Goal: Transaction & Acquisition: Purchase product/service

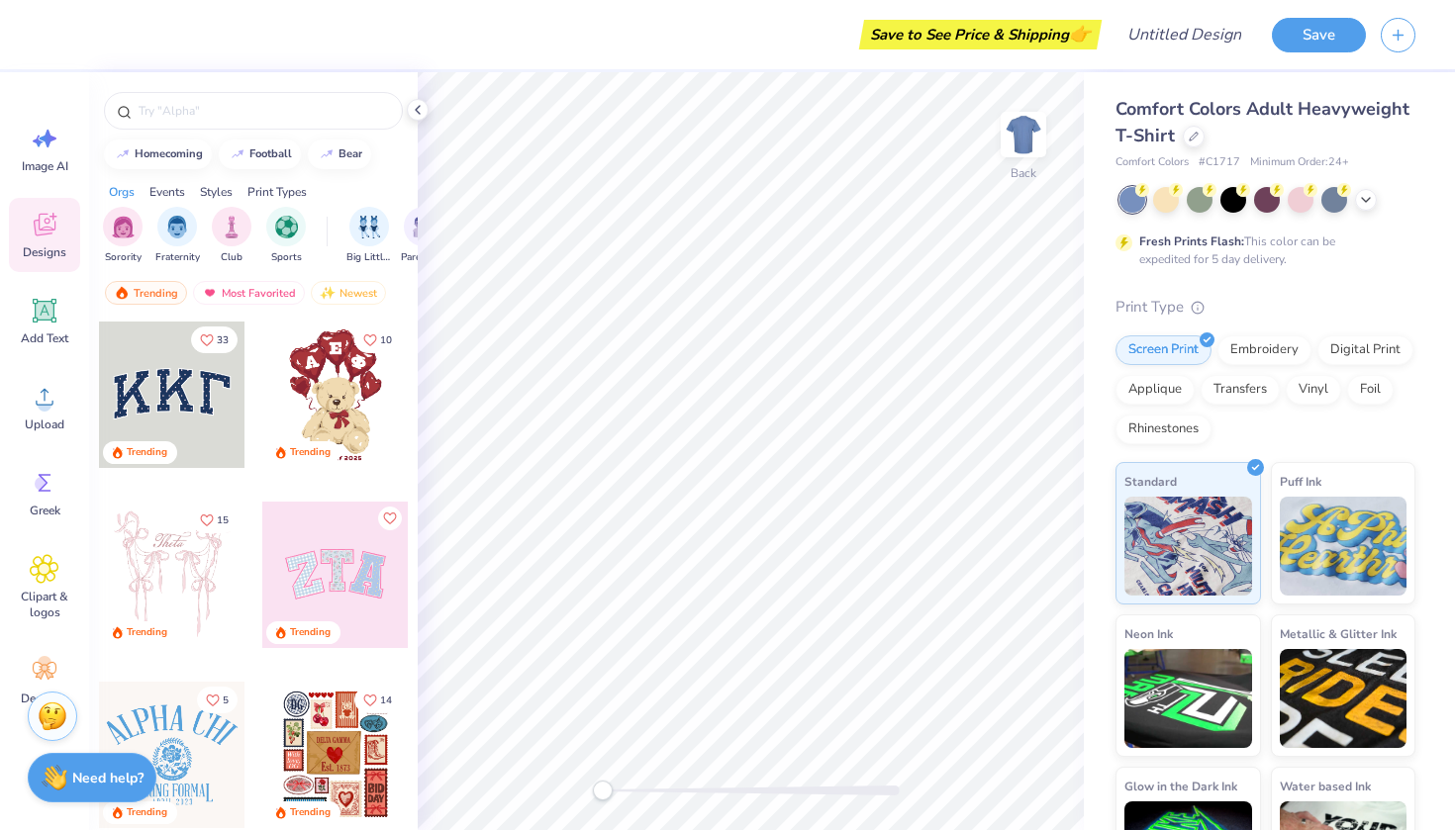
click at [318, 526] on div at bounding box center [335, 575] width 146 height 146
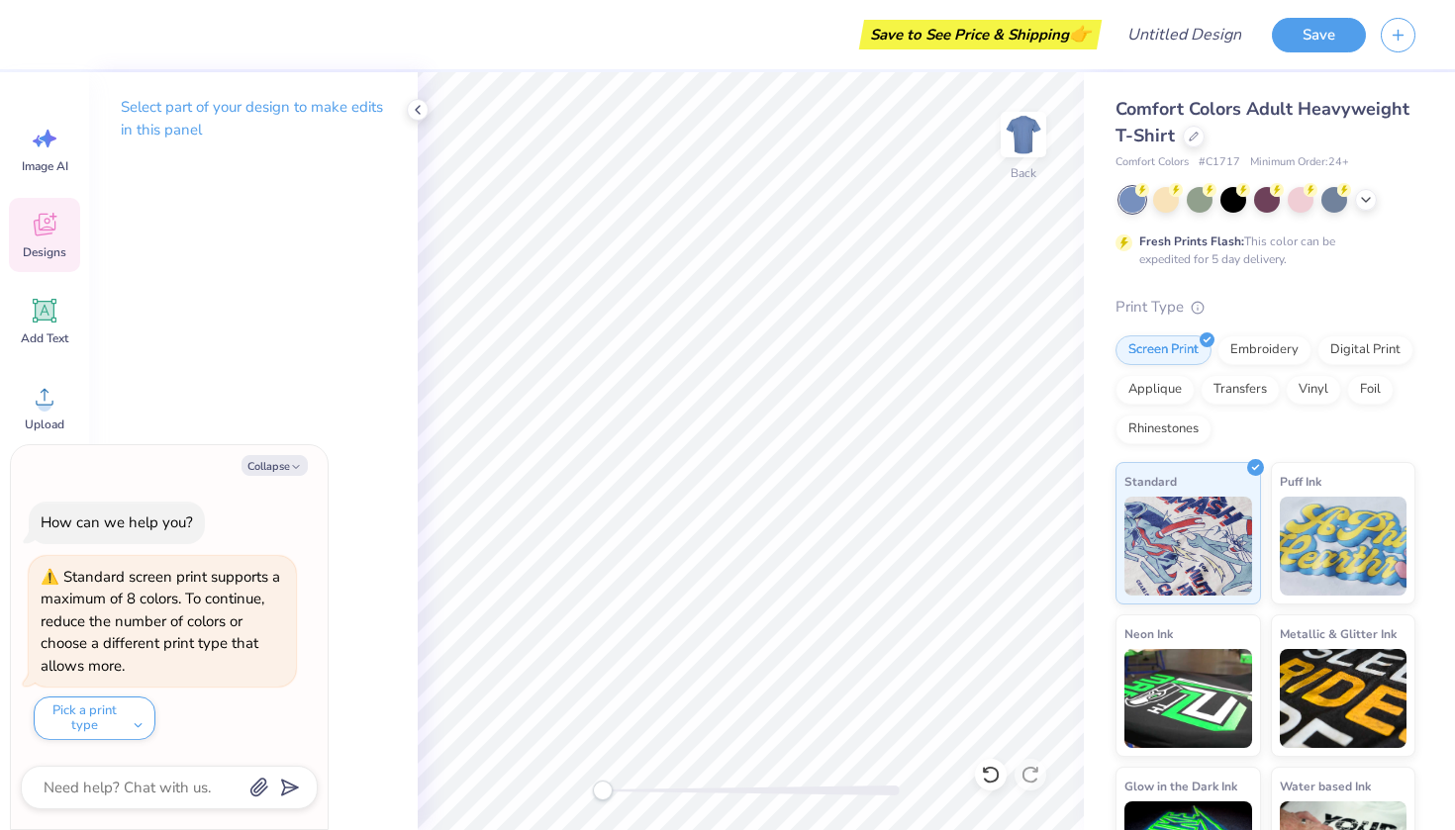
click at [59, 230] on div "Designs" at bounding box center [44, 235] width 71 height 74
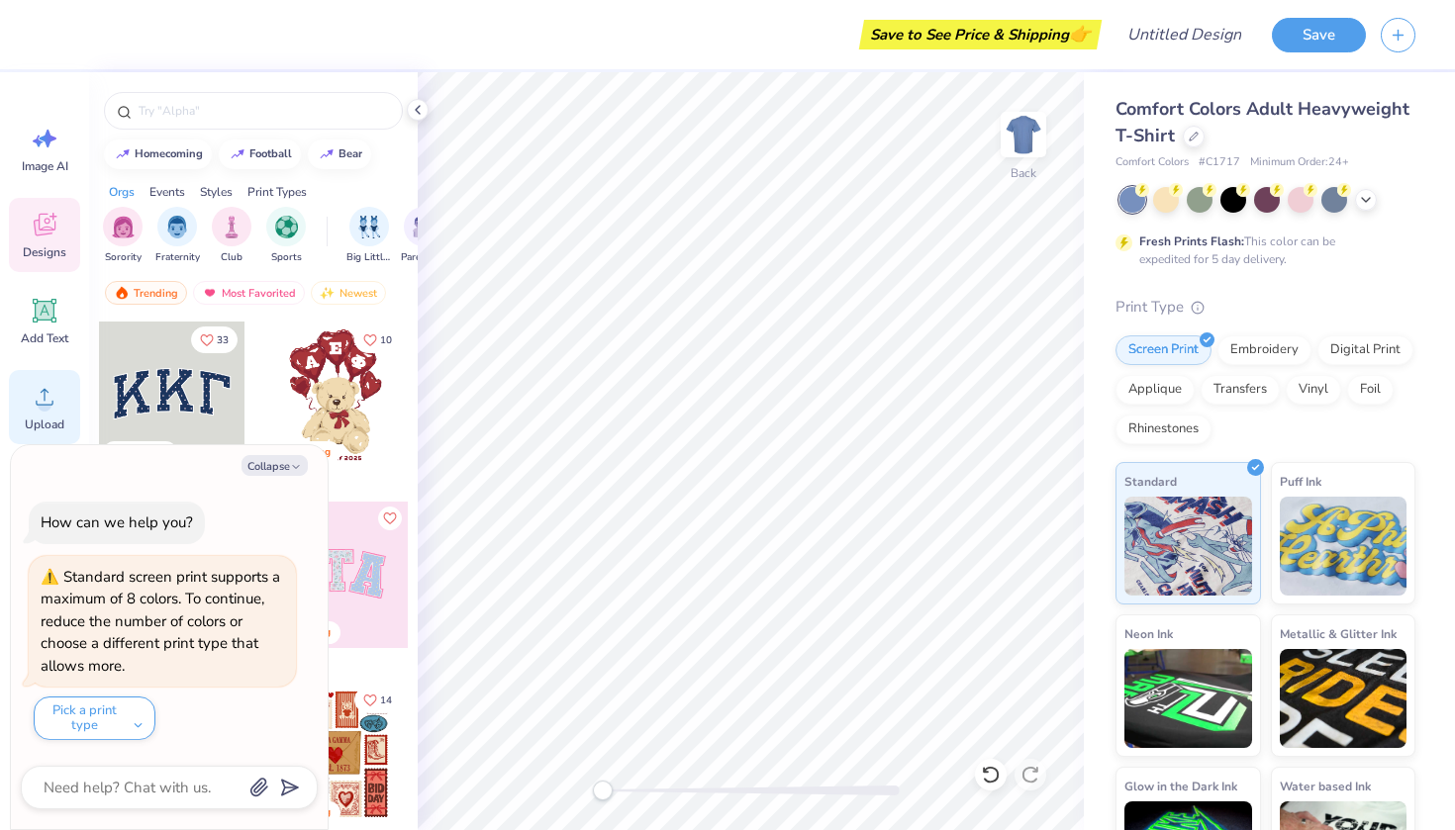
click at [42, 404] on circle at bounding box center [45, 405] width 14 height 14
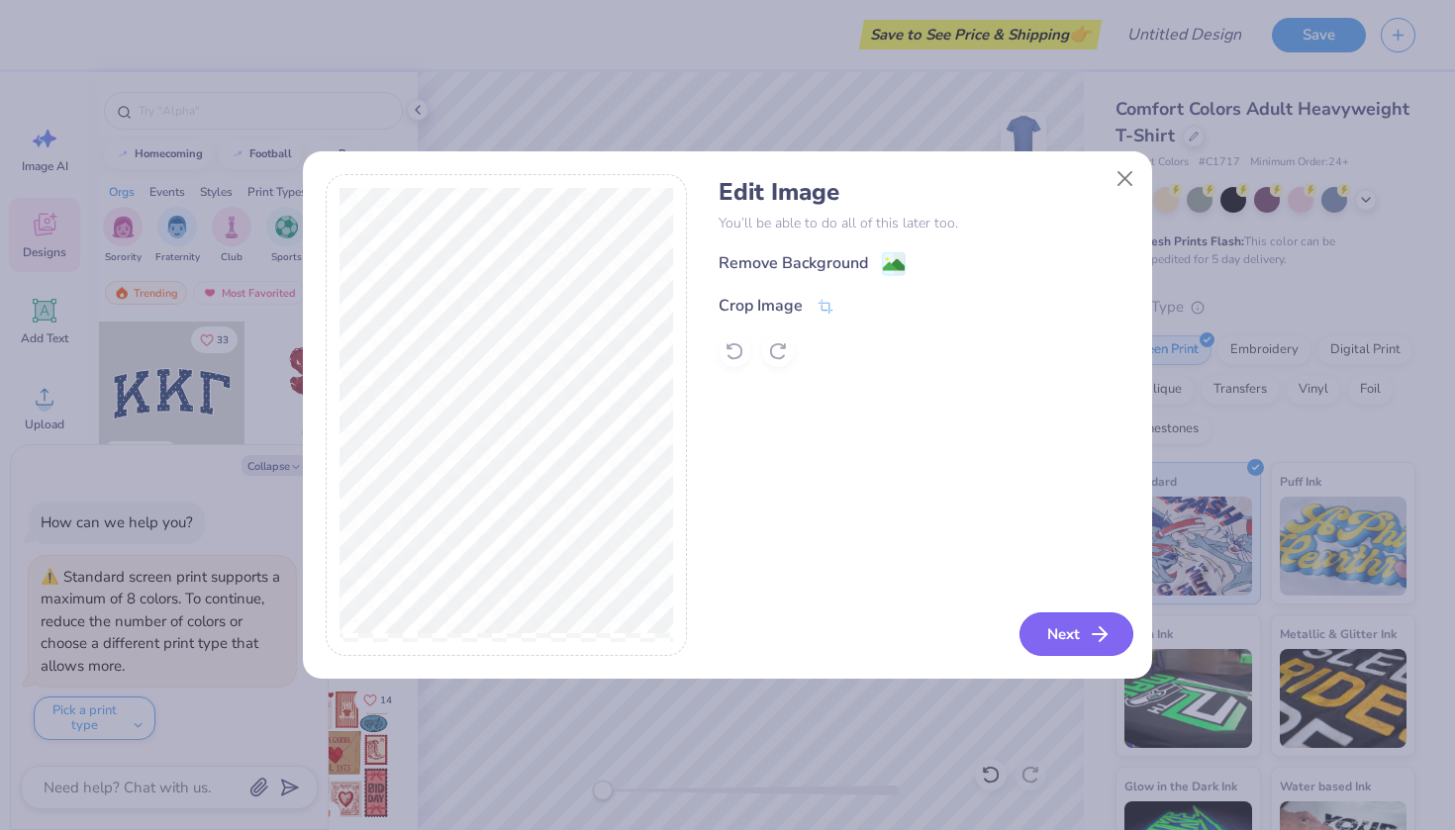
click at [1084, 639] on button "Next" at bounding box center [1076, 635] width 114 height 44
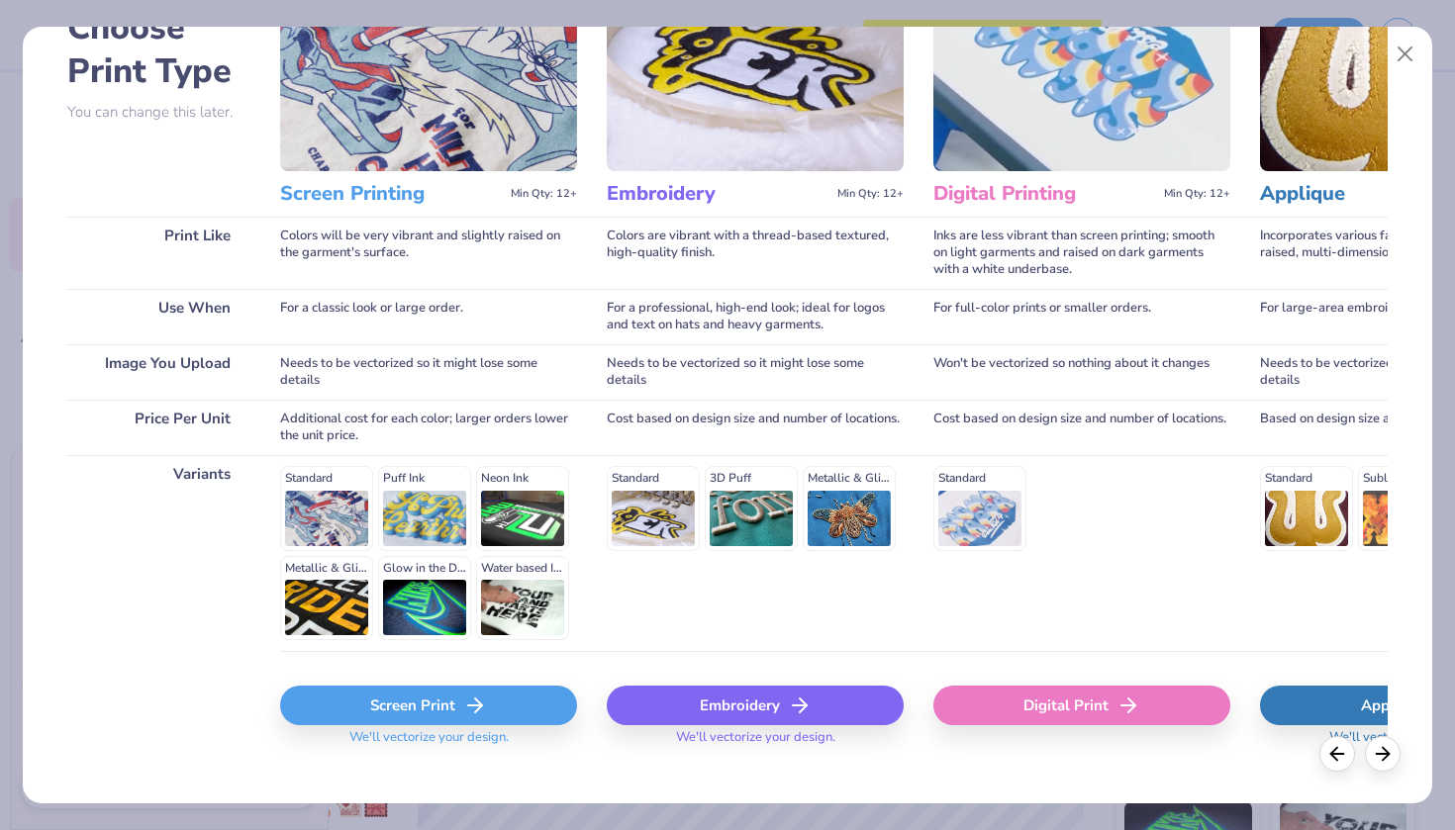
scroll to position [134, 0]
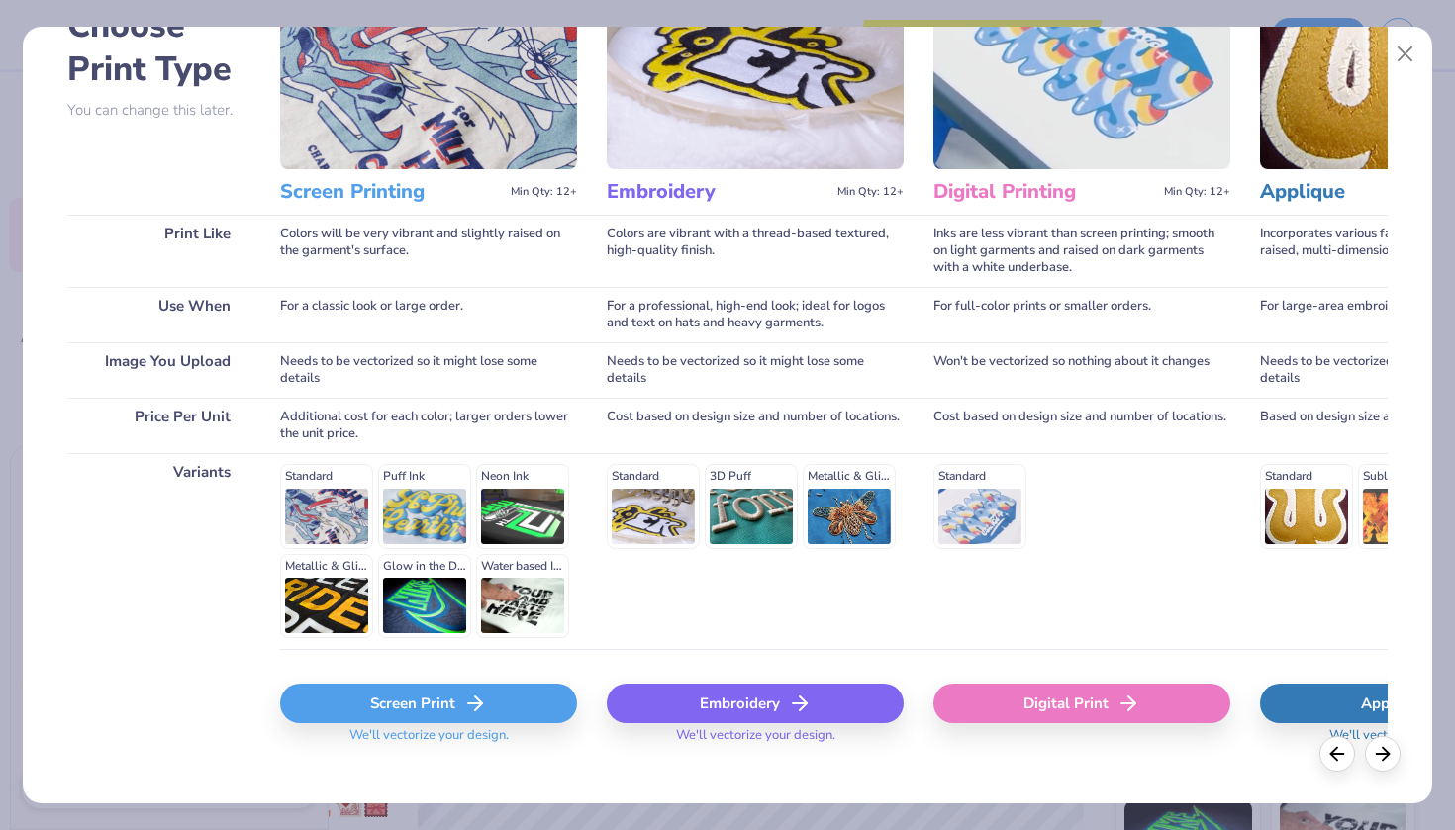
click at [754, 699] on div "Embroidery" at bounding box center [755, 704] width 297 height 40
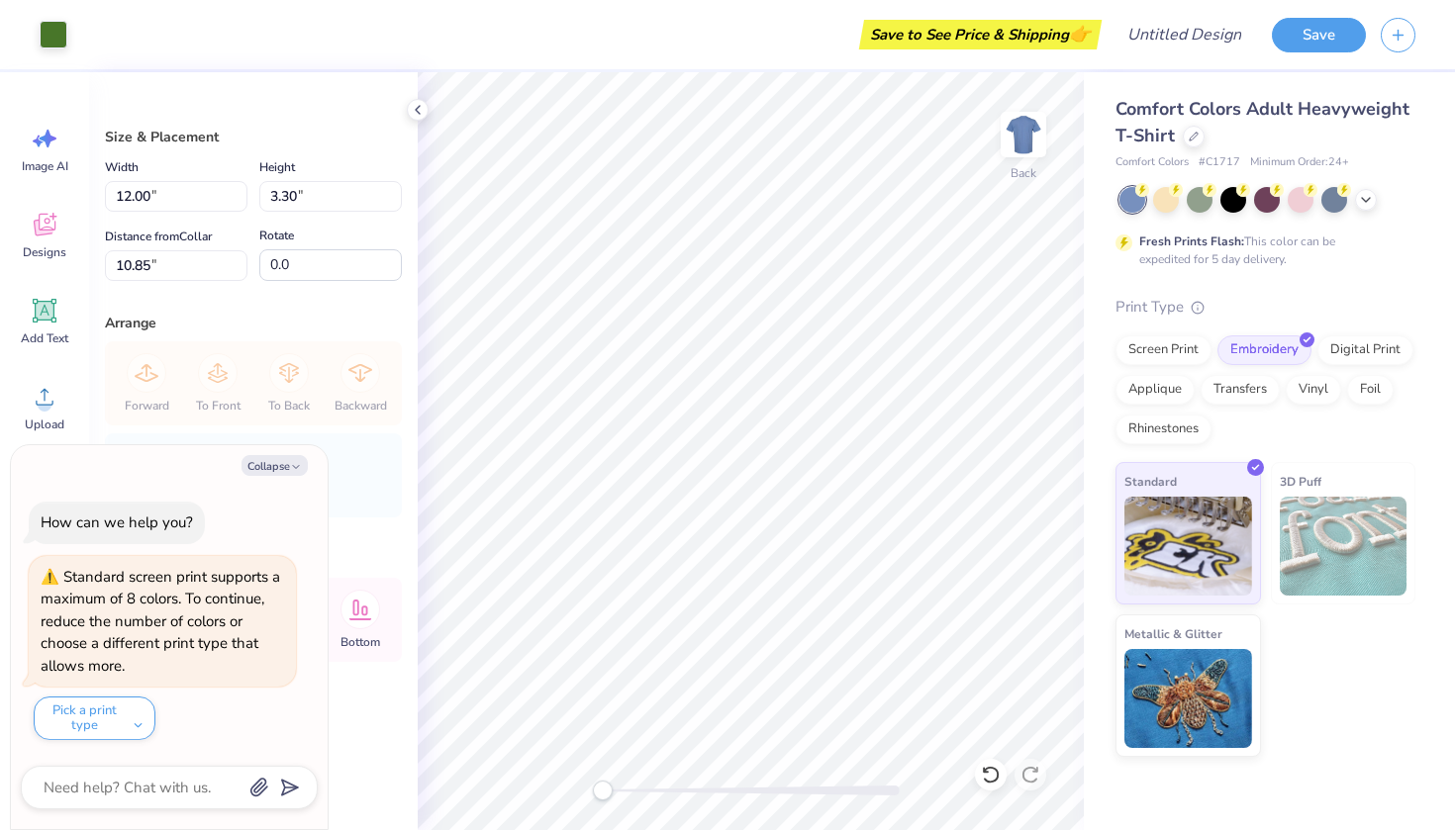
click at [1356, 683] on div "Standard 3D Puff Metallic & Glitter" at bounding box center [1265, 609] width 300 height 295
click at [1172, 206] on div at bounding box center [1166, 198] width 26 height 26
type textarea "x"
type input "4.54"
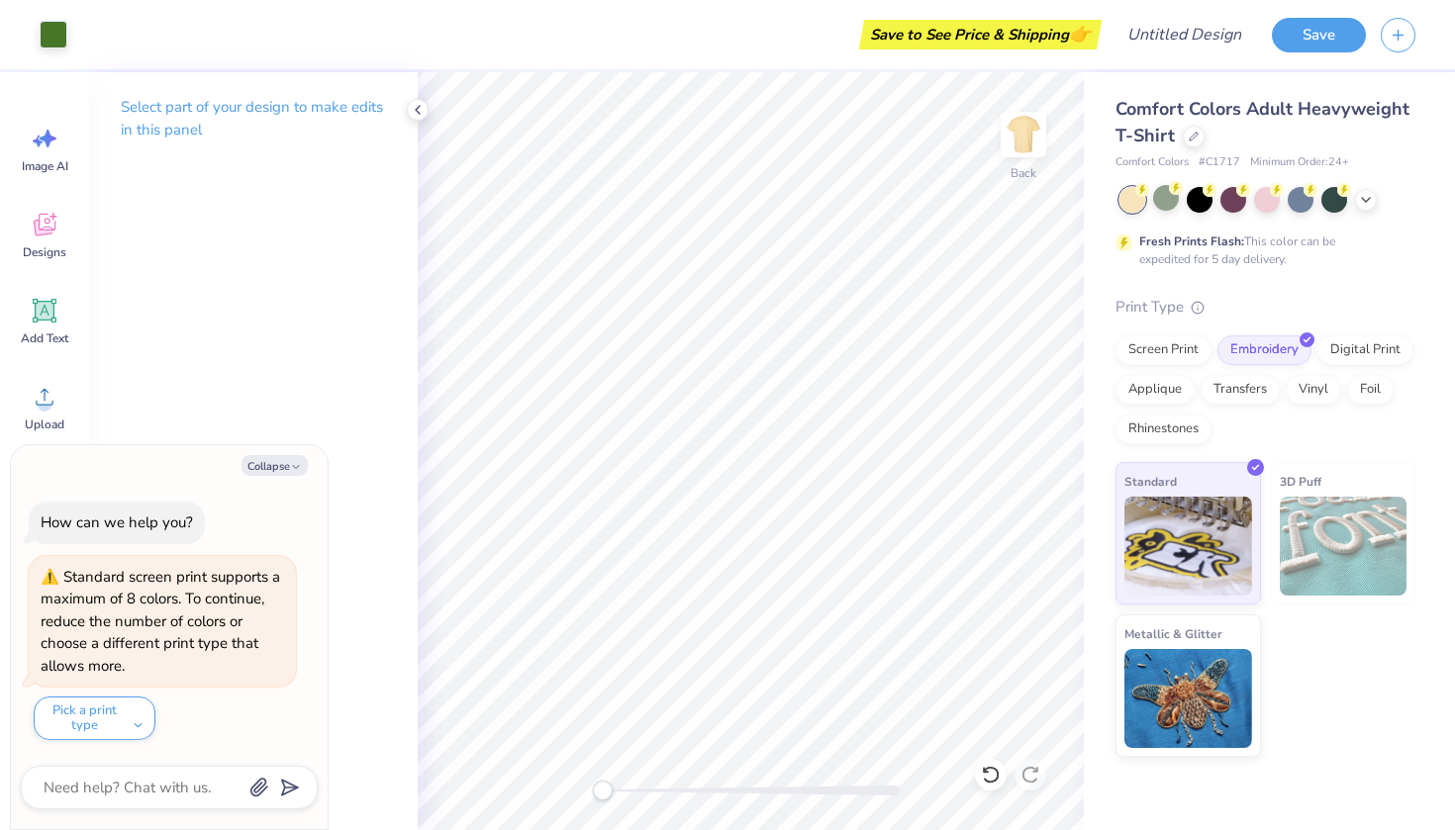
click at [280, 456] on div "Collapse How can we help you? Standard screen print supports a maximum of 8 col…" at bounding box center [169, 637] width 317 height 384
click at [280, 467] on button "Collapse" at bounding box center [274, 465] width 66 height 21
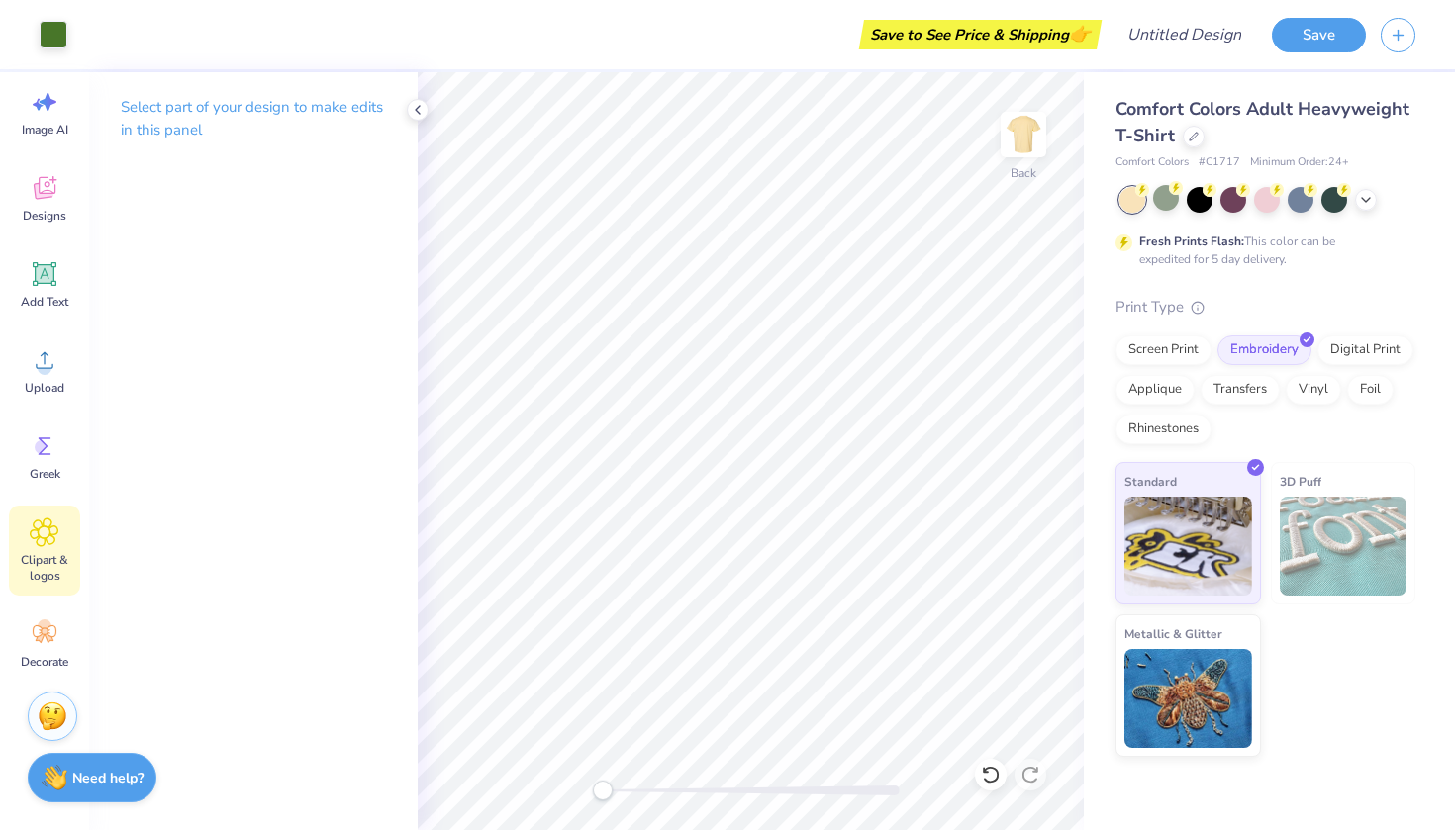
scroll to position [37, 0]
click at [56, 634] on icon at bounding box center [45, 634] width 30 height 30
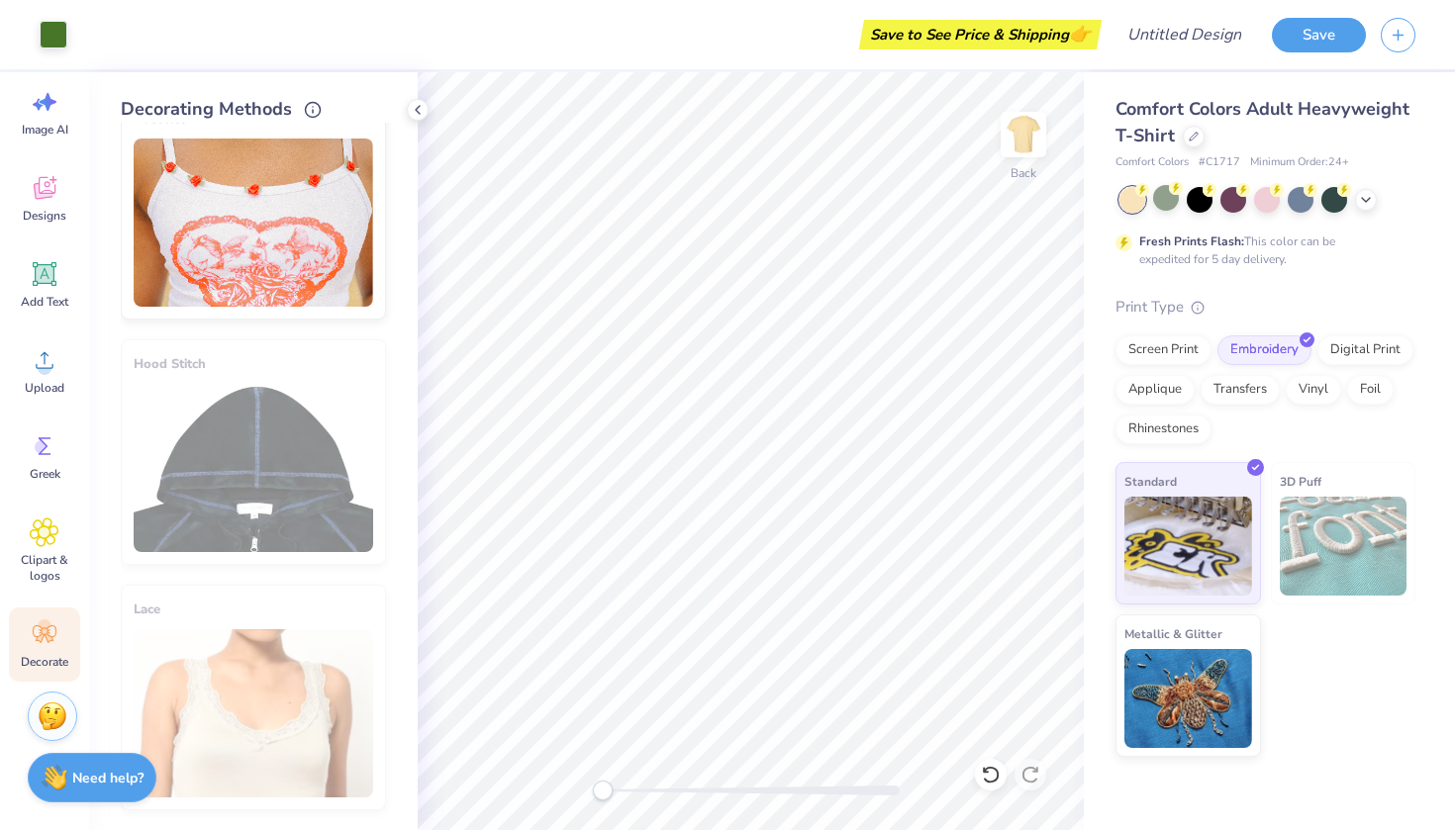
scroll to position [1026, 0]
click at [1187, 135] on div at bounding box center [1194, 135] width 22 height 22
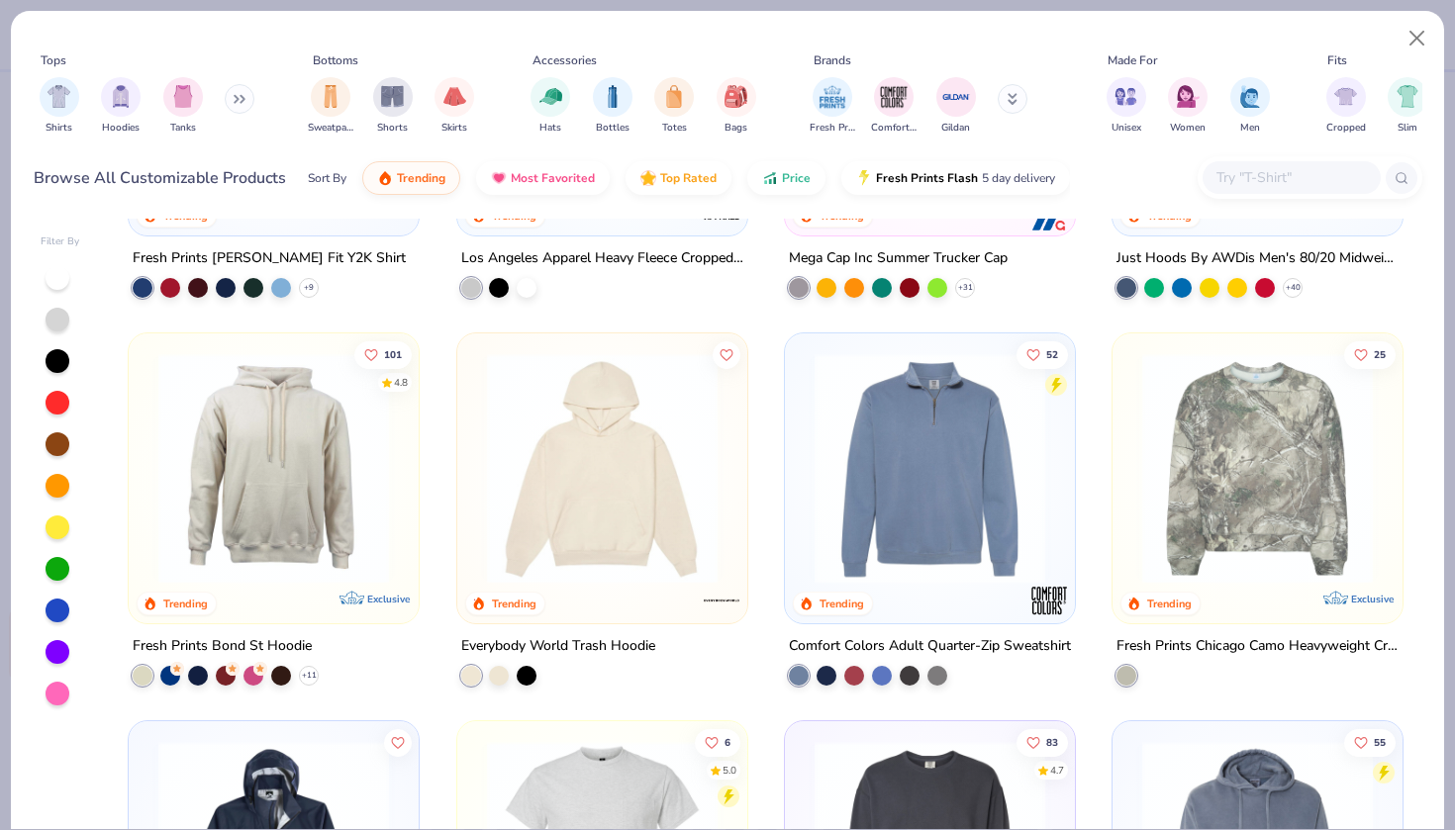
scroll to position [4560, 0]
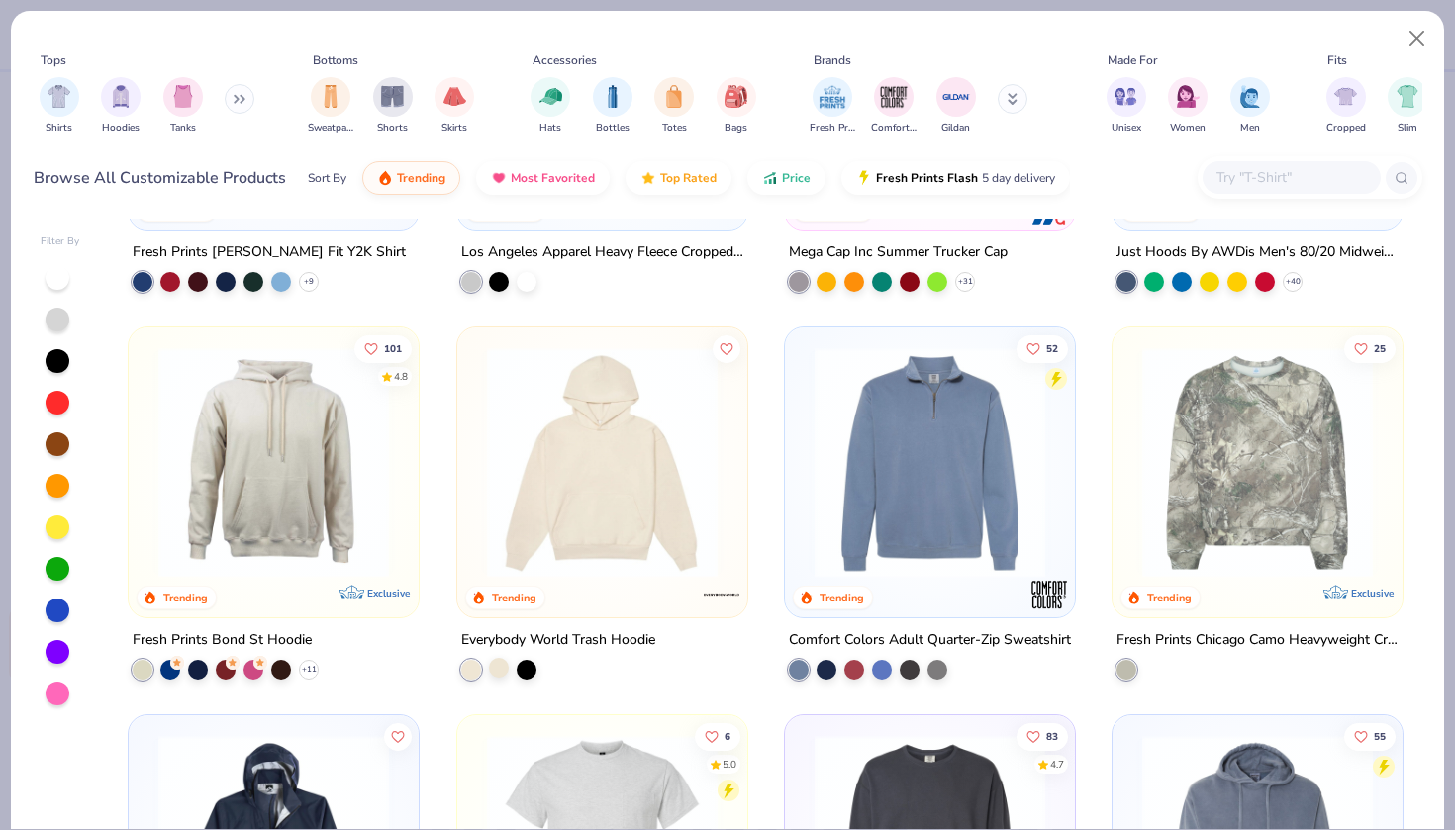
click at [498, 664] on div at bounding box center [499, 668] width 20 height 20
click at [461, 663] on div at bounding box center [471, 668] width 20 height 20
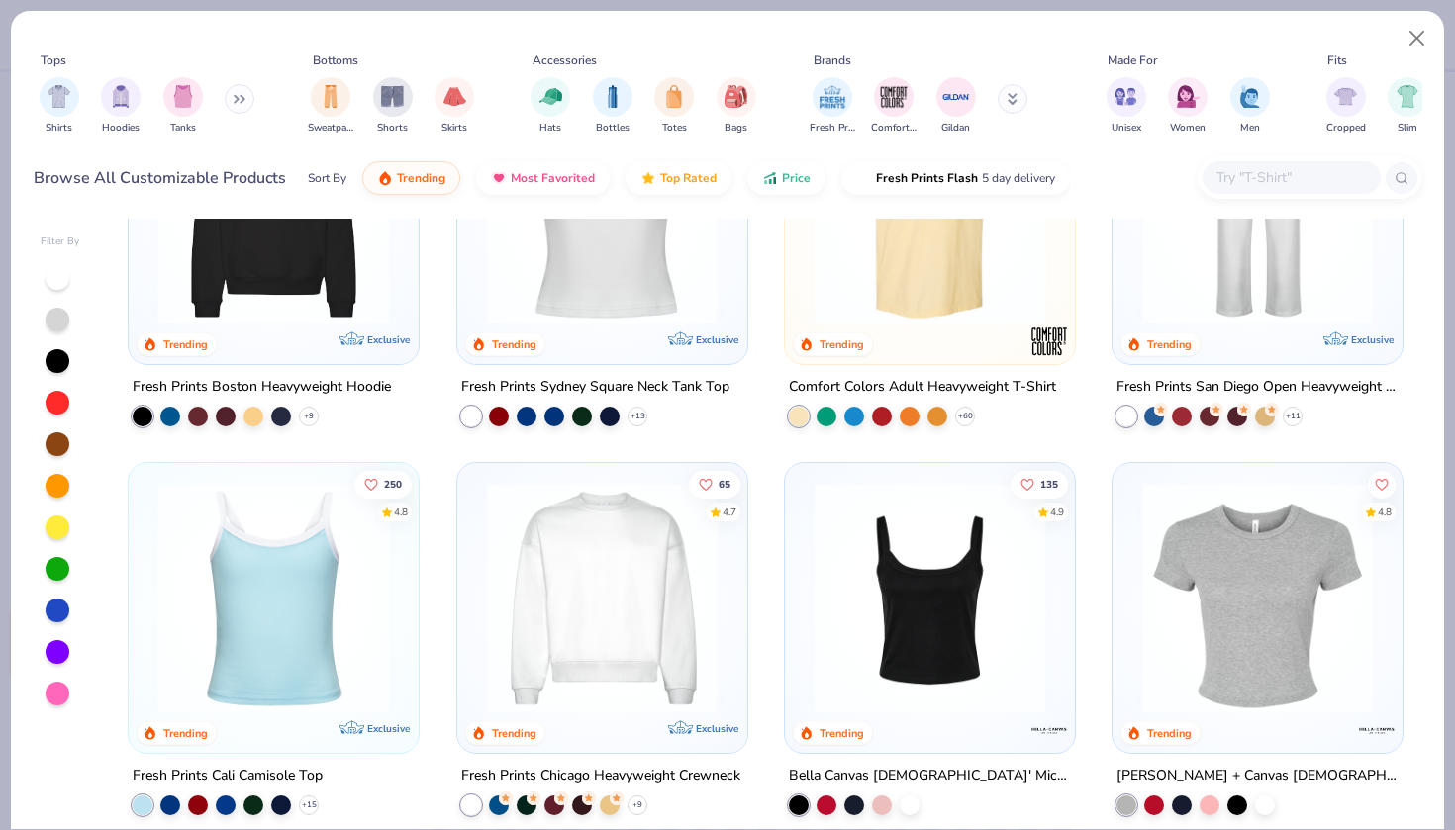
scroll to position [391, 0]
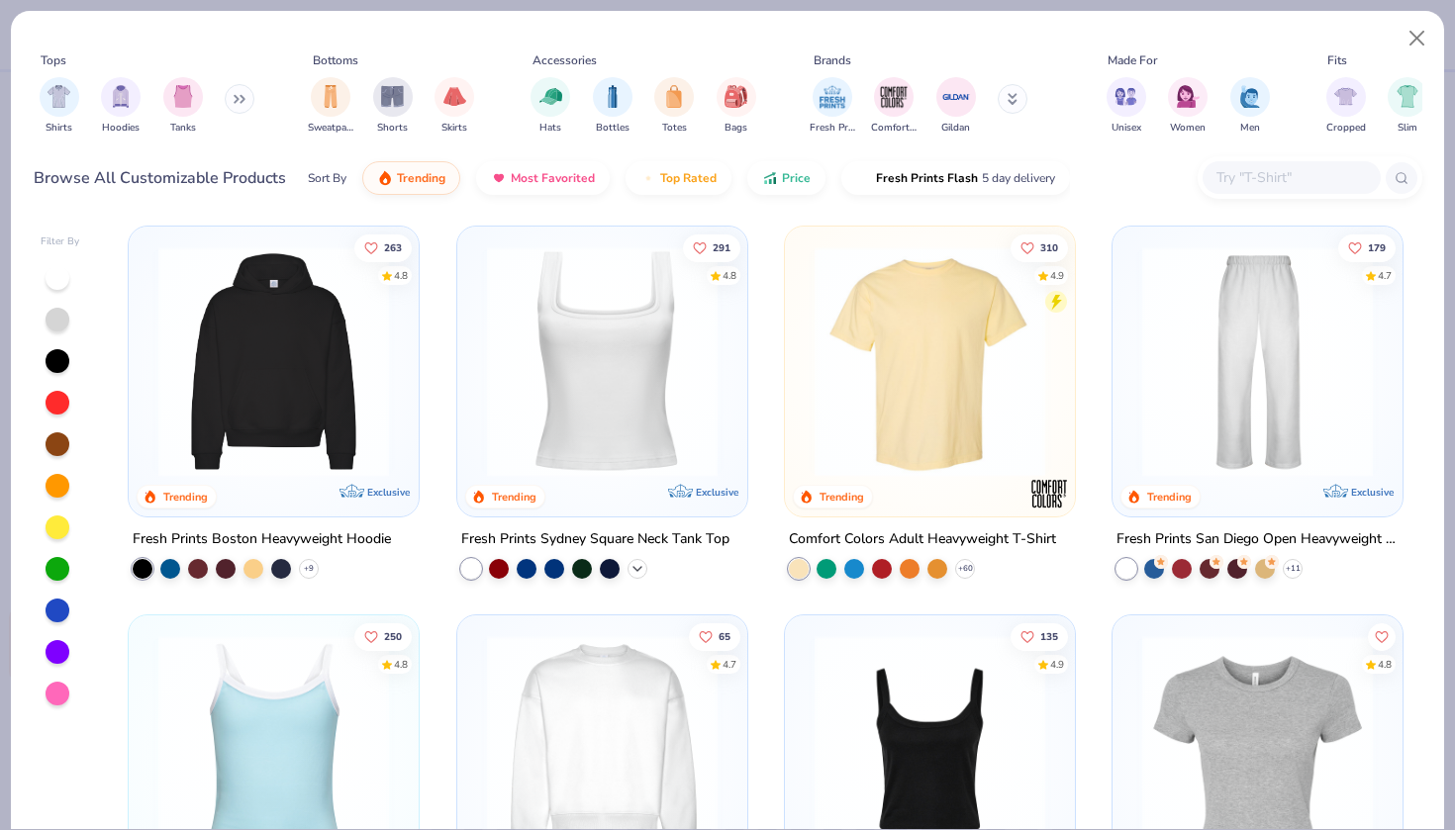
click at [630, 570] on icon at bounding box center [637, 569] width 16 height 16
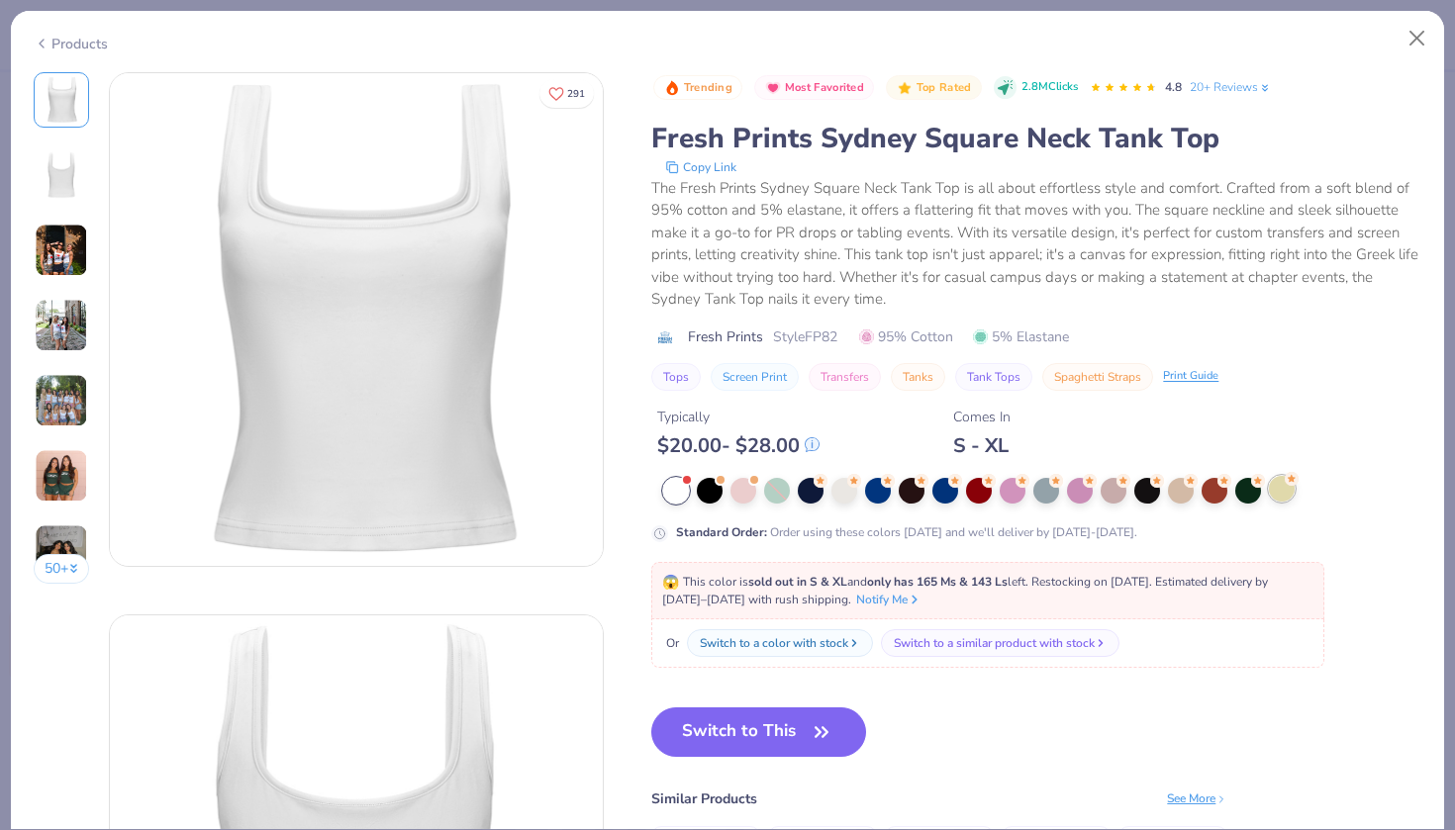
click at [1284, 493] on div at bounding box center [1282, 489] width 26 height 26
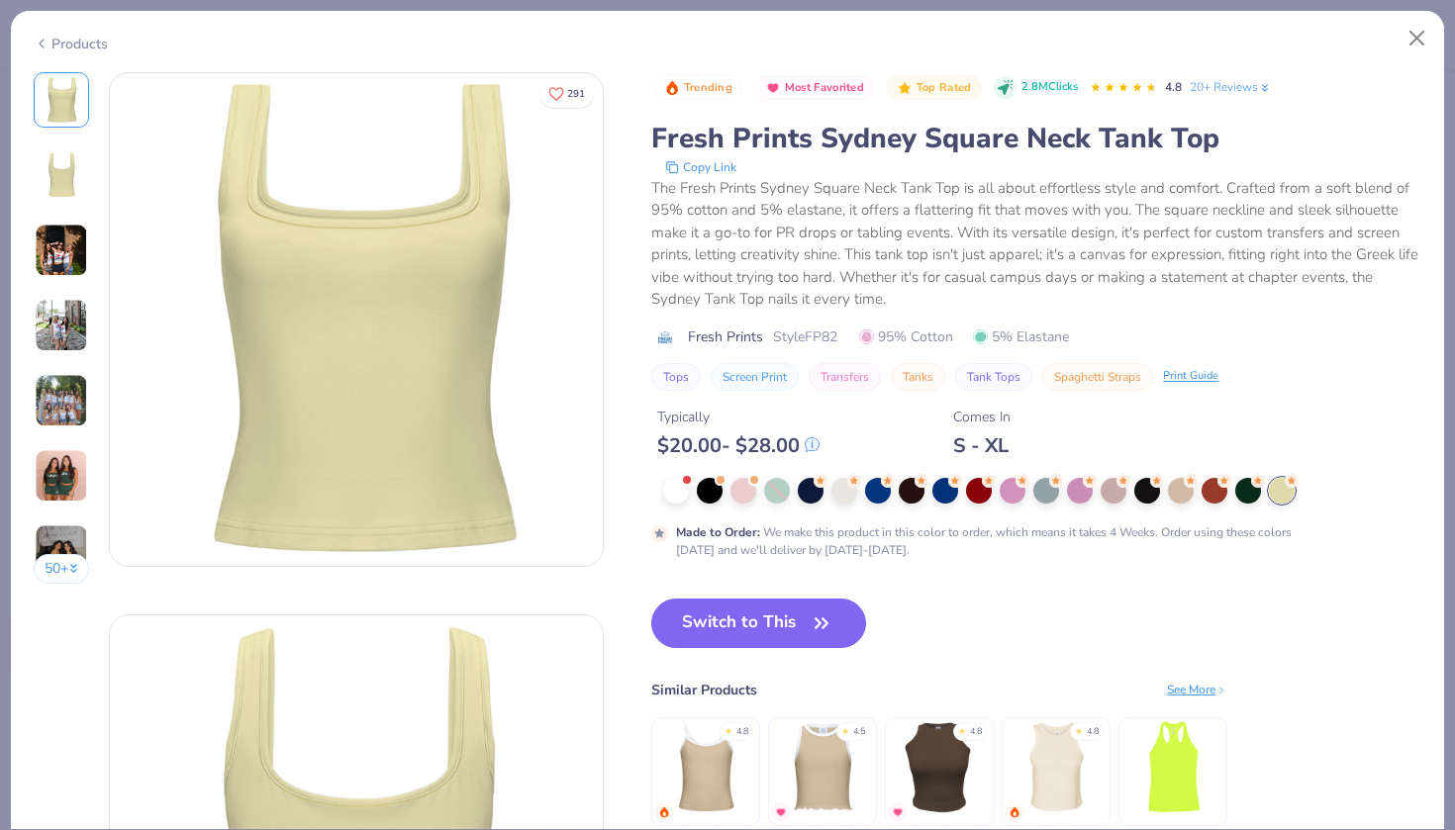
click at [63, 254] on img at bounding box center [61, 250] width 53 height 53
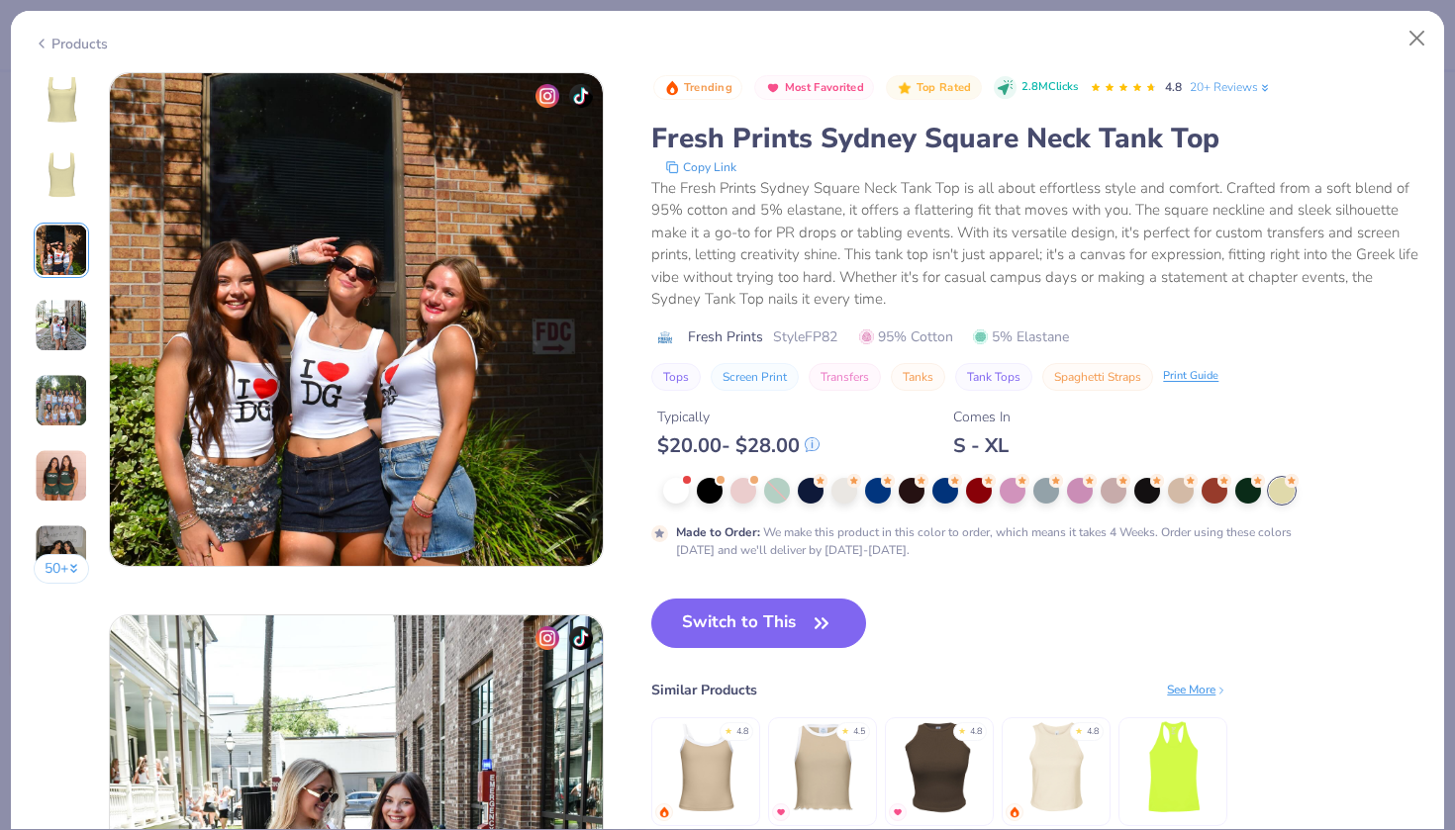
click at [63, 99] on img at bounding box center [61, 99] width 47 height 47
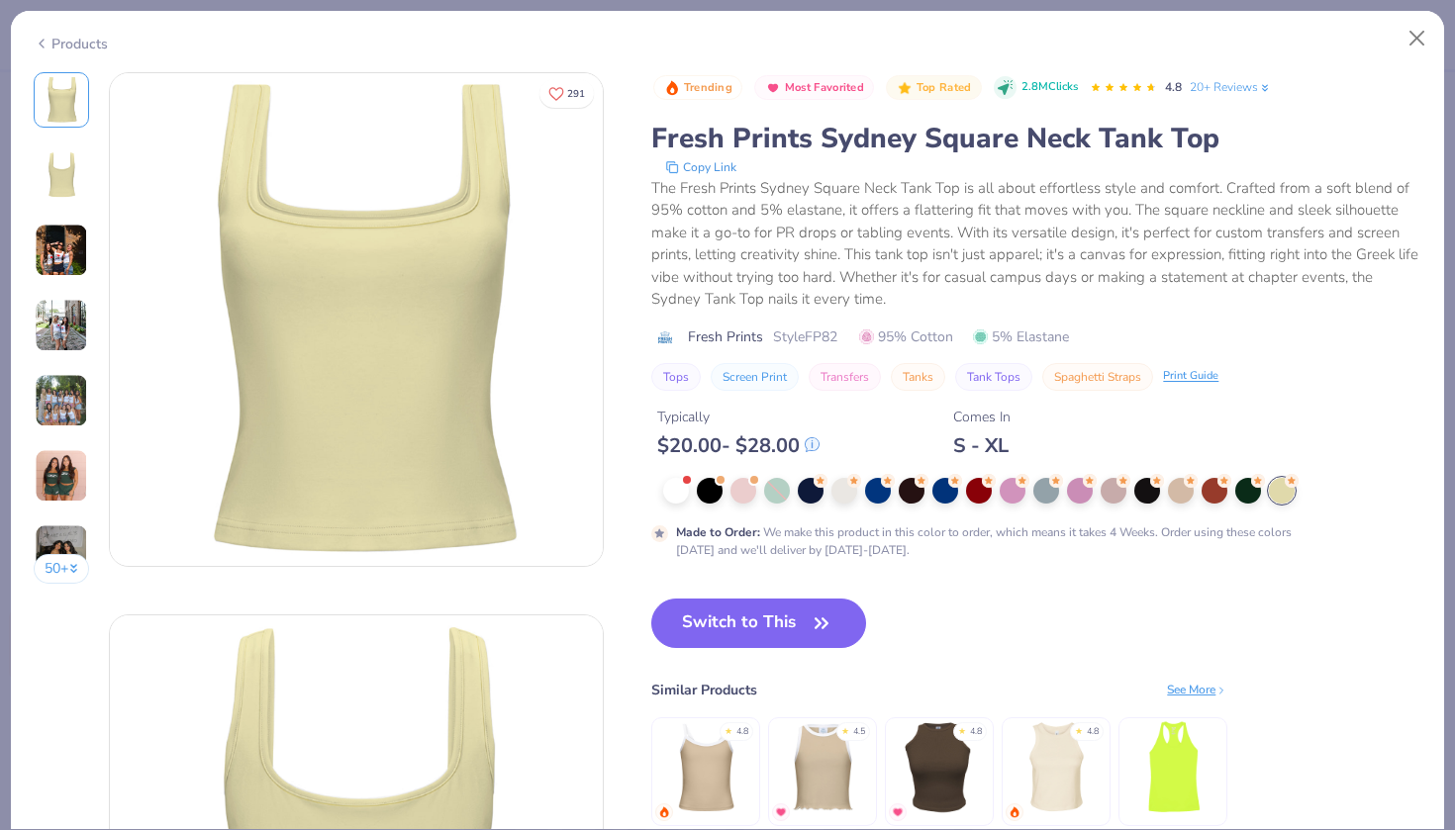
scroll to position [0, 0]
click at [706, 631] on button "Switch to This" at bounding box center [758, 623] width 215 height 49
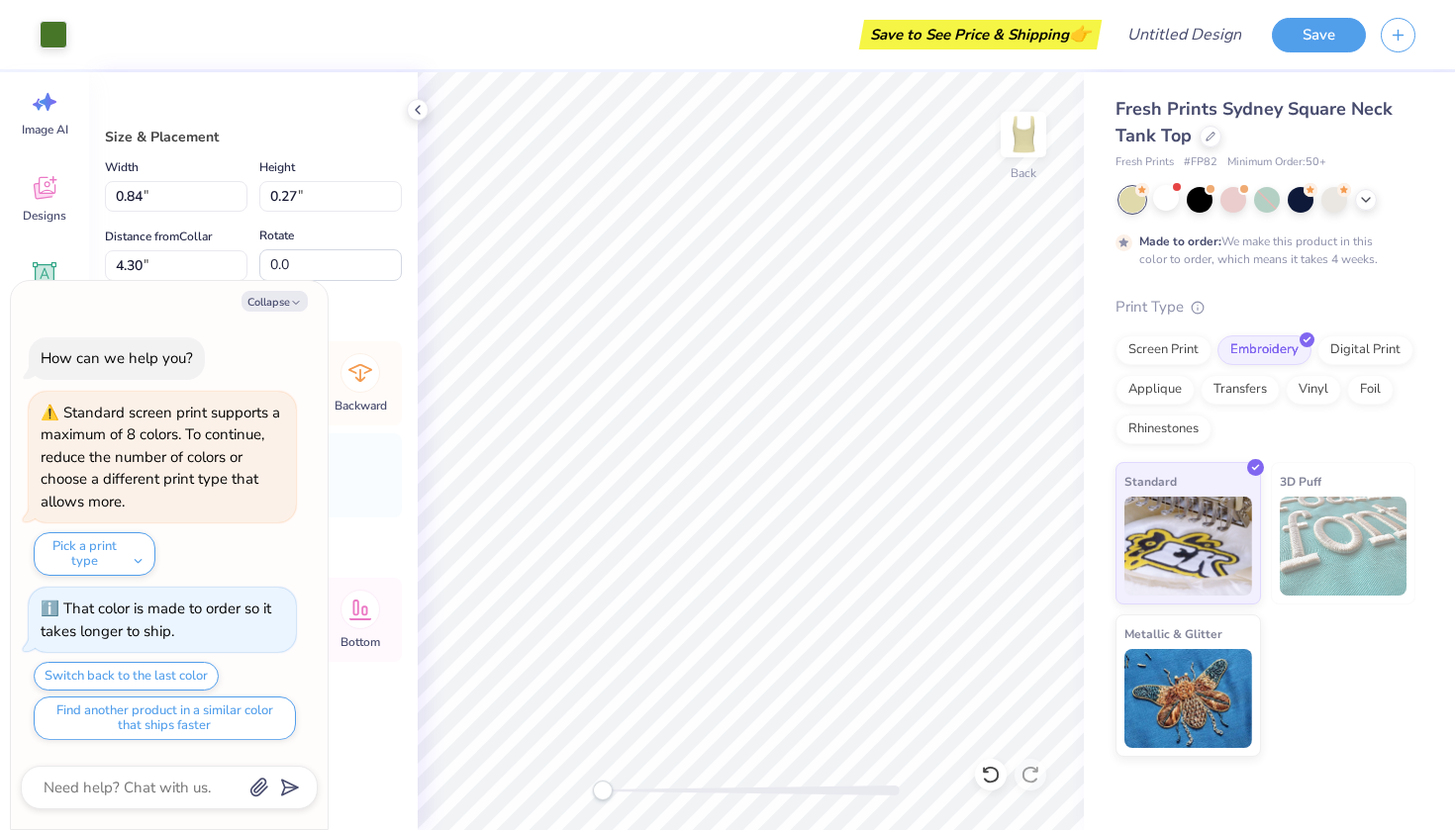
type textarea "x"
type input "1.28"
type input "0.16"
type input "3.91"
type textarea "x"
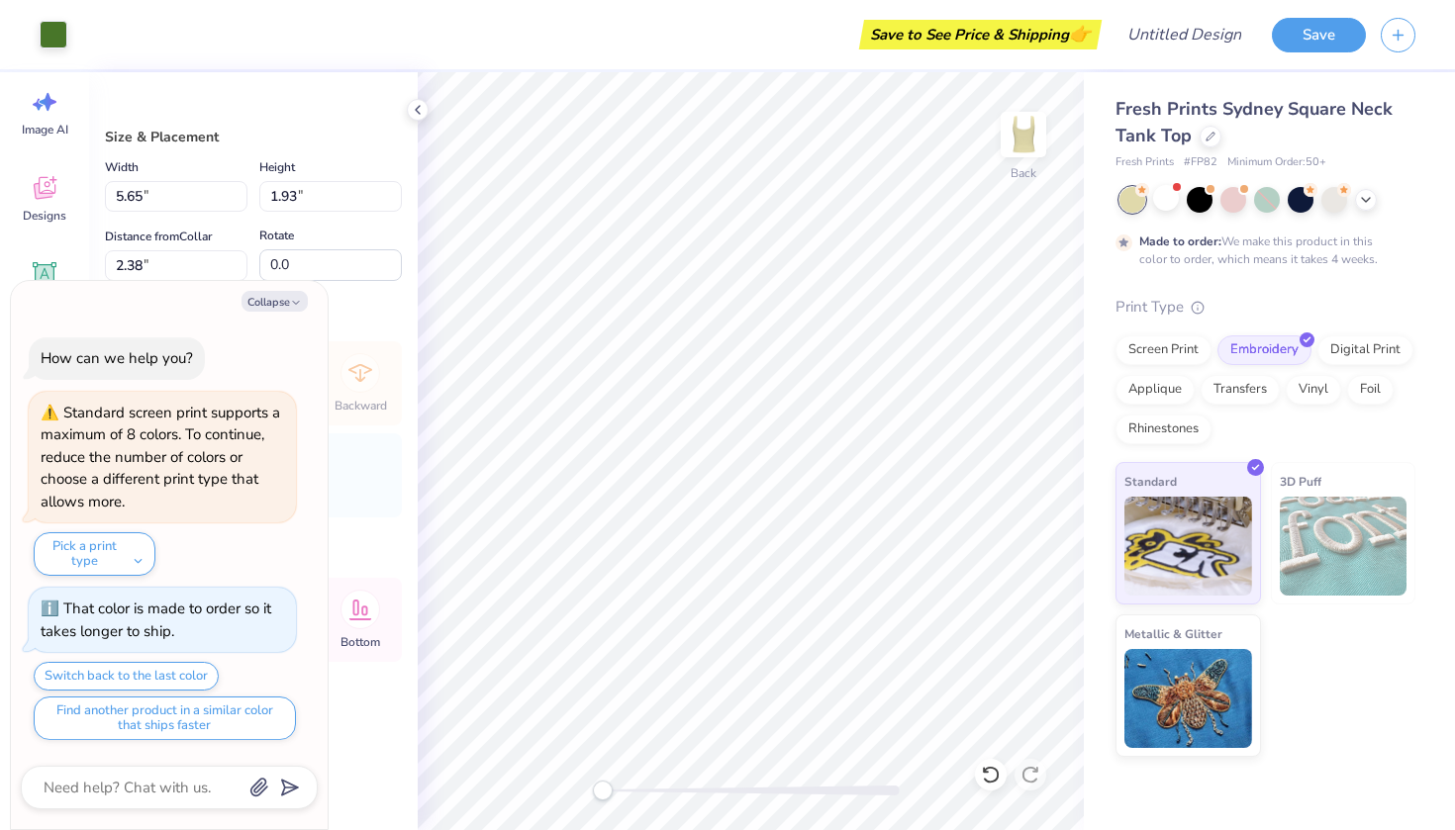
type input "2.54"
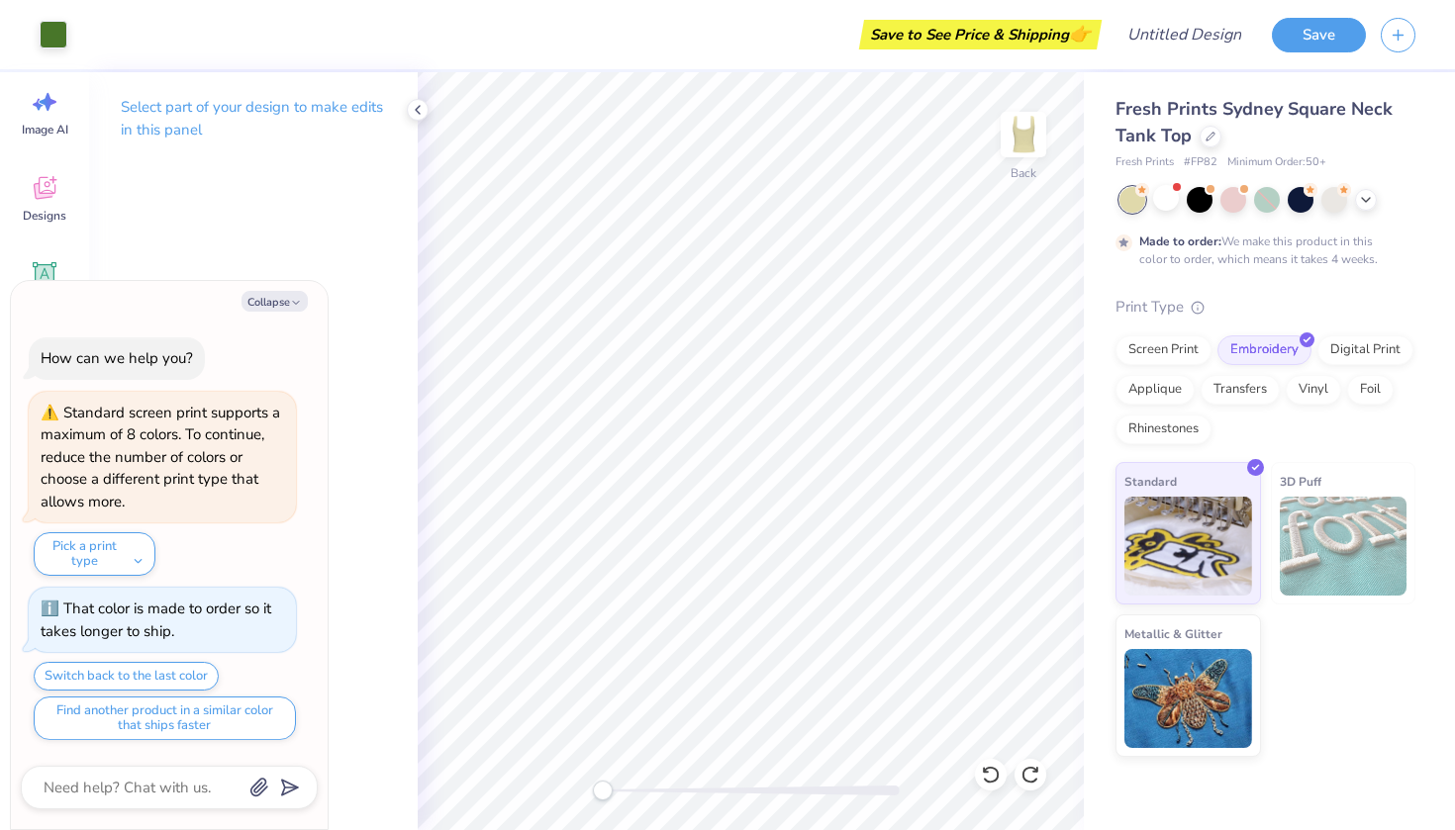
click at [303, 196] on div "Select part of your design to make edits in this panel" at bounding box center [253, 451] width 329 height 758
click at [1360, 198] on icon at bounding box center [1366, 198] width 16 height 16
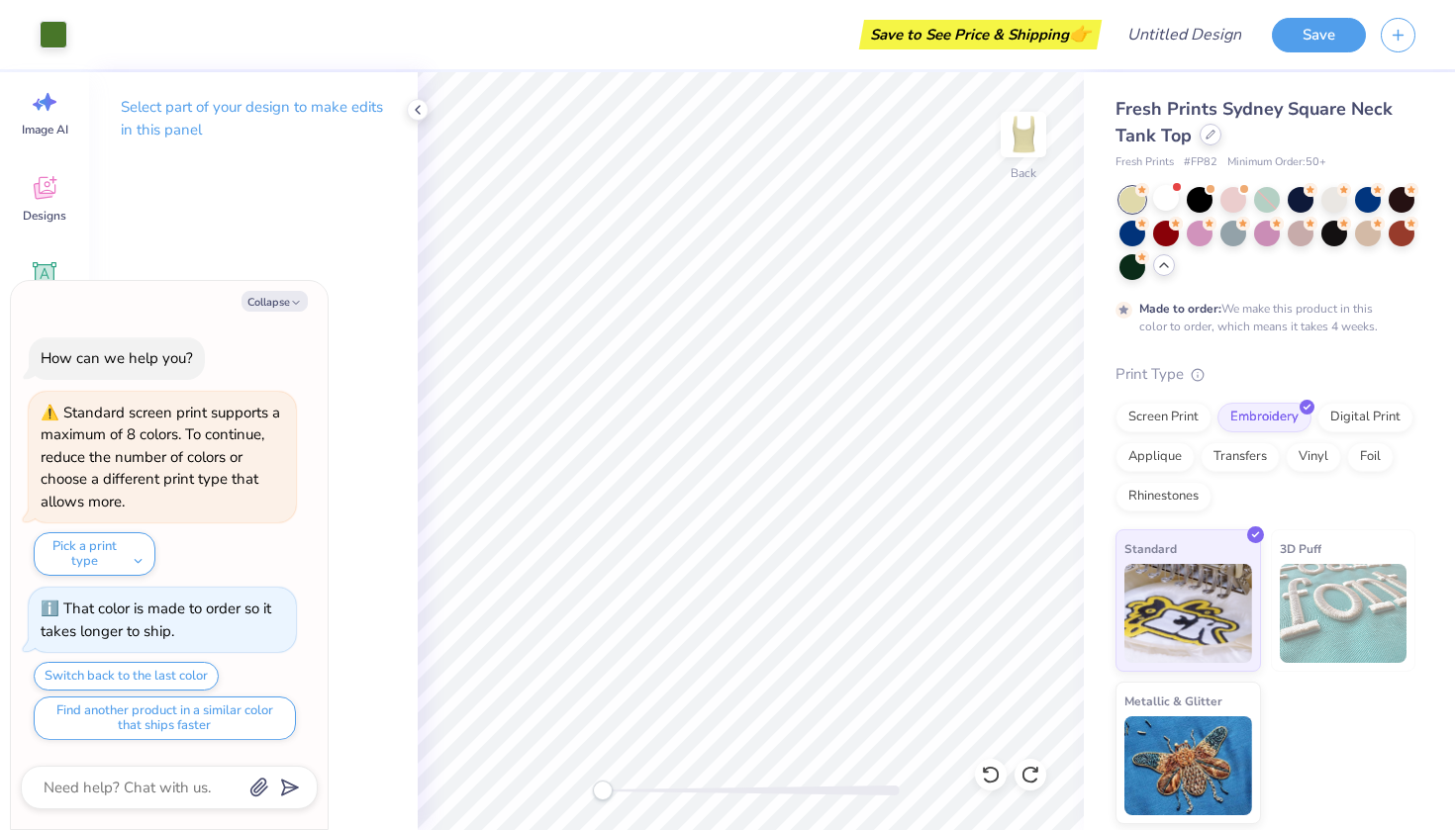
click at [1203, 133] on div at bounding box center [1210, 135] width 22 height 22
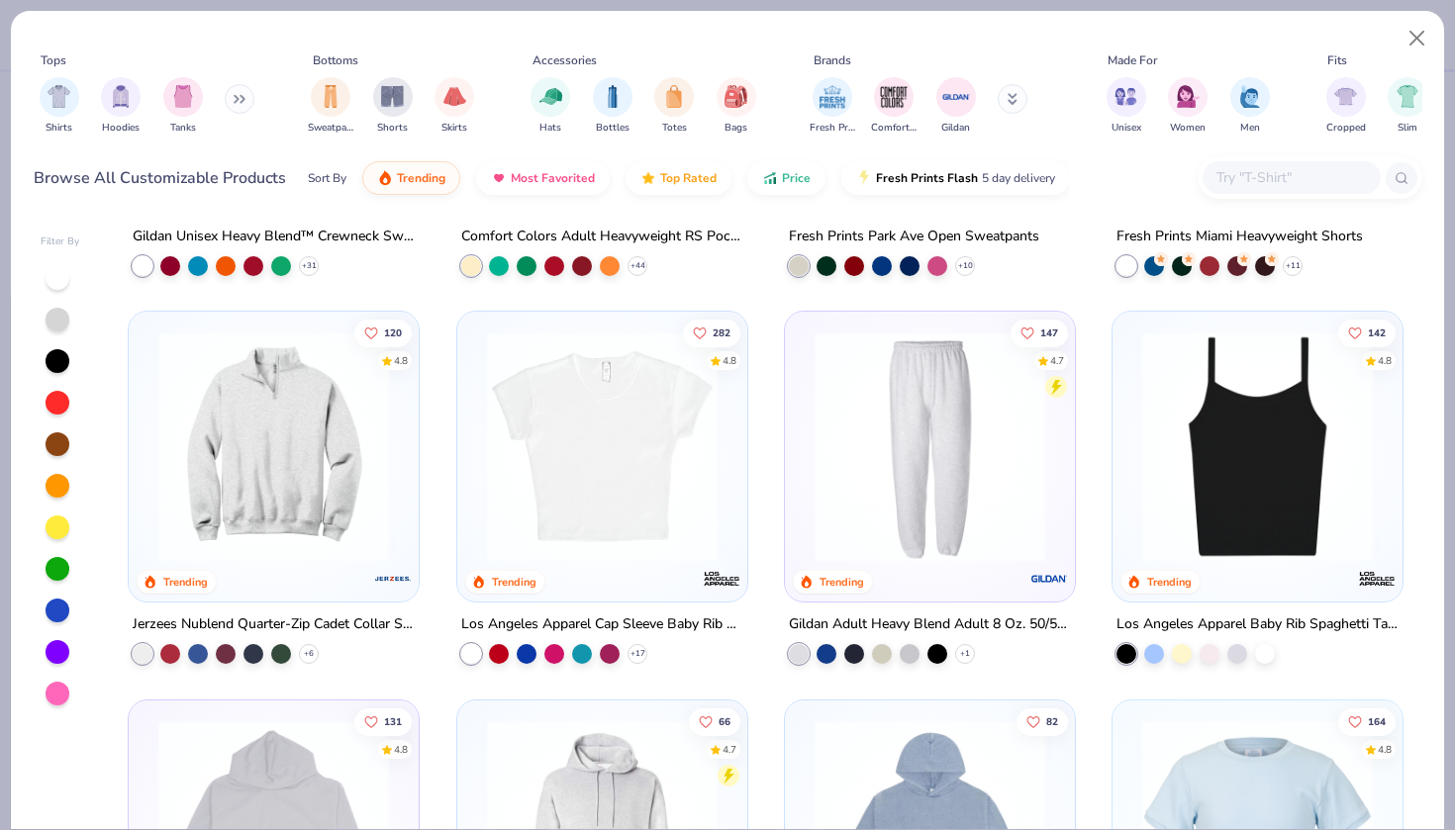
scroll to position [1859, 0]
click at [636, 652] on polyline at bounding box center [637, 653] width 8 height 4
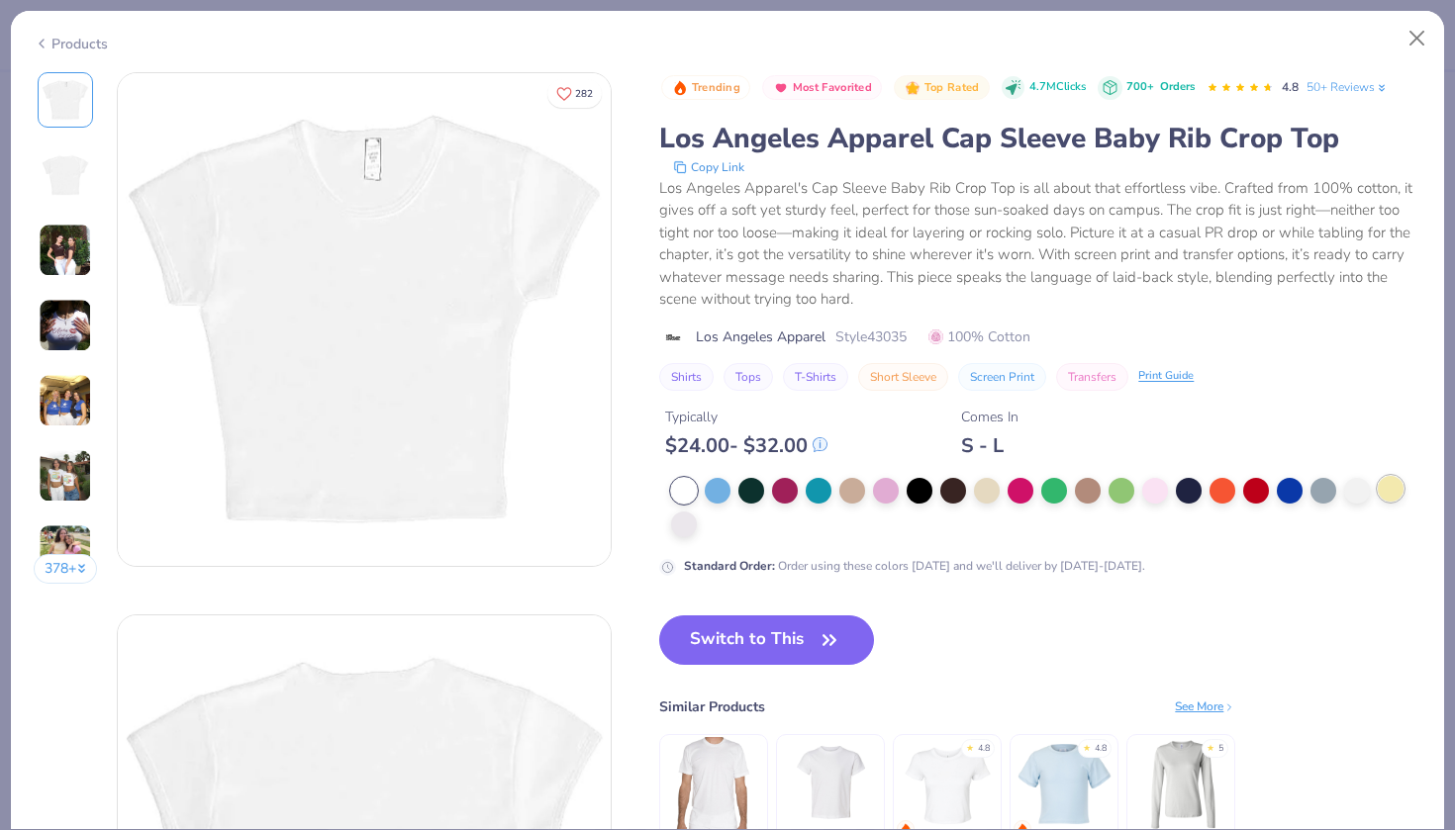
click at [1387, 482] on div at bounding box center [1390, 489] width 26 height 26
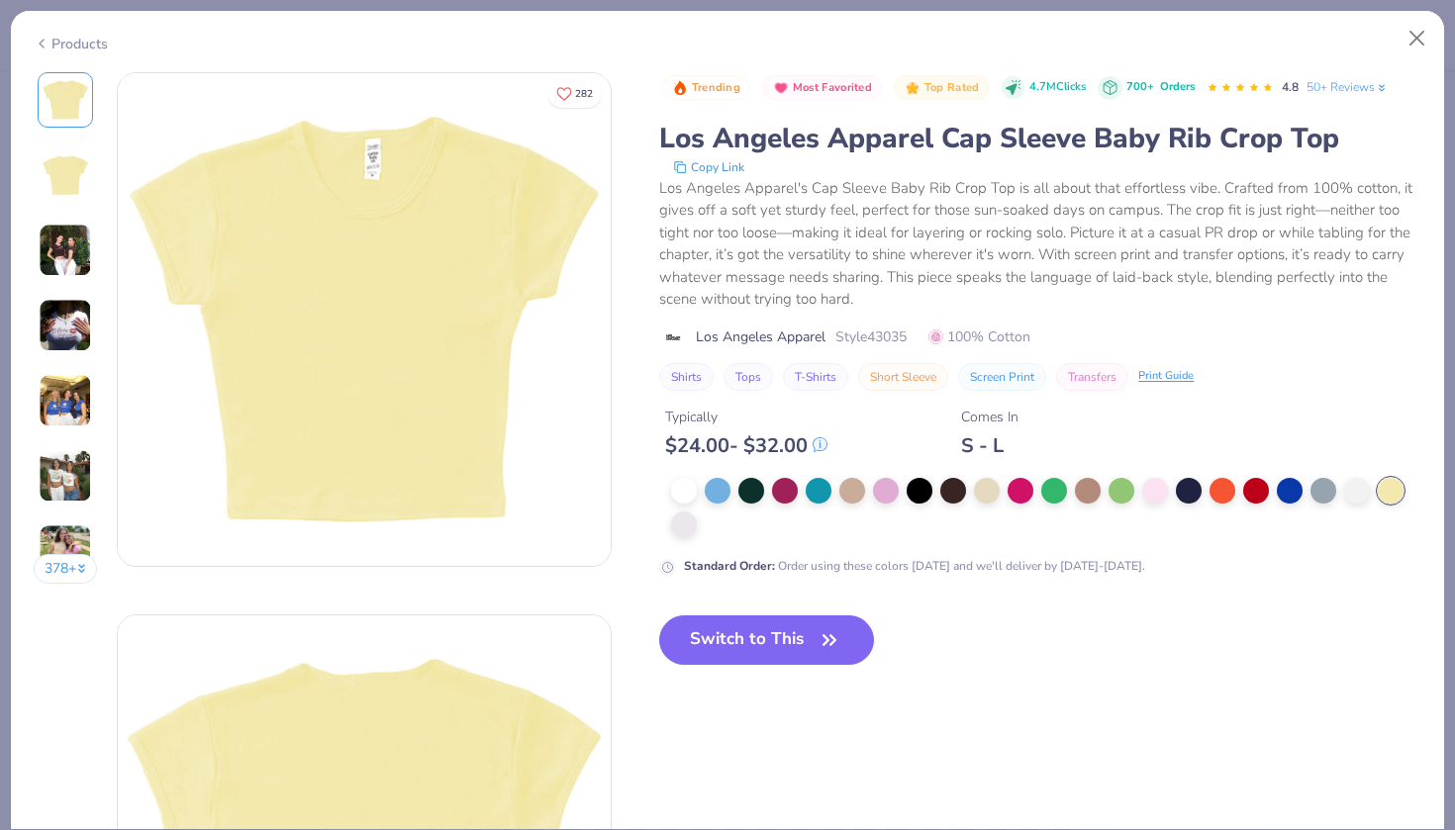
click at [70, 406] on img at bounding box center [65, 400] width 53 height 53
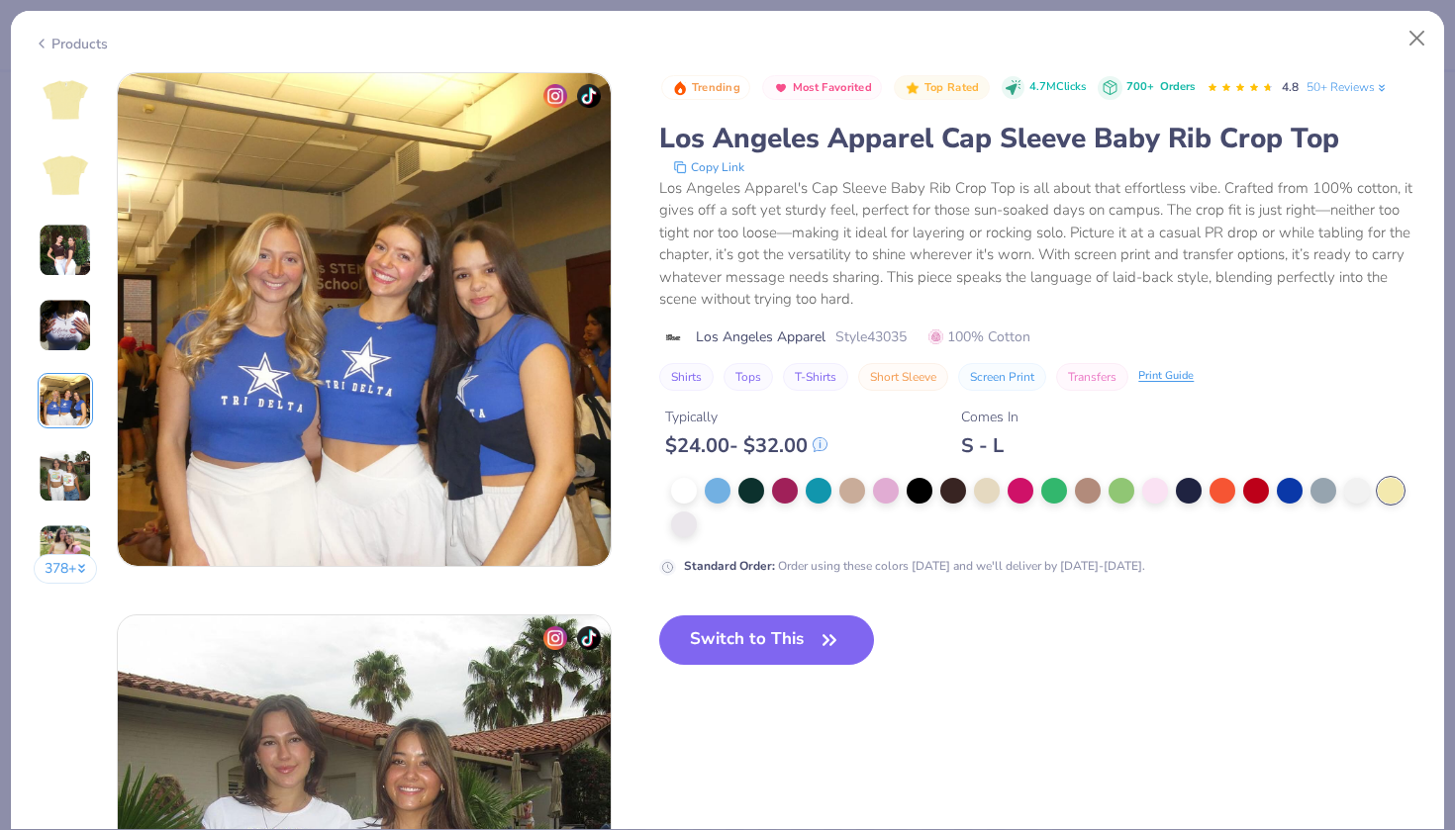
click at [70, 103] on img at bounding box center [65, 99] width 47 height 47
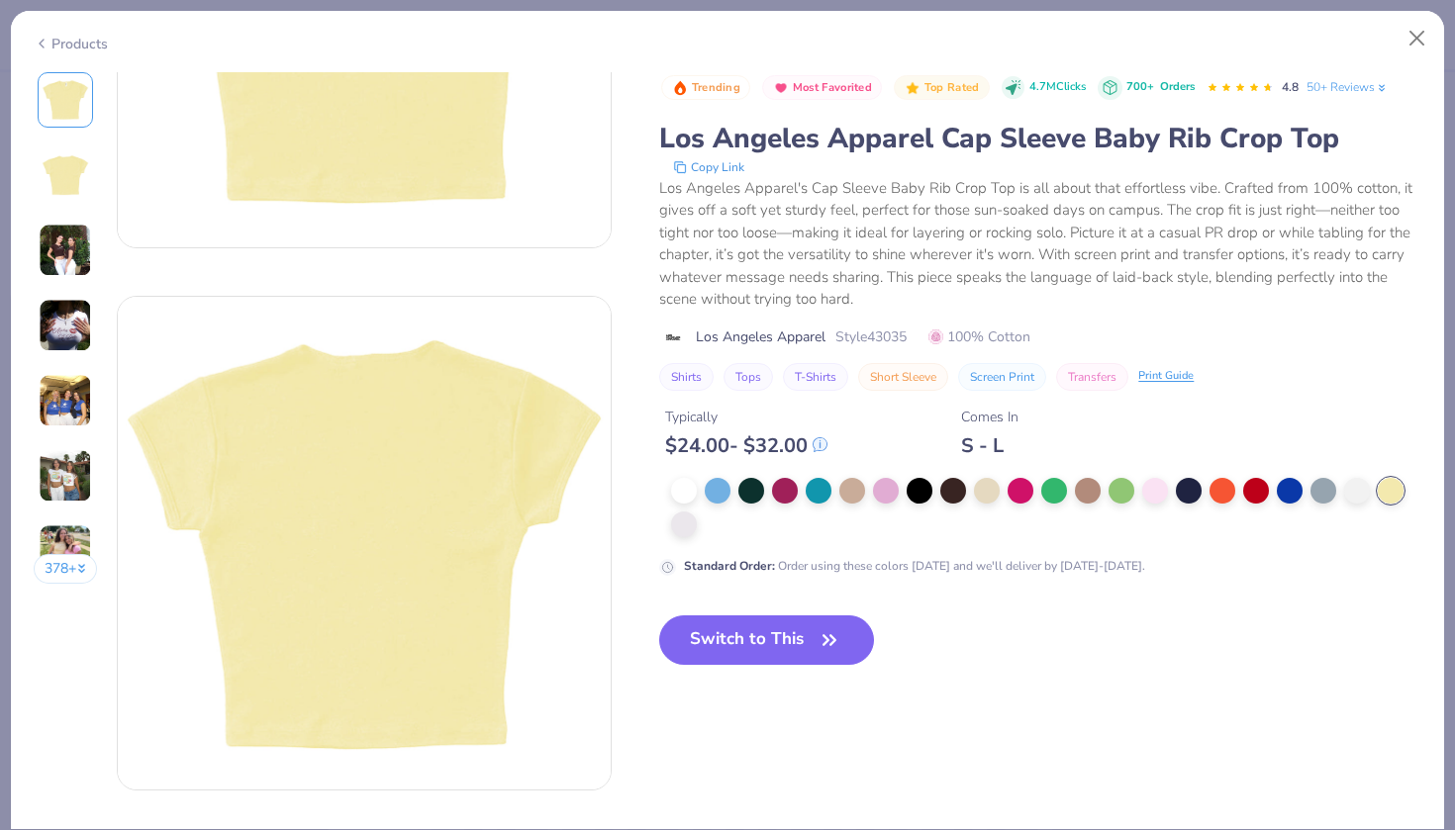
scroll to position [0, 0]
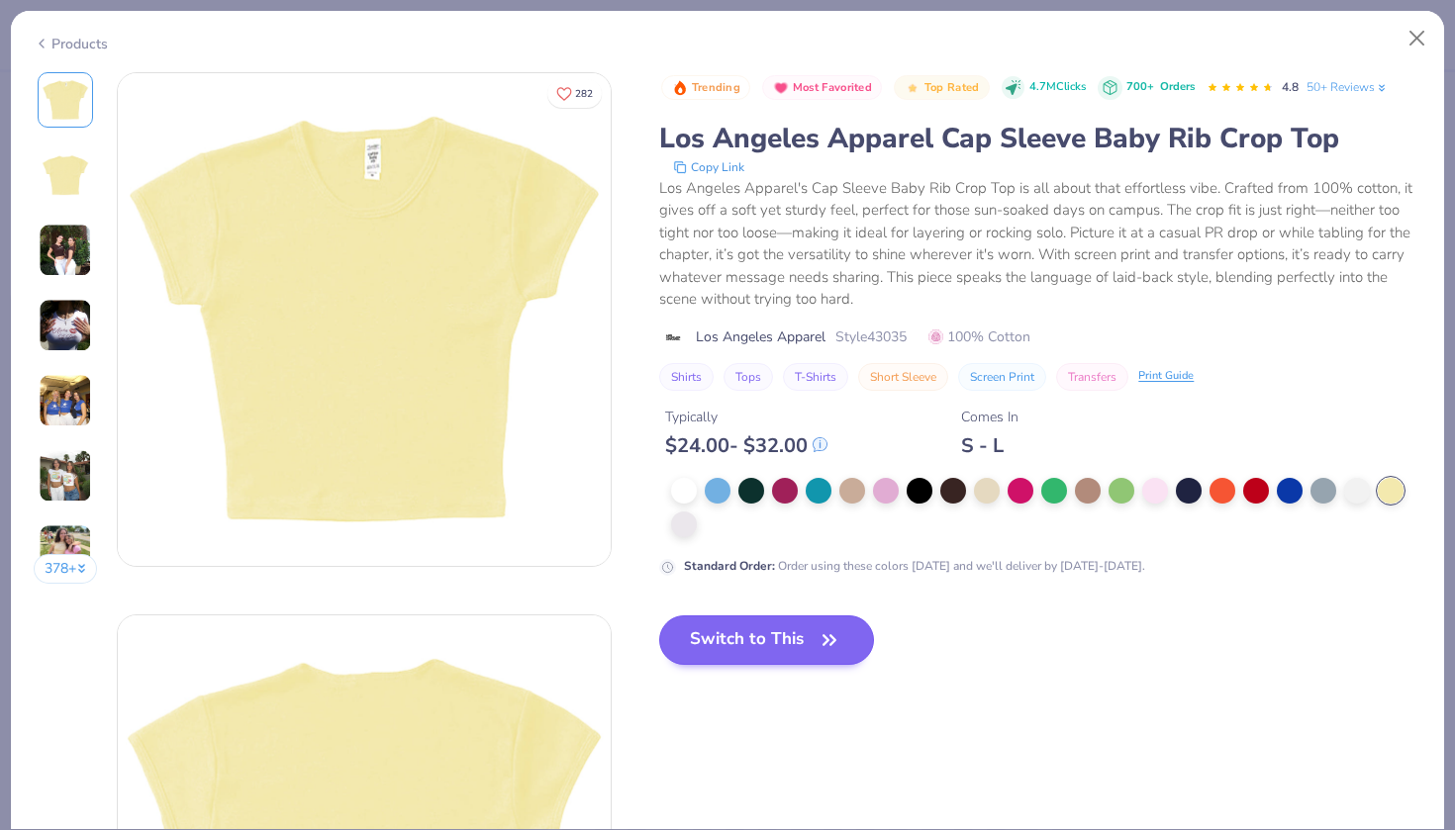
click at [687, 620] on button "Switch to This" at bounding box center [766, 640] width 215 height 49
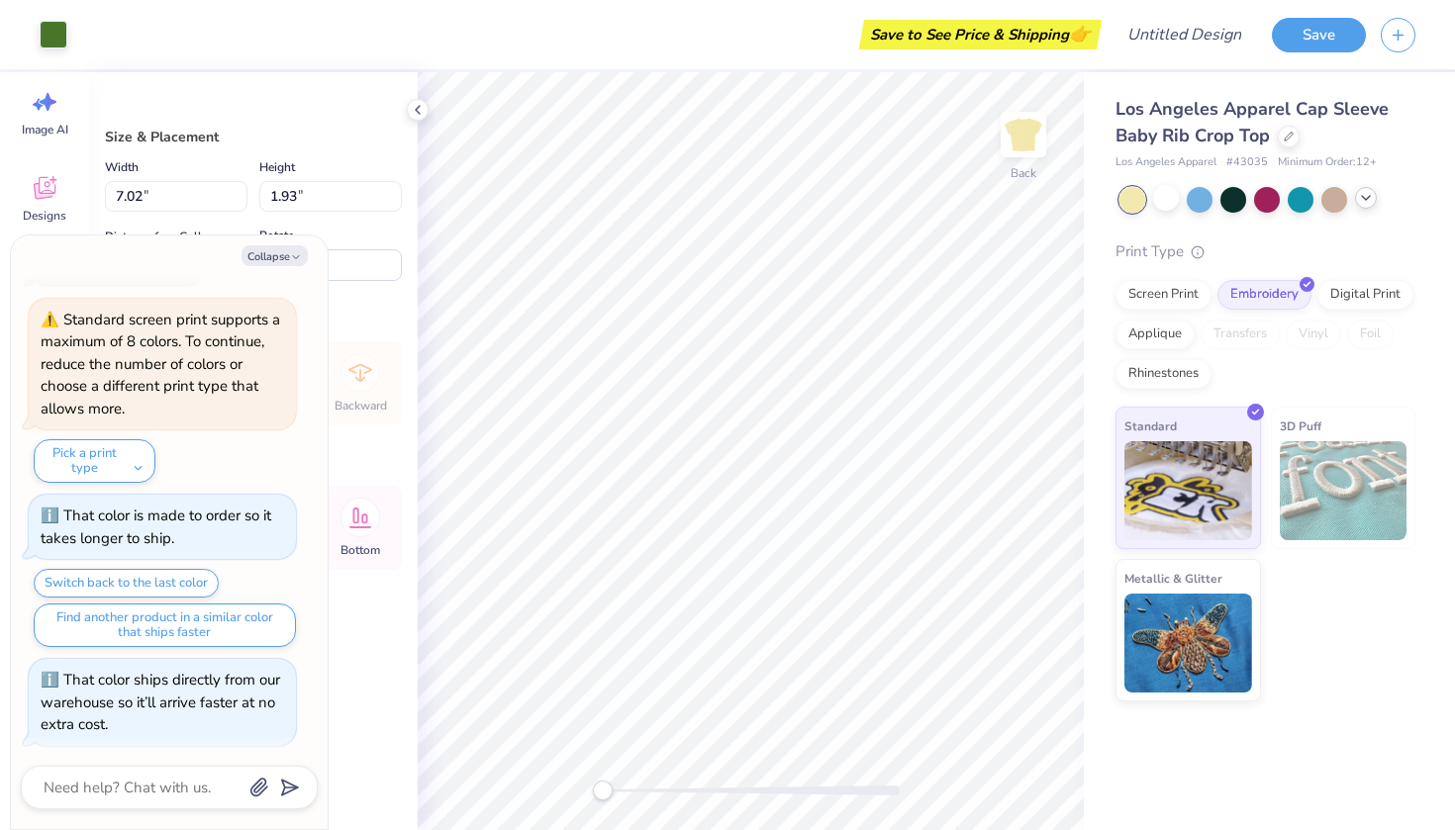
type textarea "x"
type input "2.04"
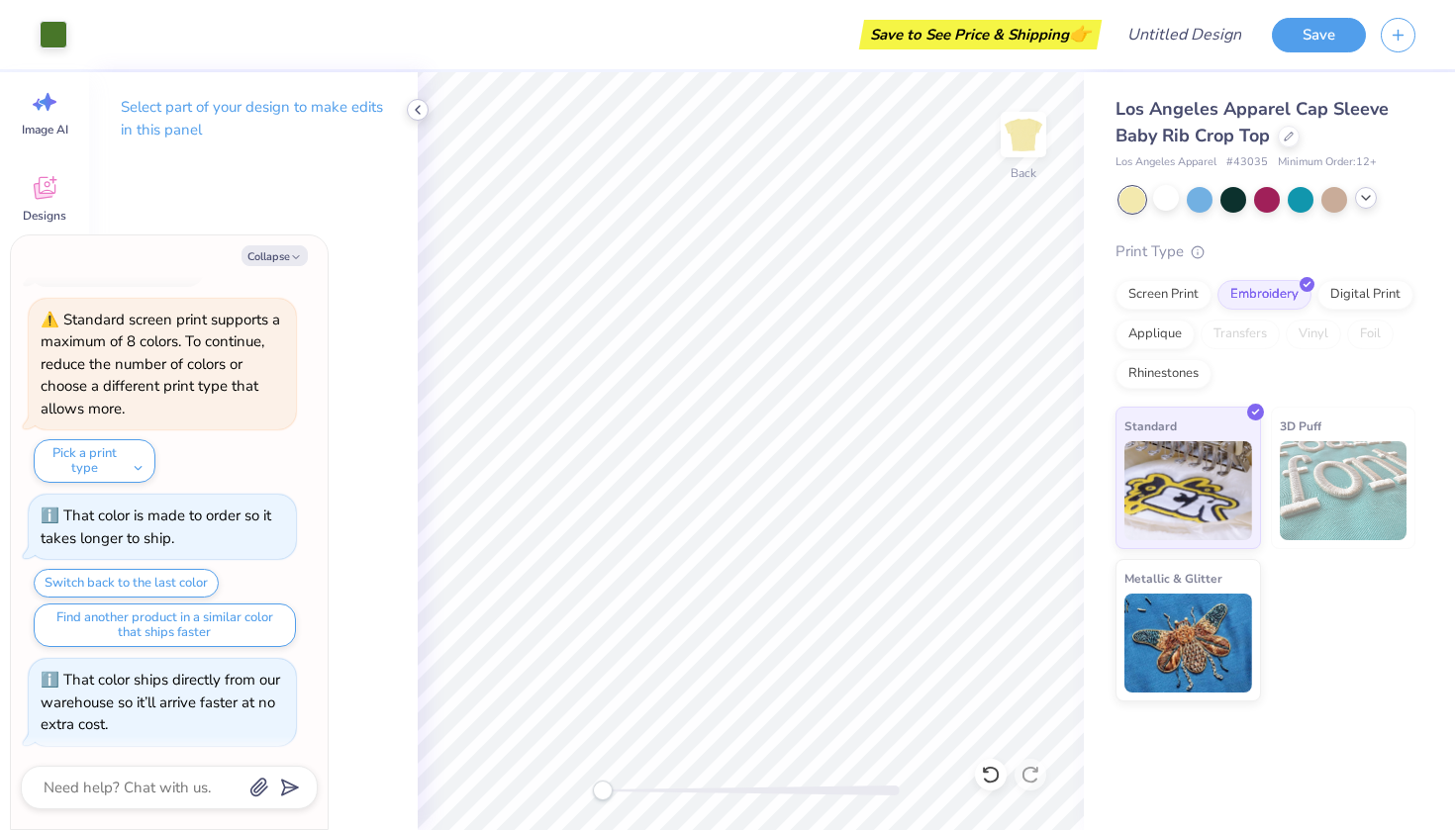
click at [417, 112] on icon at bounding box center [418, 110] width 16 height 16
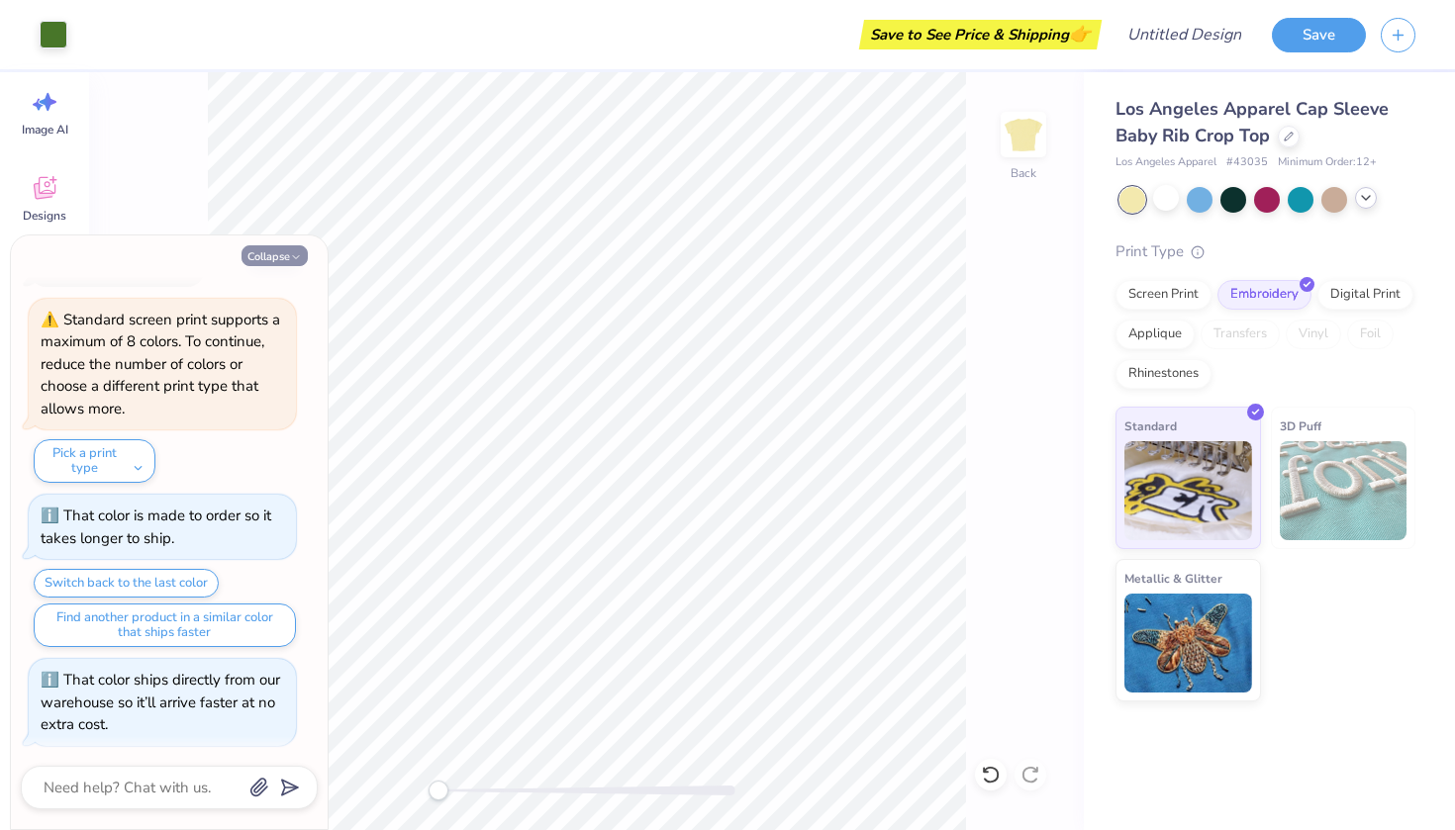
click at [263, 254] on button "Collapse" at bounding box center [274, 255] width 66 height 21
type textarea "x"
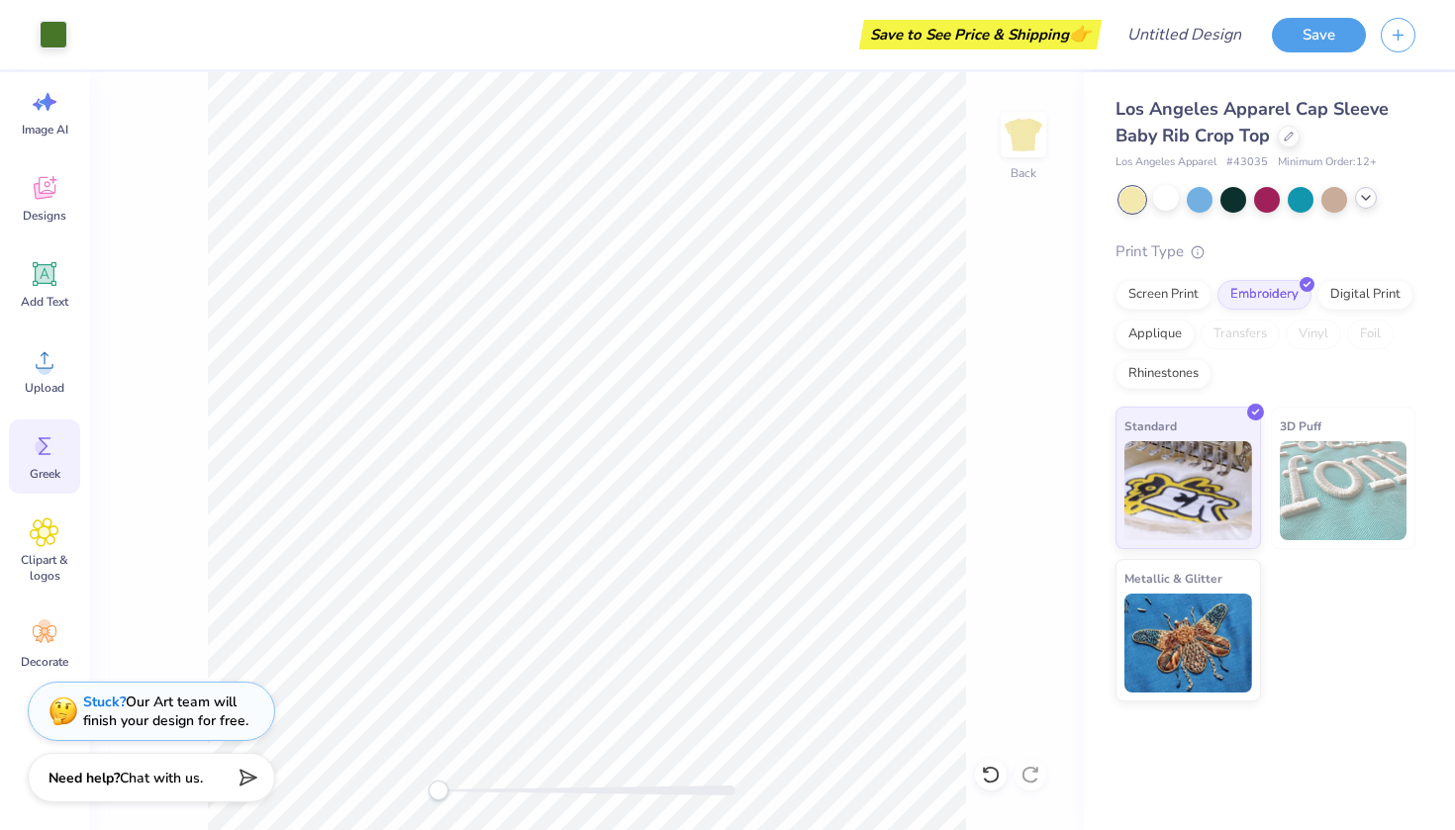
click at [32, 448] on icon at bounding box center [45, 446] width 30 height 30
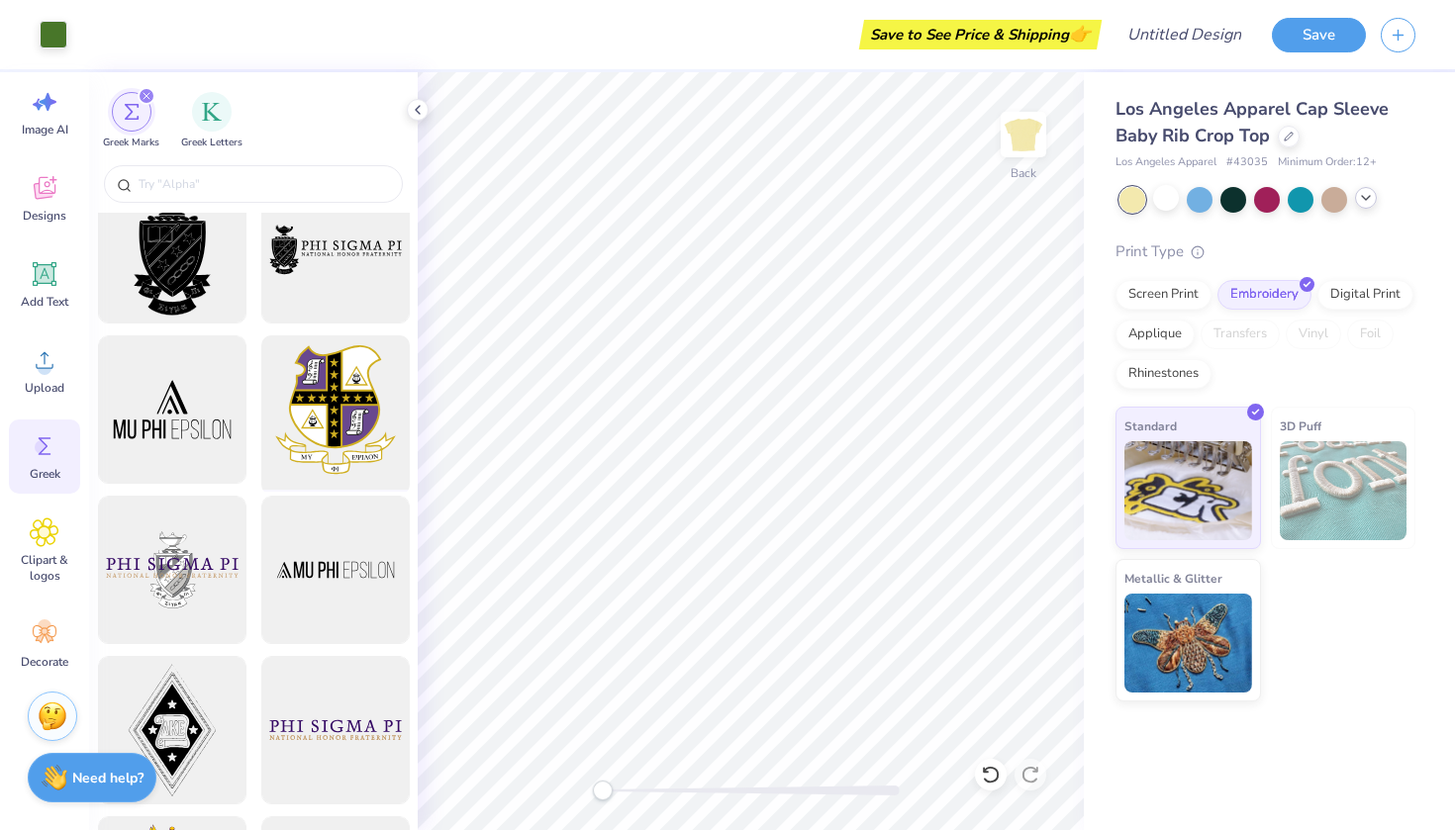
scroll to position [59, 0]
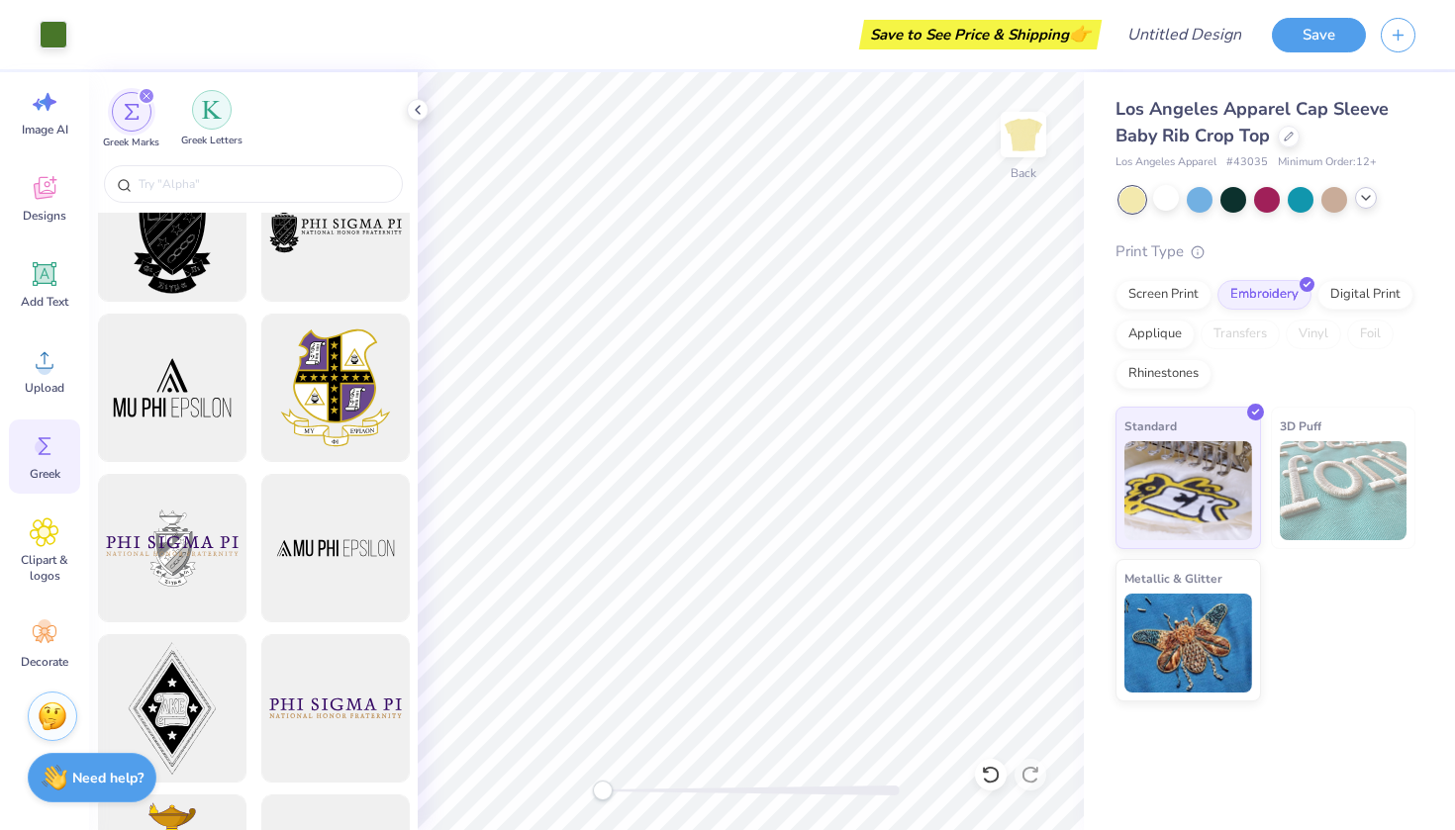
click at [215, 125] on div "filter for Greek Letters" at bounding box center [212, 110] width 40 height 40
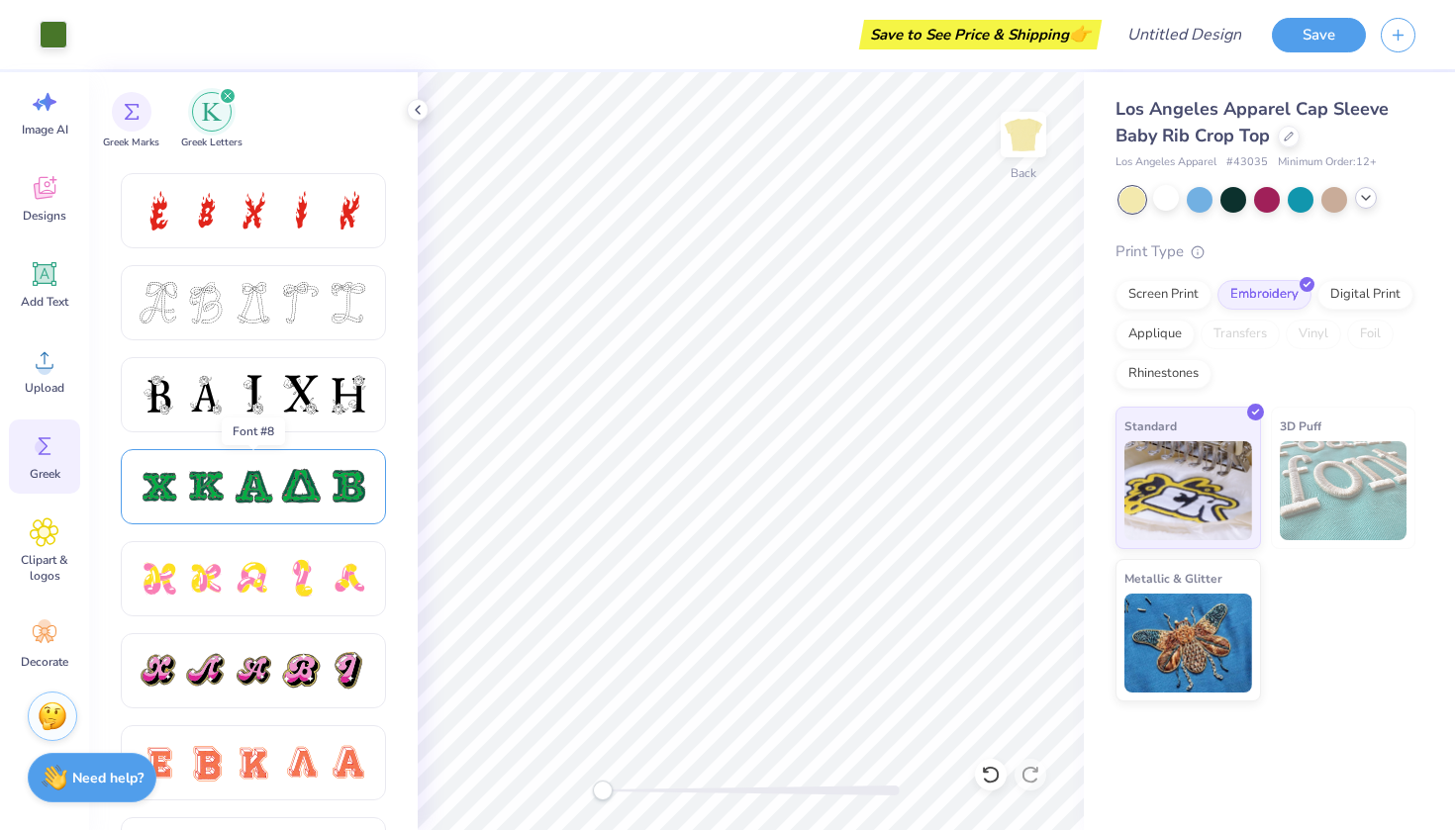
scroll to position [731, 0]
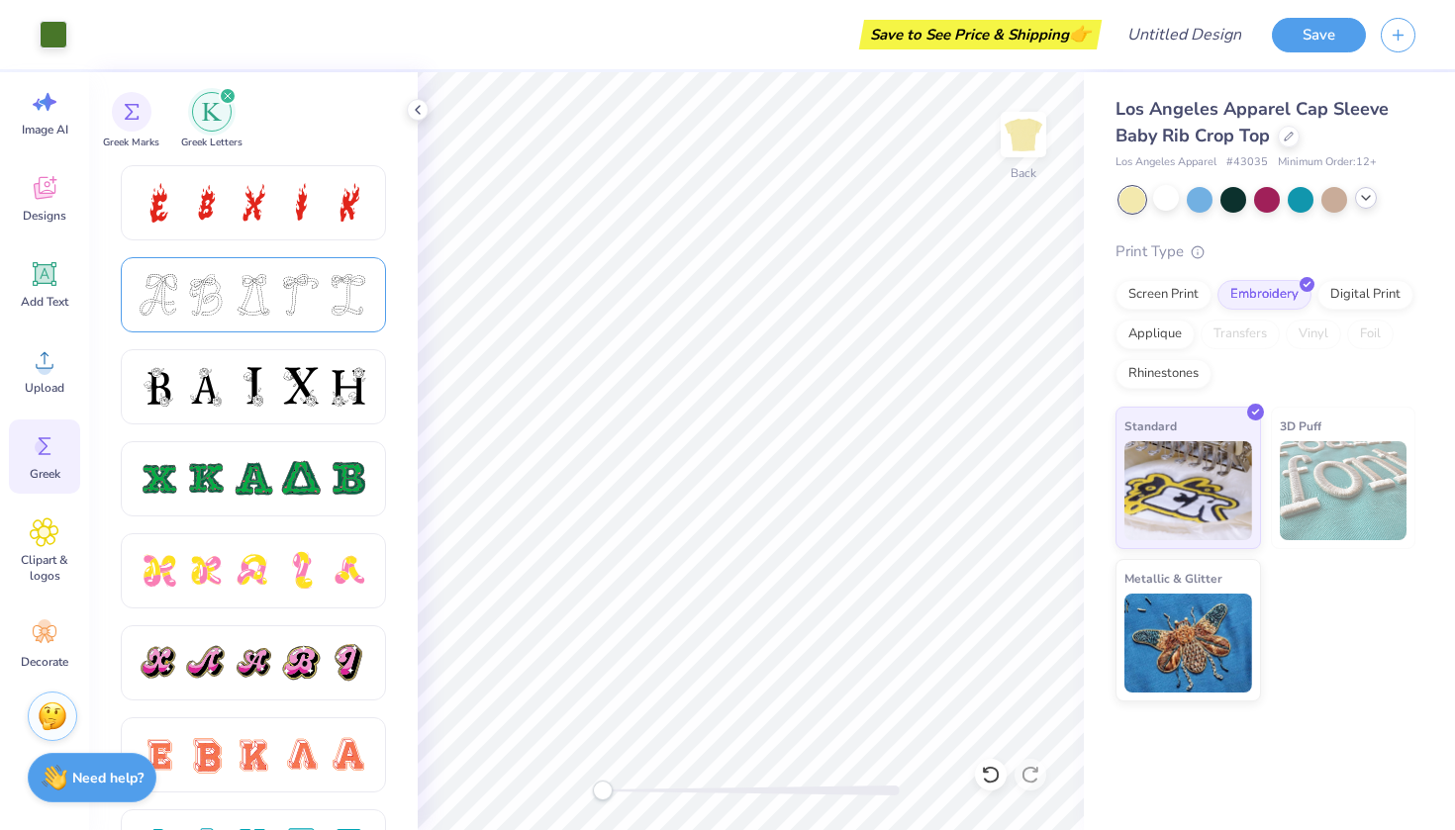
click at [297, 294] on div at bounding box center [301, 295] width 42 height 42
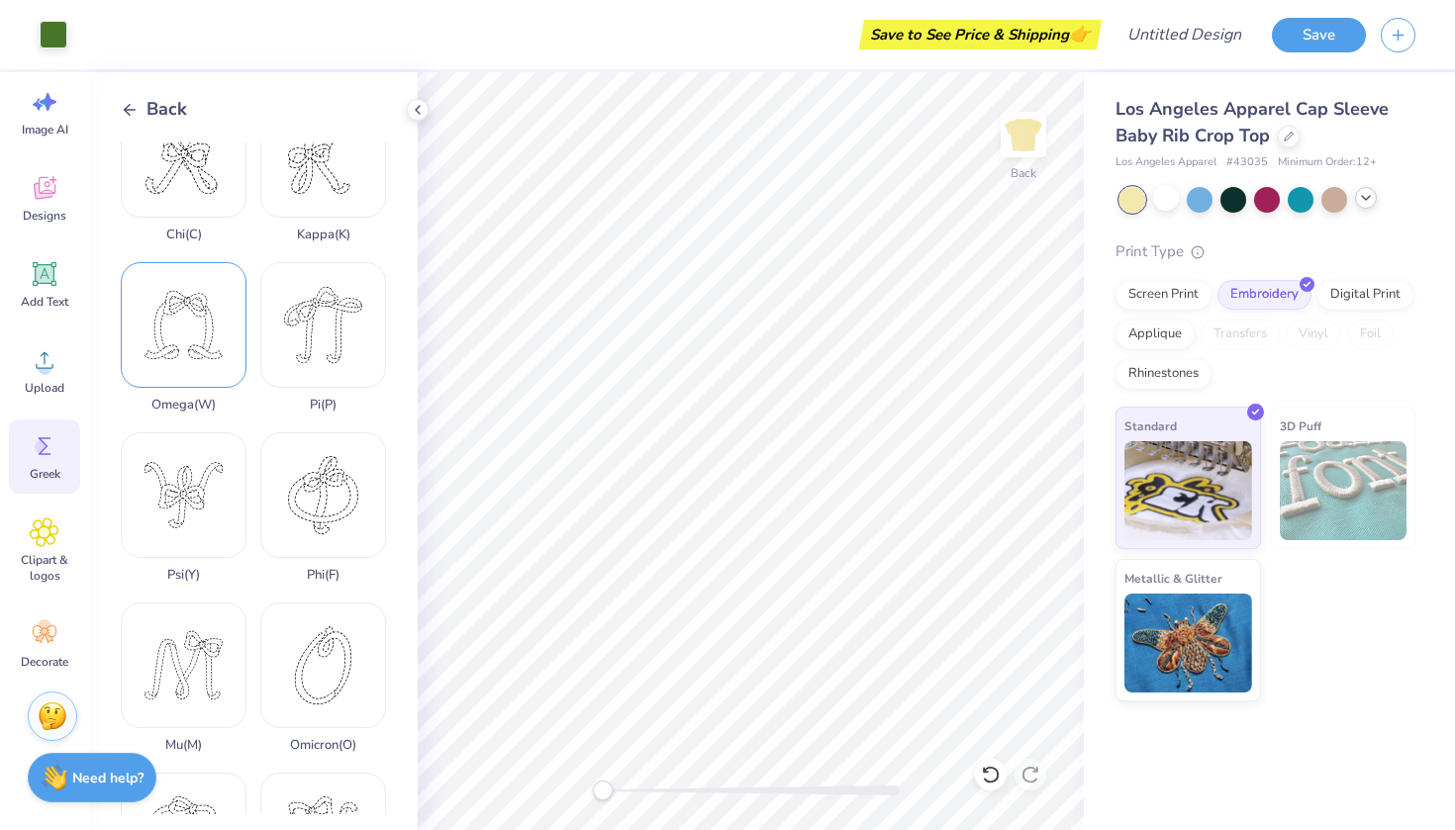
scroll to position [732, 0]
click at [322, 494] on div "Phi ( F )" at bounding box center [323, 506] width 126 height 150
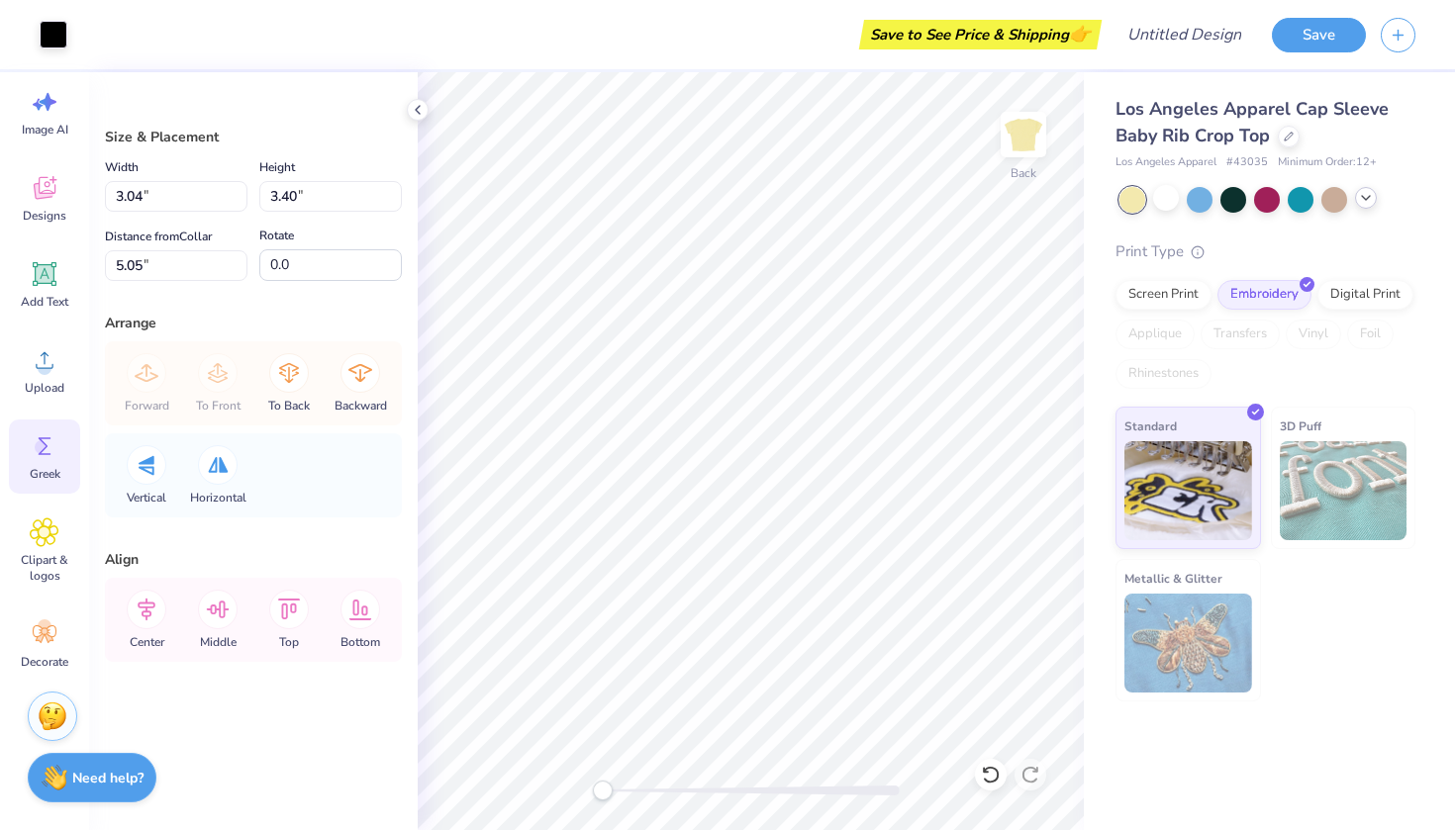
click at [42, 448] on circle at bounding box center [42, 447] width 14 height 14
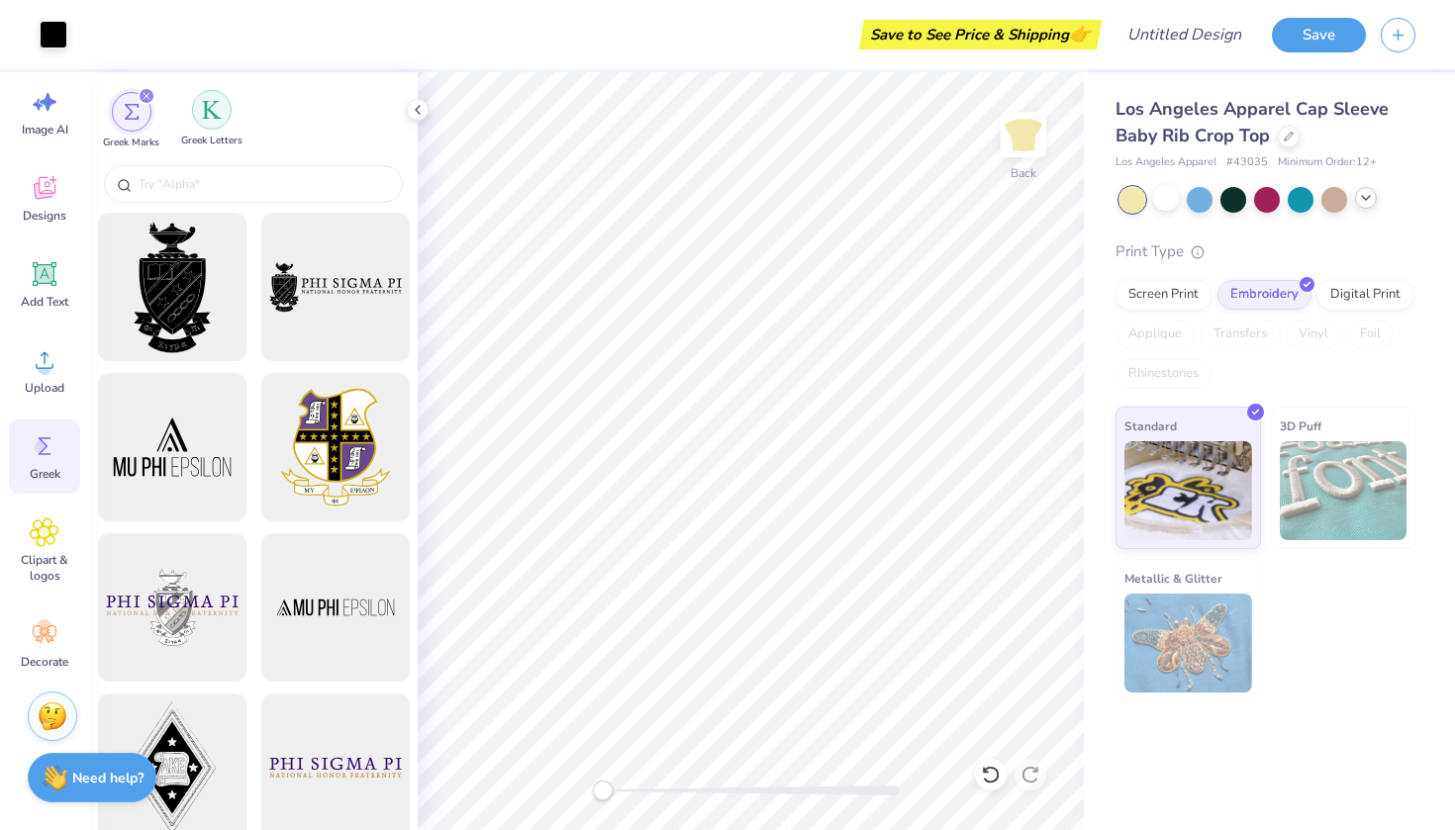
click at [212, 120] on div "filter for Greek Letters" at bounding box center [212, 110] width 40 height 40
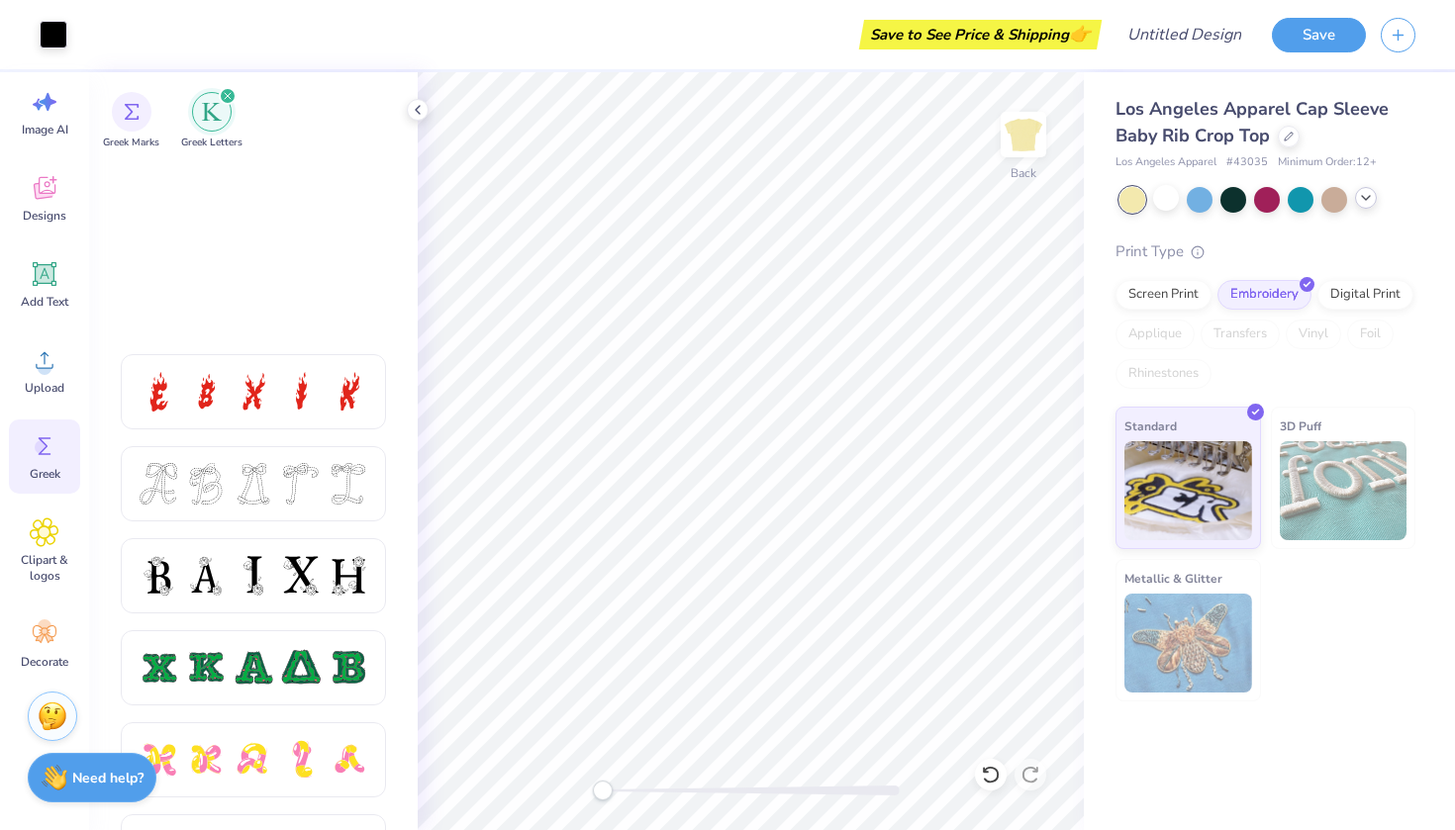
scroll to position [340, 0]
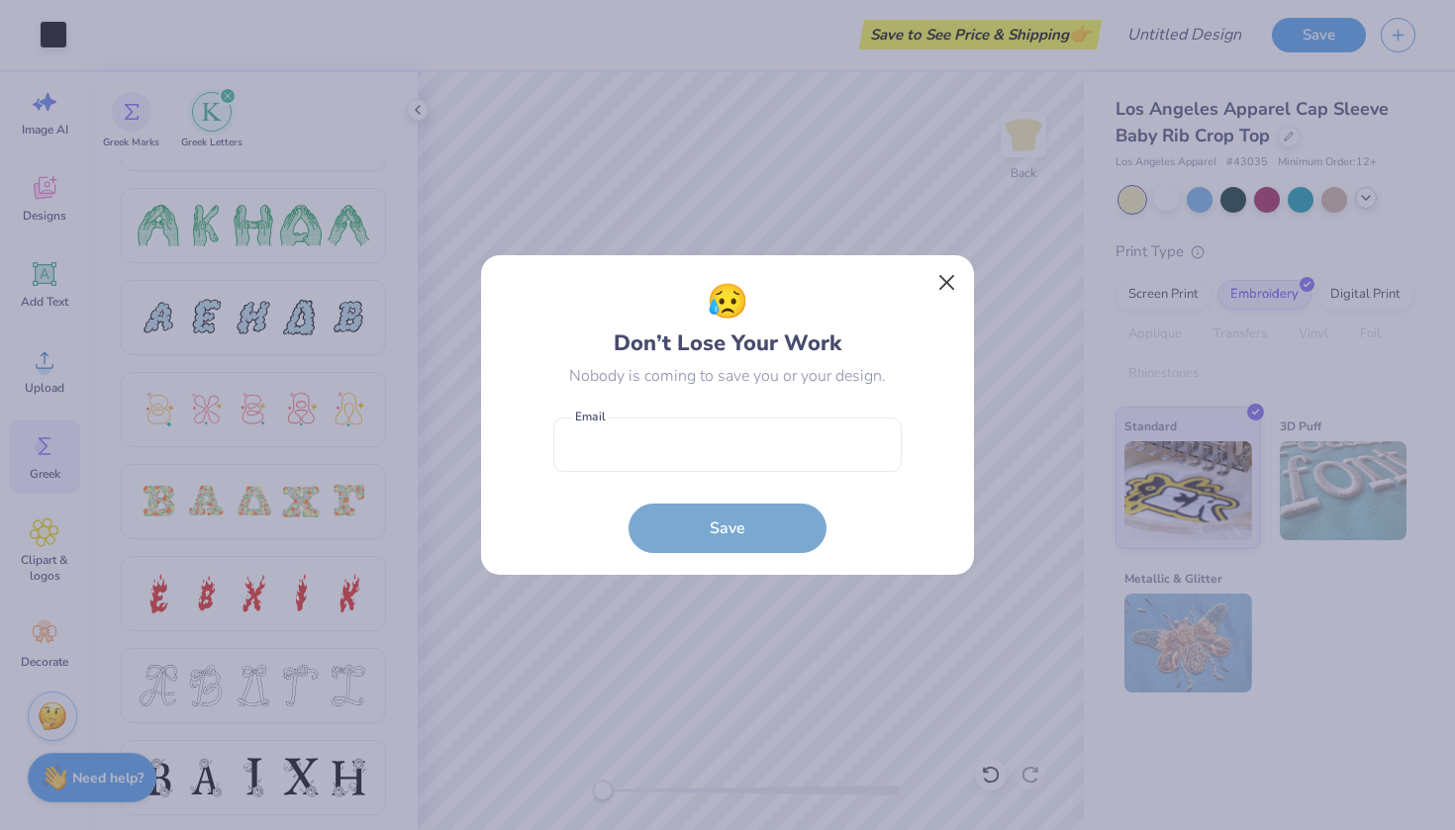
click at [964, 279] on button "Close" at bounding box center [947, 283] width 38 height 38
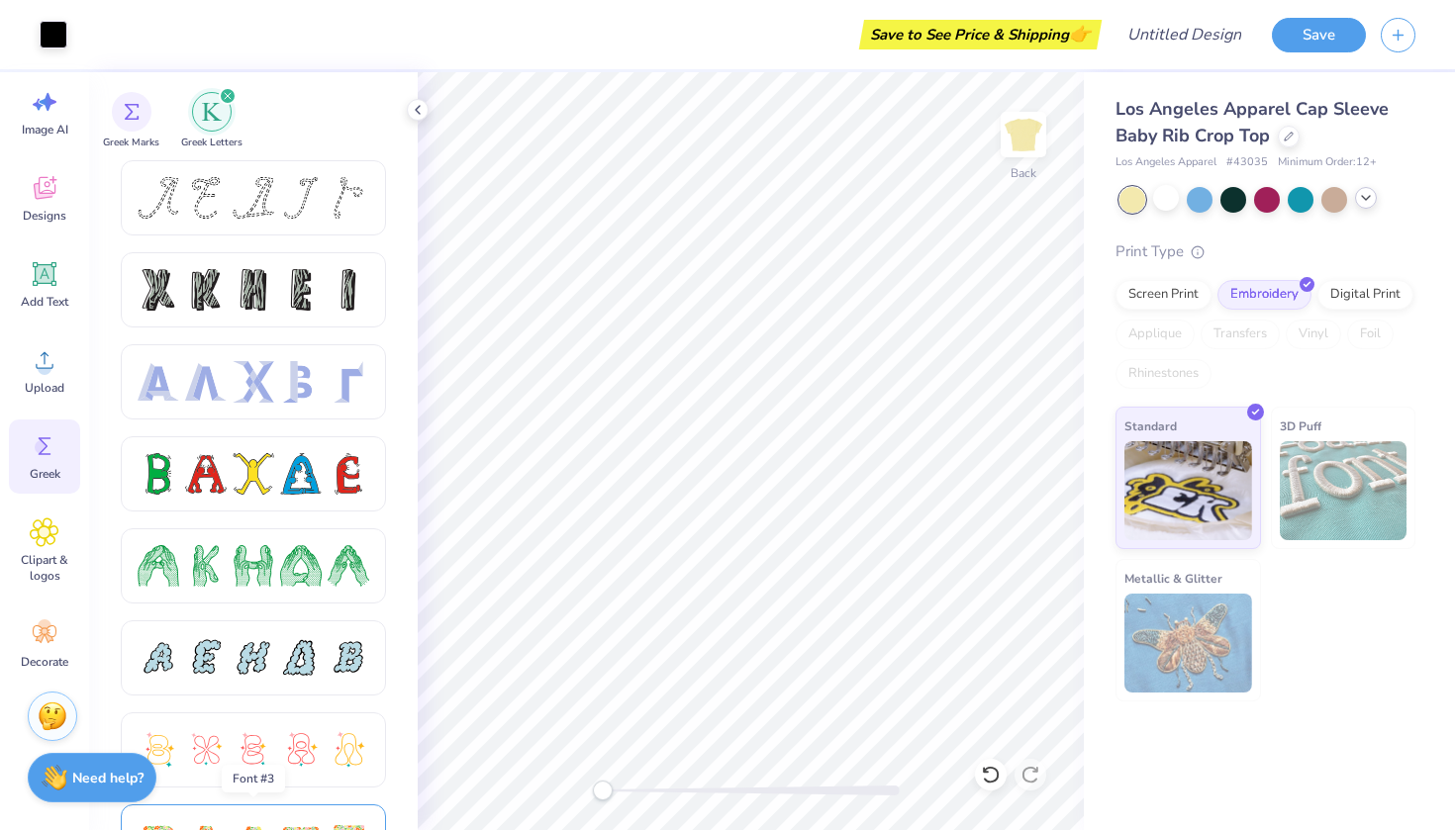
scroll to position [0, 0]
click at [195, 183] on div at bounding box center [206, 198] width 42 height 42
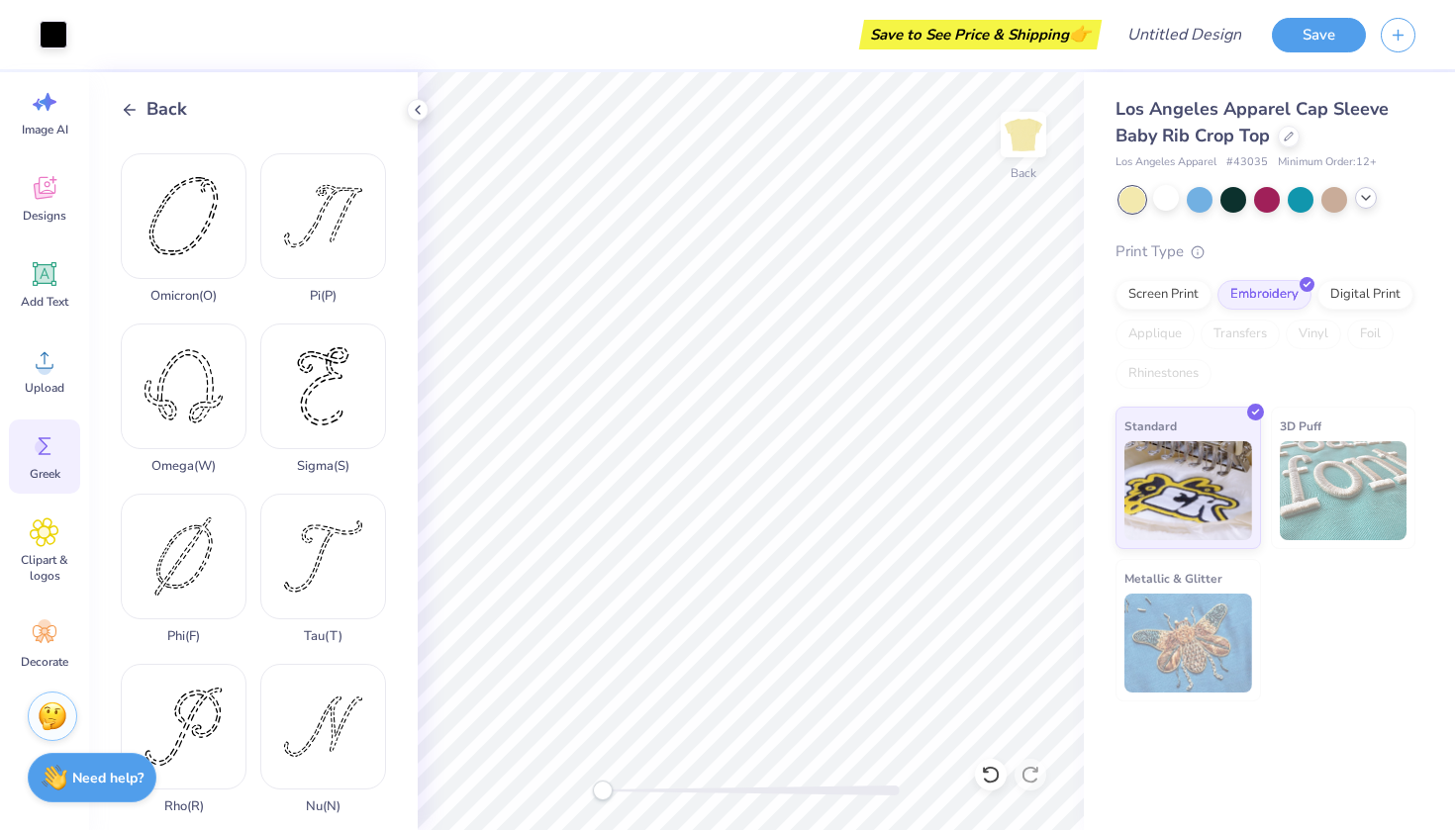
scroll to position [1157, 0]
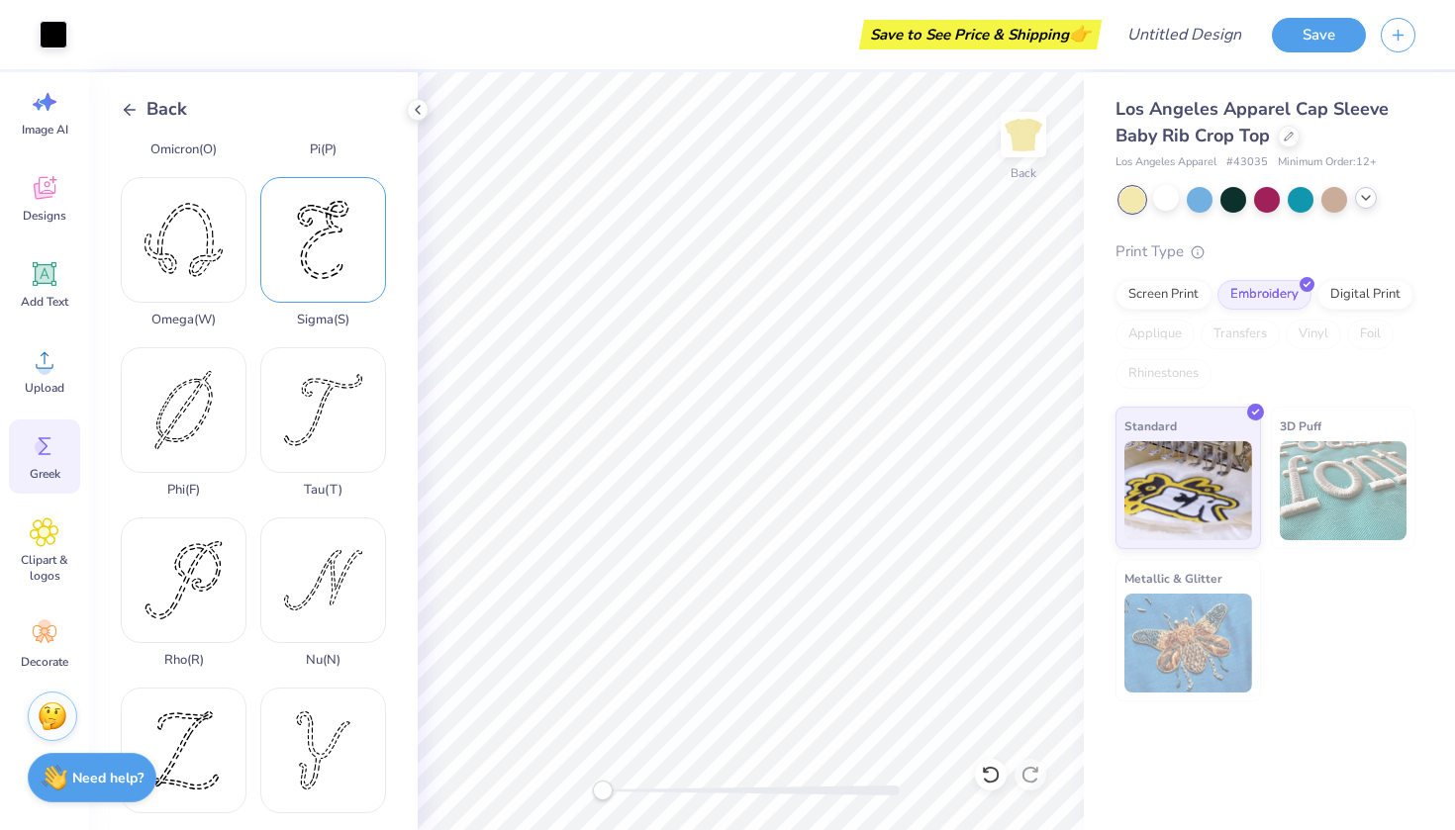
click at [301, 255] on div "Sigma ( S )" at bounding box center [323, 252] width 126 height 150
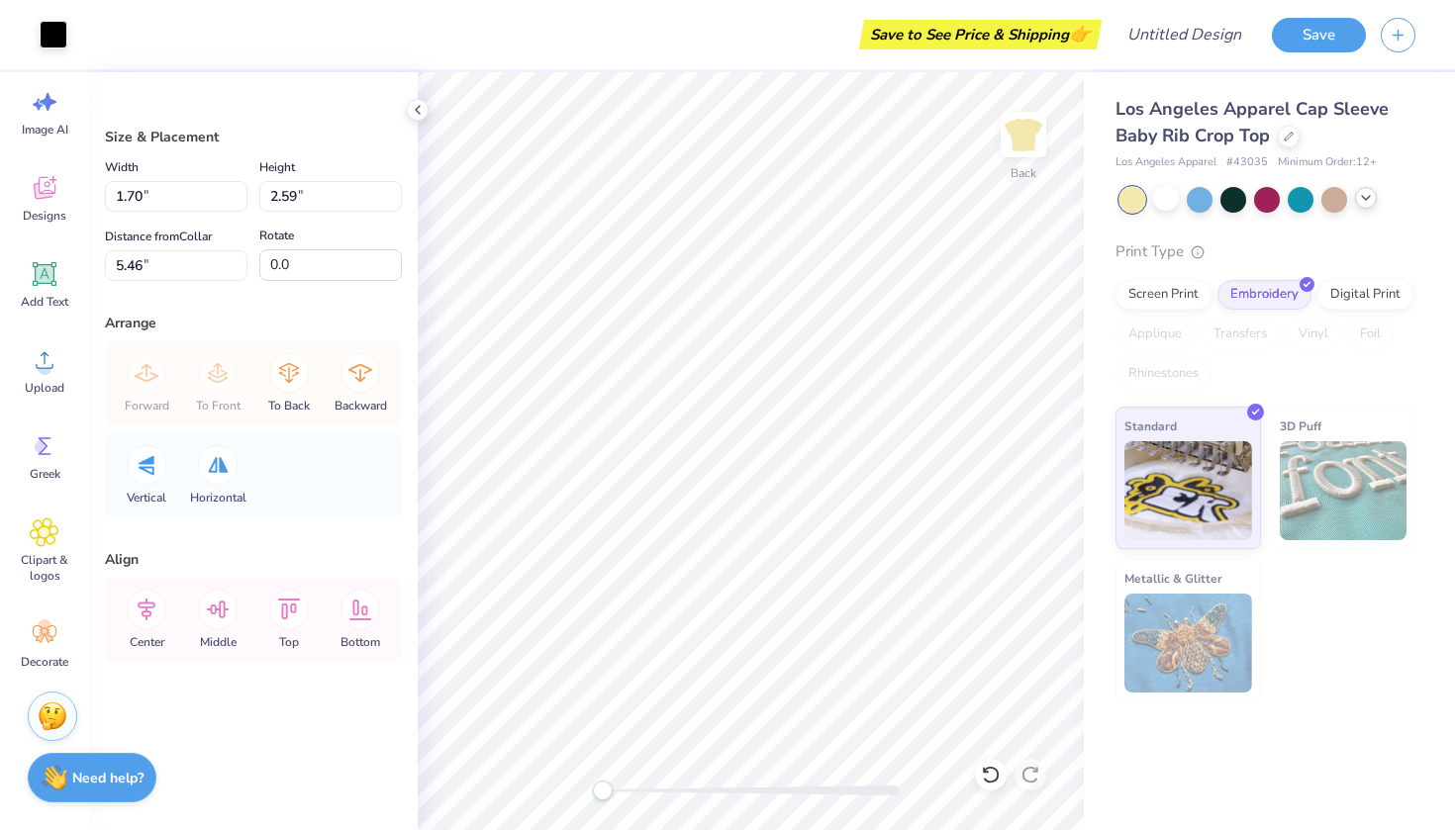
type input "3.04"
type input "3.40"
type input "5.05"
type input "1.70"
type input "2.59"
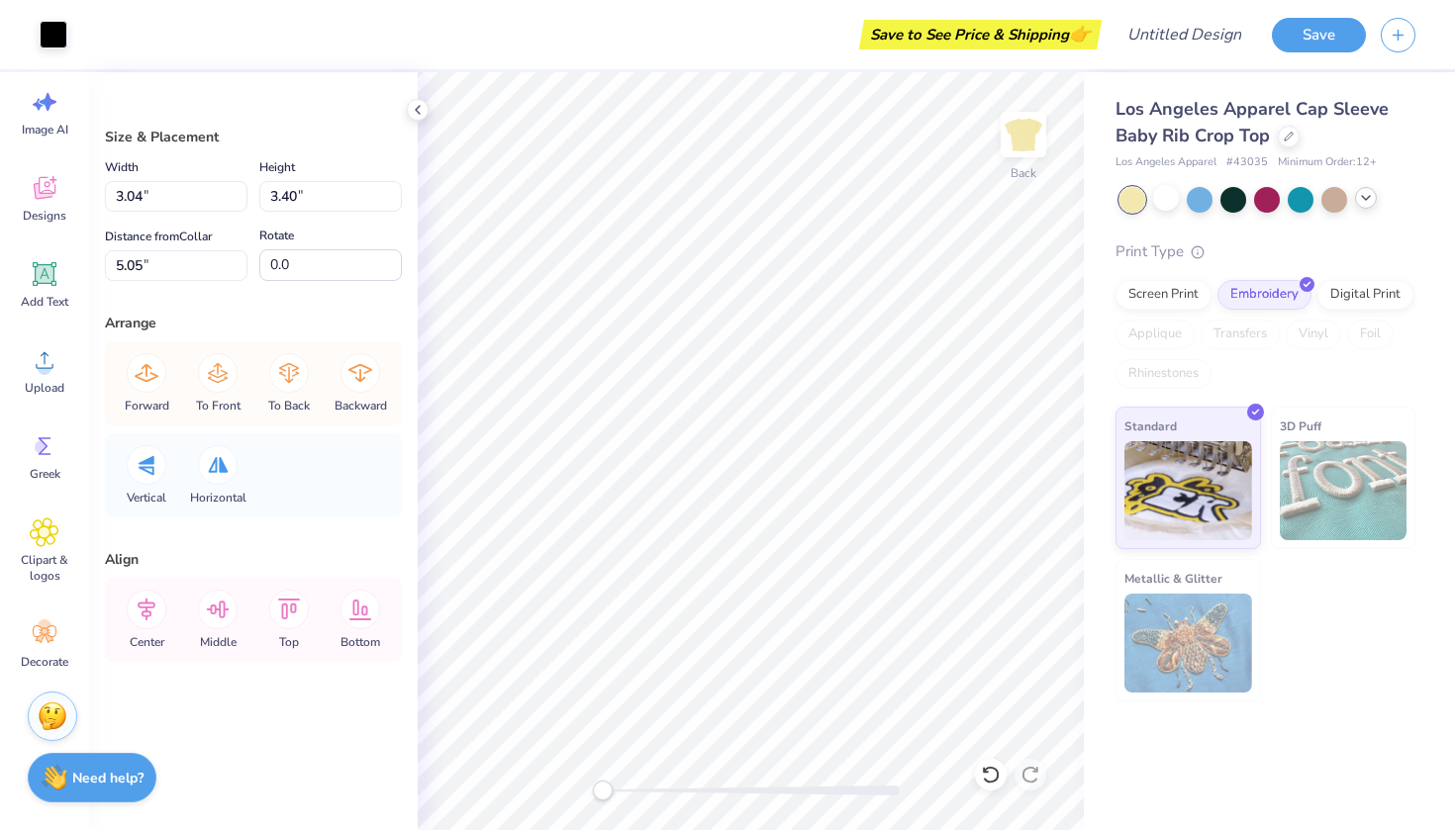
type input "5.46"
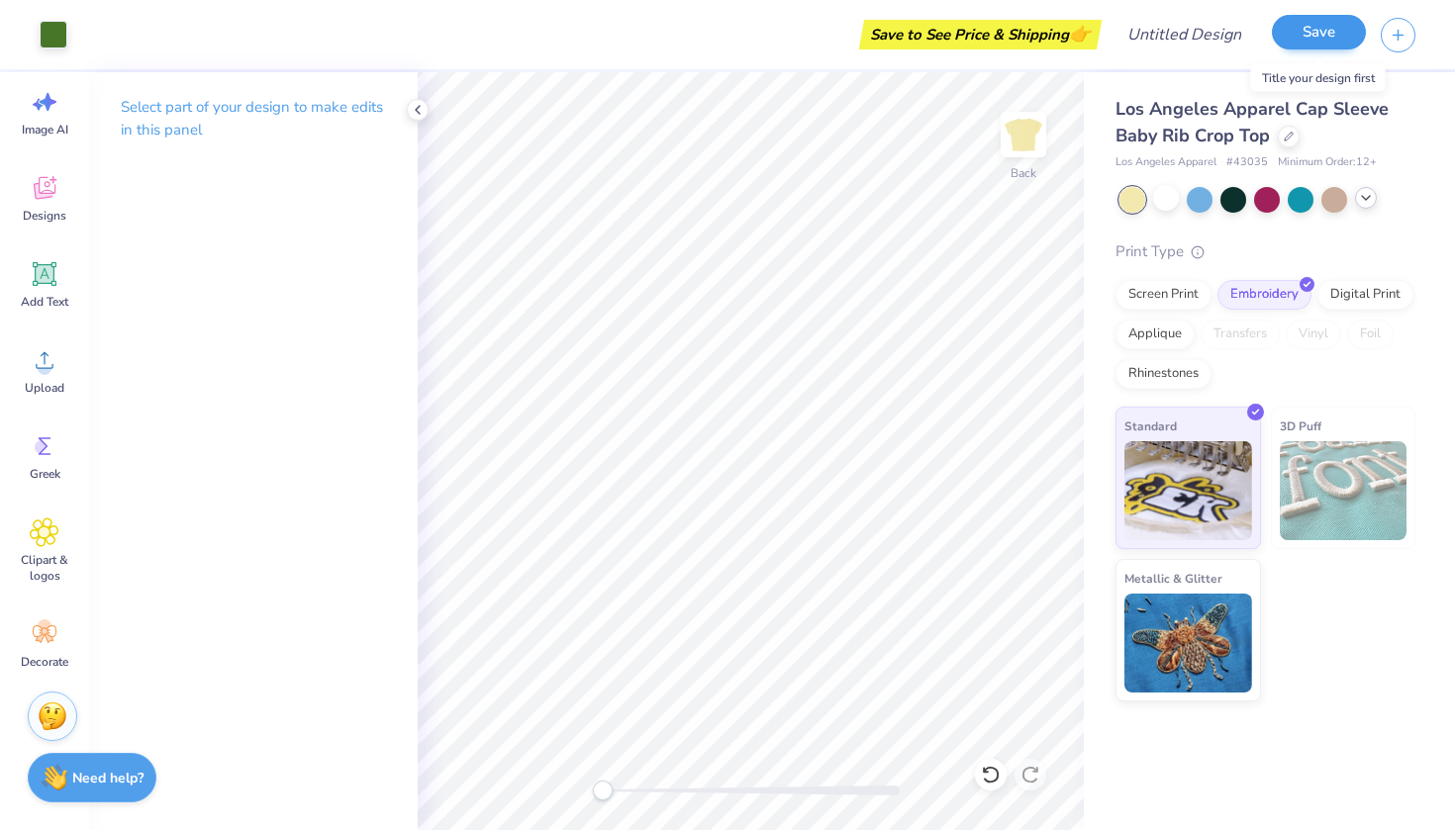
click at [1309, 35] on button "Save" at bounding box center [1319, 32] width 94 height 35
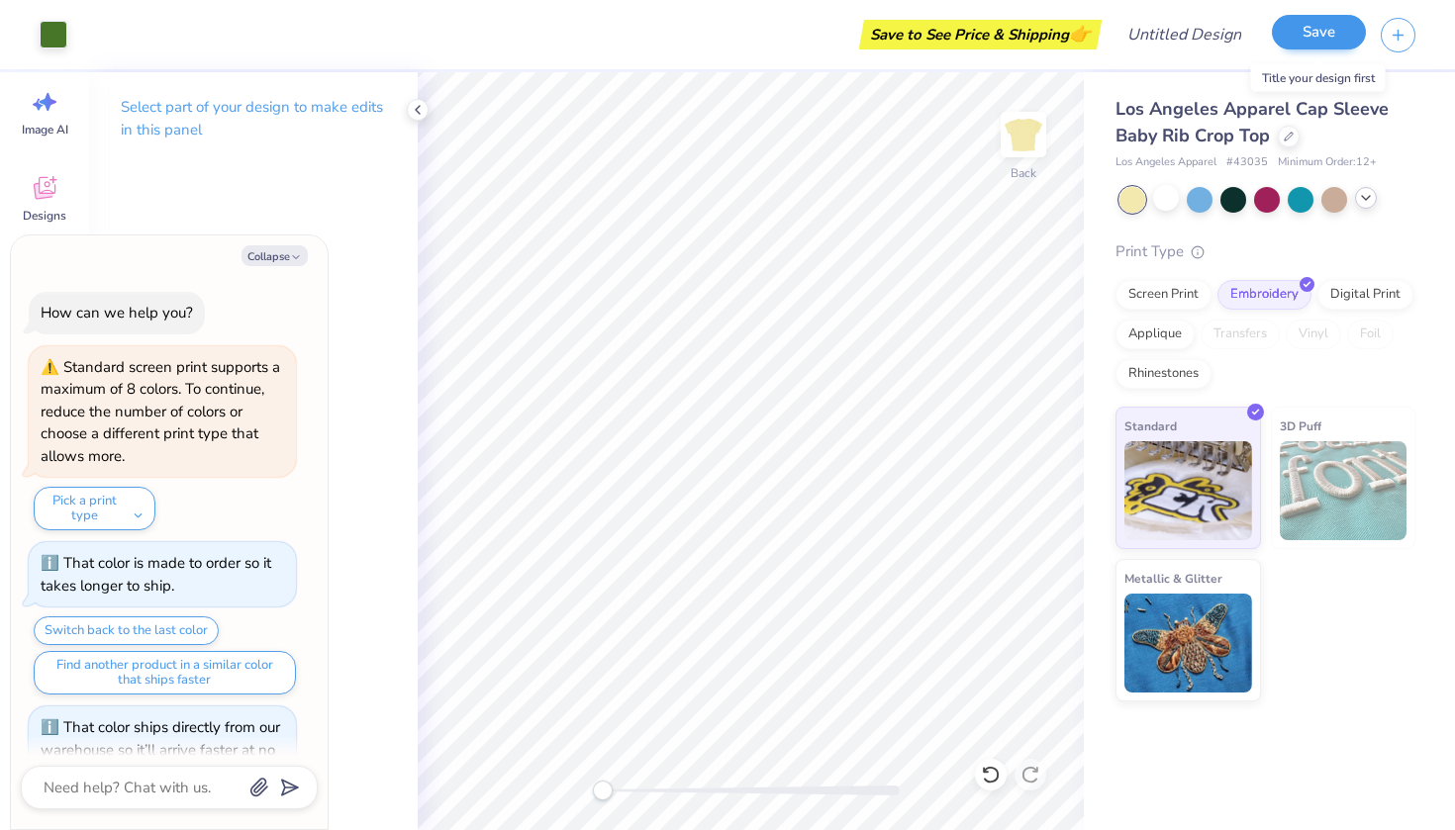
scroll to position [101, 0]
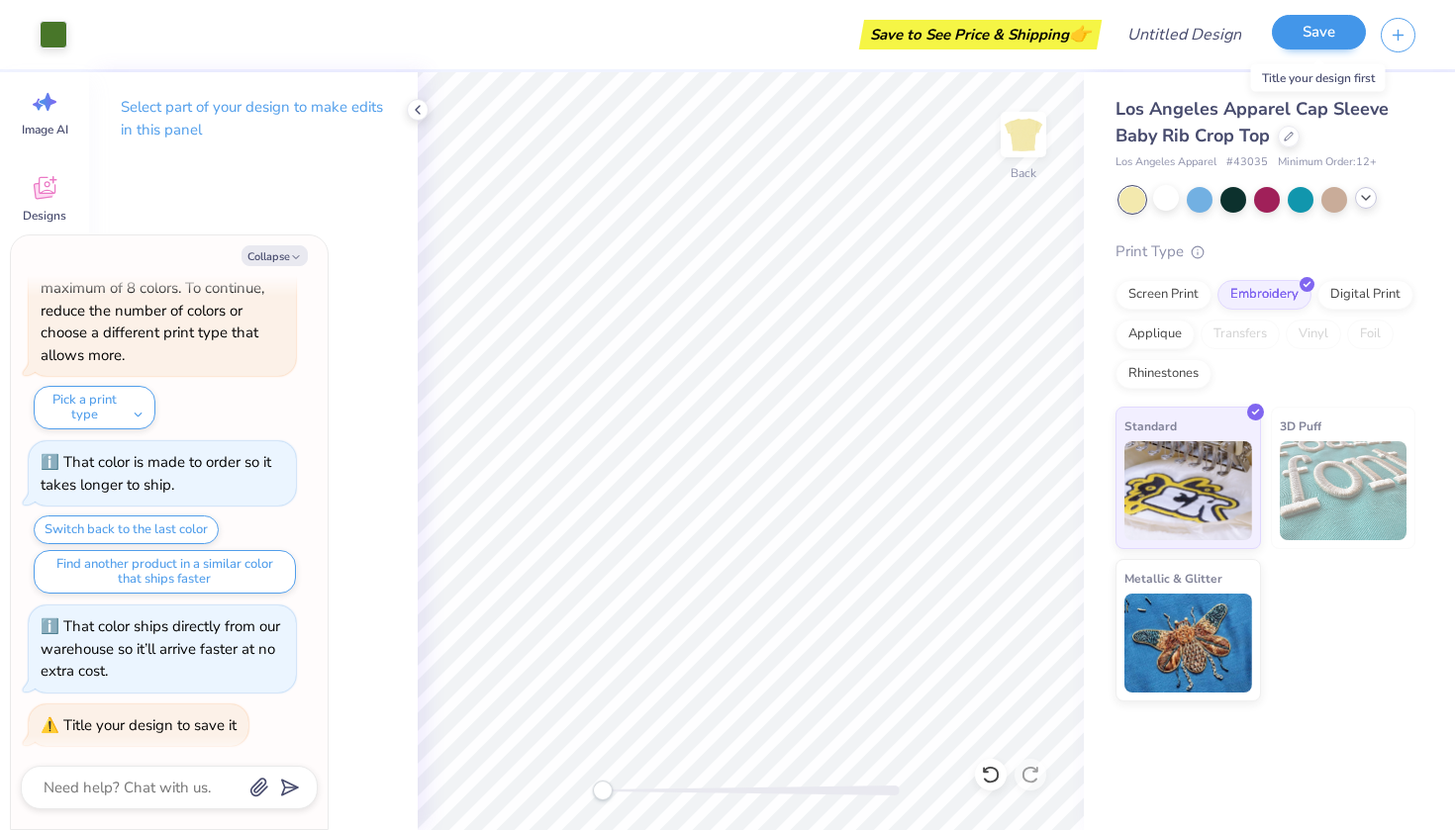
click at [1287, 38] on button "Save" at bounding box center [1319, 32] width 94 height 35
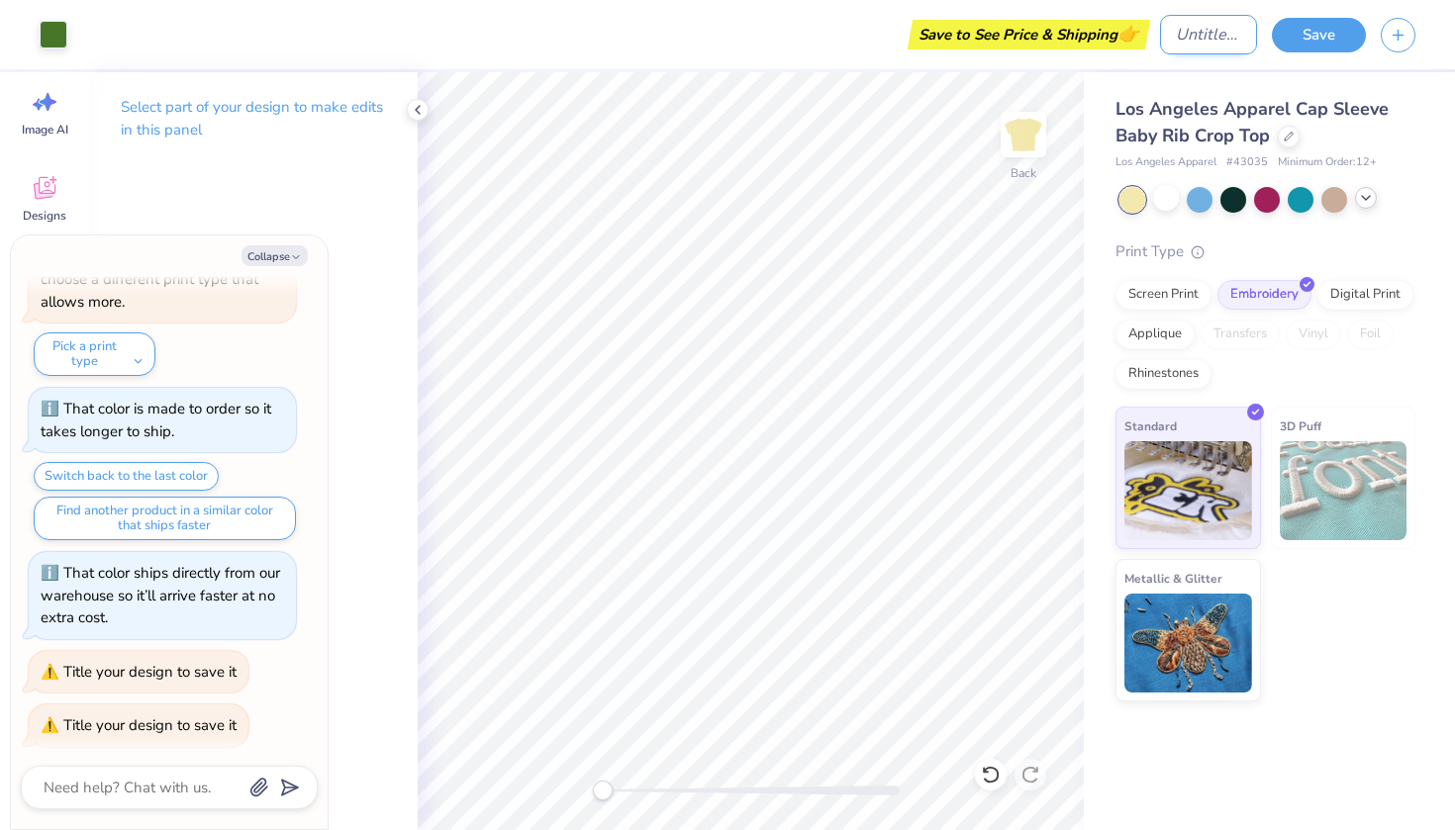
type textarea "x"
click at [1129, 40] on div "Art colors Save to See Price & Shipping 👉 Design Title Save" at bounding box center [727, 34] width 1455 height 69
type input "g"
type textarea "x"
type input "gy"
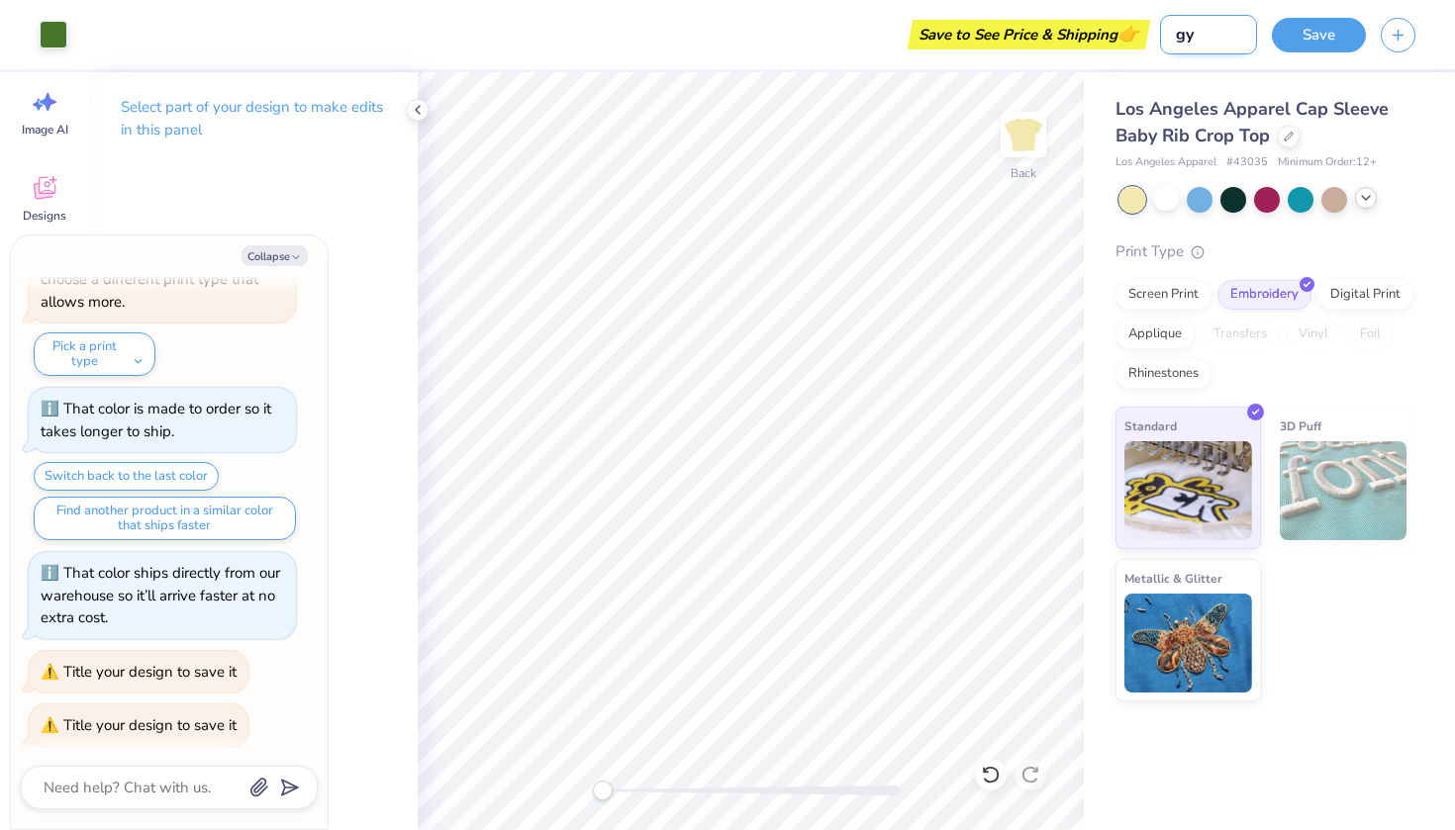
type textarea "x"
type input "gym"
type textarea "x"
type input "gym"
click at [1287, 34] on button "Save" at bounding box center [1319, 32] width 94 height 35
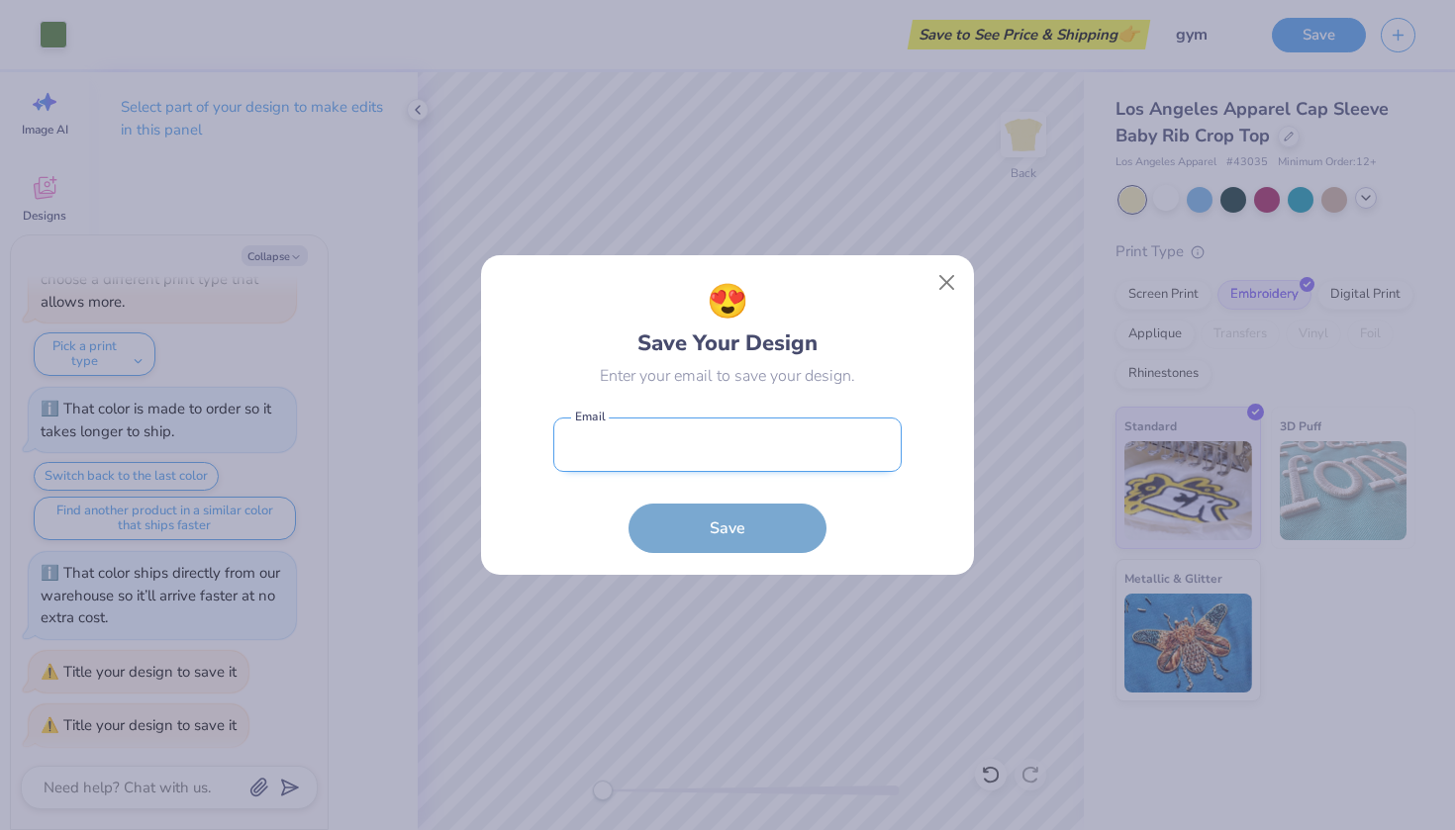
click at [768, 455] on input "email" at bounding box center [727, 445] width 348 height 54
type input "[EMAIL_ADDRESS][DOMAIN_NAME]"
click at [727, 527] on button "Save" at bounding box center [727, 528] width 198 height 49
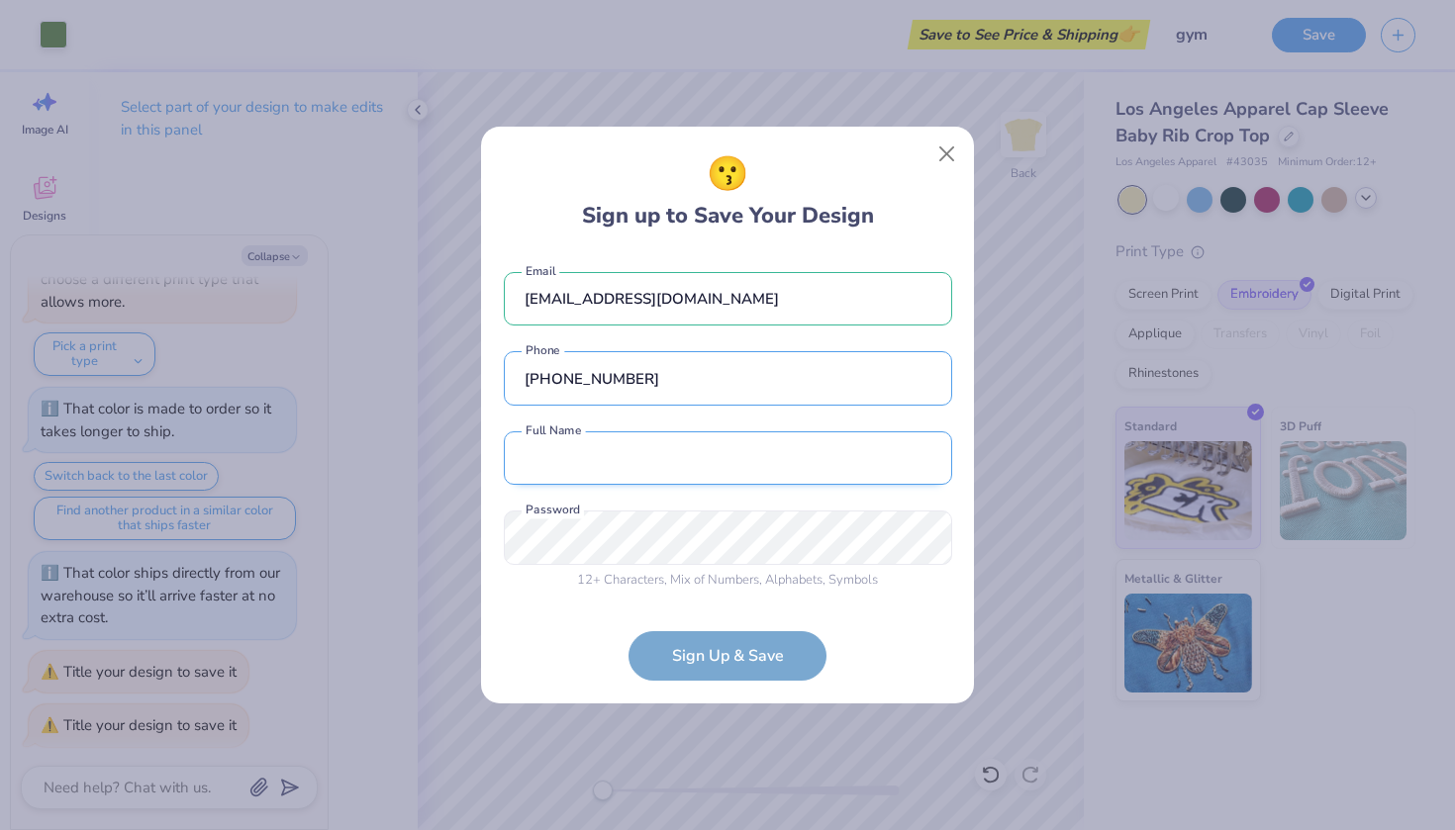
type input "[PHONE_NUMBER]"
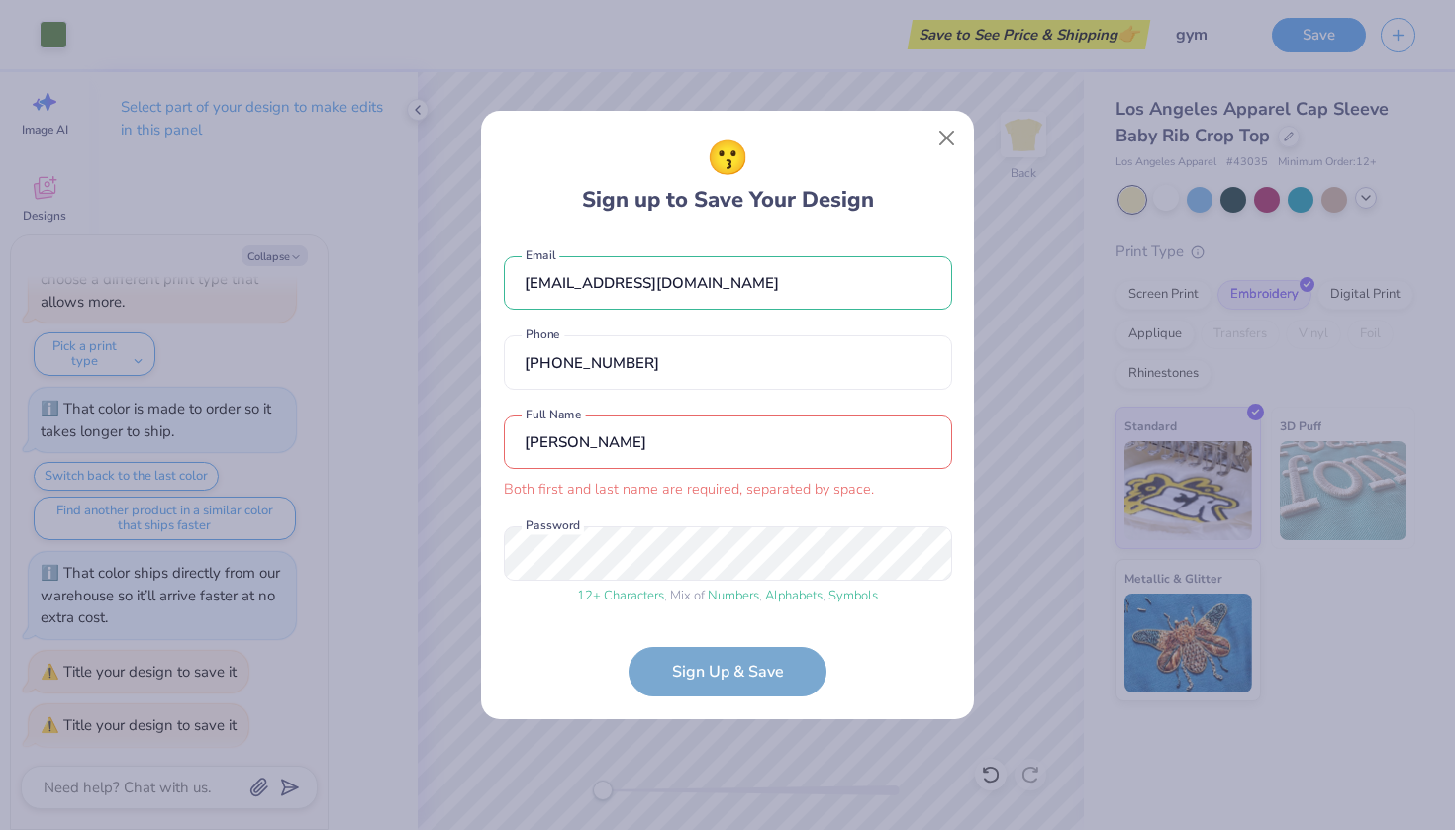
click at [696, 420] on input "[PERSON_NAME]" at bounding box center [728, 443] width 448 height 54
click at [703, 430] on input "[PERSON_NAME]" at bounding box center [728, 443] width 448 height 54
click at [572, 447] on input "[PERSON_NAME]" at bounding box center [728, 443] width 448 height 54
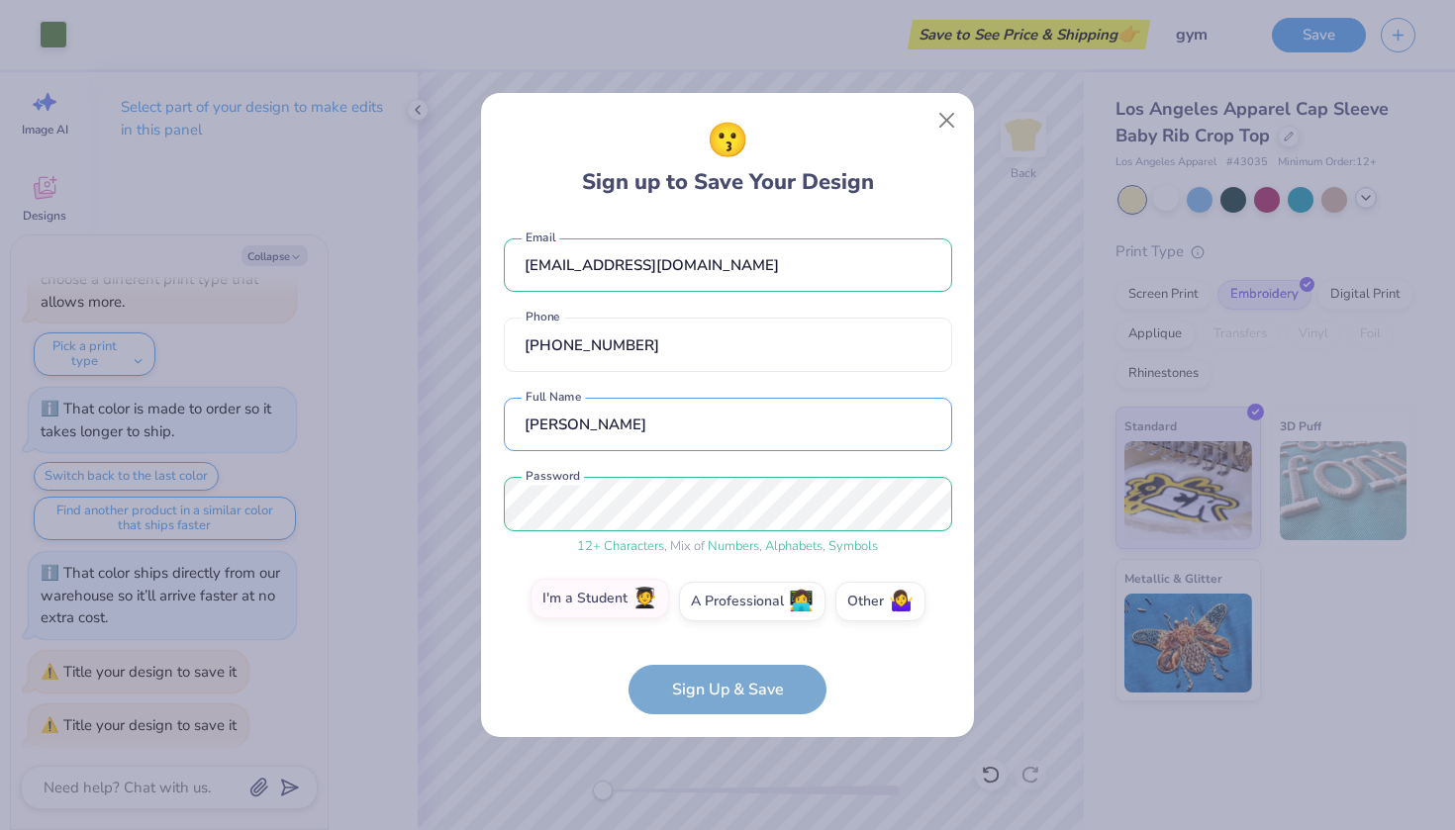
type input "[PERSON_NAME]"
click at [596, 597] on label "I'm a Student 🧑‍🎓" at bounding box center [599, 599] width 139 height 40
click at [721, 601] on input "I'm a Student 🧑‍🎓" at bounding box center [727, 607] width 13 height 13
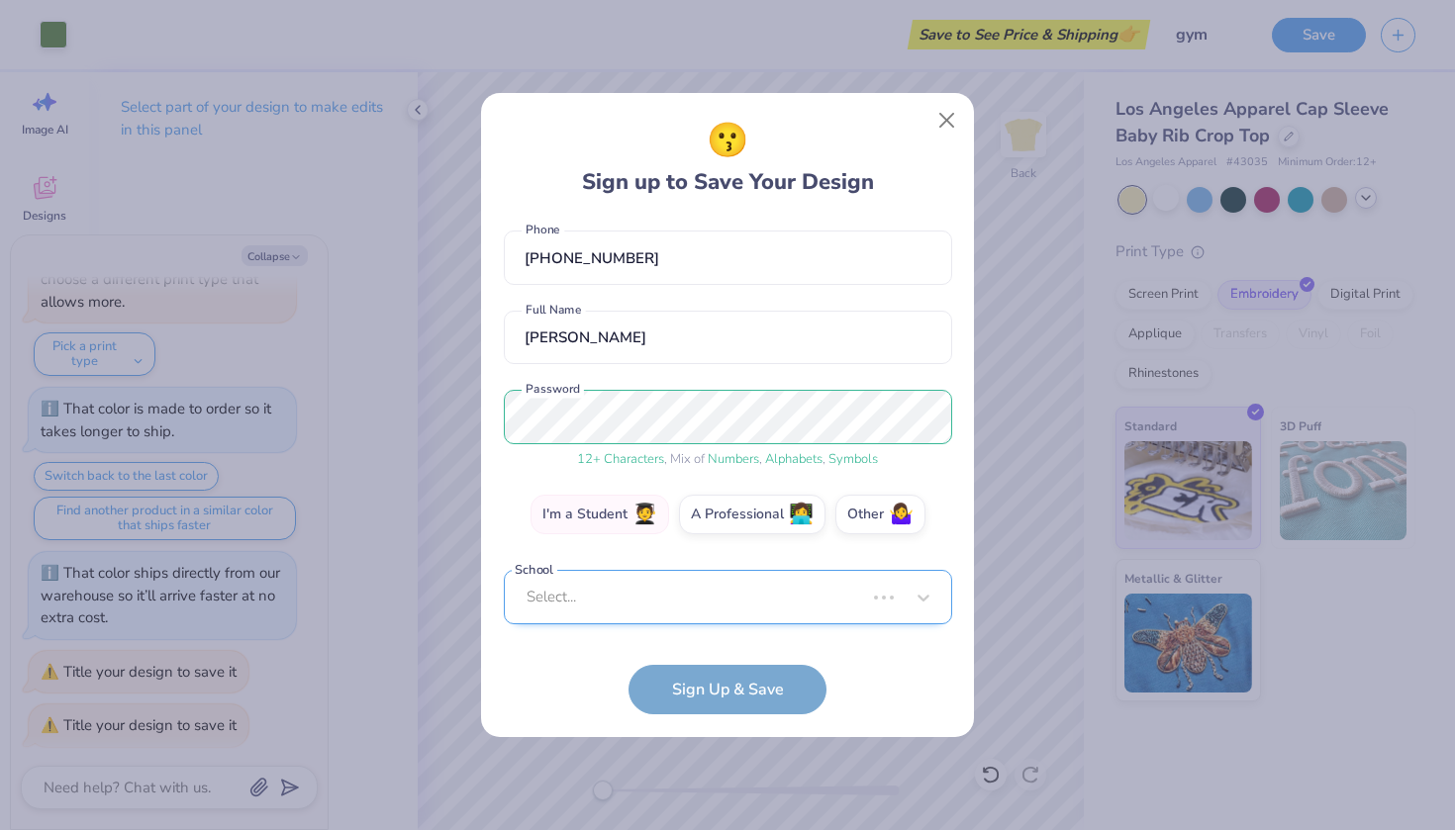
scroll to position [77, 0]
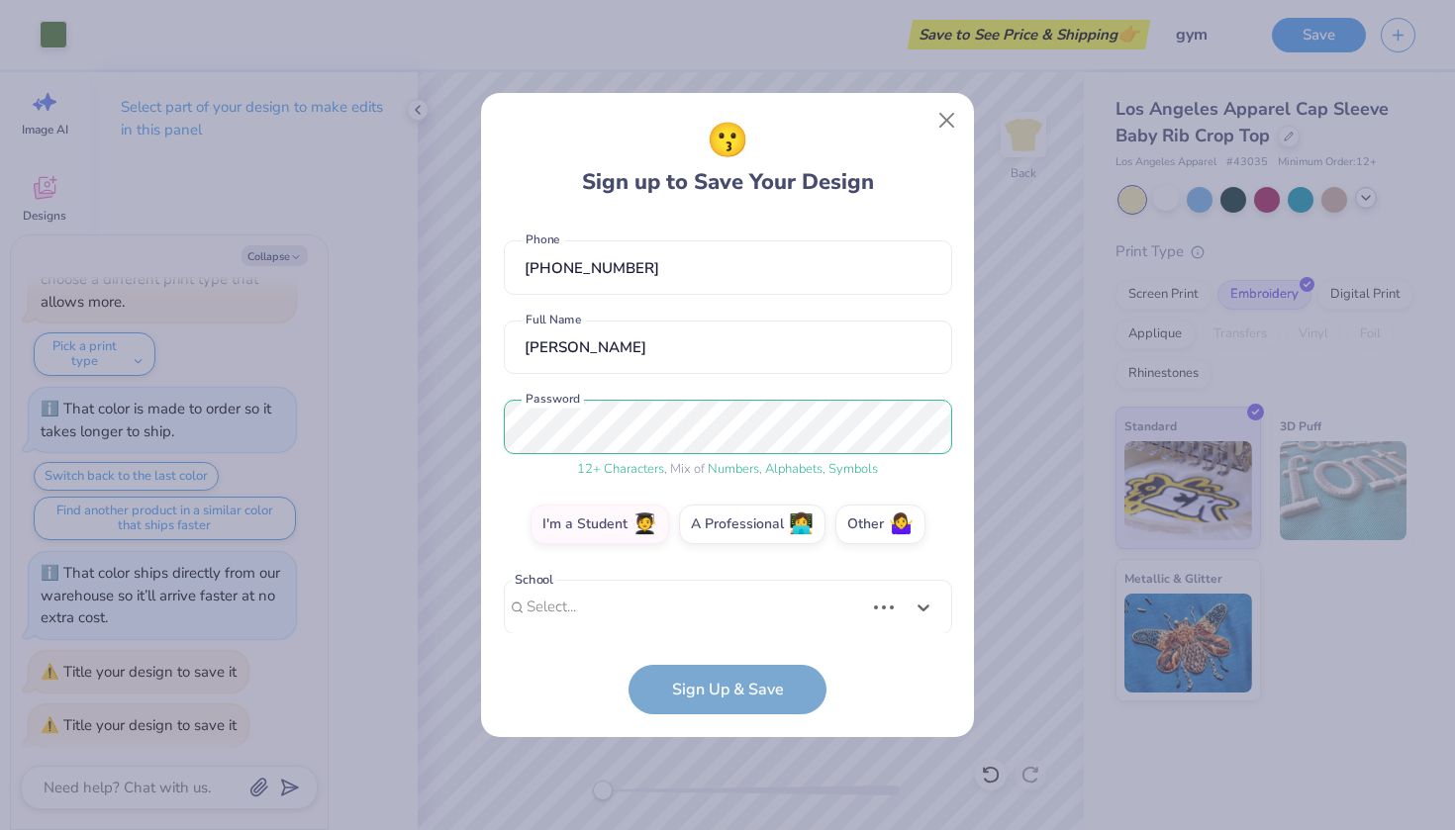
click at [645, 617] on div "Use Up and Down to choose options, press Enter to select the currently focused …" at bounding box center [728, 637] width 448 height 114
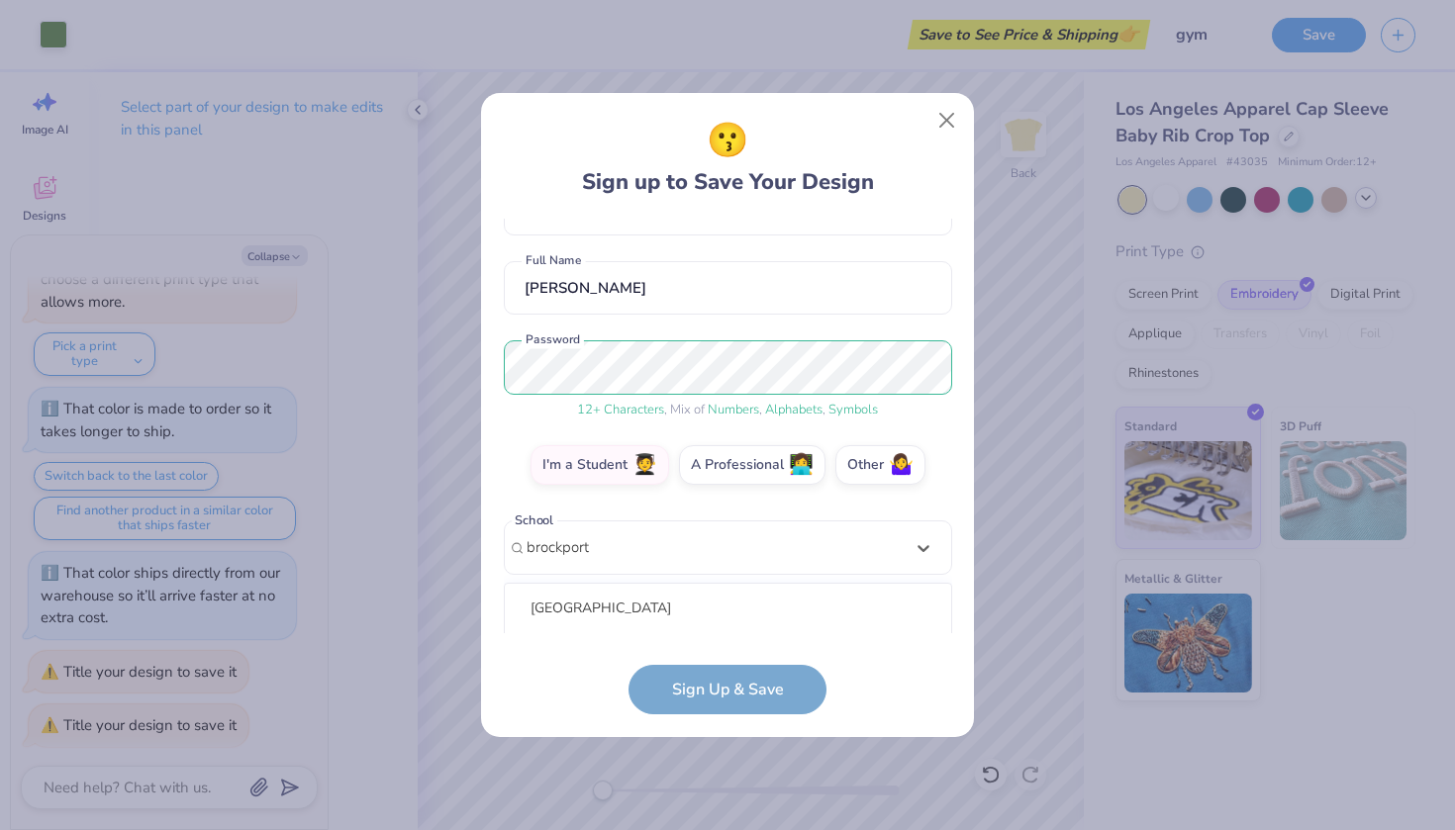
scroll to position [384, 0]
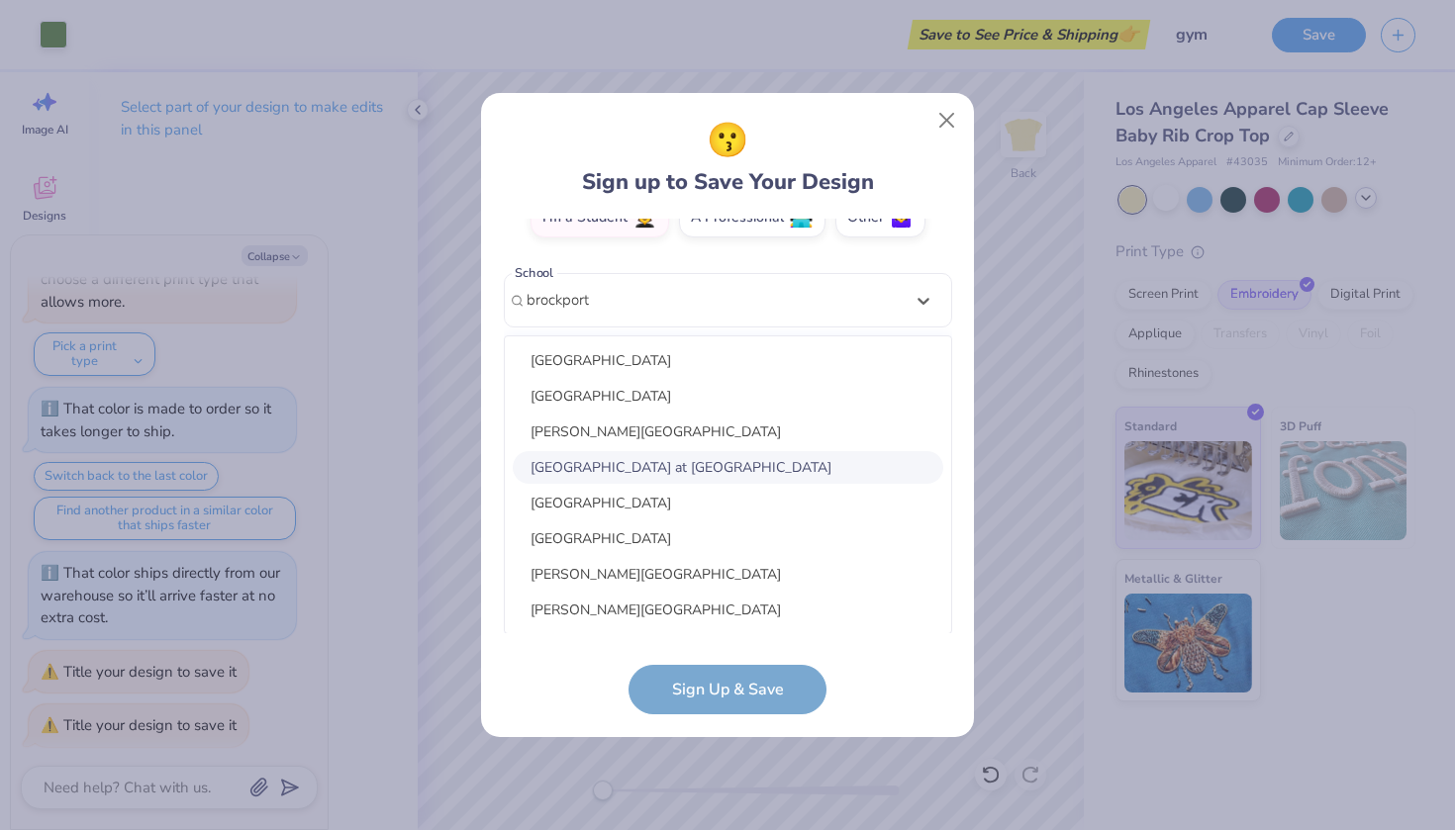
click at [590, 464] on div "[GEOGRAPHIC_DATA] at [GEOGRAPHIC_DATA]" at bounding box center [728, 467] width 430 height 33
type input "brockport"
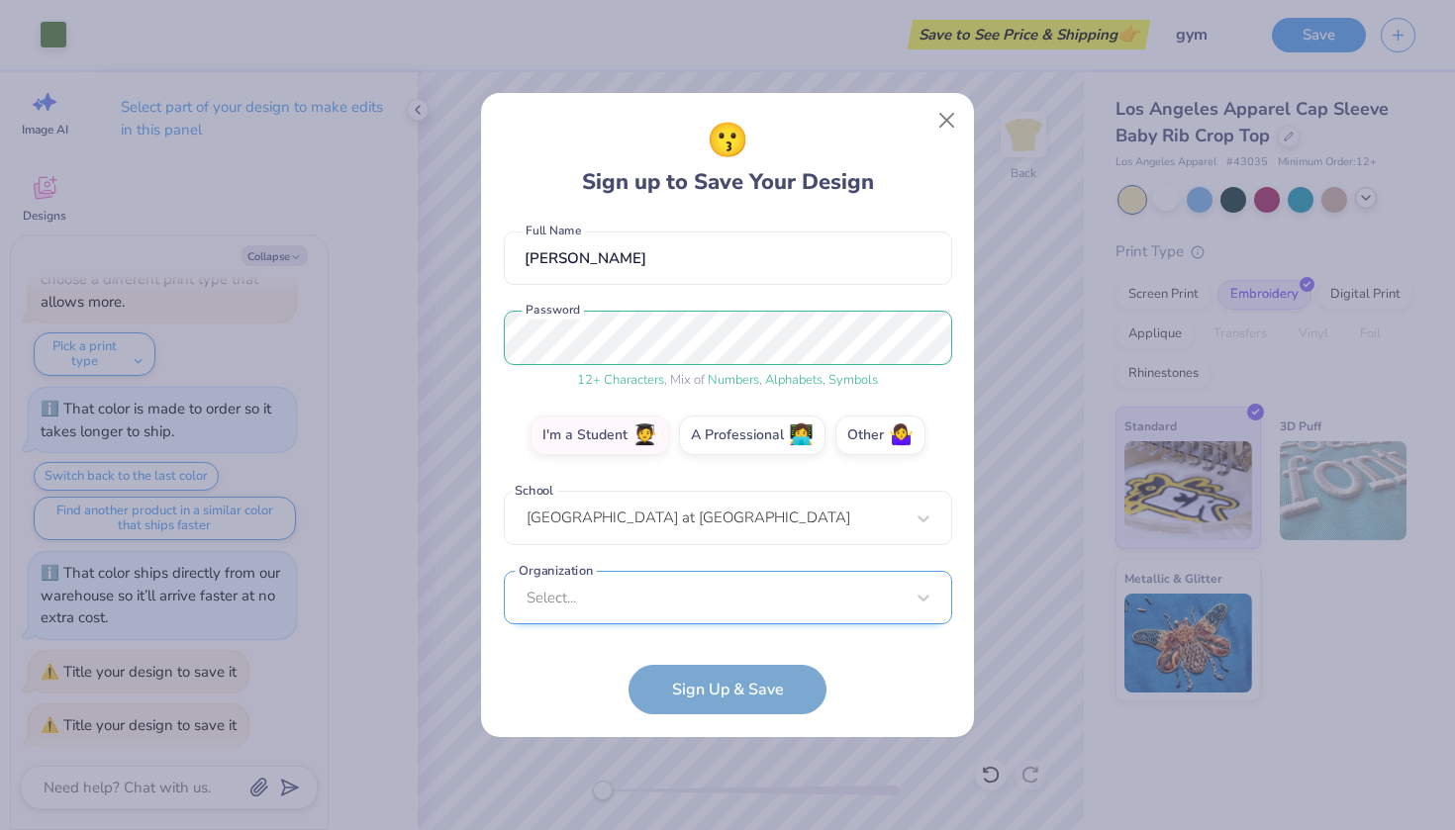
scroll to position [463, 0]
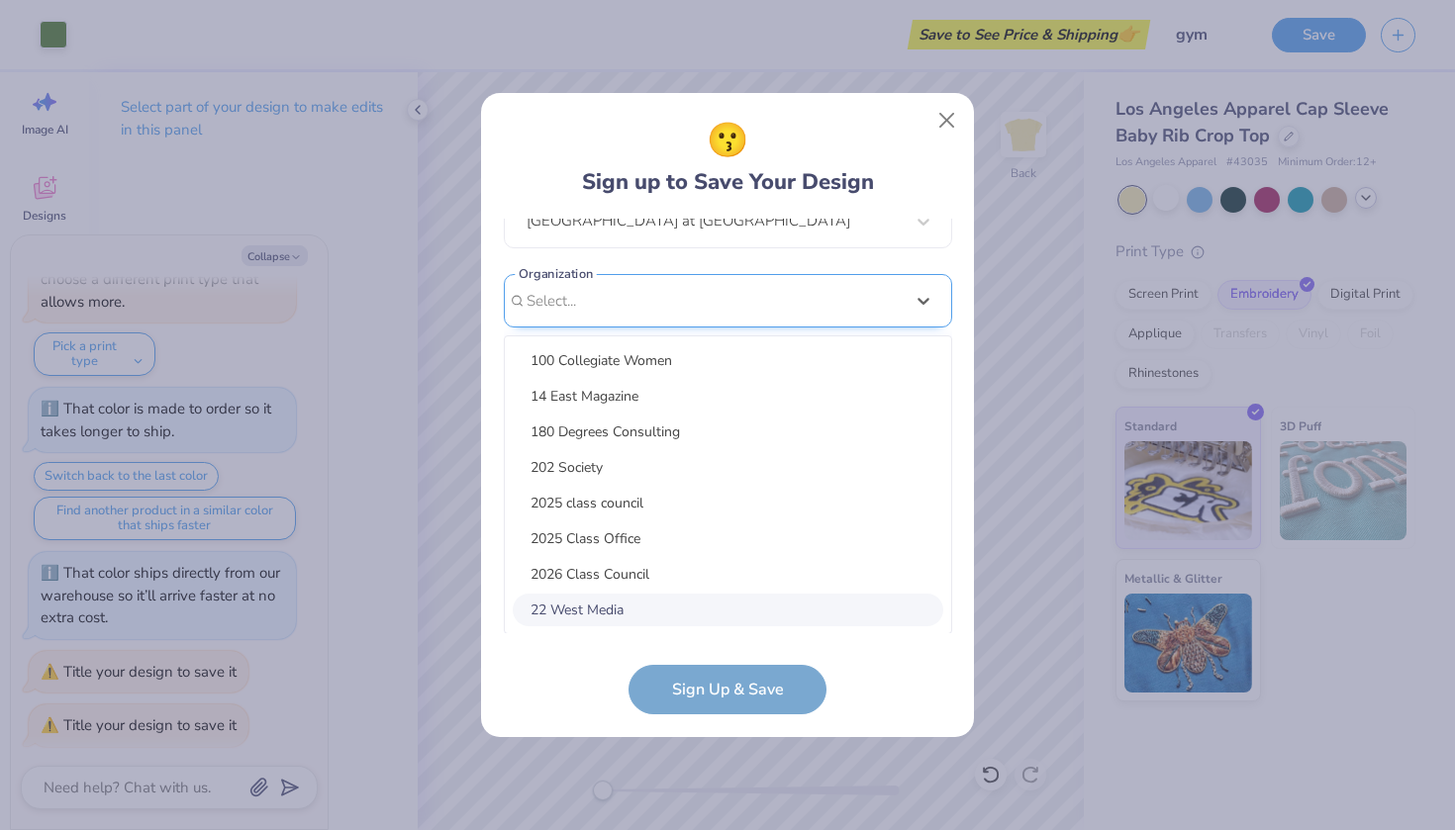
click at [664, 602] on div "option focused, 8 of 15. 15 results available. Use Up and Down to choose option…" at bounding box center [728, 454] width 448 height 361
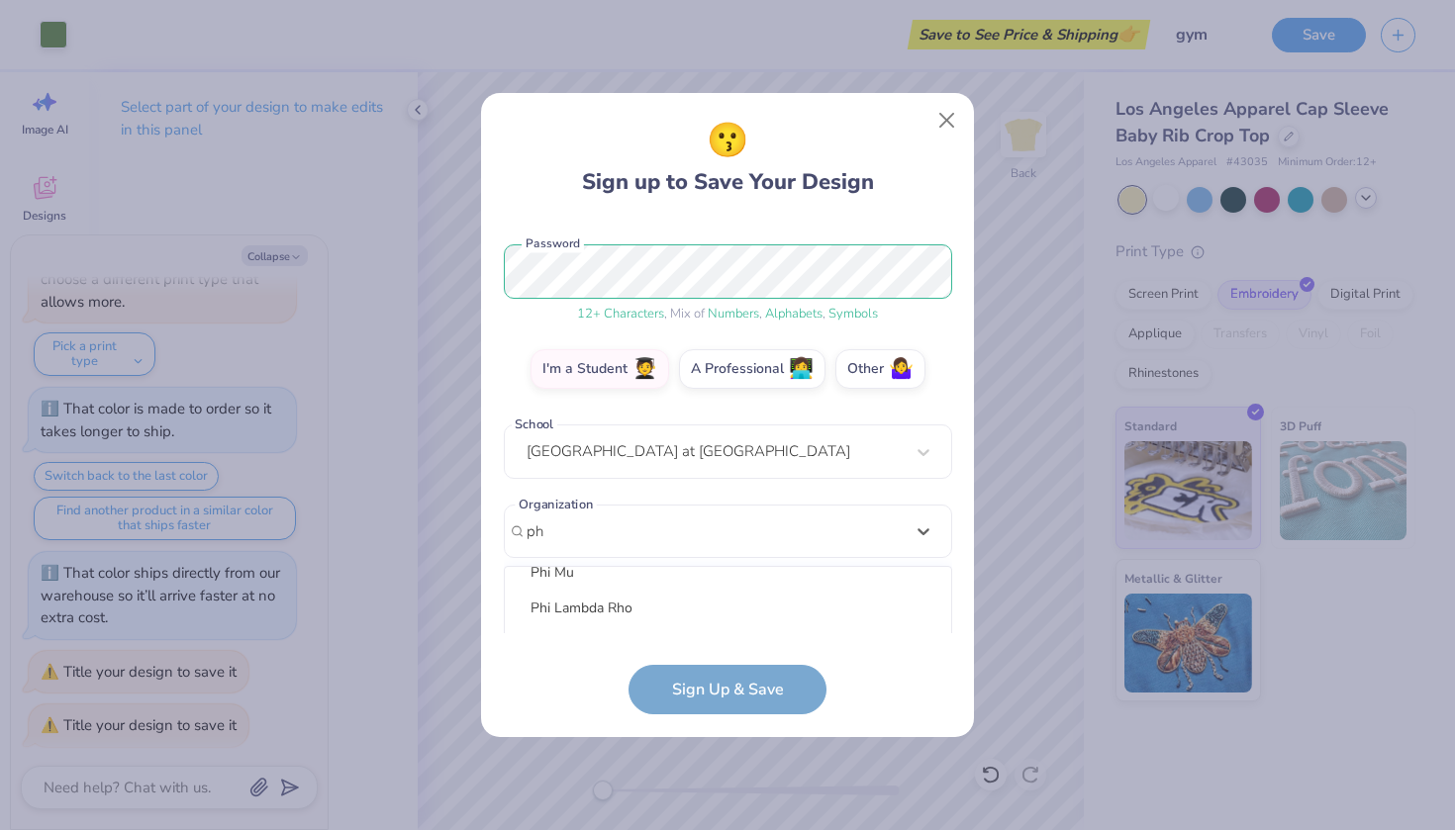
scroll to position [382, 0]
type input "p"
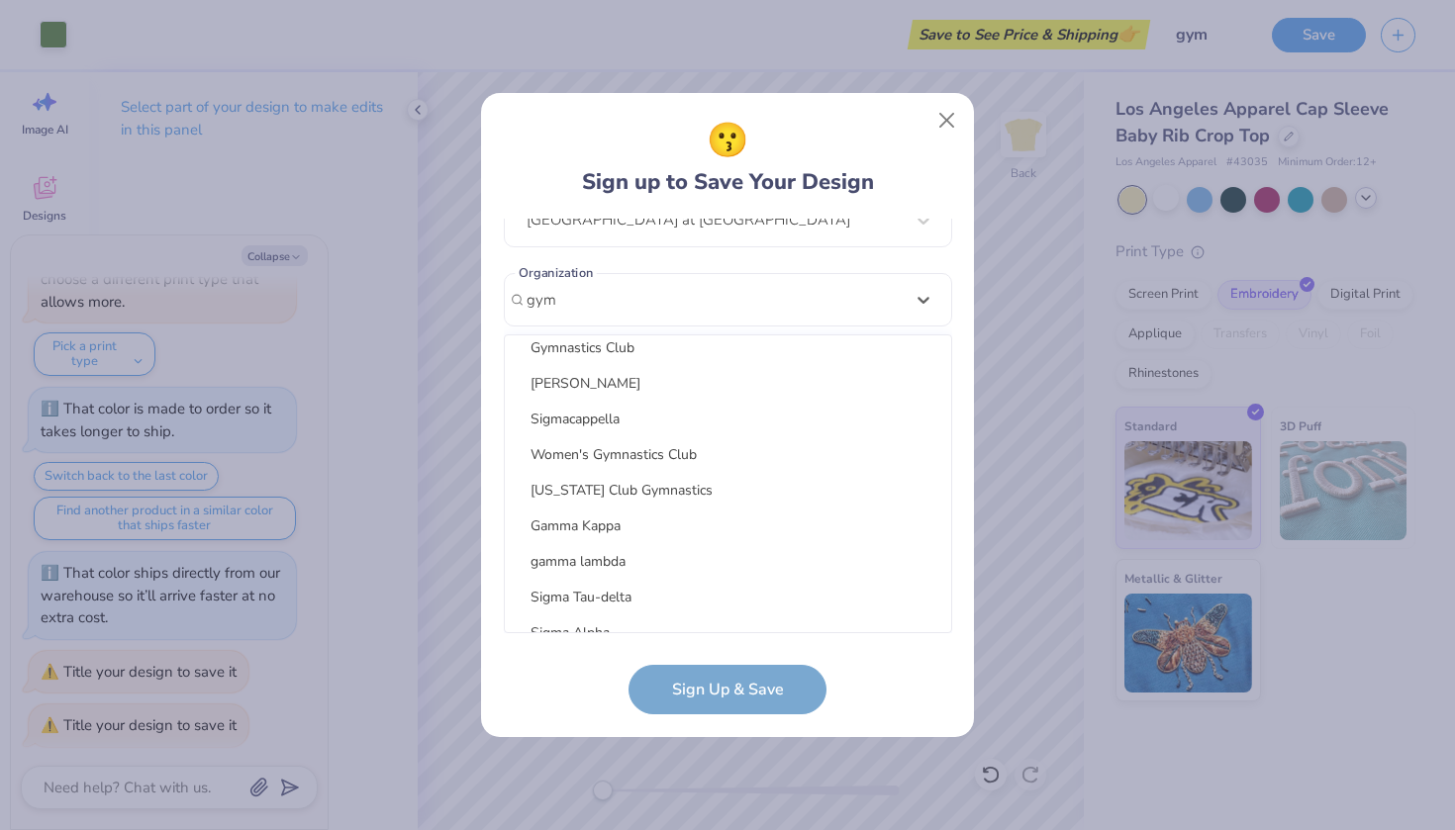
scroll to position [0, 0]
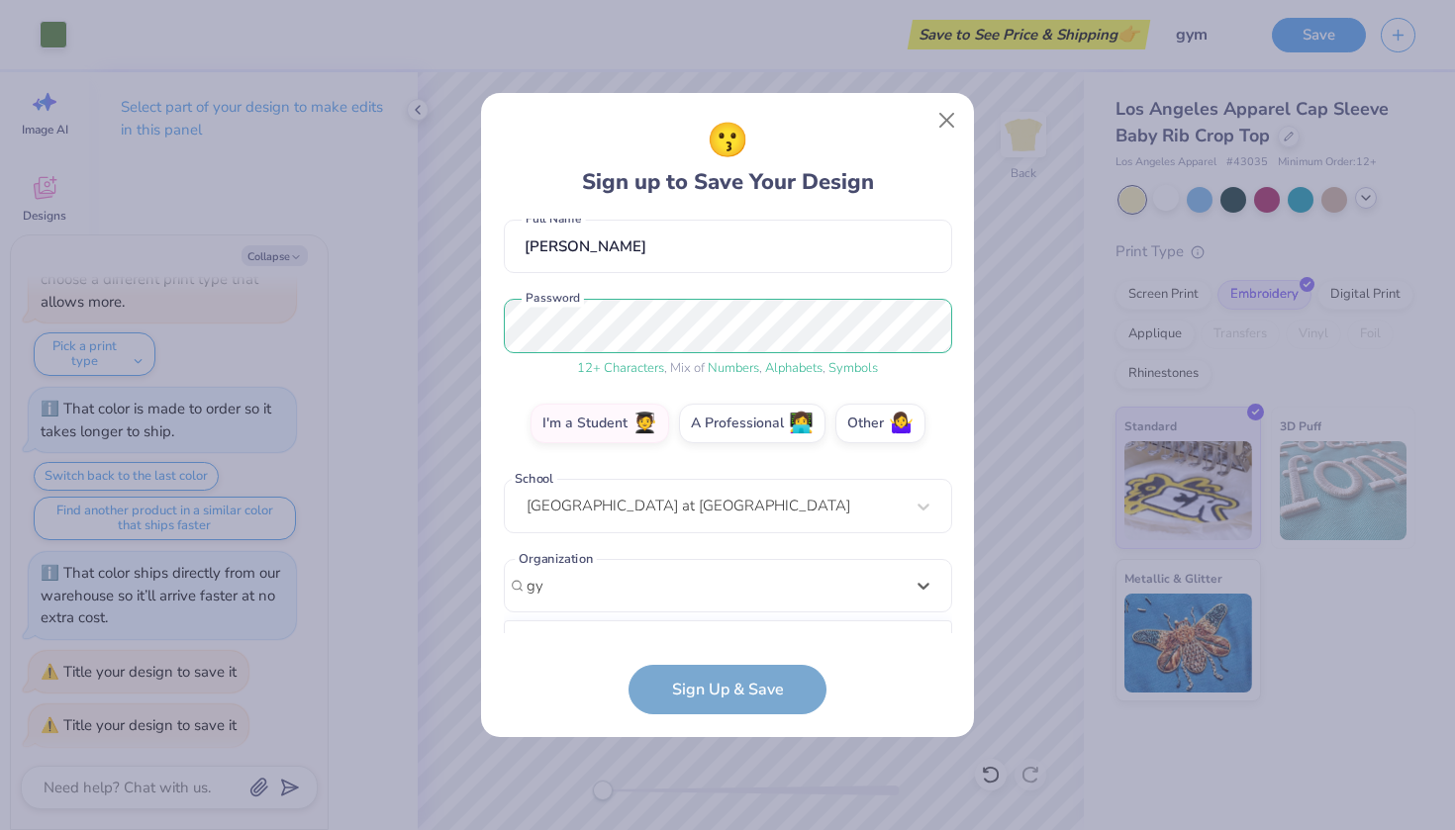
type input "g"
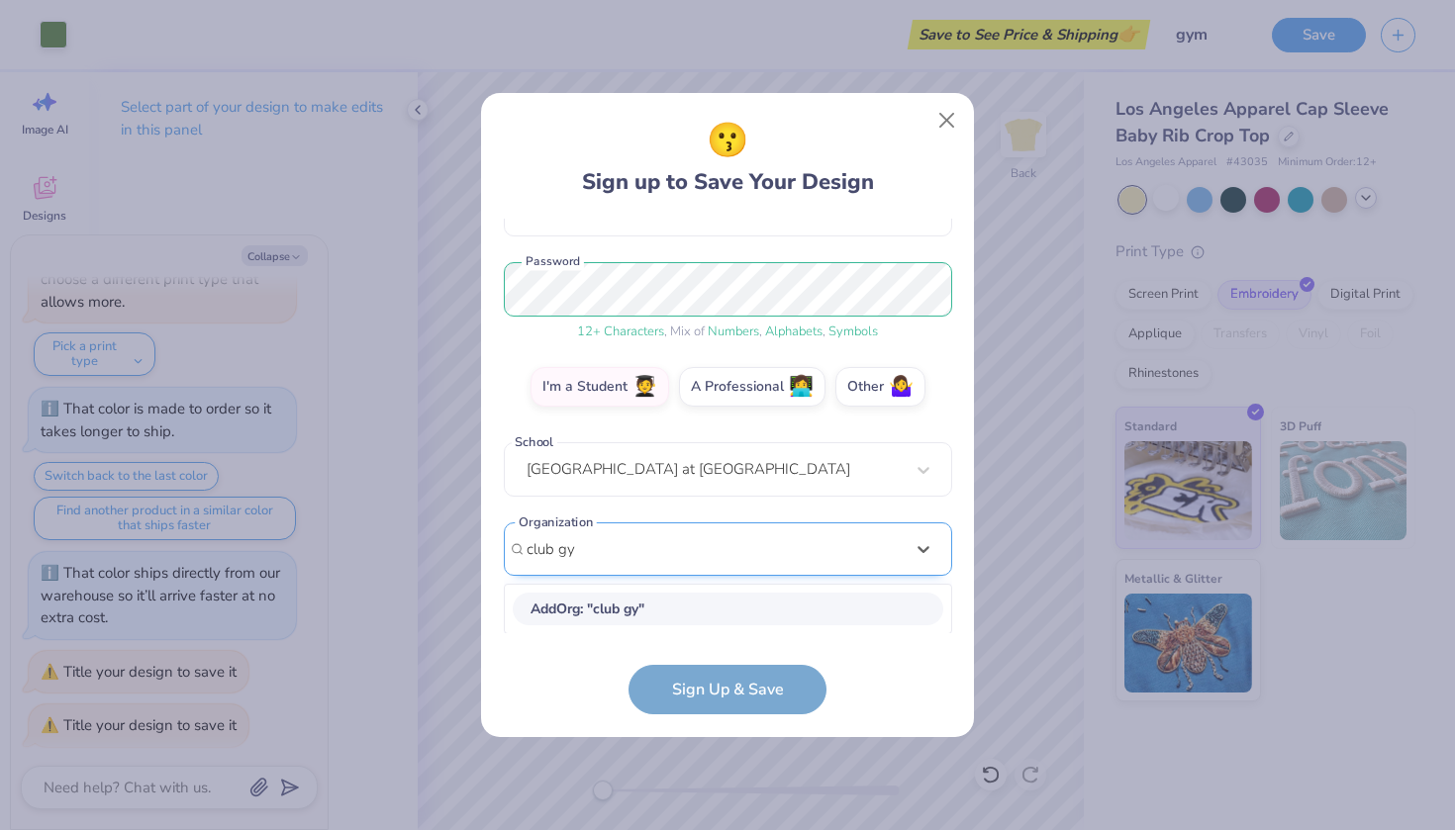
type input "club gym"
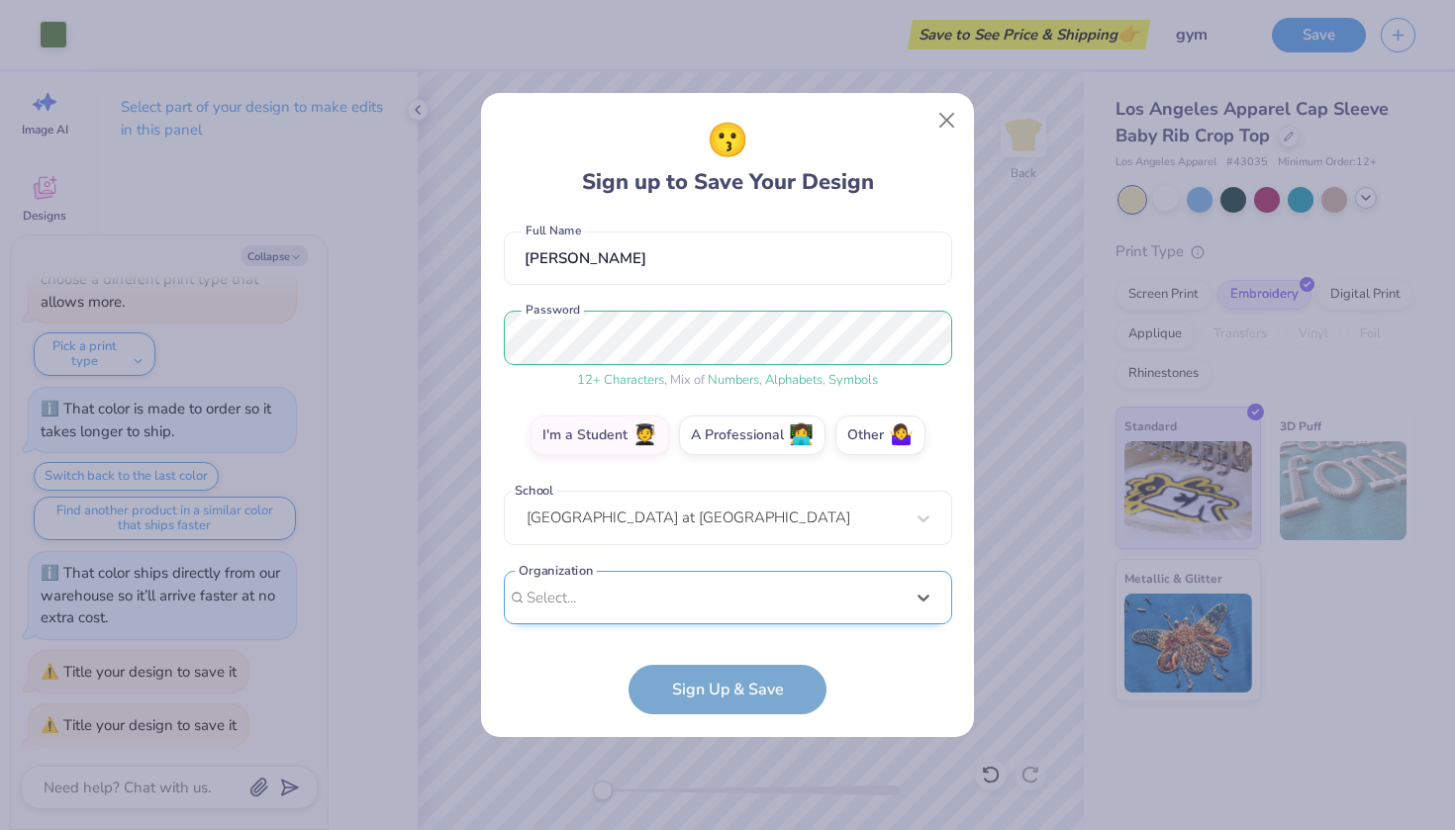
click at [541, 327] on div "[EMAIL_ADDRESS][DOMAIN_NAME] Email [PHONE_NUMBER] Phone [PERSON_NAME] Full Name…" at bounding box center [728, 427] width 448 height 416
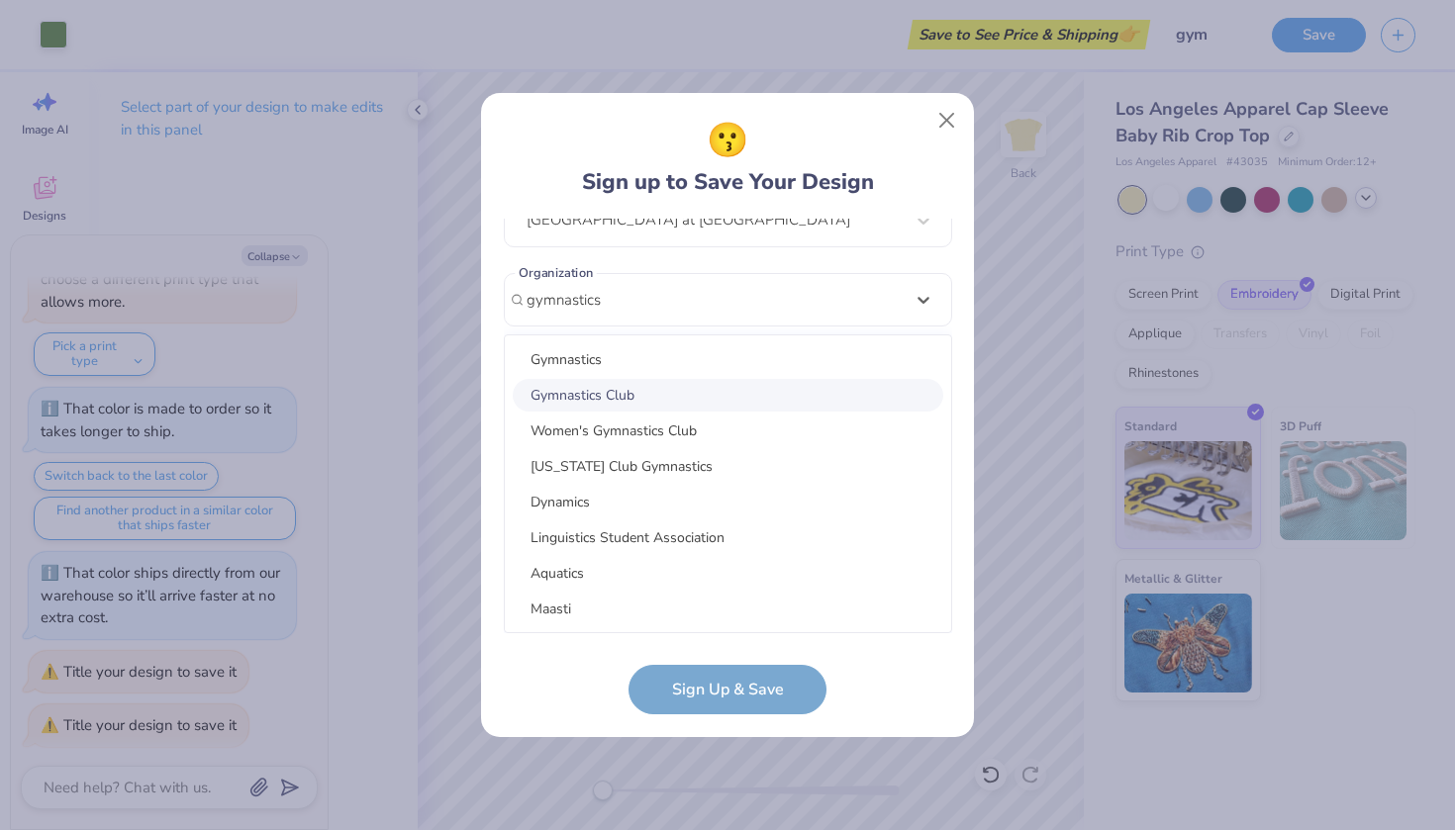
click at [557, 397] on div "Gymnastics Club" at bounding box center [728, 395] width 430 height 33
type input "gymnastics"
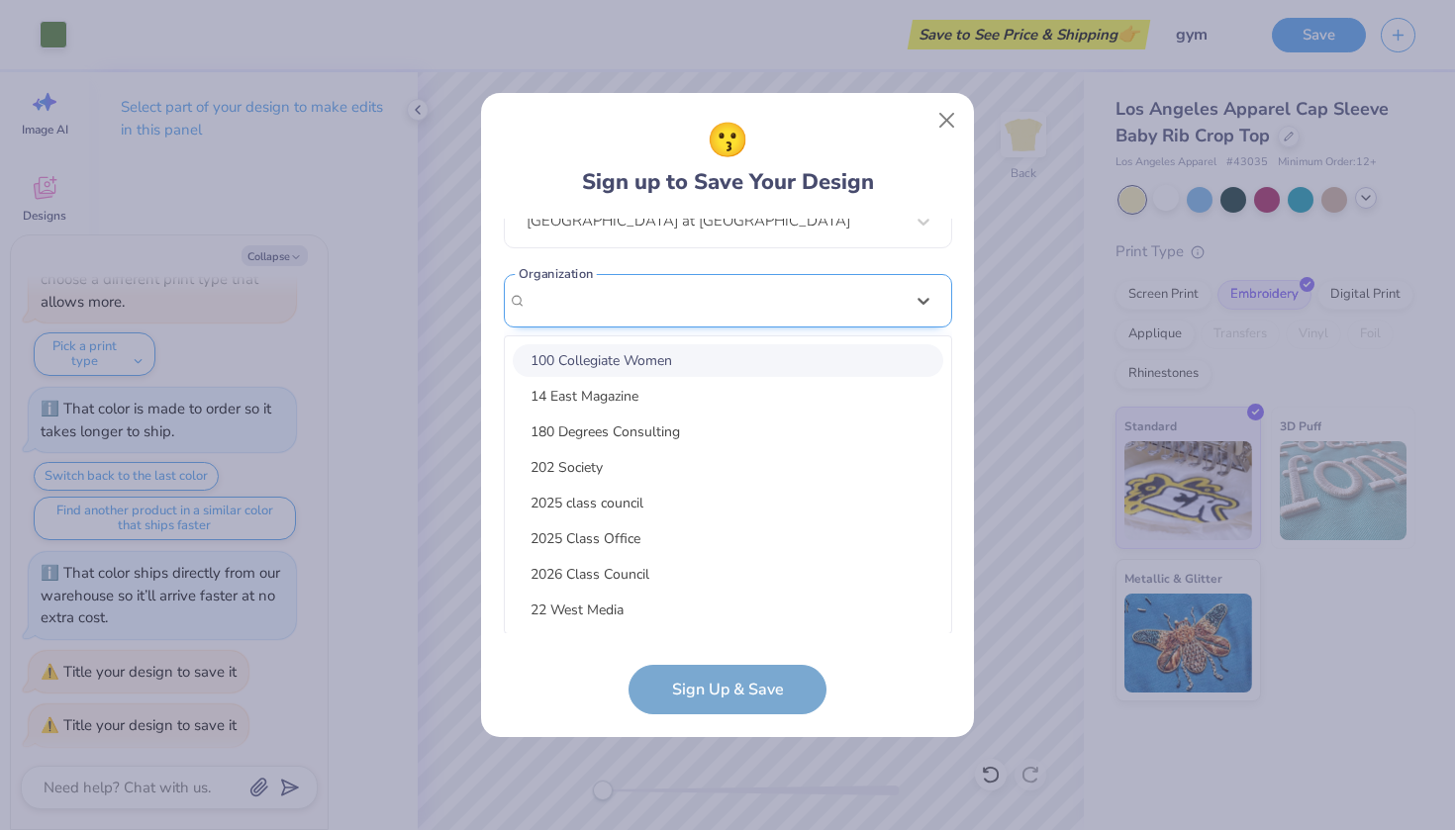
click at [674, 522] on div "option focused, 1 of 90. 90 results available. Use Up and Down to choose option…" at bounding box center [728, 454] width 448 height 361
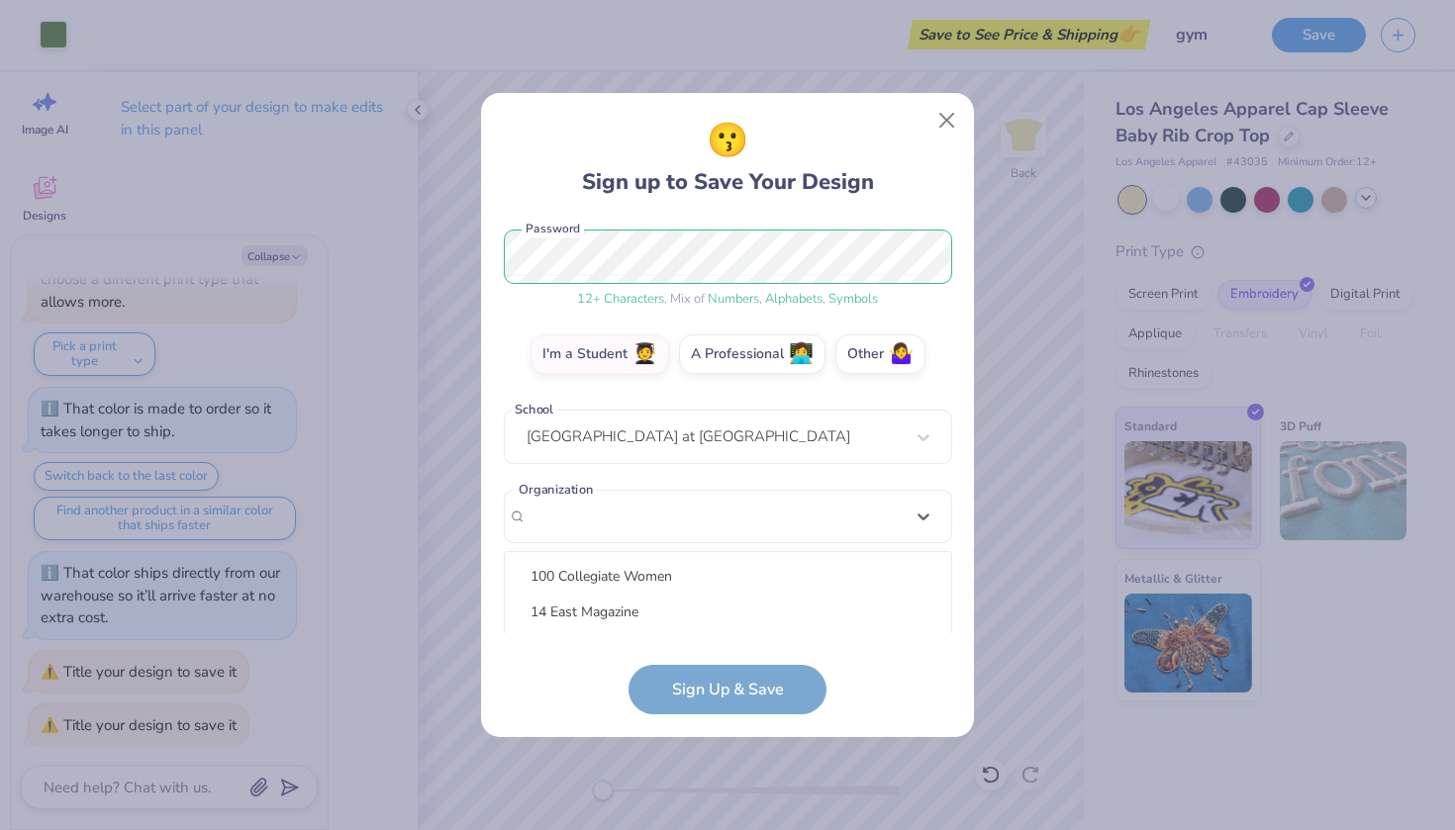
click at [562, 702] on form "[EMAIL_ADDRESS][DOMAIN_NAME] Email [PHONE_NUMBER] Phone [PERSON_NAME] Full Name…" at bounding box center [728, 467] width 448 height 497
click at [807, 606] on label "2029" at bounding box center [792, 609] width 55 height 28
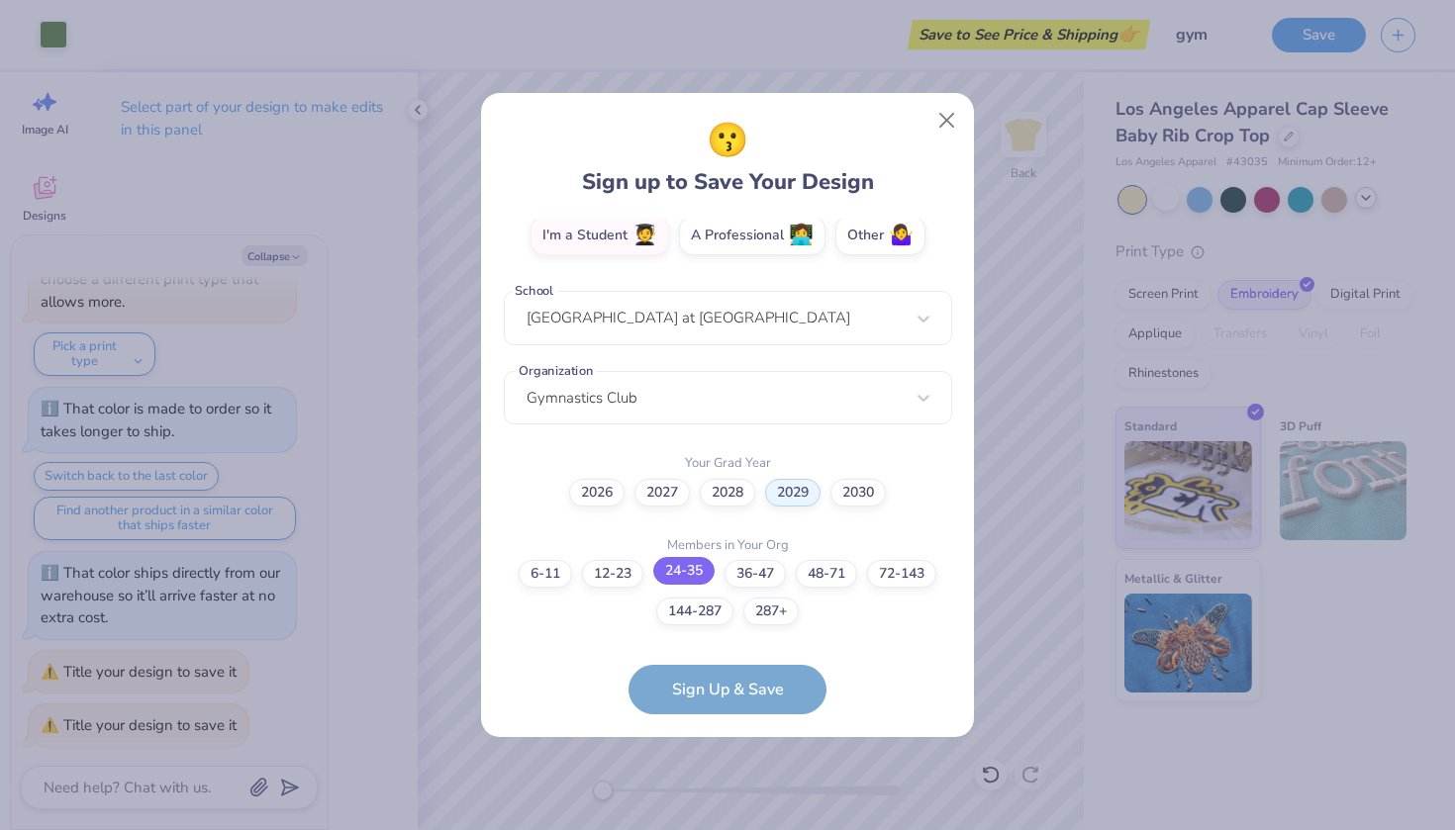
click at [687, 574] on label "24-35" at bounding box center [683, 571] width 61 height 28
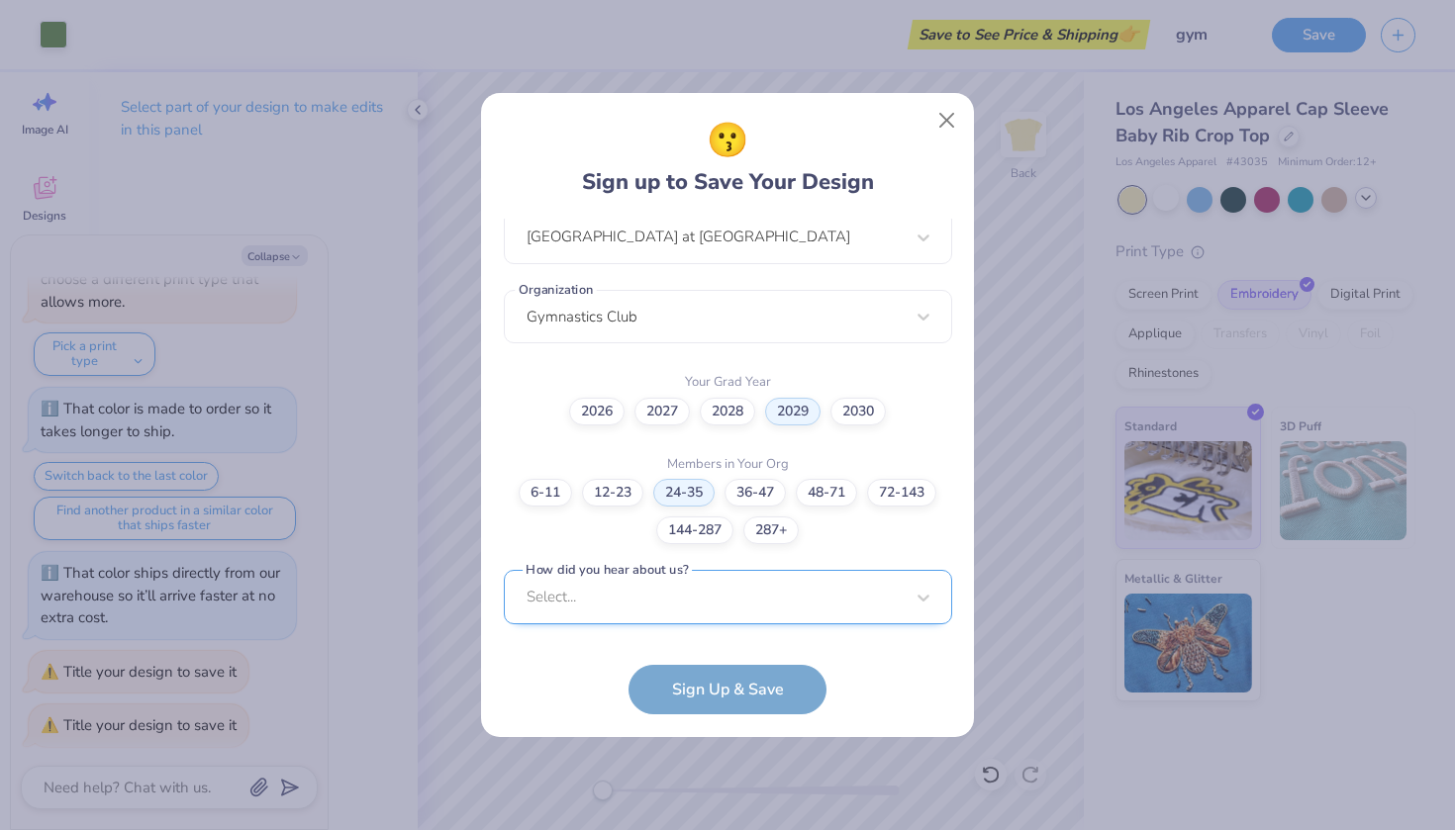
click at [679, 597] on div "Select..." at bounding box center [728, 597] width 448 height 54
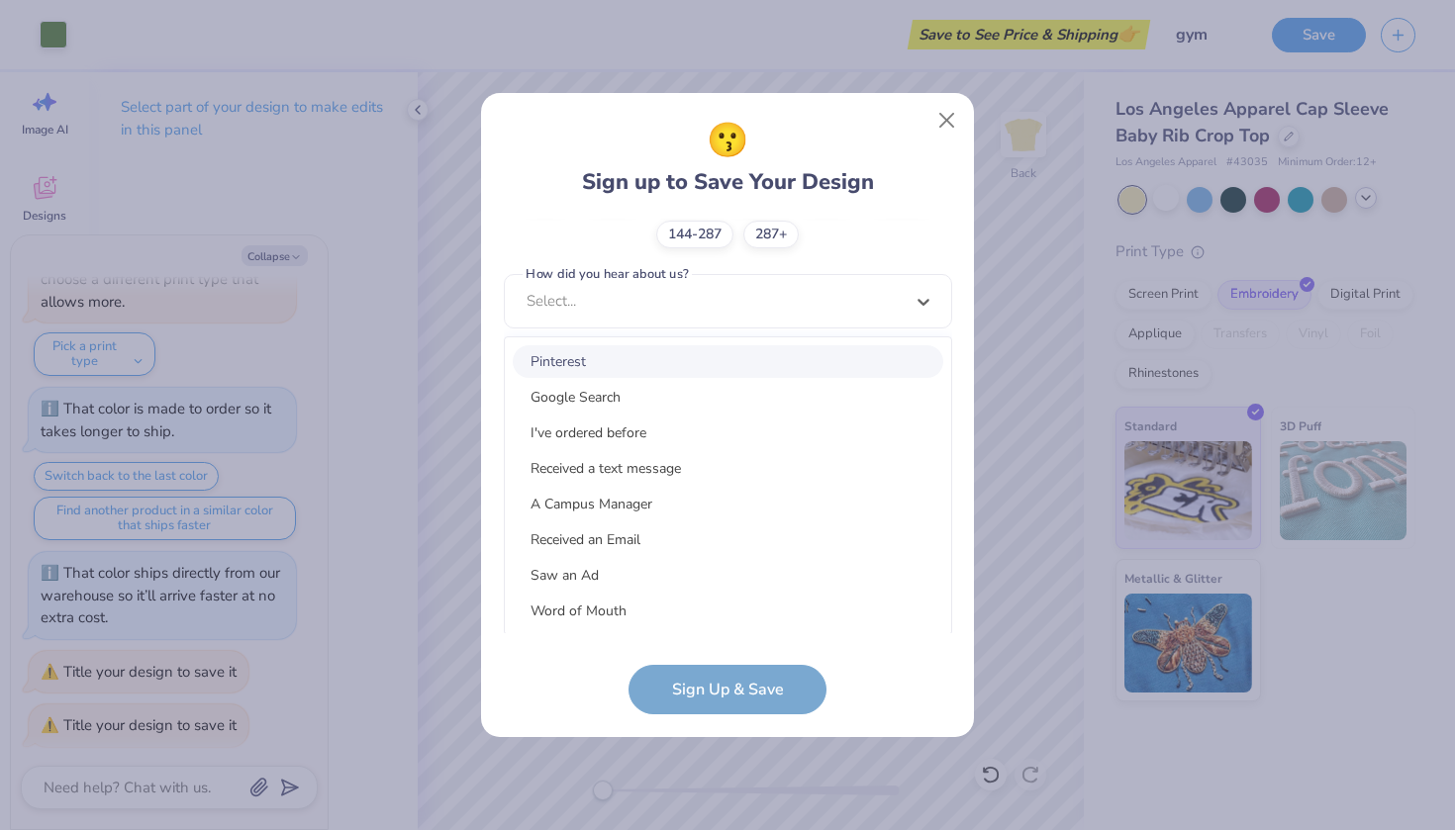
click at [602, 367] on div "Pinterest" at bounding box center [728, 361] width 430 height 33
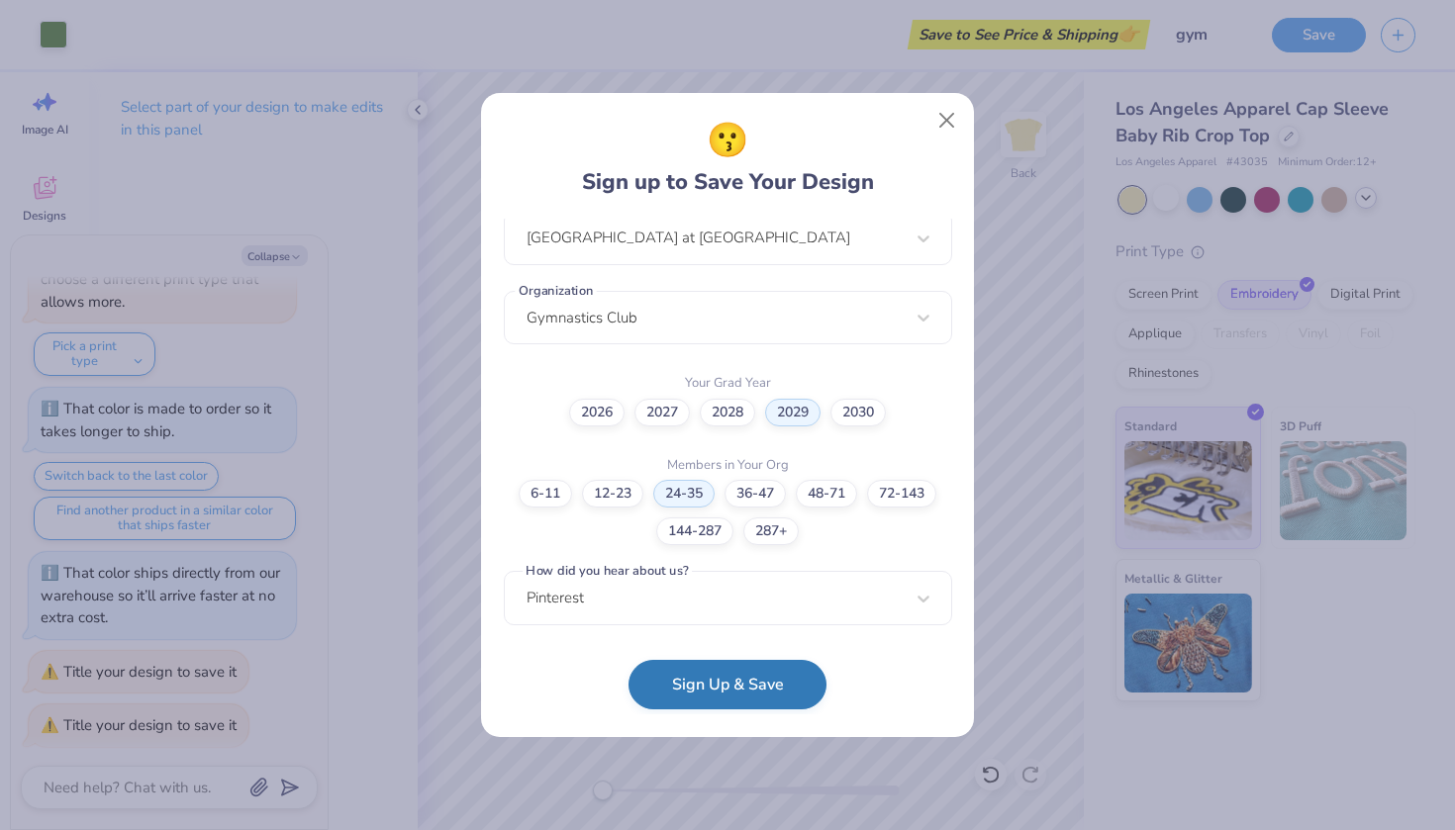
click at [727, 673] on button "Sign Up & Save" at bounding box center [727, 684] width 198 height 49
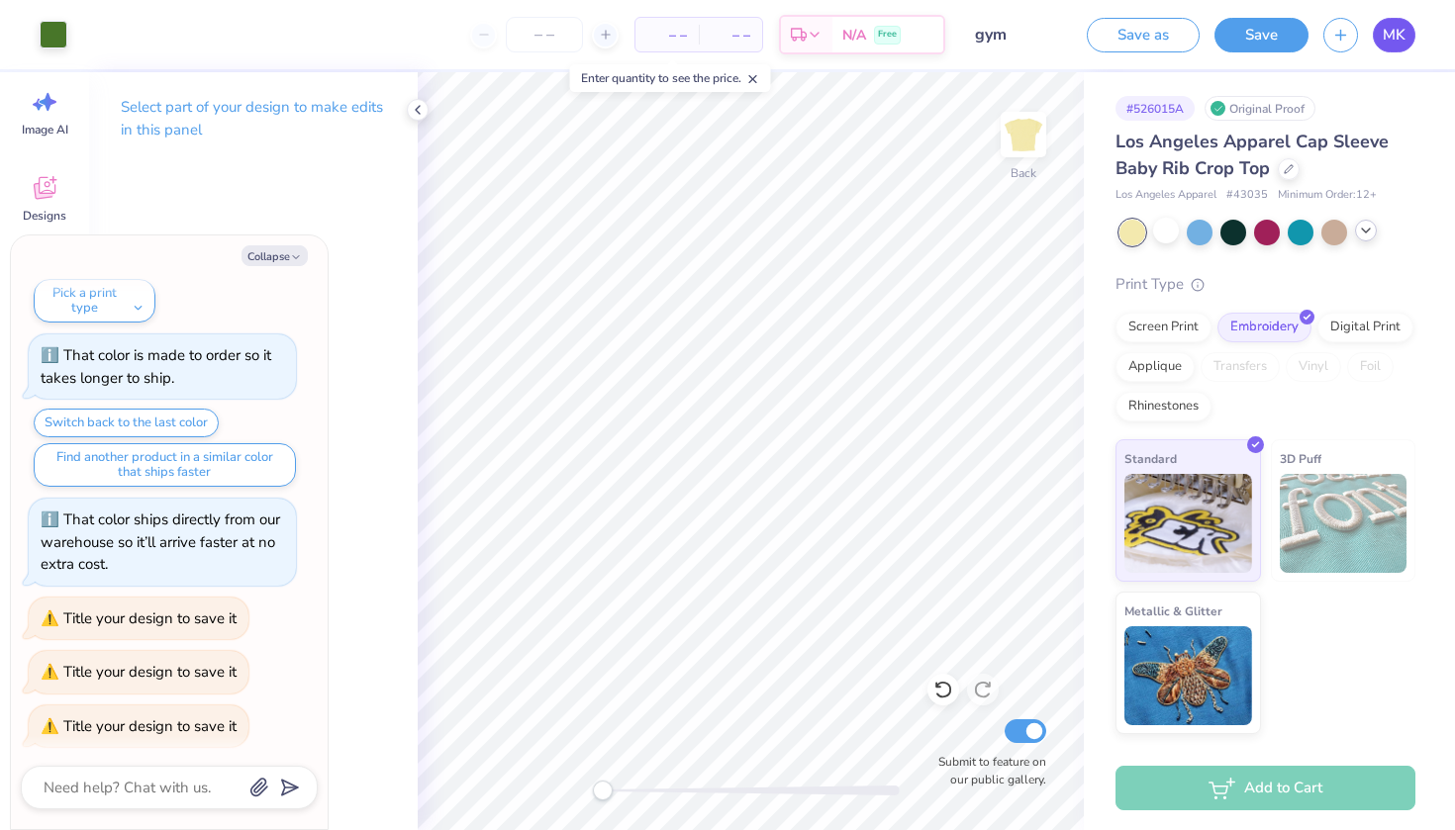
type textarea "x"
click at [1402, 39] on span "MK" at bounding box center [1393, 35] width 23 height 23
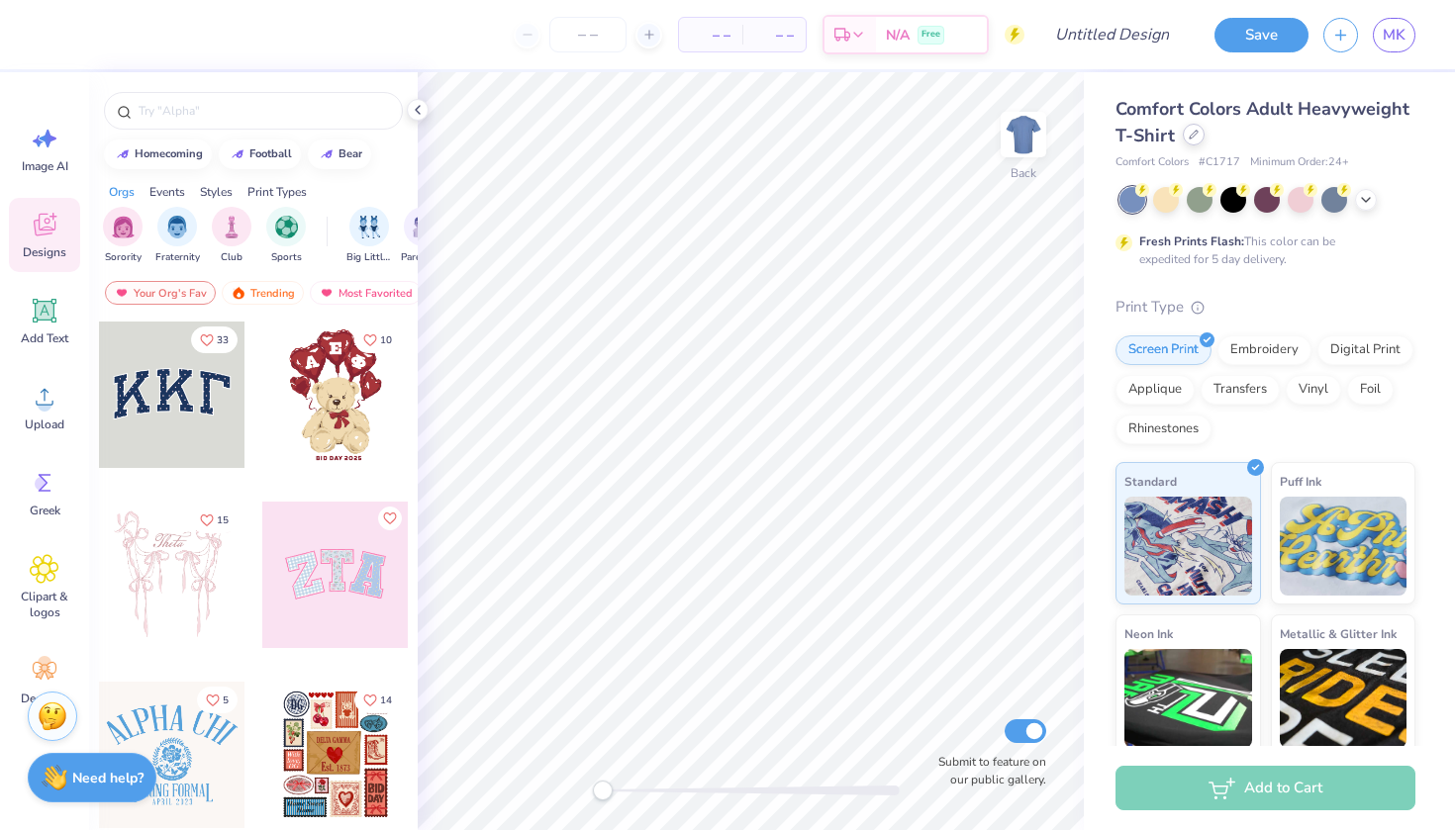
click at [1191, 137] on icon at bounding box center [1193, 135] width 8 height 8
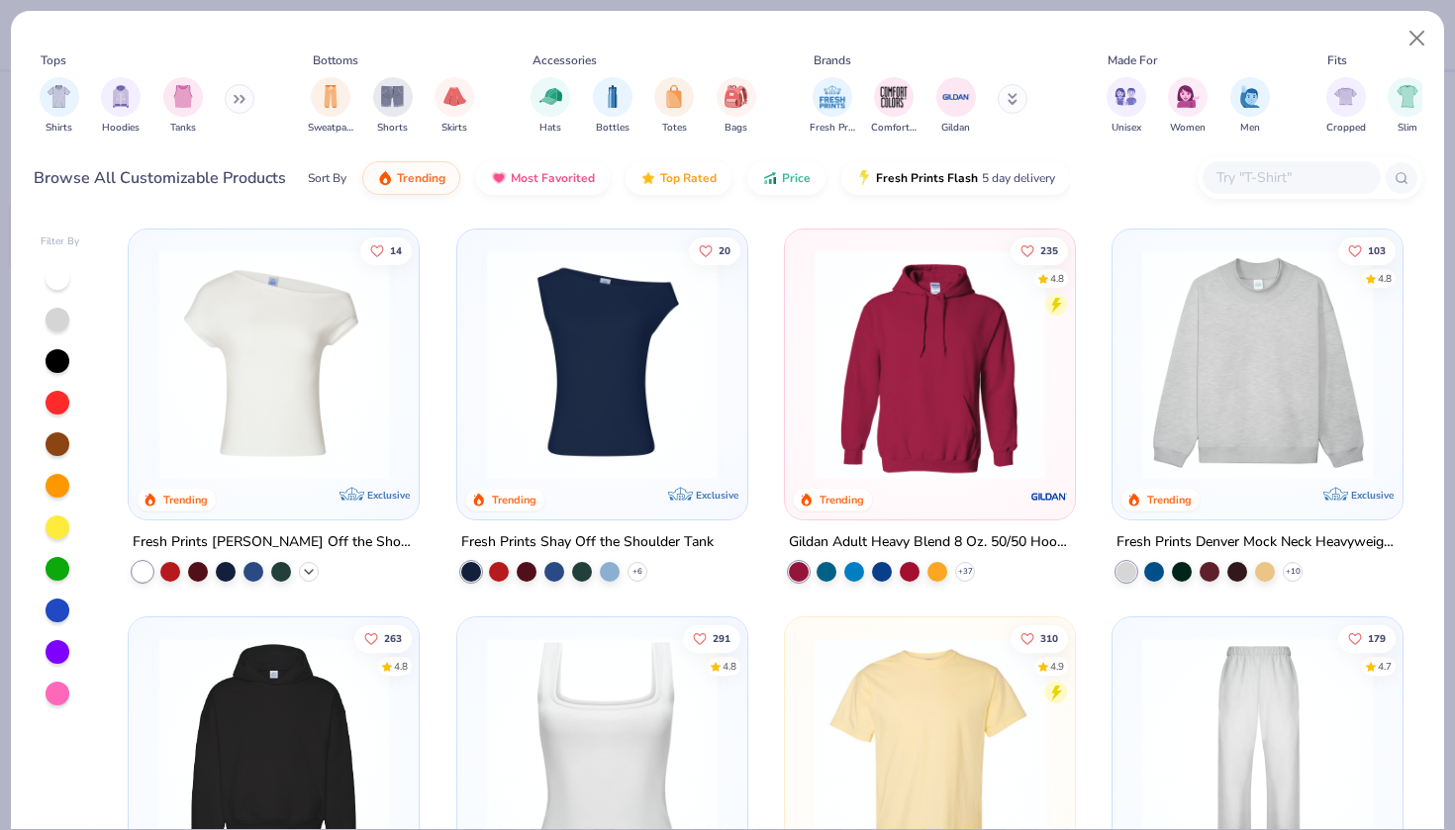
click at [309, 570] on polyline at bounding box center [309, 572] width 8 height 4
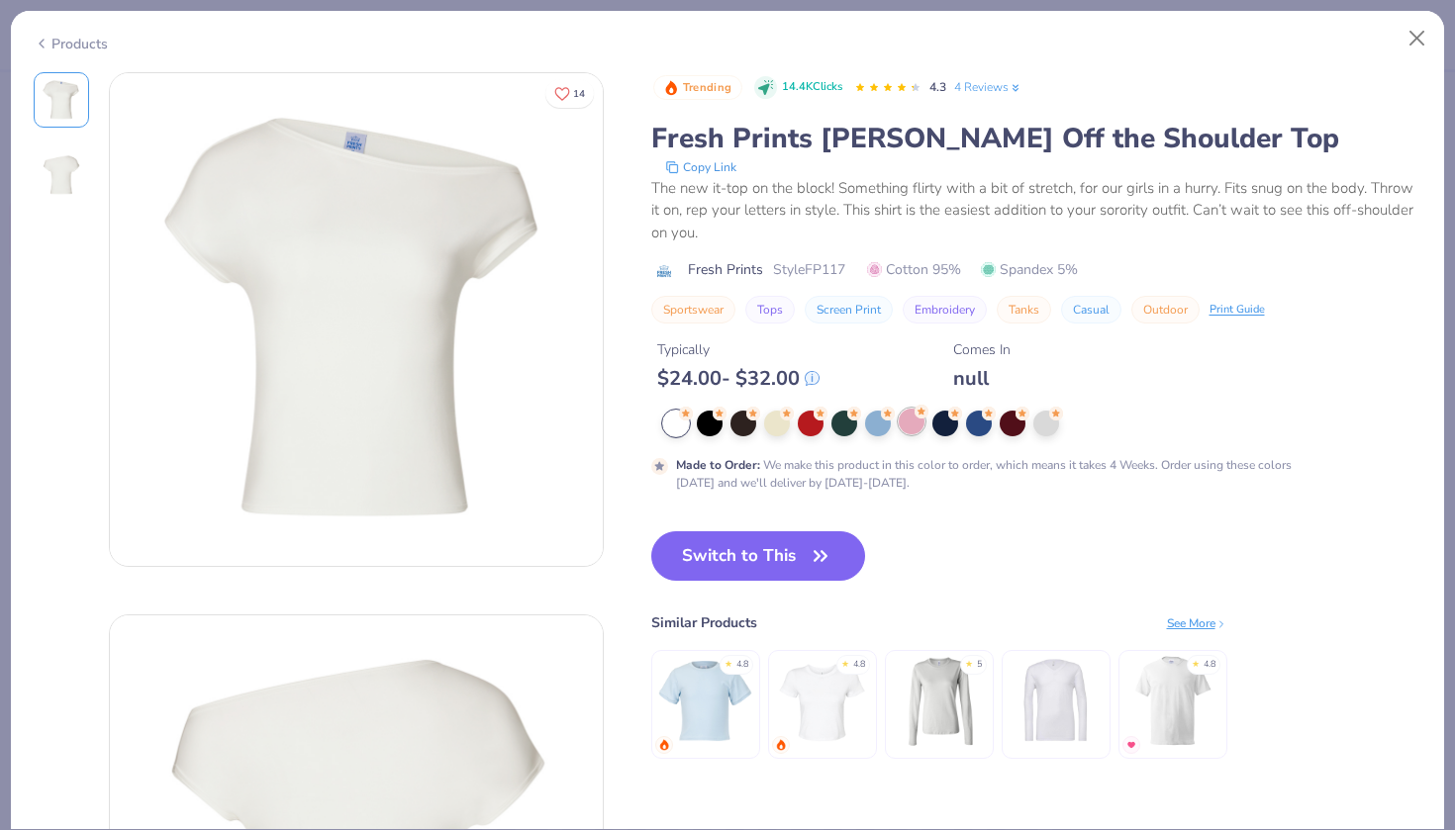
click at [919, 418] on circle at bounding box center [921, 412] width 14 height 14
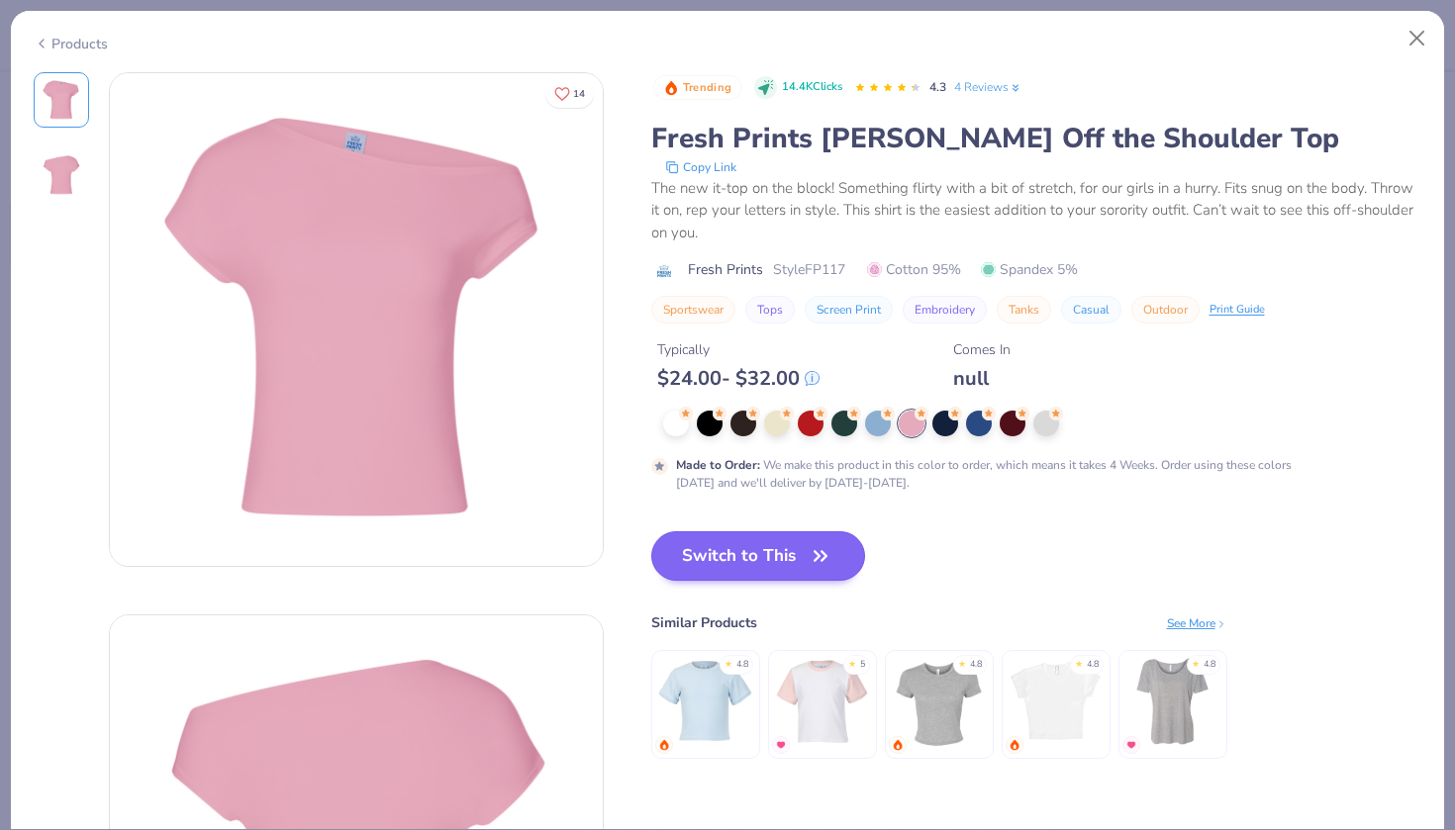
click at [741, 554] on button "Switch to This" at bounding box center [758, 555] width 215 height 49
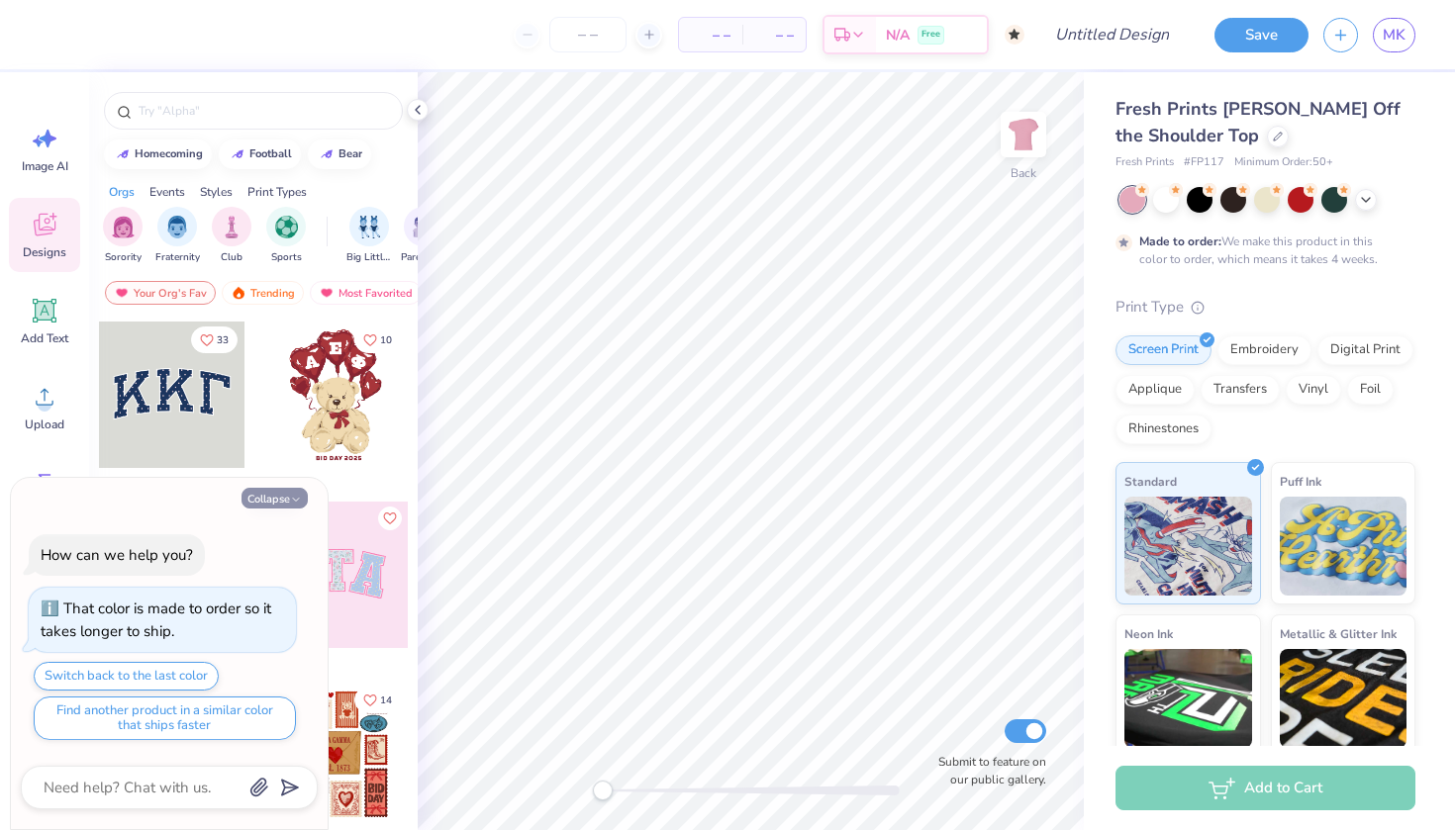
click at [264, 501] on button "Collapse" at bounding box center [274, 498] width 66 height 21
type textarea "x"
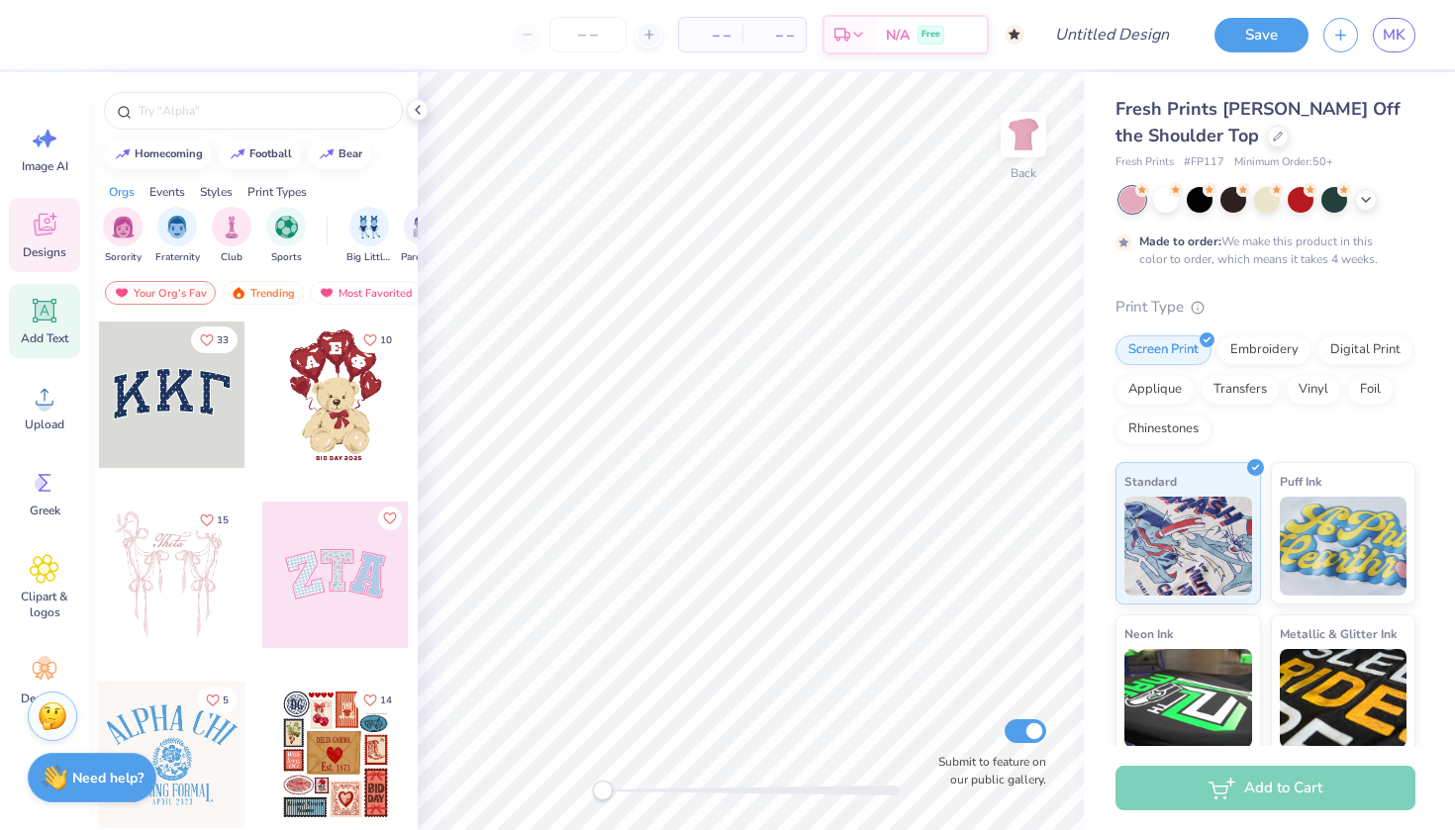
click at [36, 309] on icon at bounding box center [45, 311] width 24 height 24
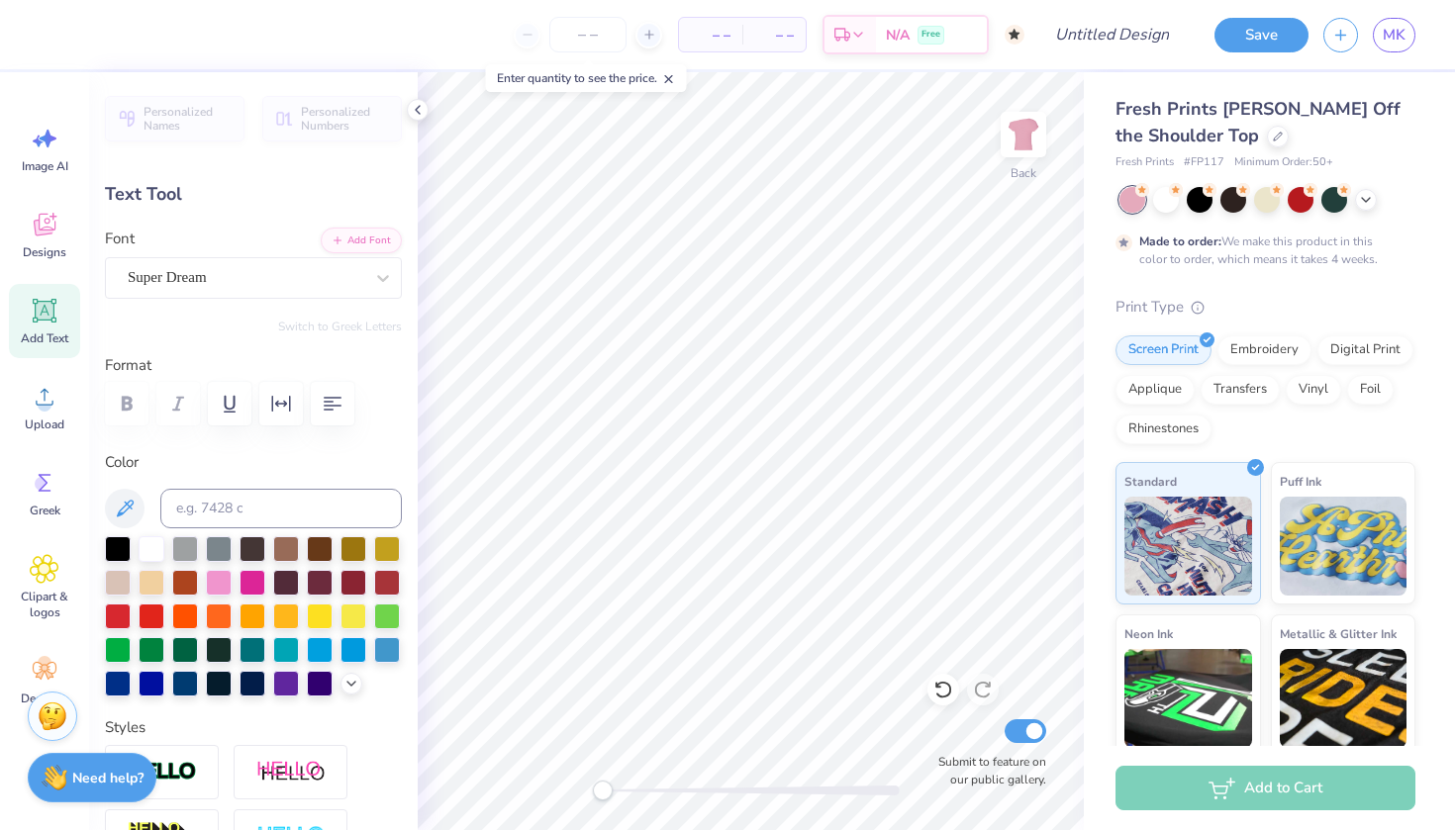
type textarea "suny brockport"
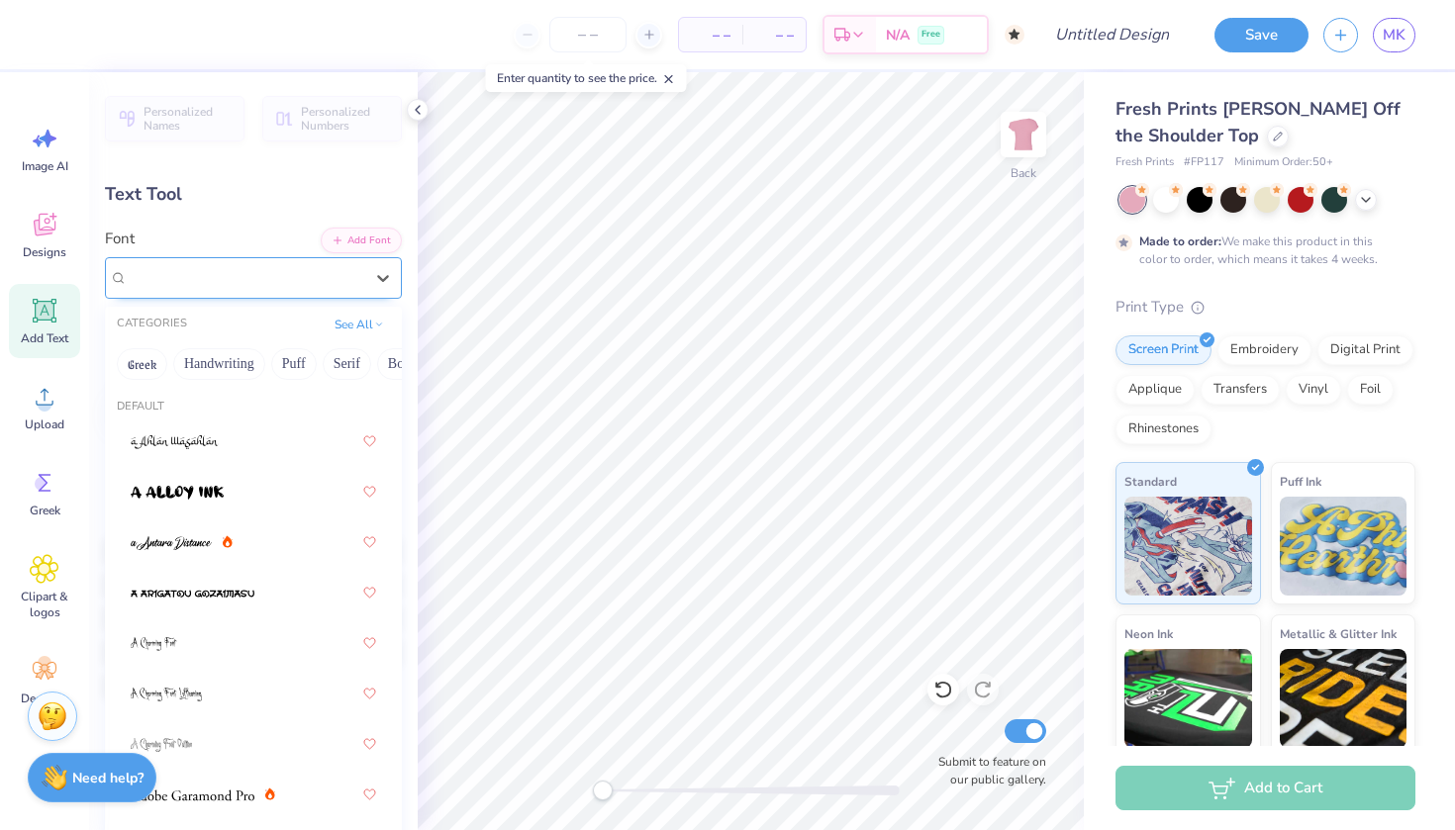
click at [241, 283] on div "Super Dream" at bounding box center [245, 277] width 239 height 31
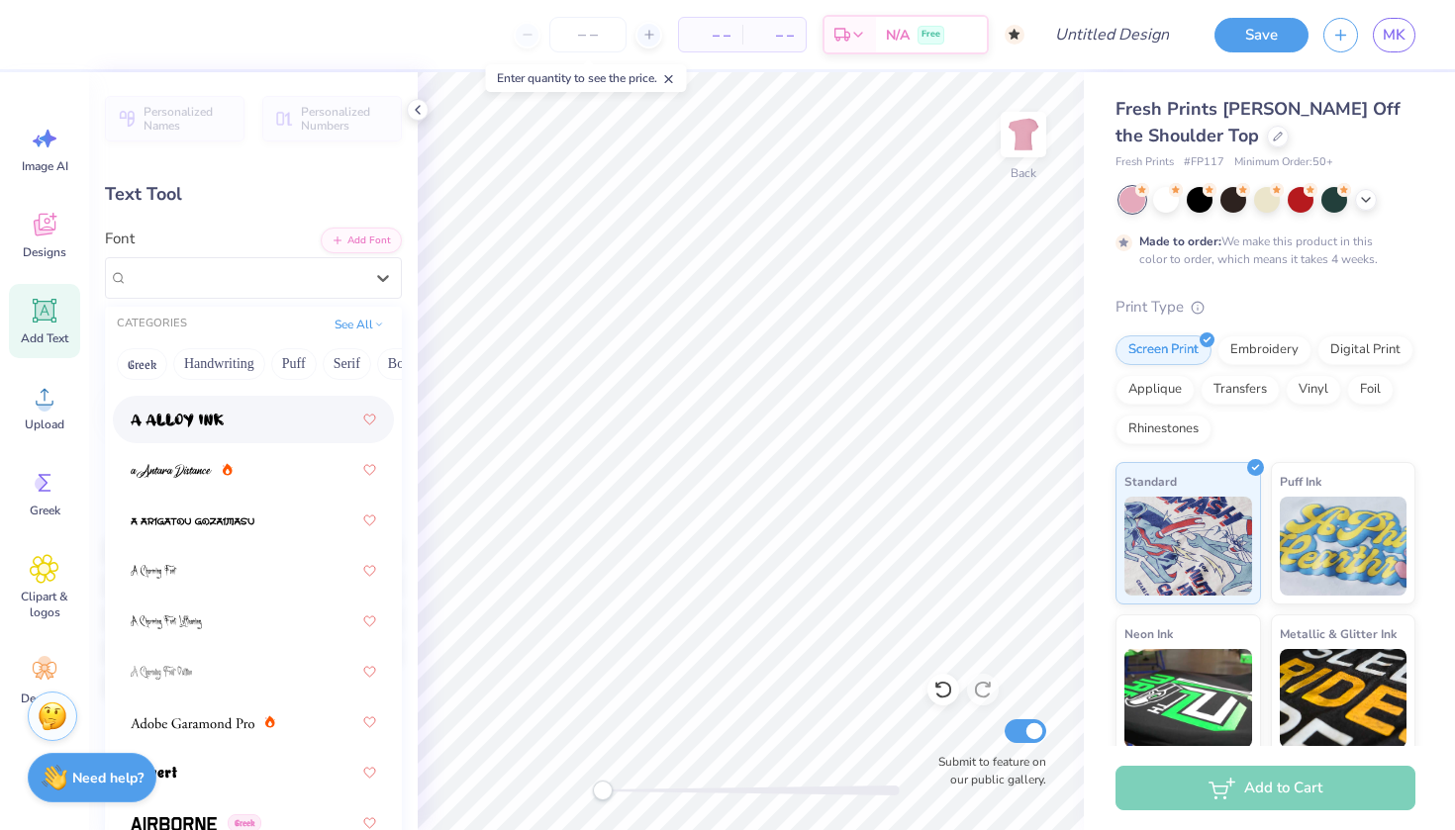
scroll to position [67, 0]
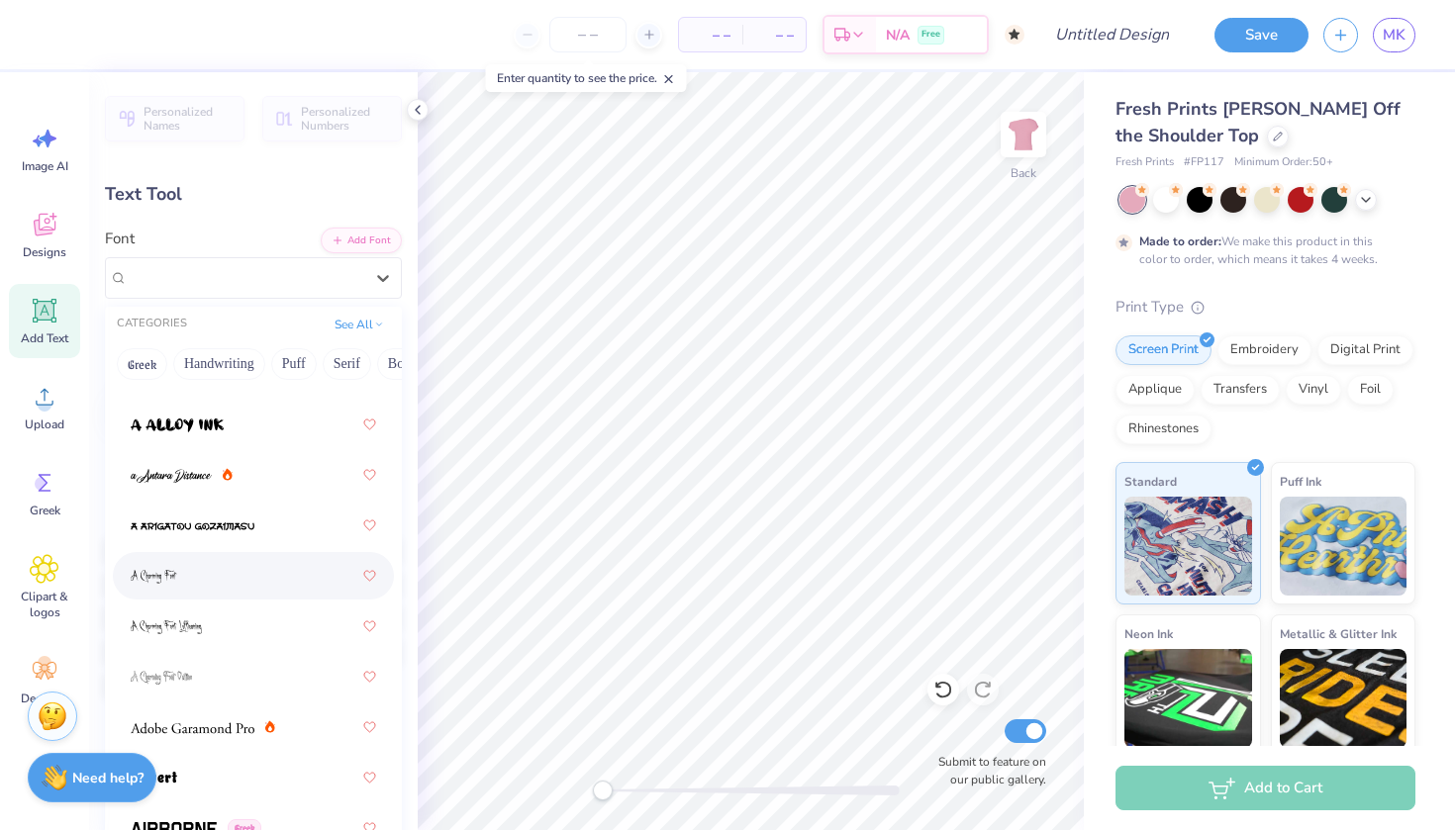
click at [221, 599] on div at bounding box center [253, 575] width 281 height 47
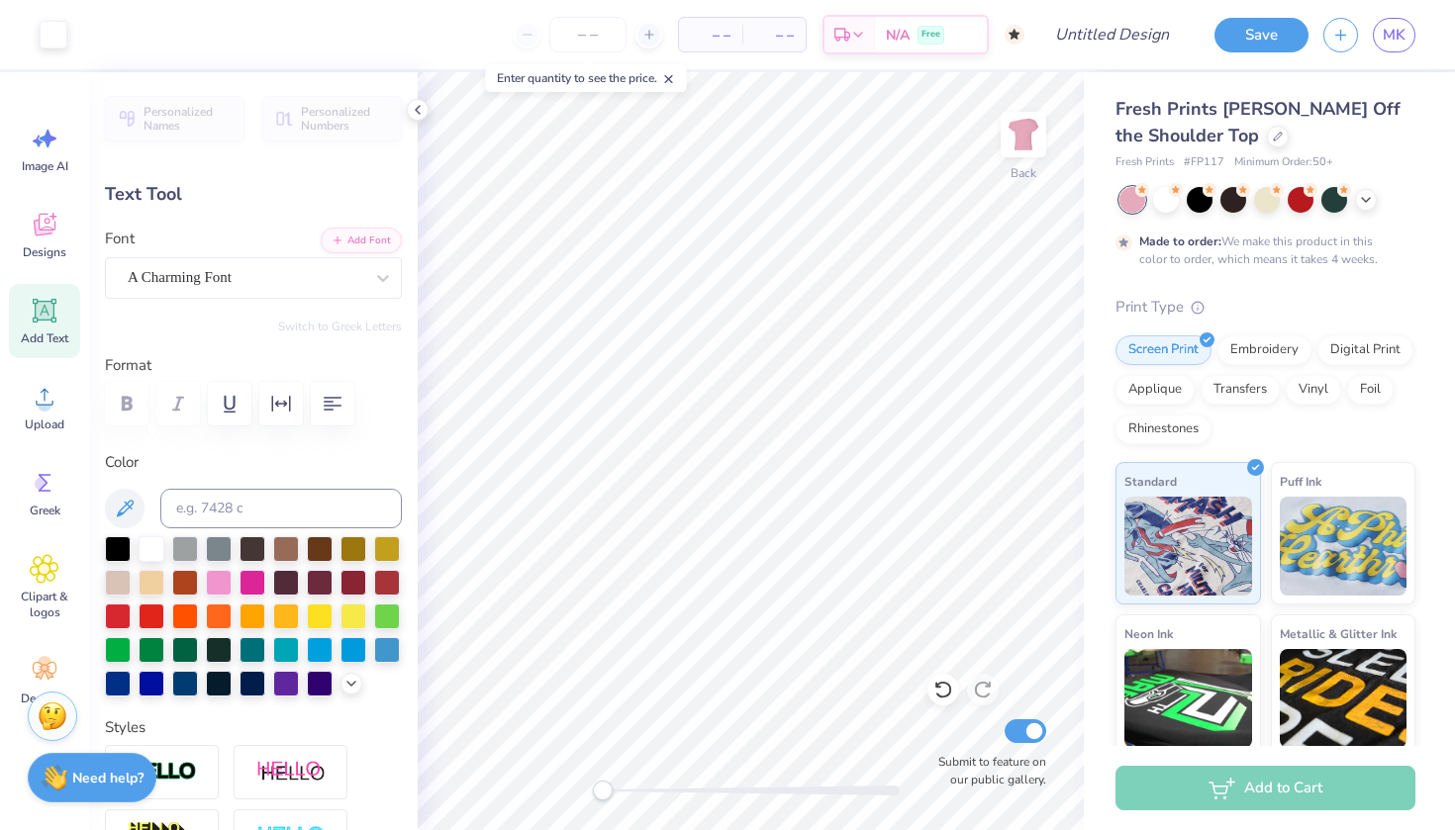
type input "5.12"
type input "1.84"
type input "9.58"
click at [198, 280] on div "A Charming Font" at bounding box center [245, 277] width 239 height 31
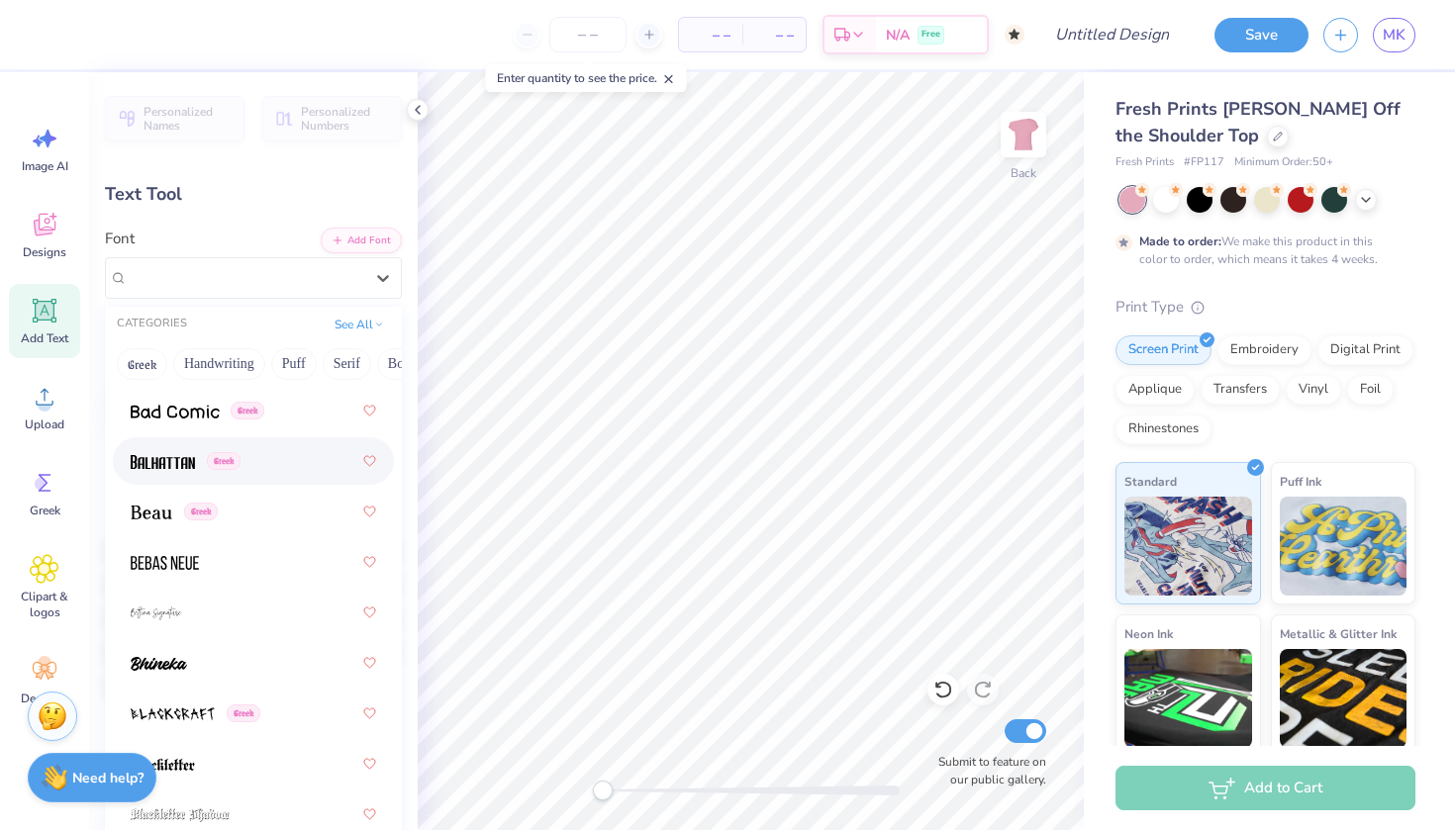
scroll to position [1194, 0]
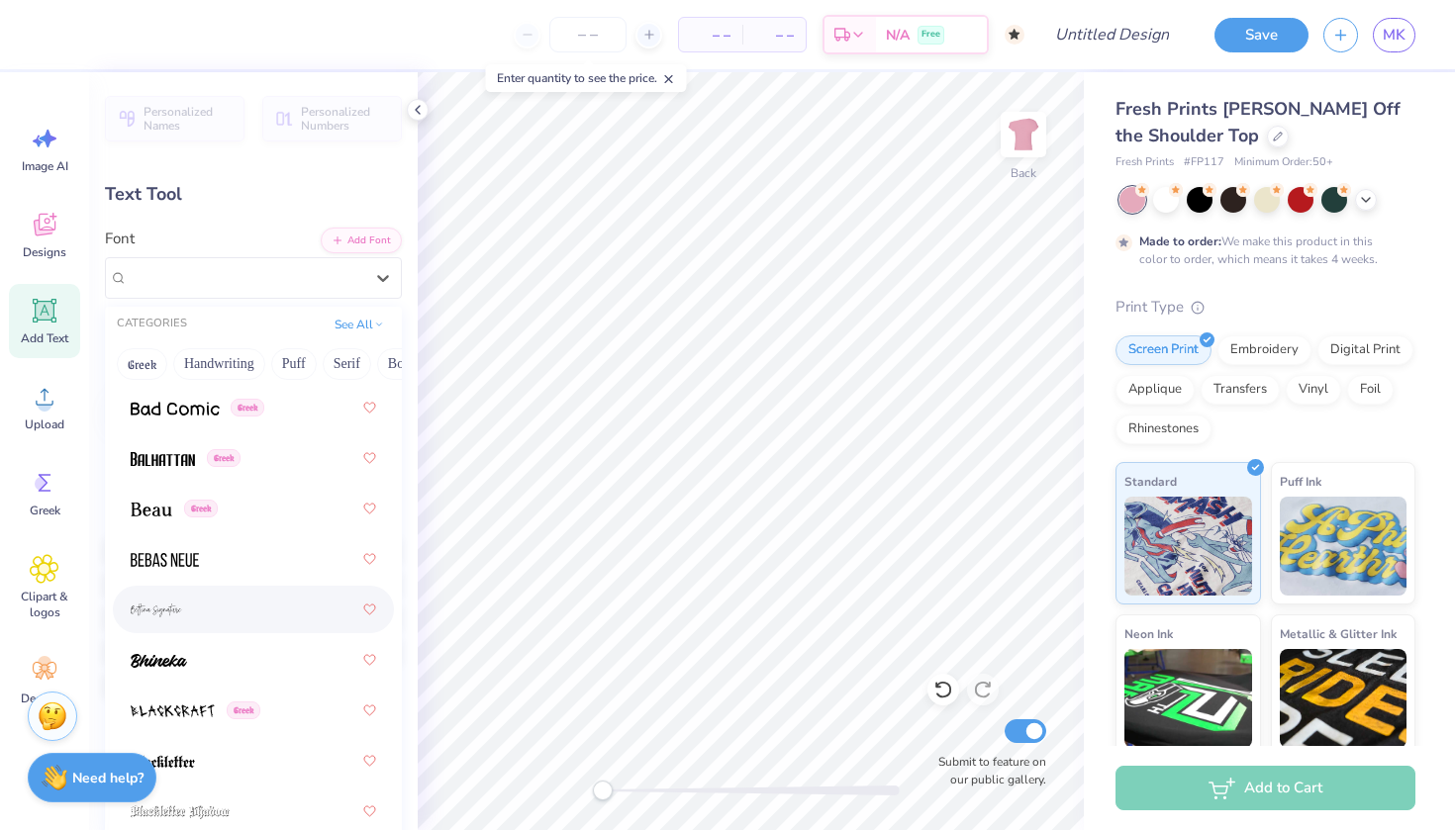
click at [194, 610] on div at bounding box center [253, 610] width 245 height 36
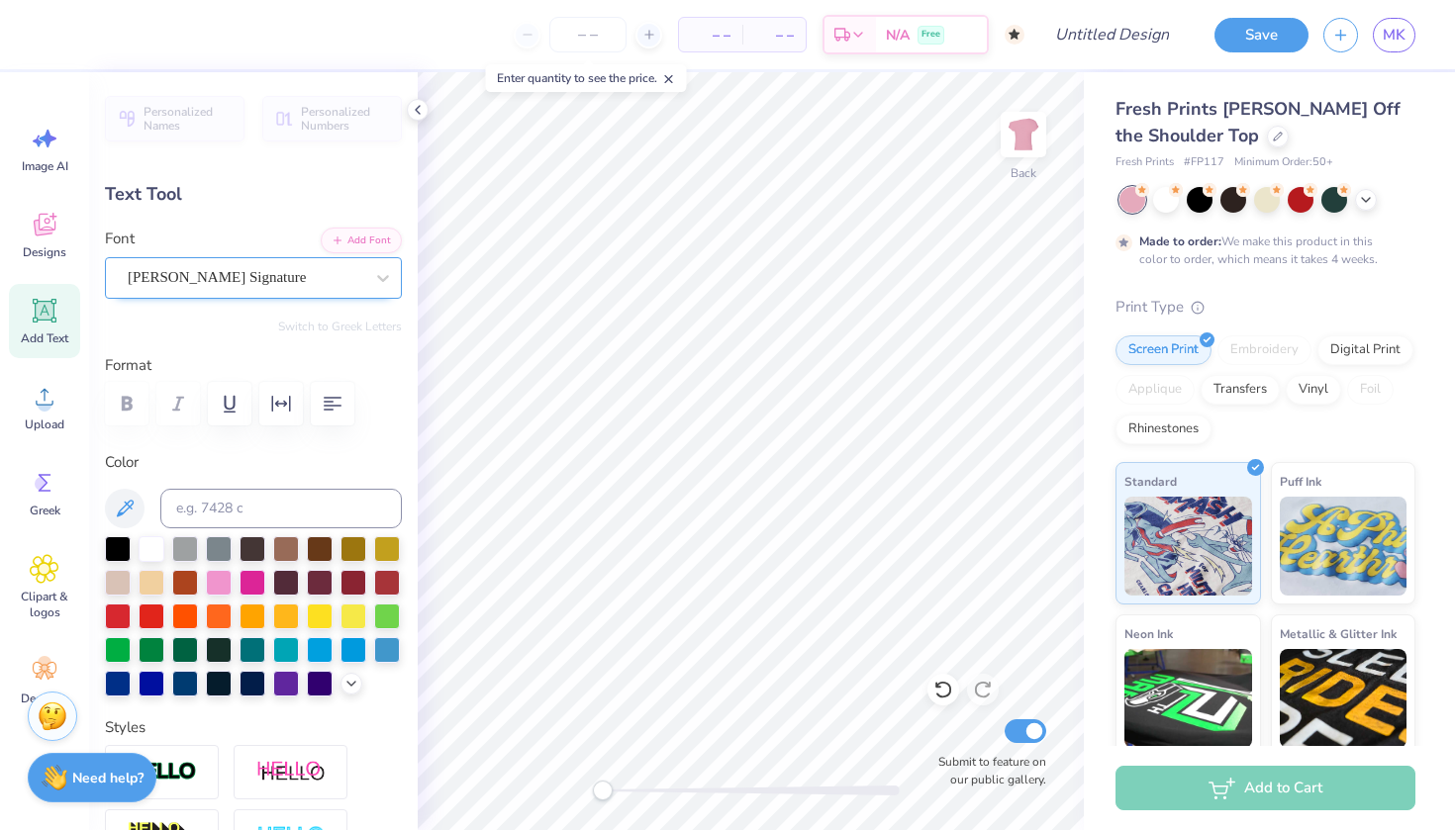
click at [153, 270] on span "Bettina Signature" at bounding box center [217, 277] width 178 height 23
type textarea "rockport"
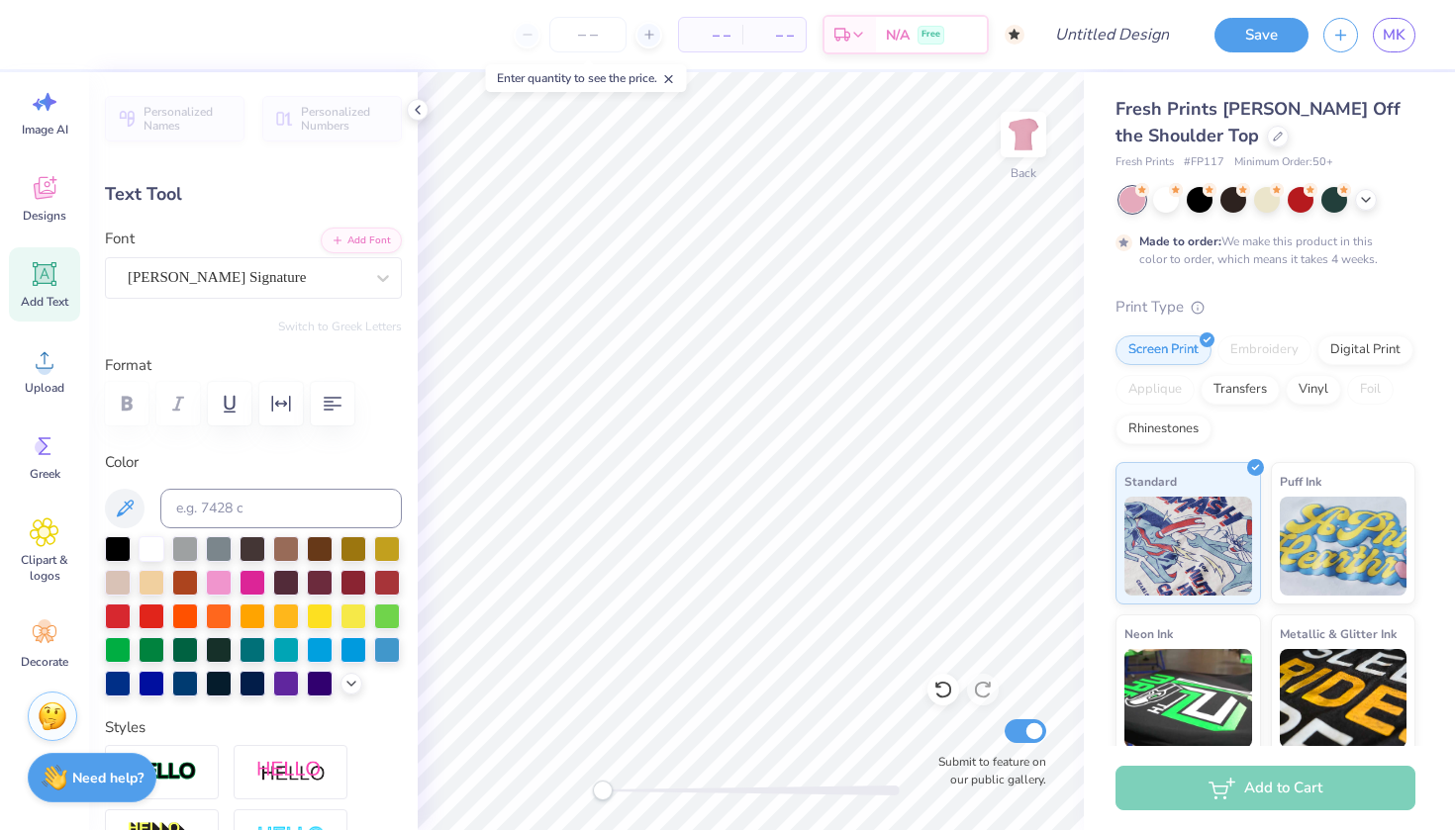
scroll to position [37, 0]
click at [39, 641] on icon at bounding box center [45, 634] width 30 height 30
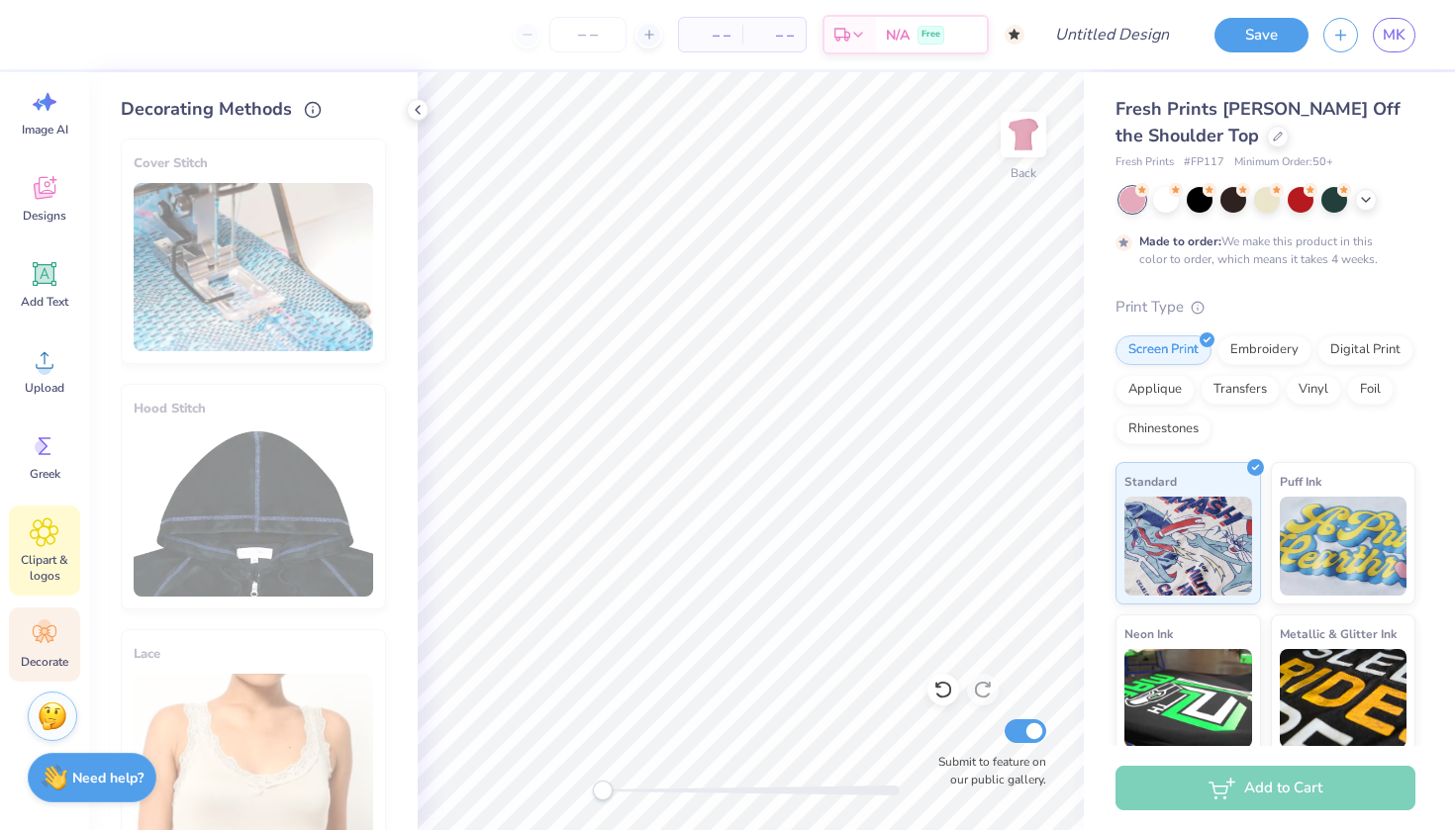
click at [37, 556] on span "Clipart & logos" at bounding box center [44, 568] width 65 height 32
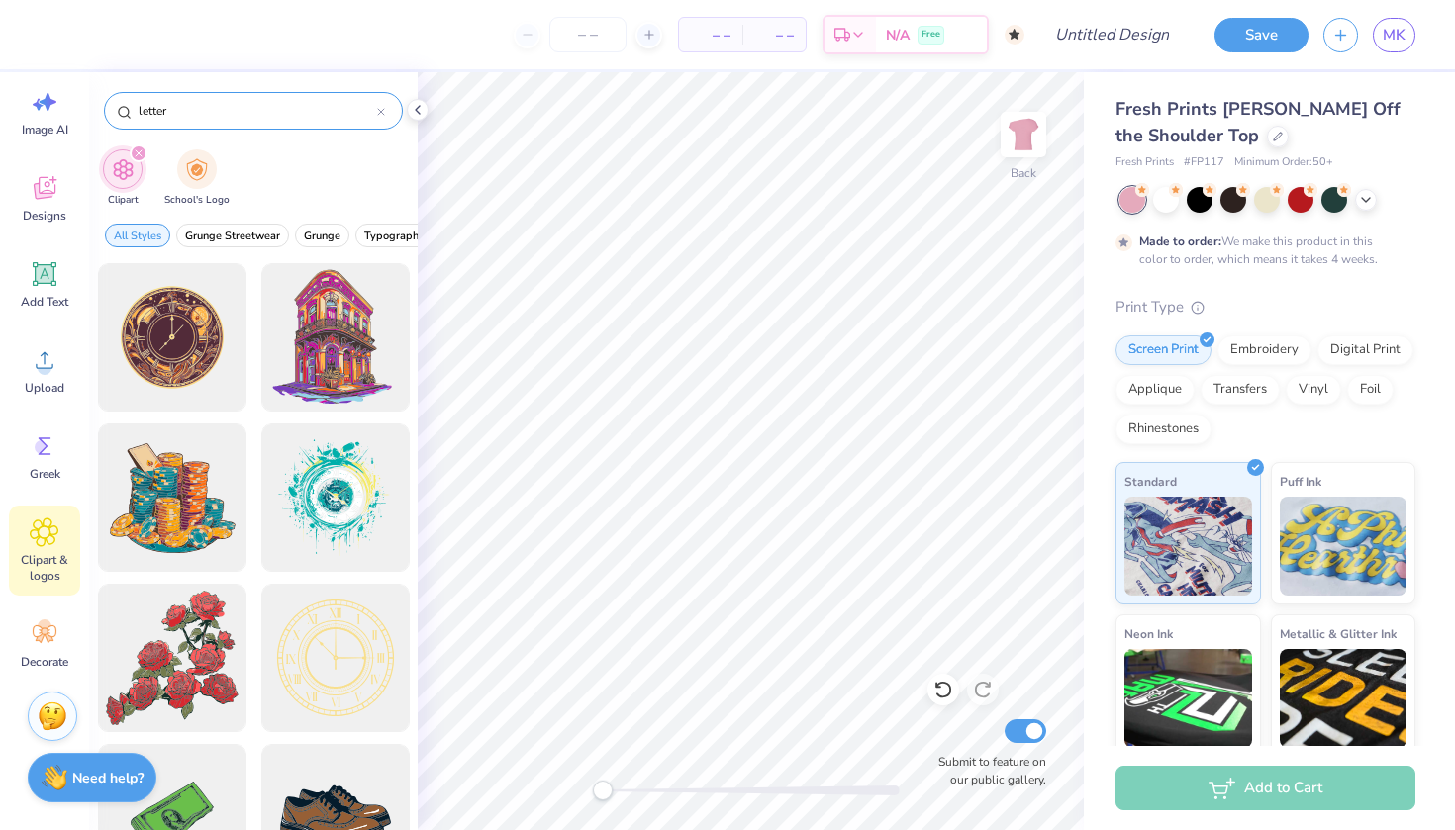
type input "letter"
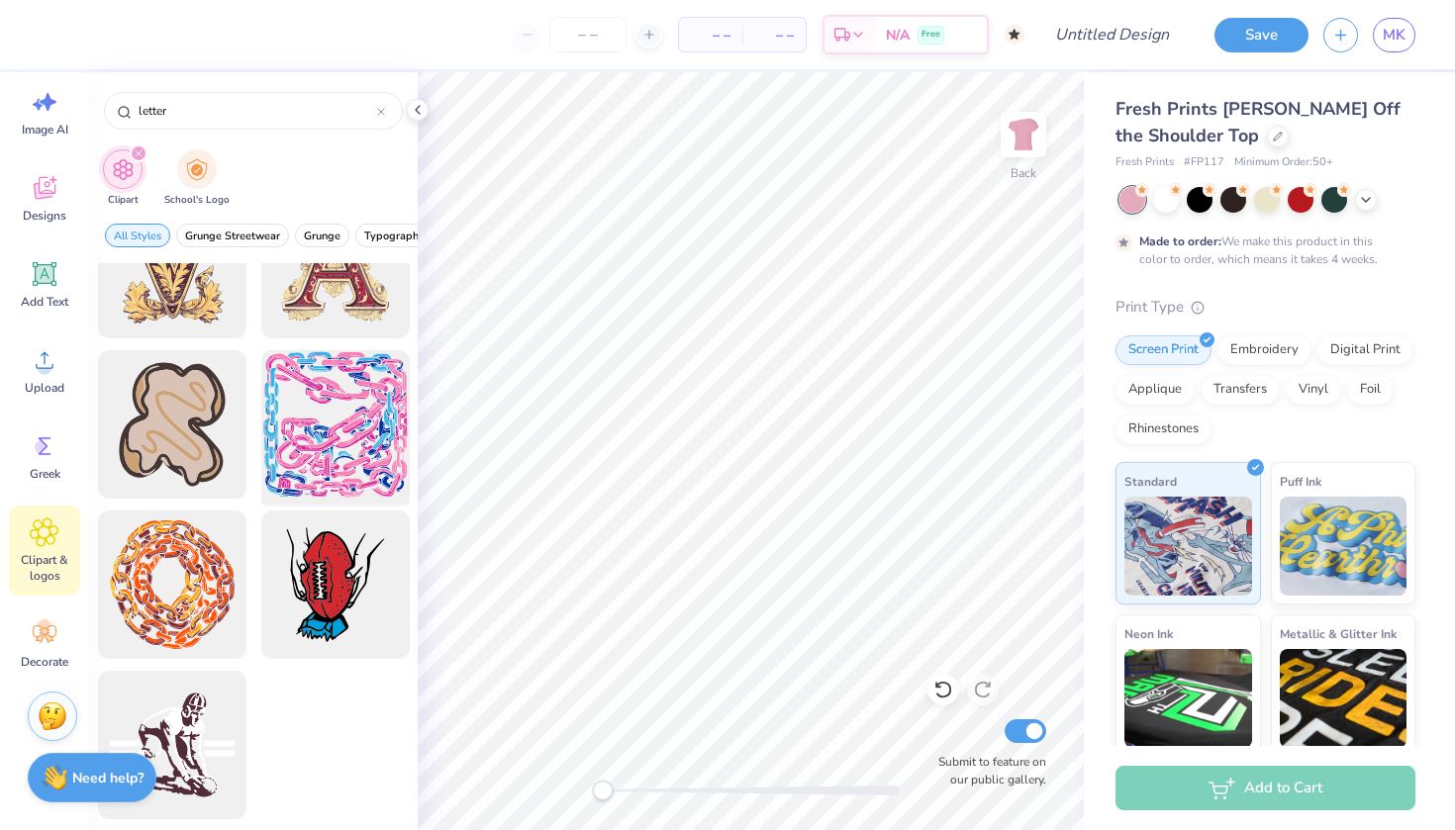
scroll to position [394, 0]
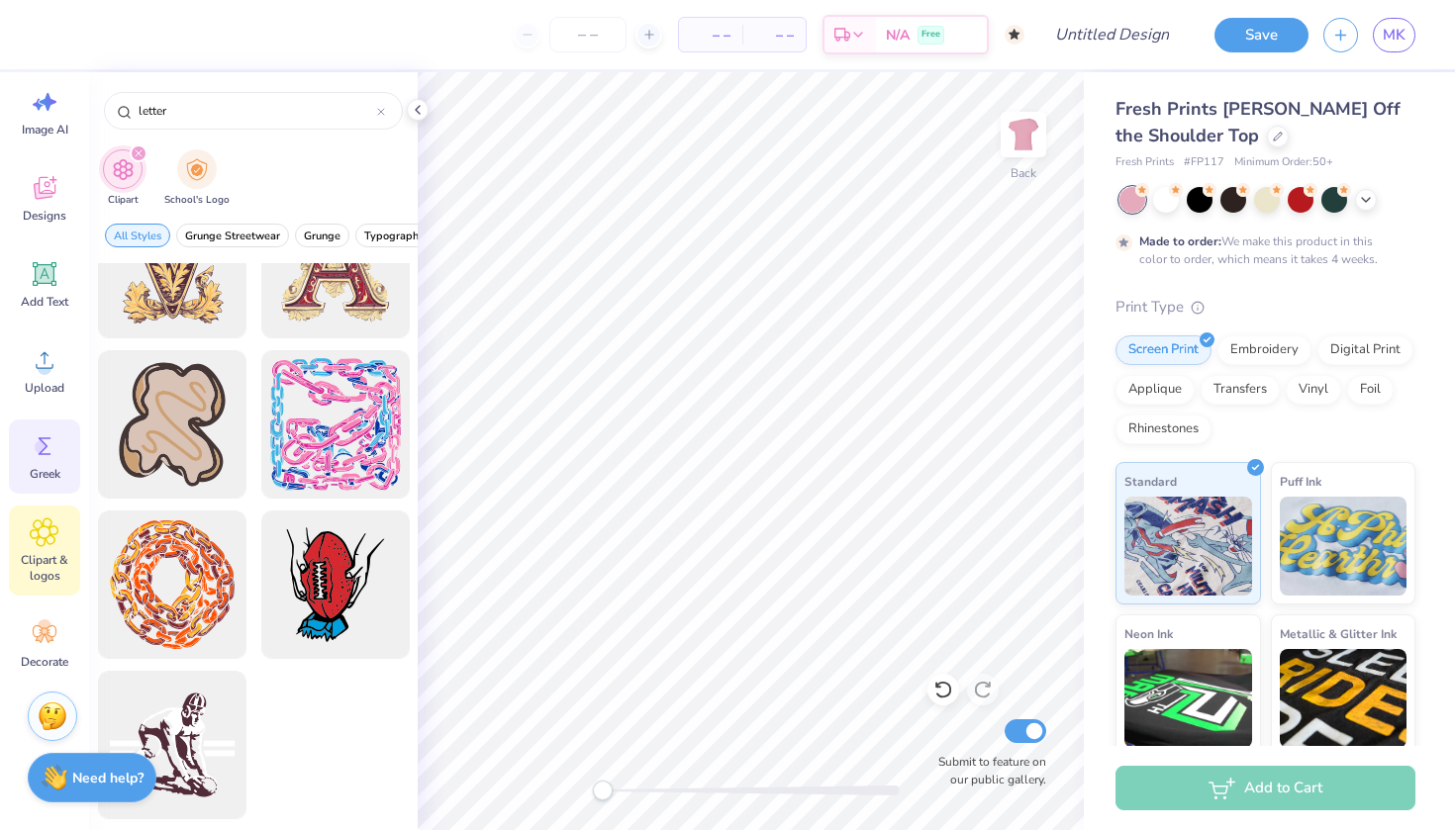
click at [39, 451] on circle at bounding box center [42, 447] width 14 height 14
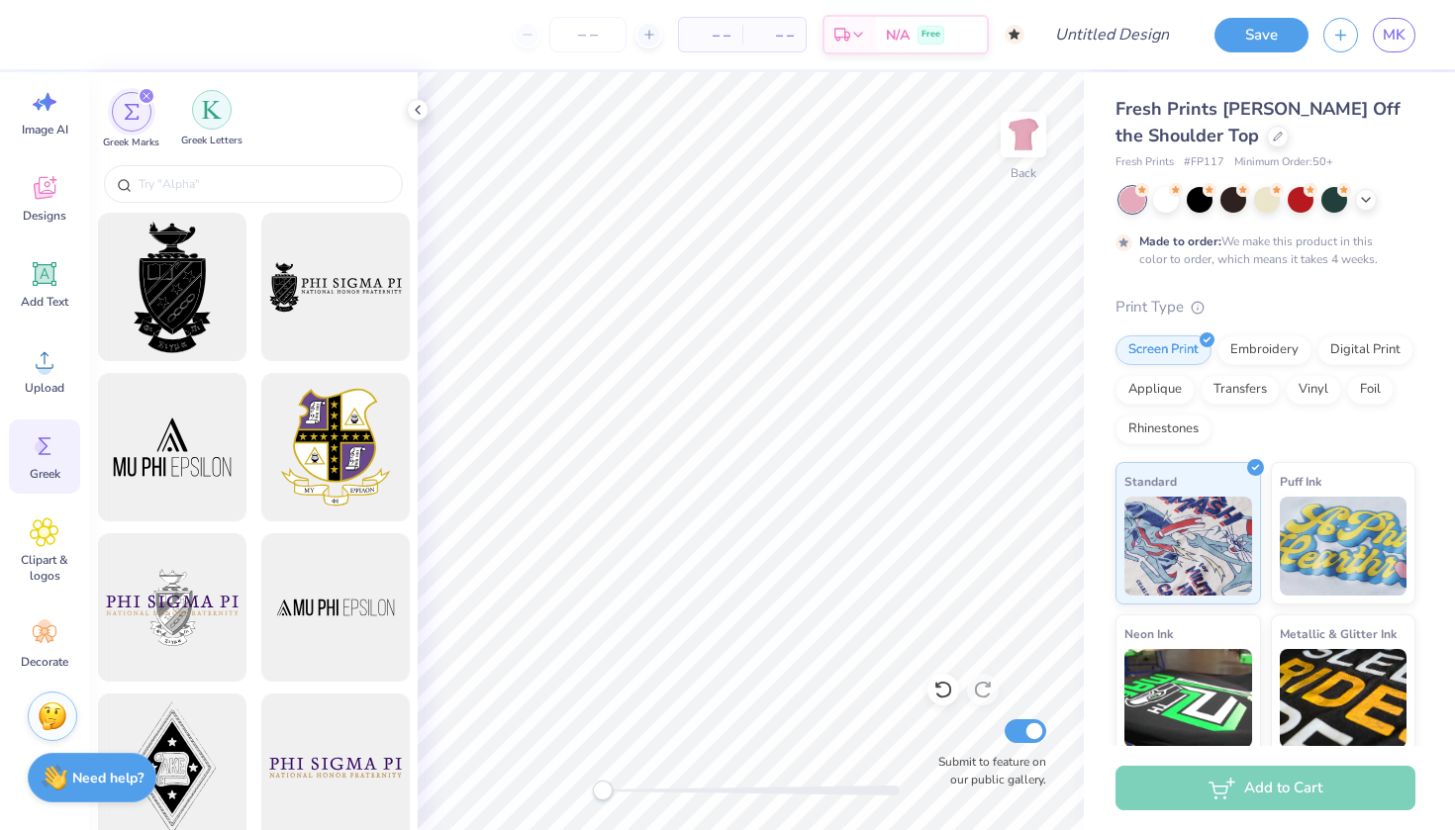
click at [195, 103] on div "filter for Greek Letters" at bounding box center [212, 110] width 40 height 40
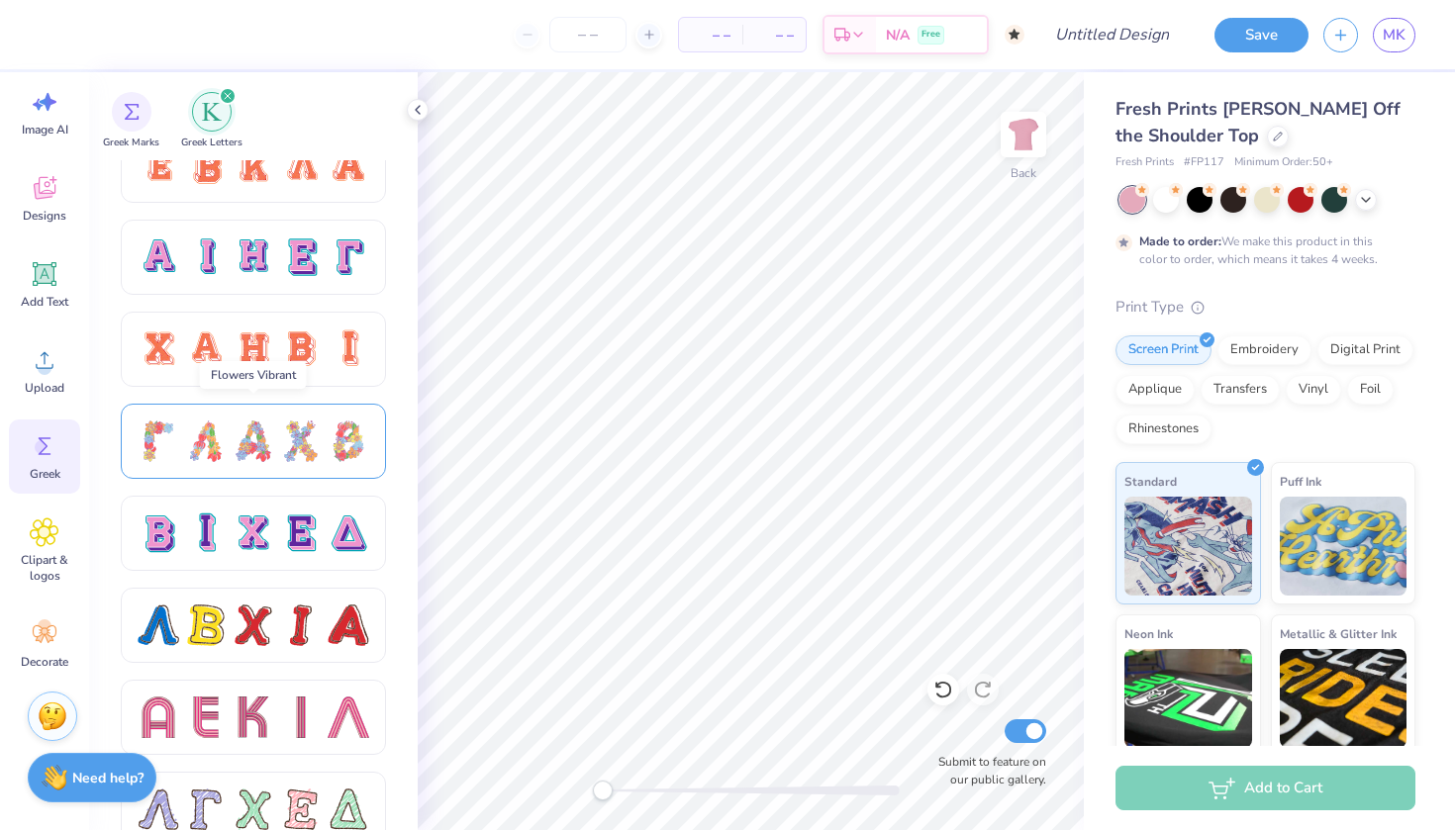
scroll to position [1317, 0]
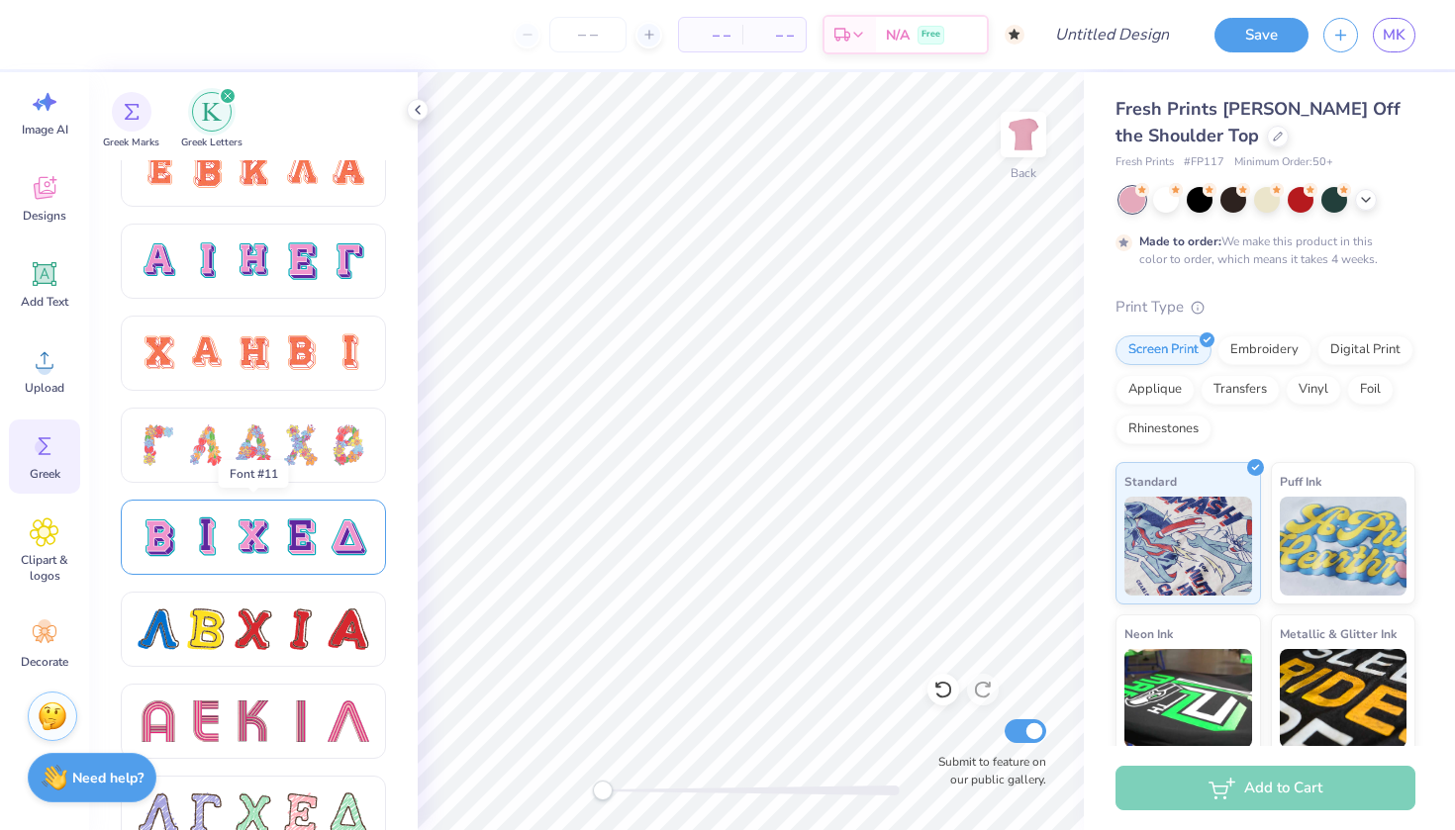
click at [180, 562] on div at bounding box center [253, 537] width 265 height 75
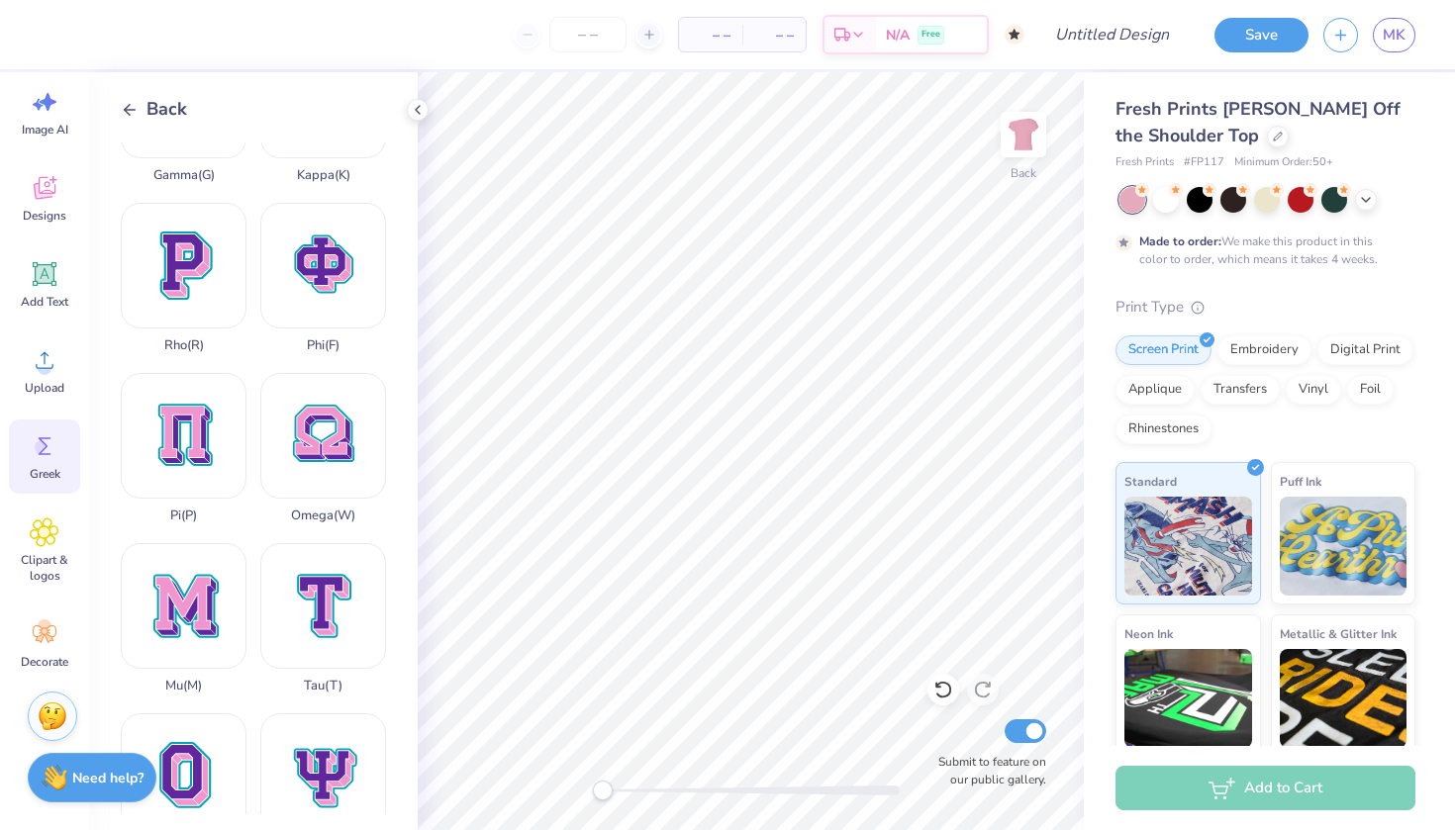
scroll to position [798, 0]
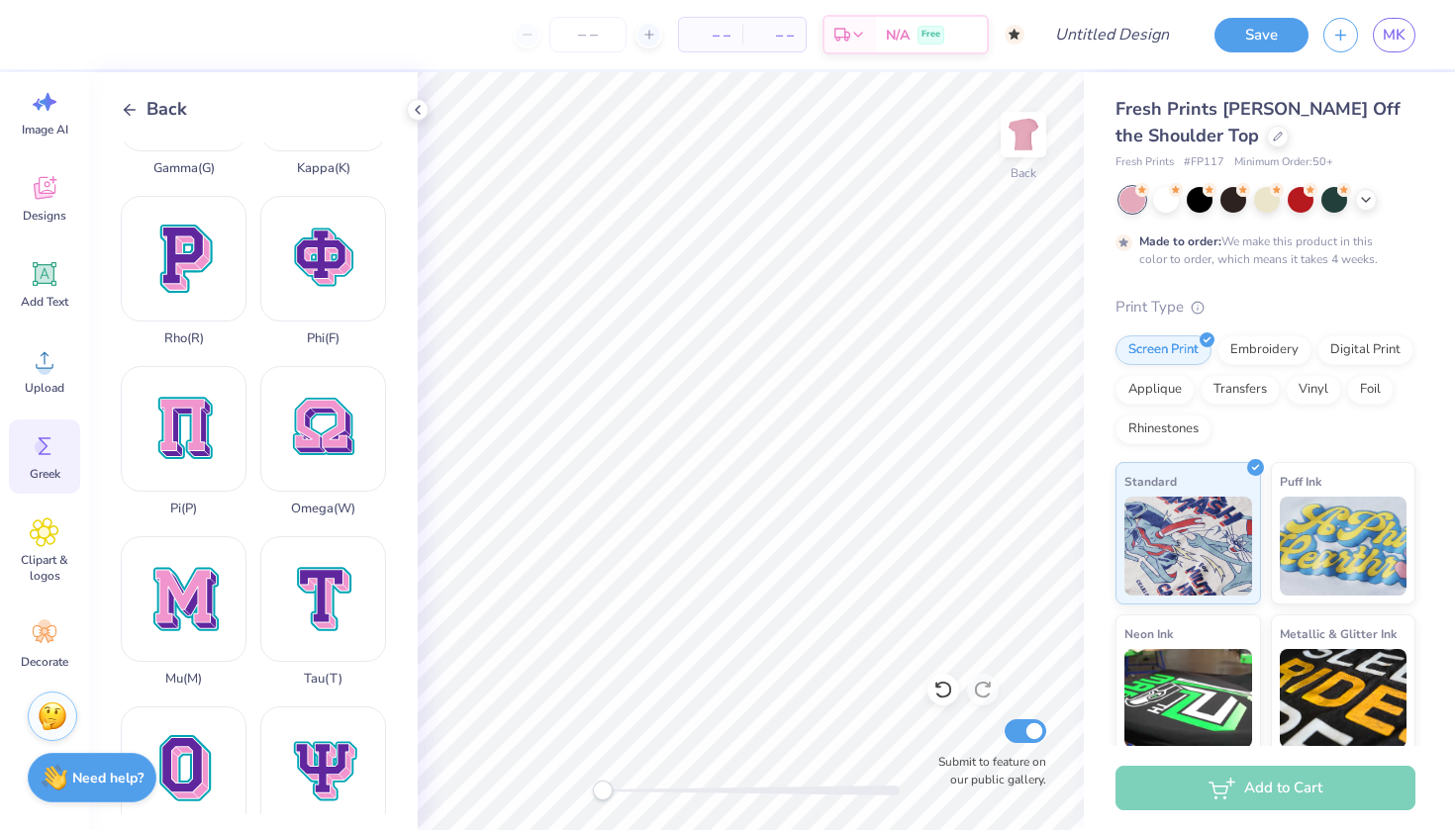
click at [130, 108] on icon at bounding box center [130, 110] width 18 height 18
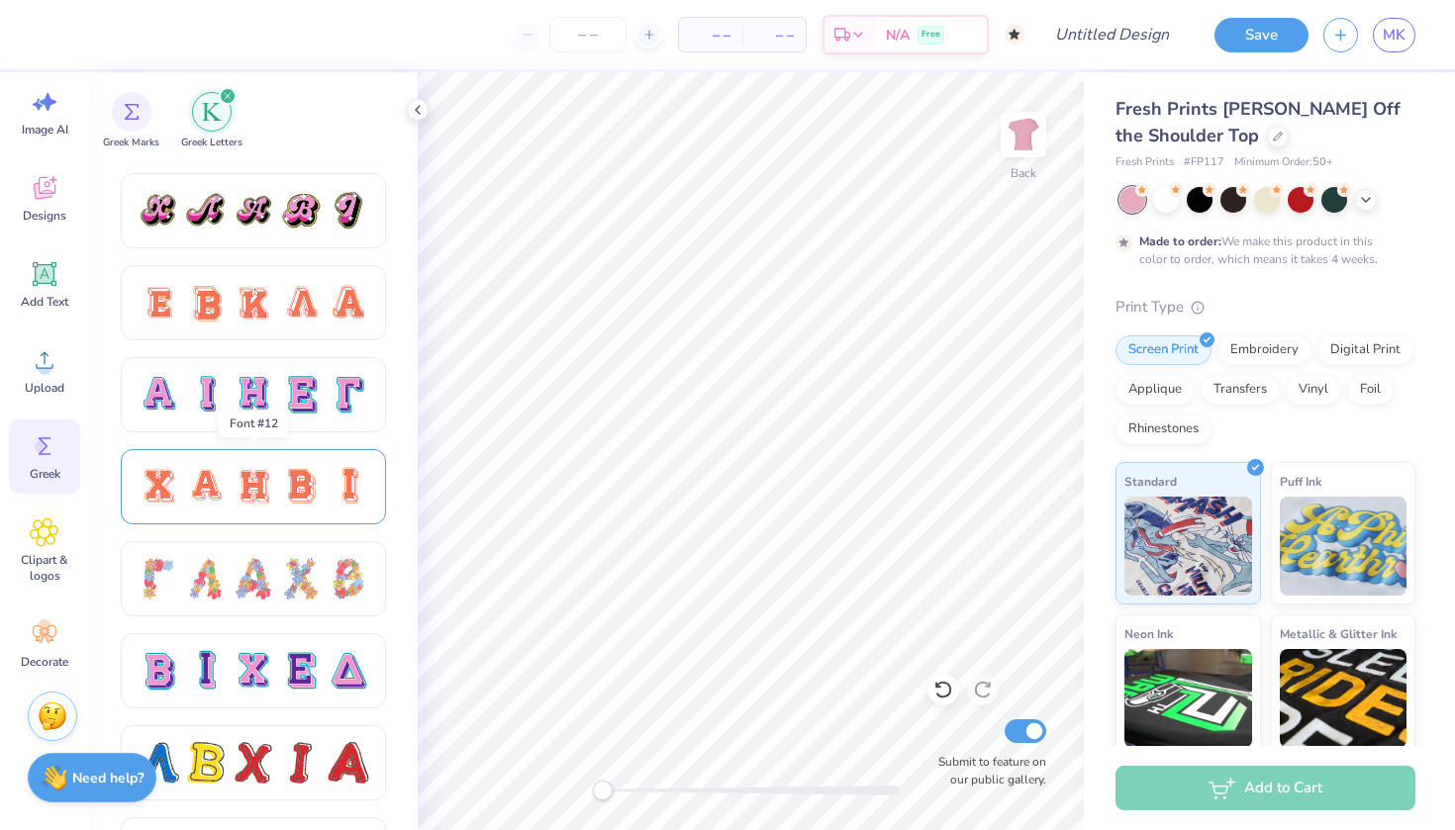
scroll to position [1189, 0]
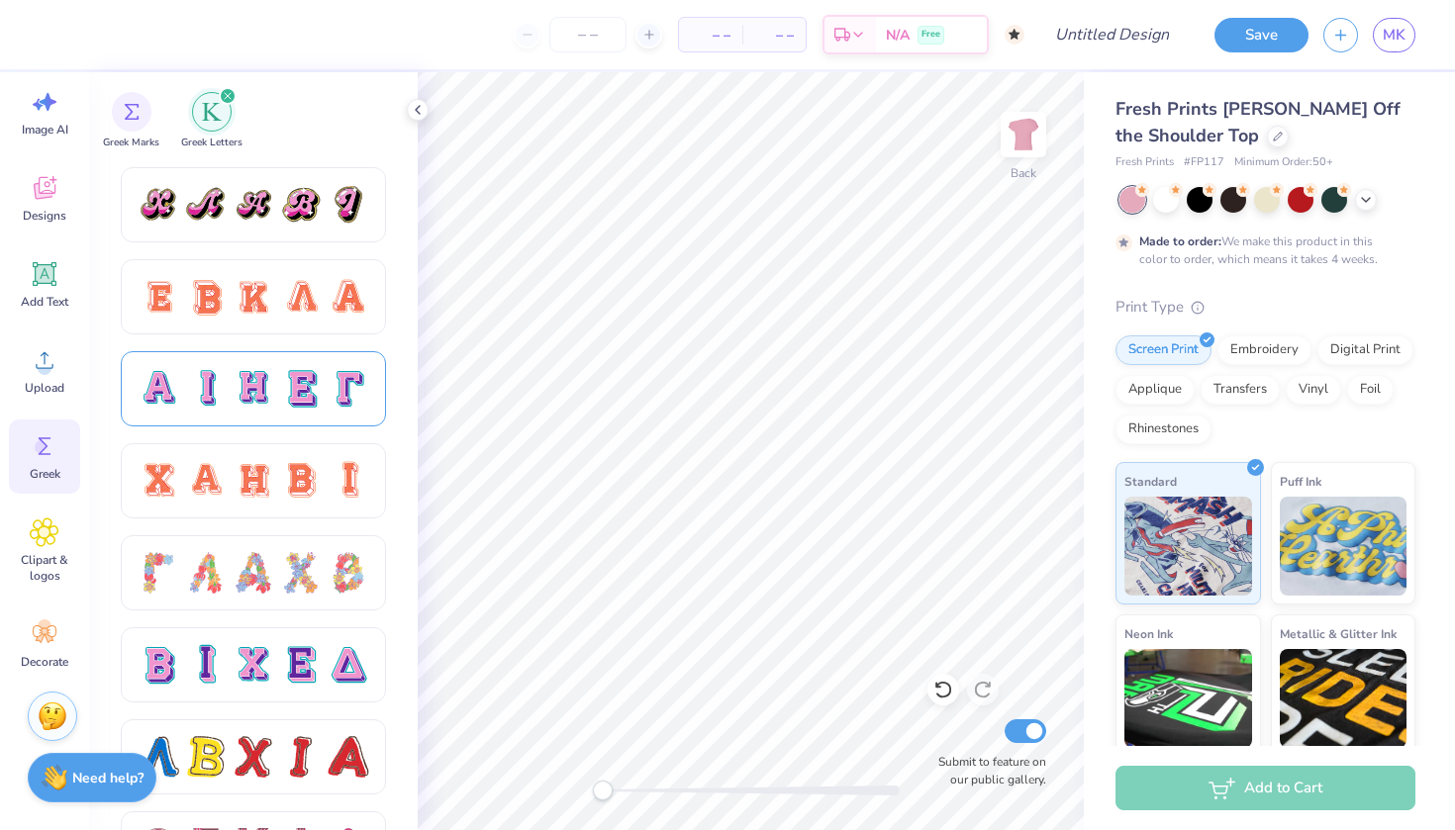
click at [220, 387] on div at bounding box center [206, 389] width 42 height 42
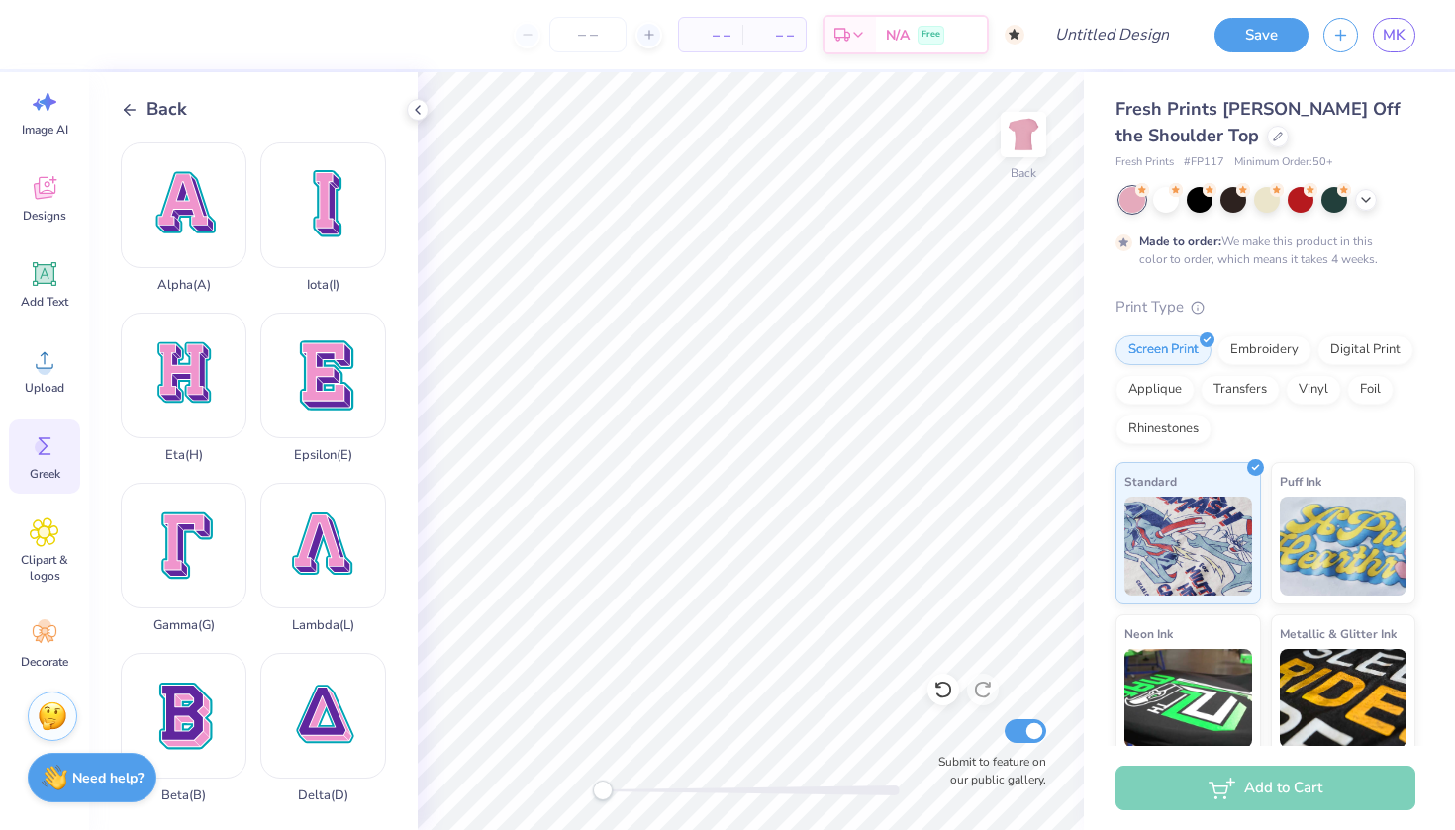
scroll to position [0, 0]
click at [203, 711] on div "Beta ( B )" at bounding box center [184, 728] width 126 height 150
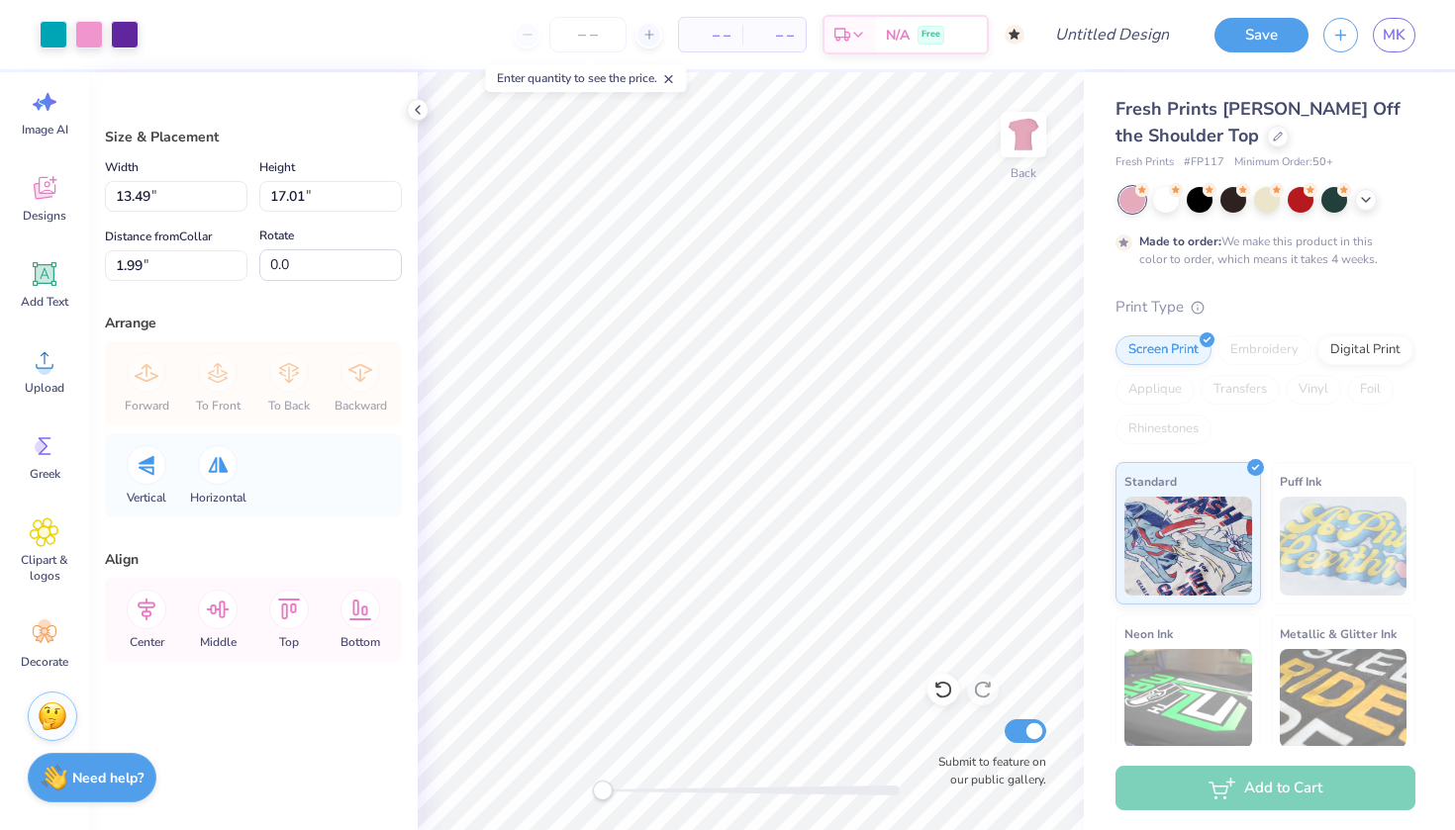
type input "3.19"
type input "4.03"
type input "14.98"
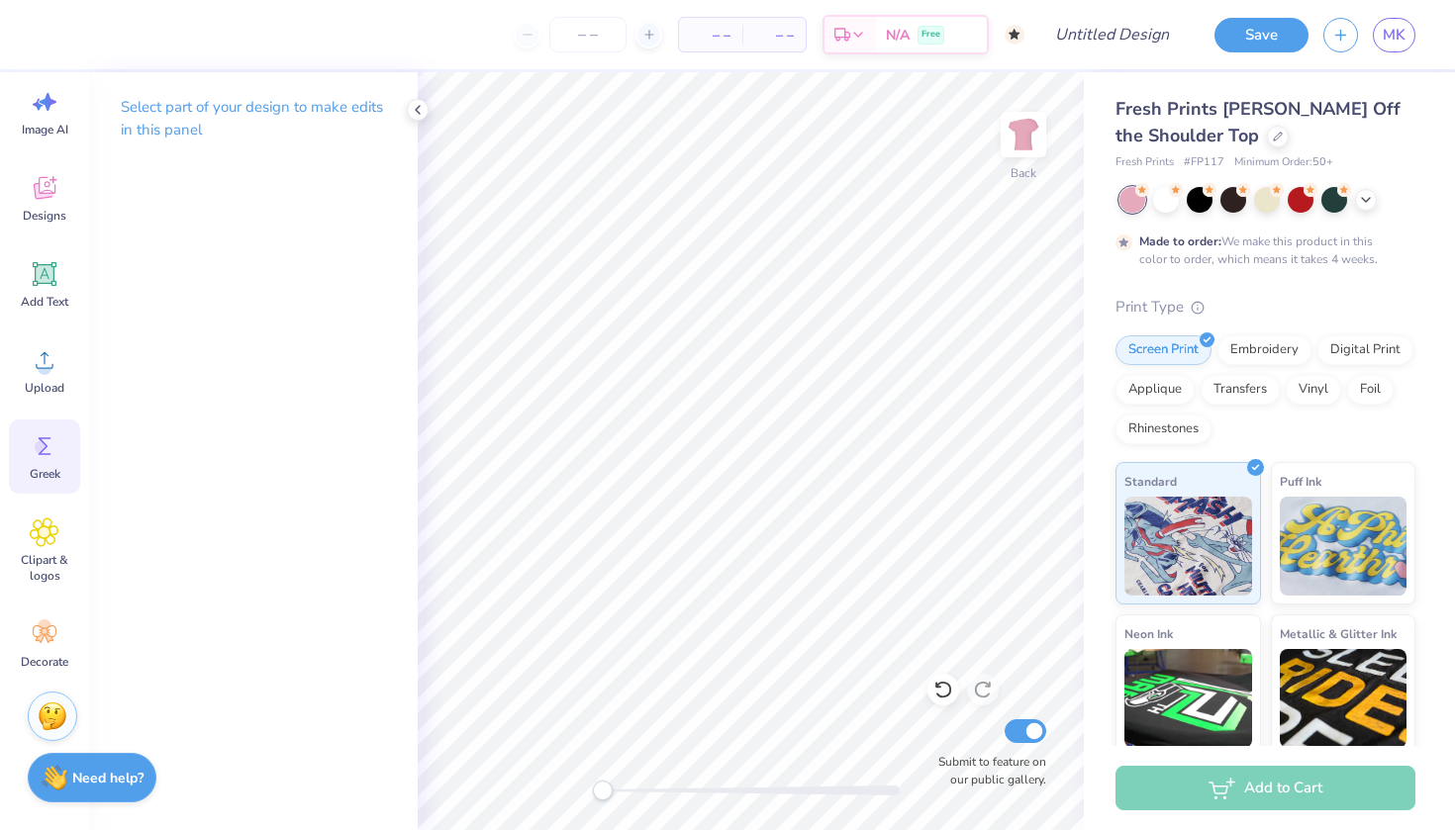
click at [52, 456] on icon at bounding box center [45, 446] width 30 height 30
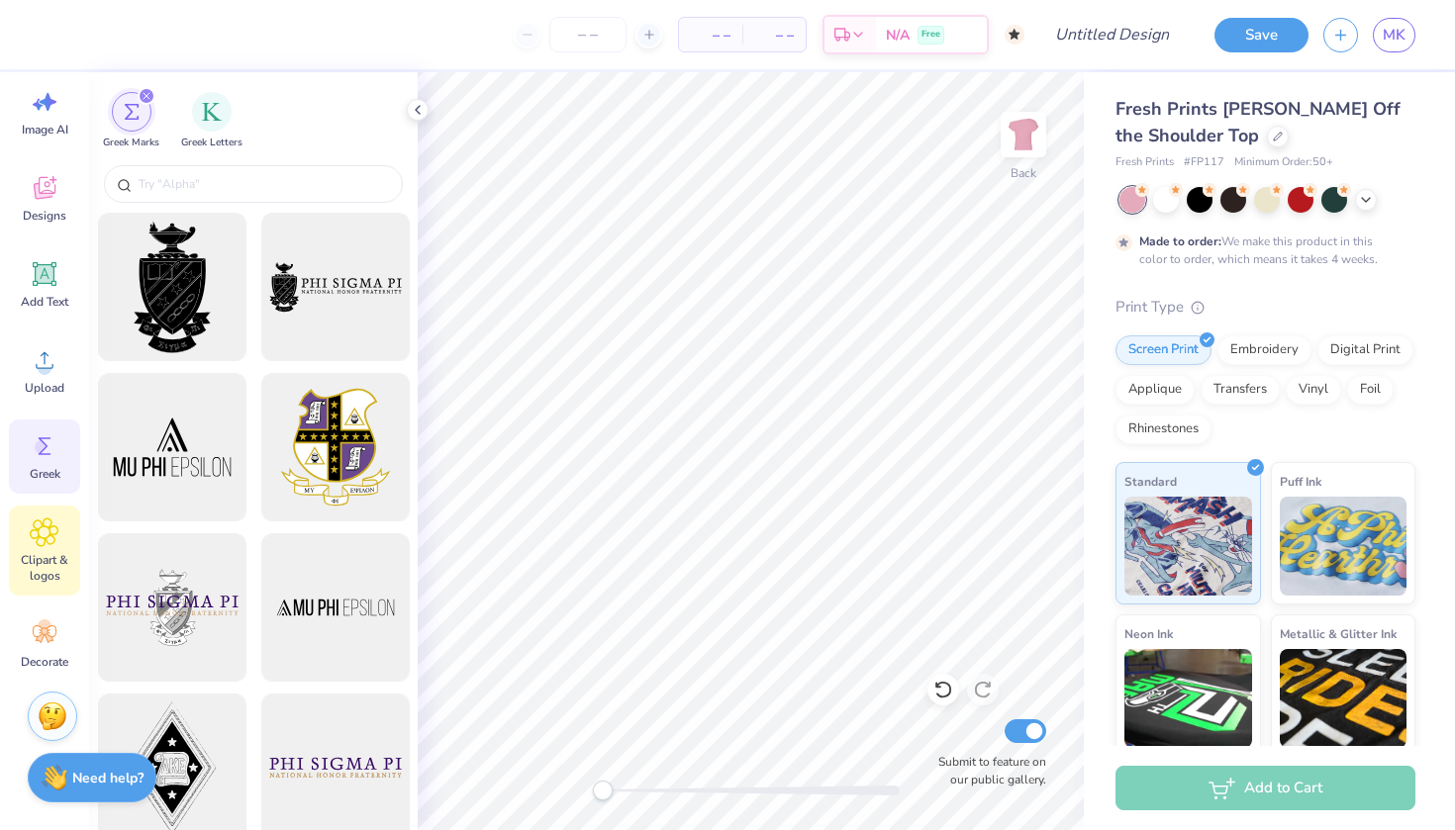
click at [49, 542] on icon at bounding box center [44, 533] width 29 height 30
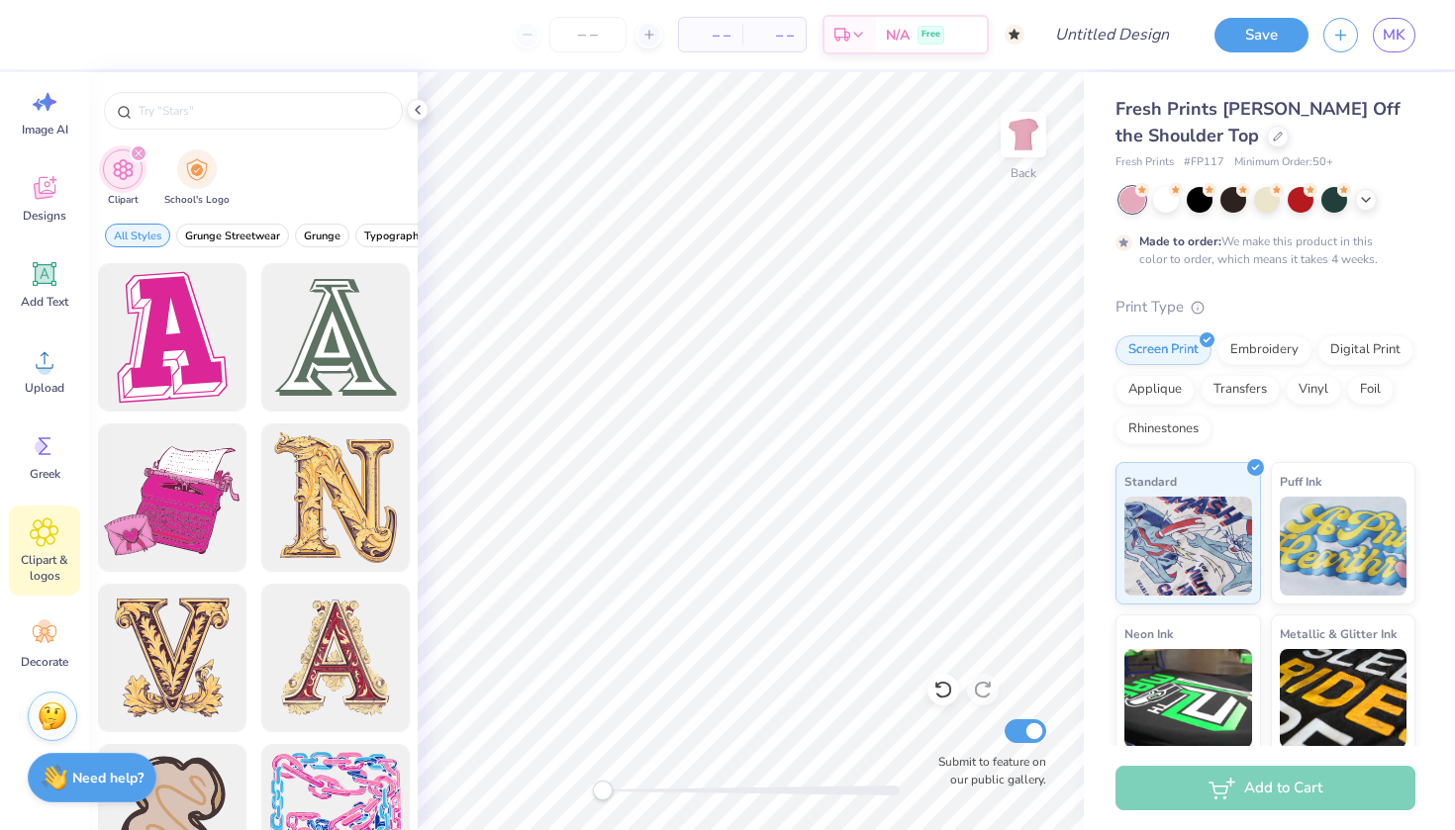
type input "letter"
click at [36, 455] on icon at bounding box center [45, 446] width 30 height 30
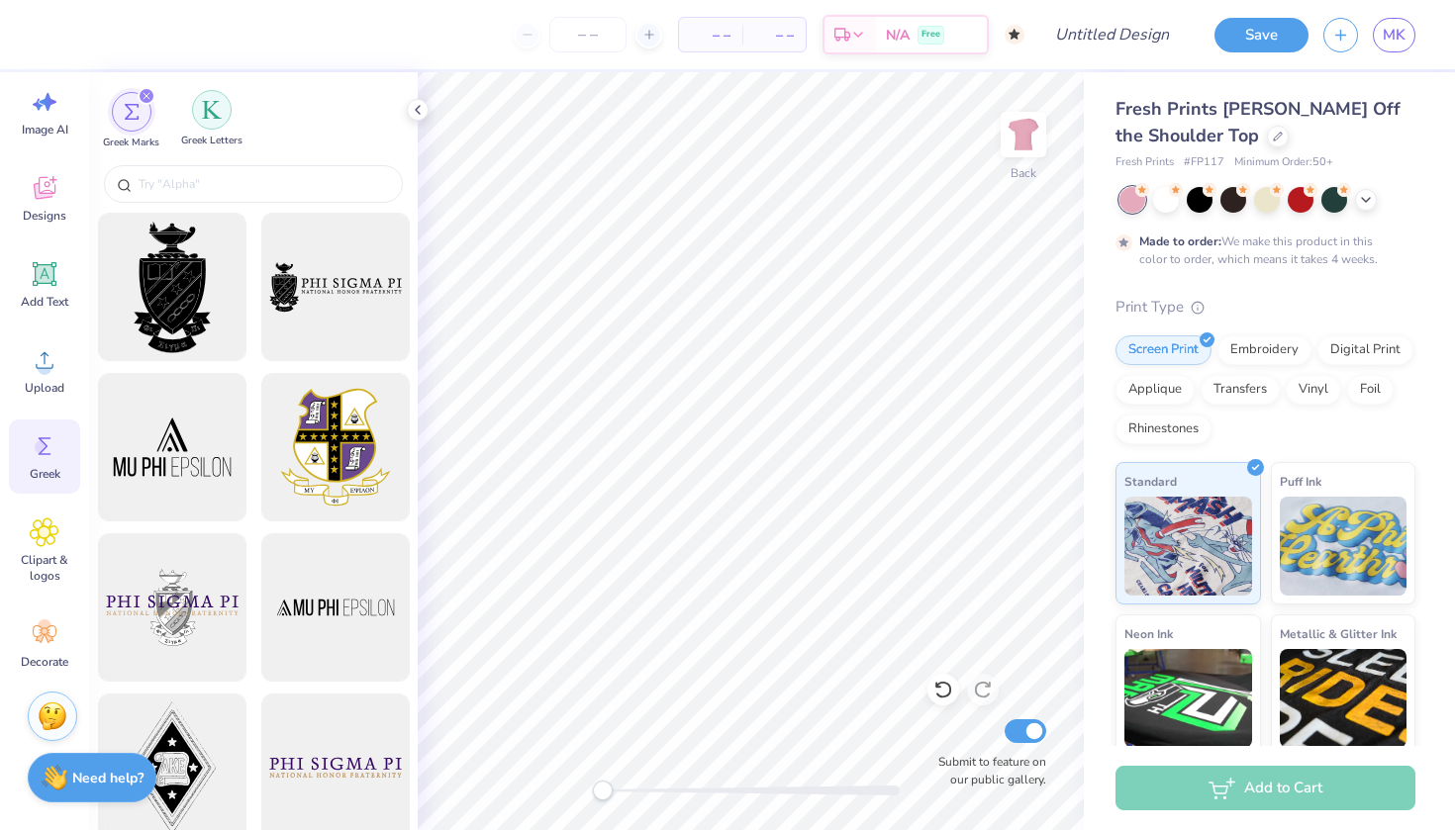
click at [201, 116] on div "filter for Greek Letters" at bounding box center [212, 110] width 40 height 40
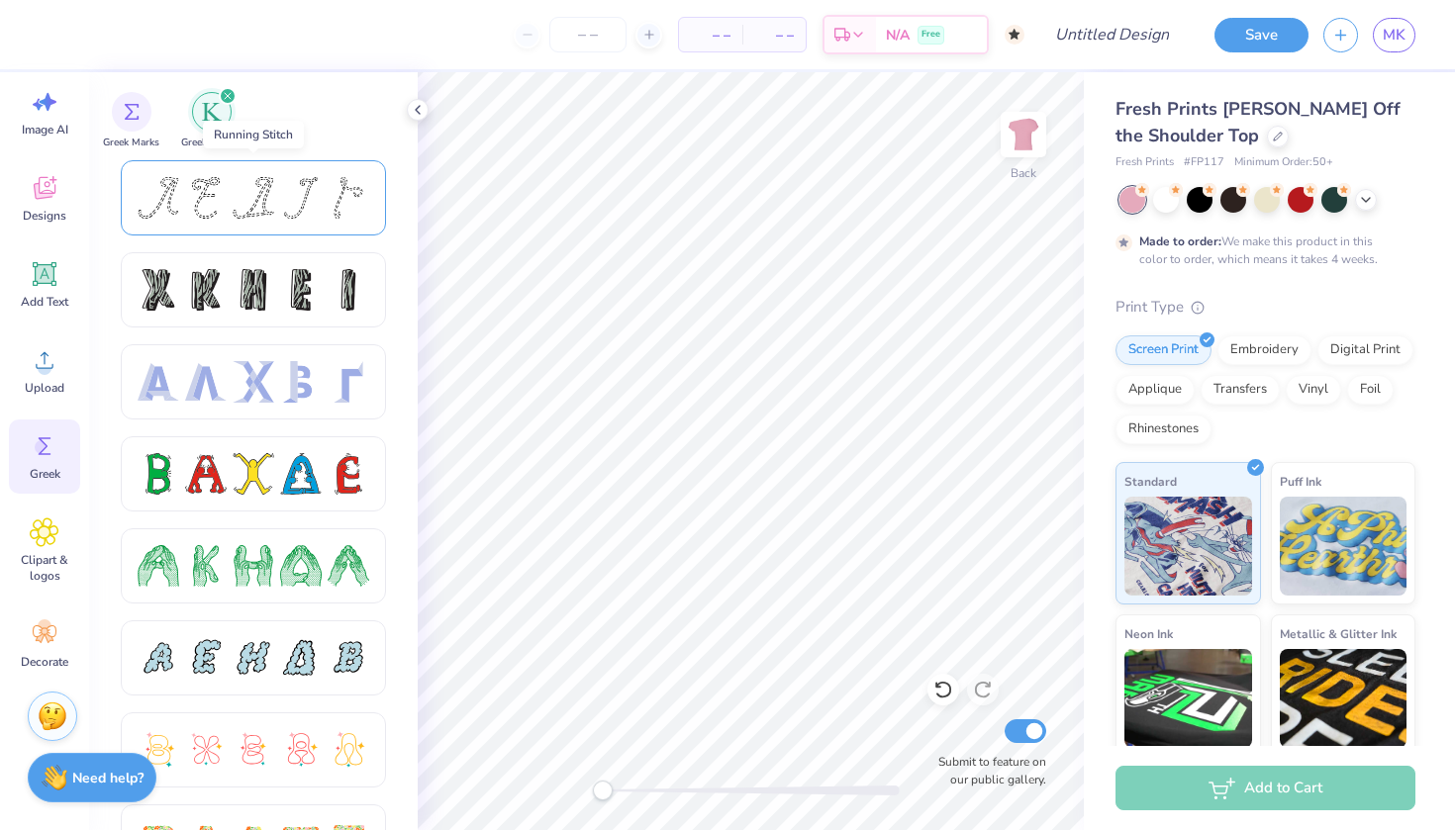
click at [180, 196] on div at bounding box center [254, 198] width 232 height 42
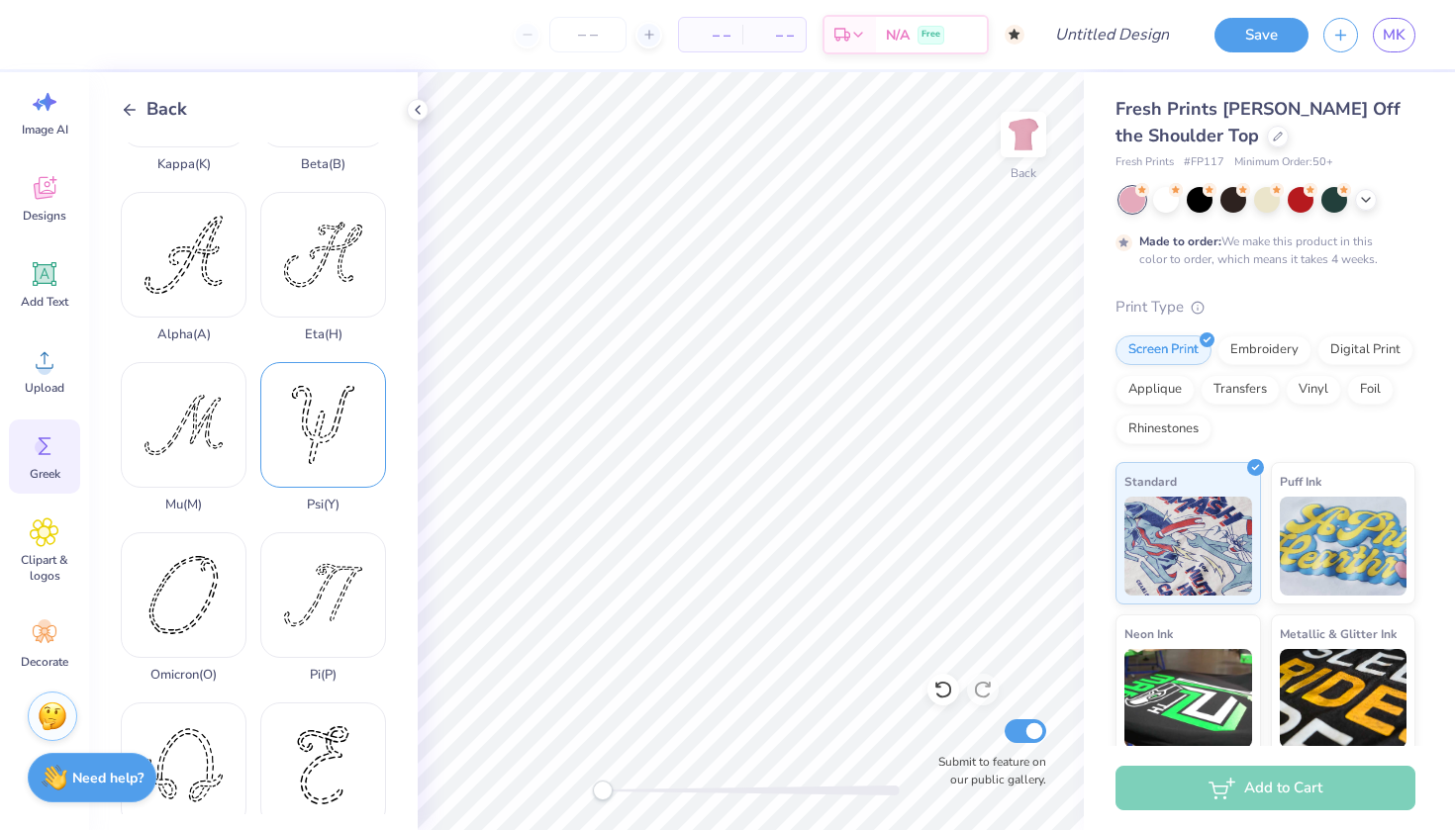
scroll to position [630, 0]
click at [50, 487] on div "Greek" at bounding box center [44, 457] width 71 height 74
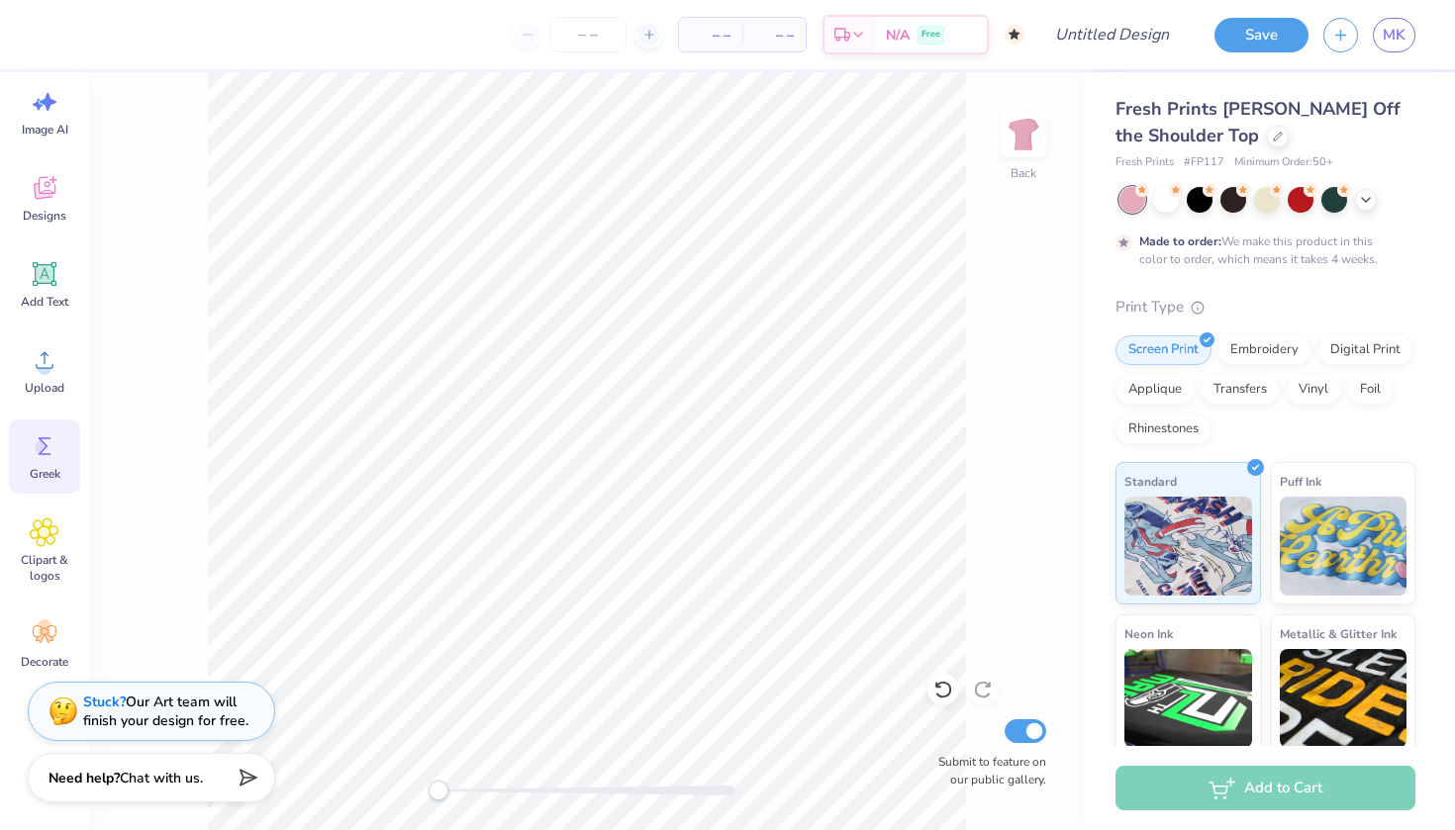
click at [56, 433] on icon at bounding box center [45, 446] width 30 height 30
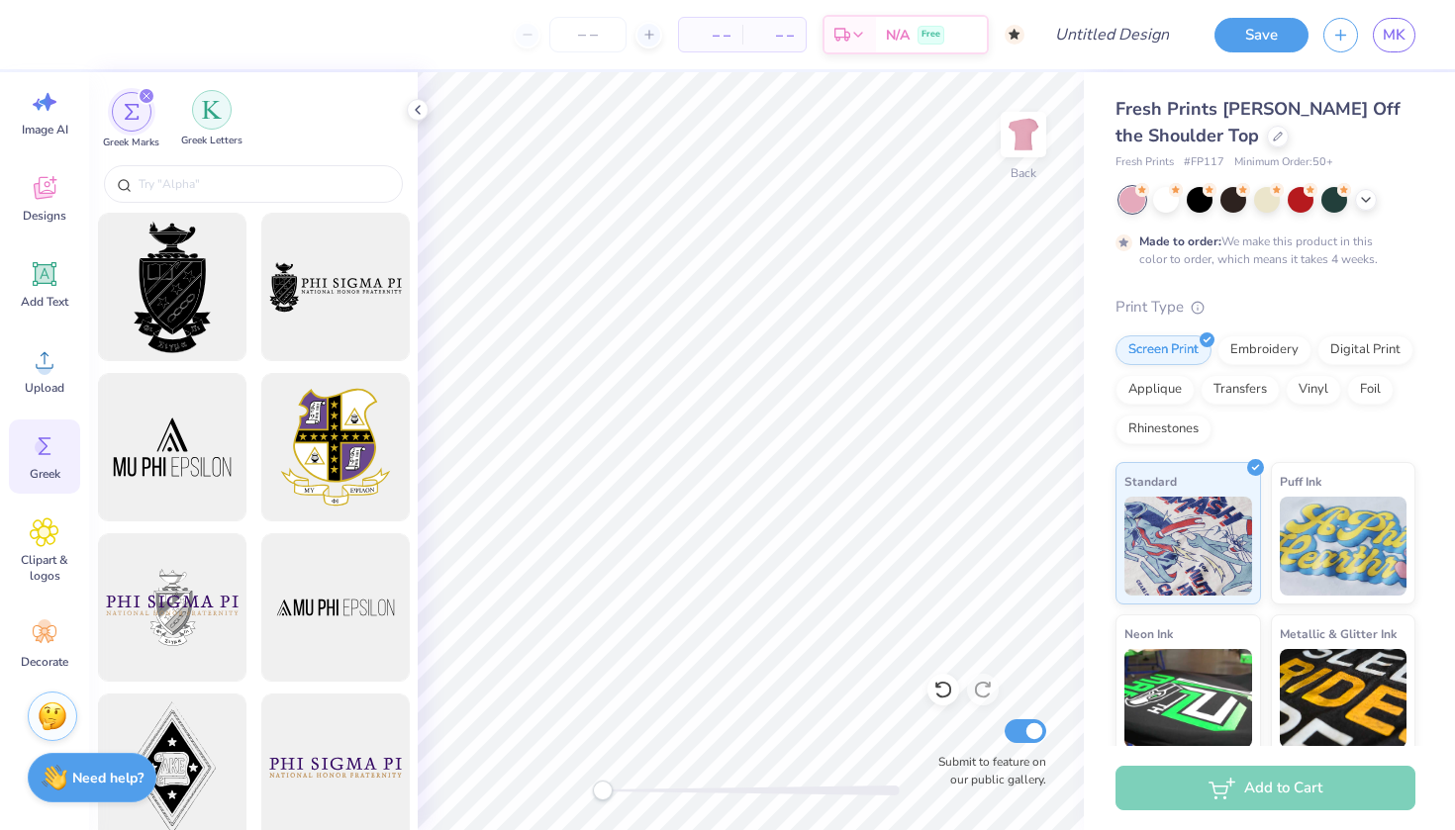
click at [207, 109] on img "filter for Greek Letters" at bounding box center [212, 110] width 20 height 20
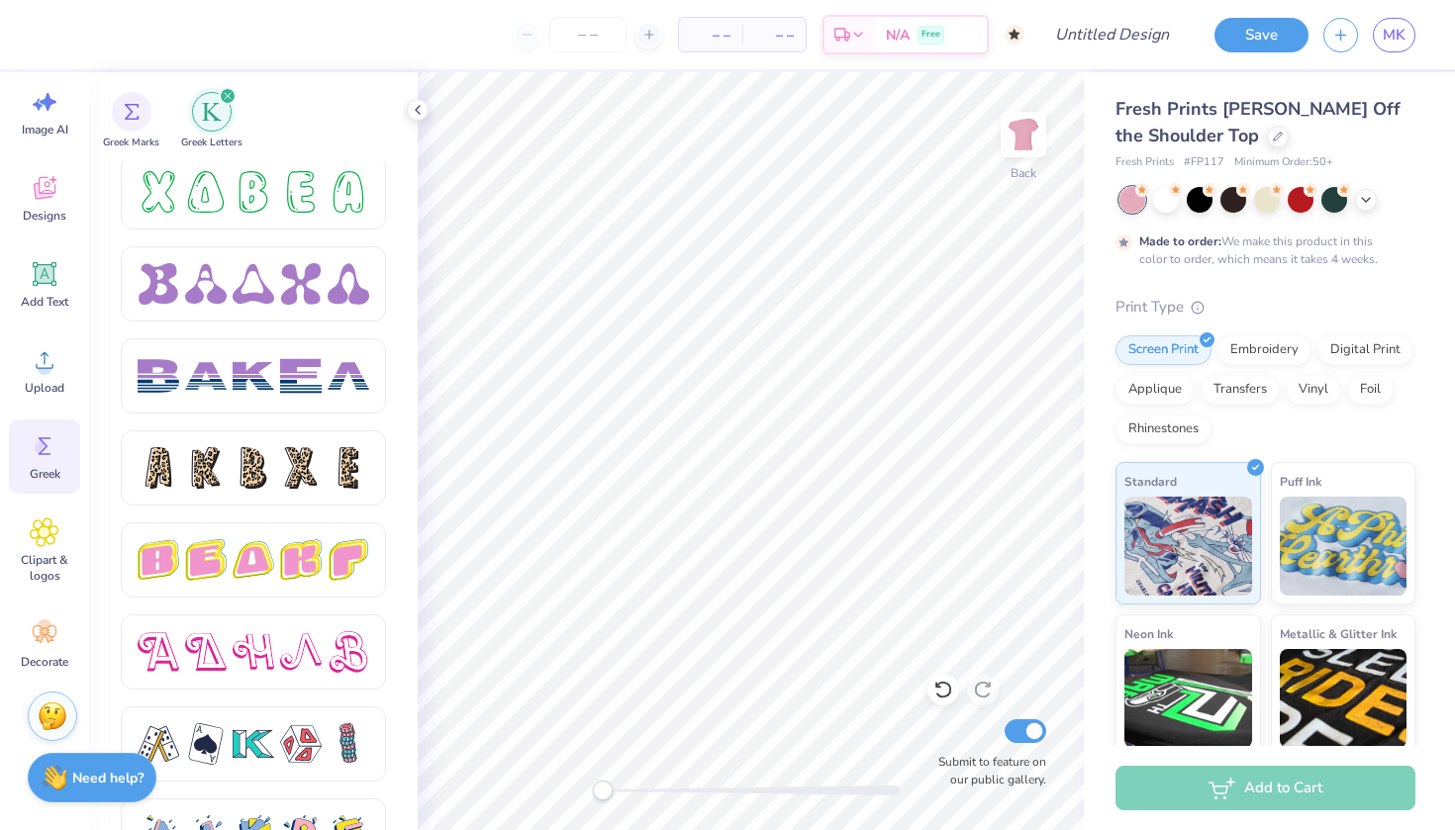
scroll to position [3030, 0]
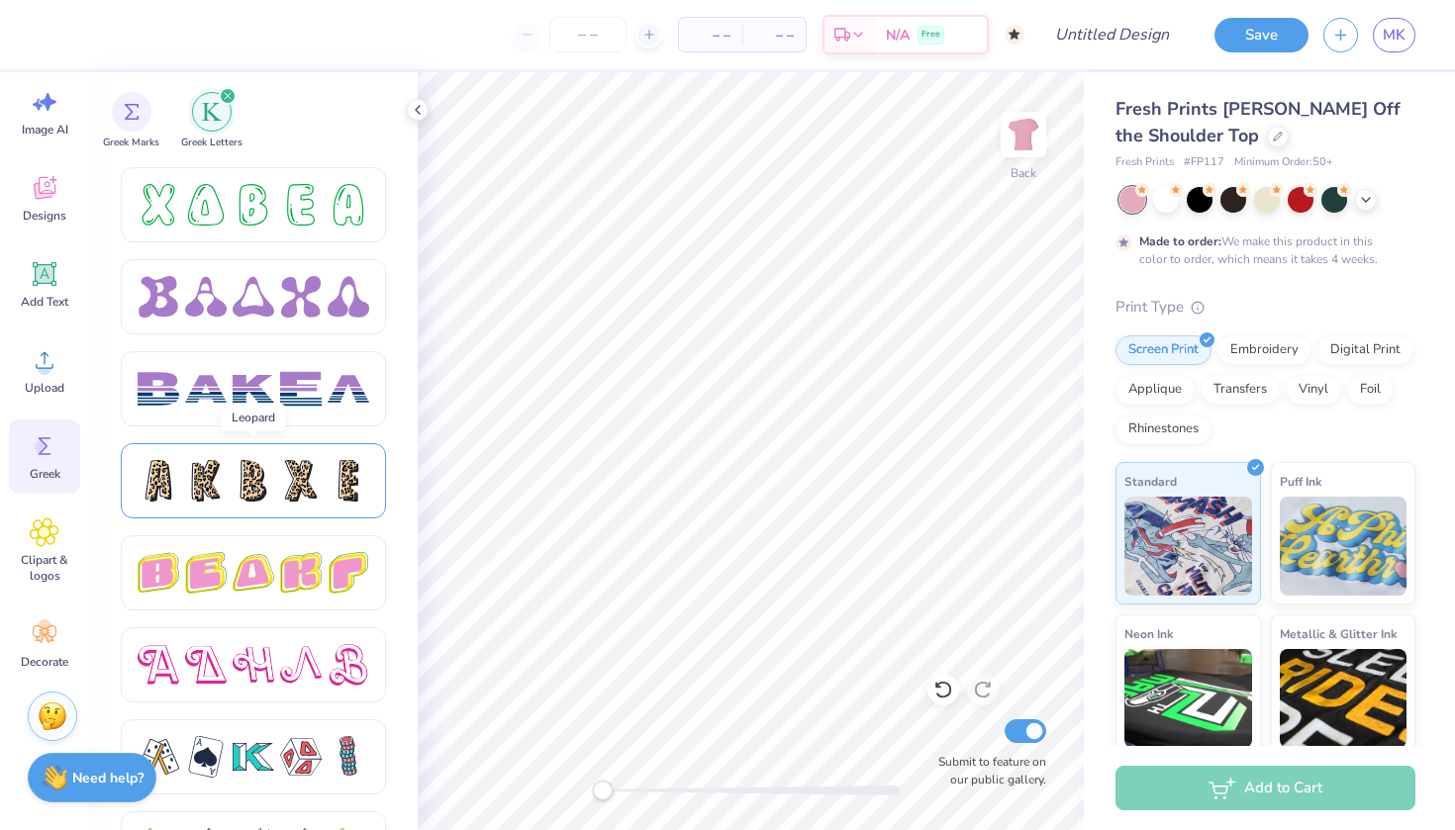
click at [226, 475] on div at bounding box center [206, 481] width 42 height 42
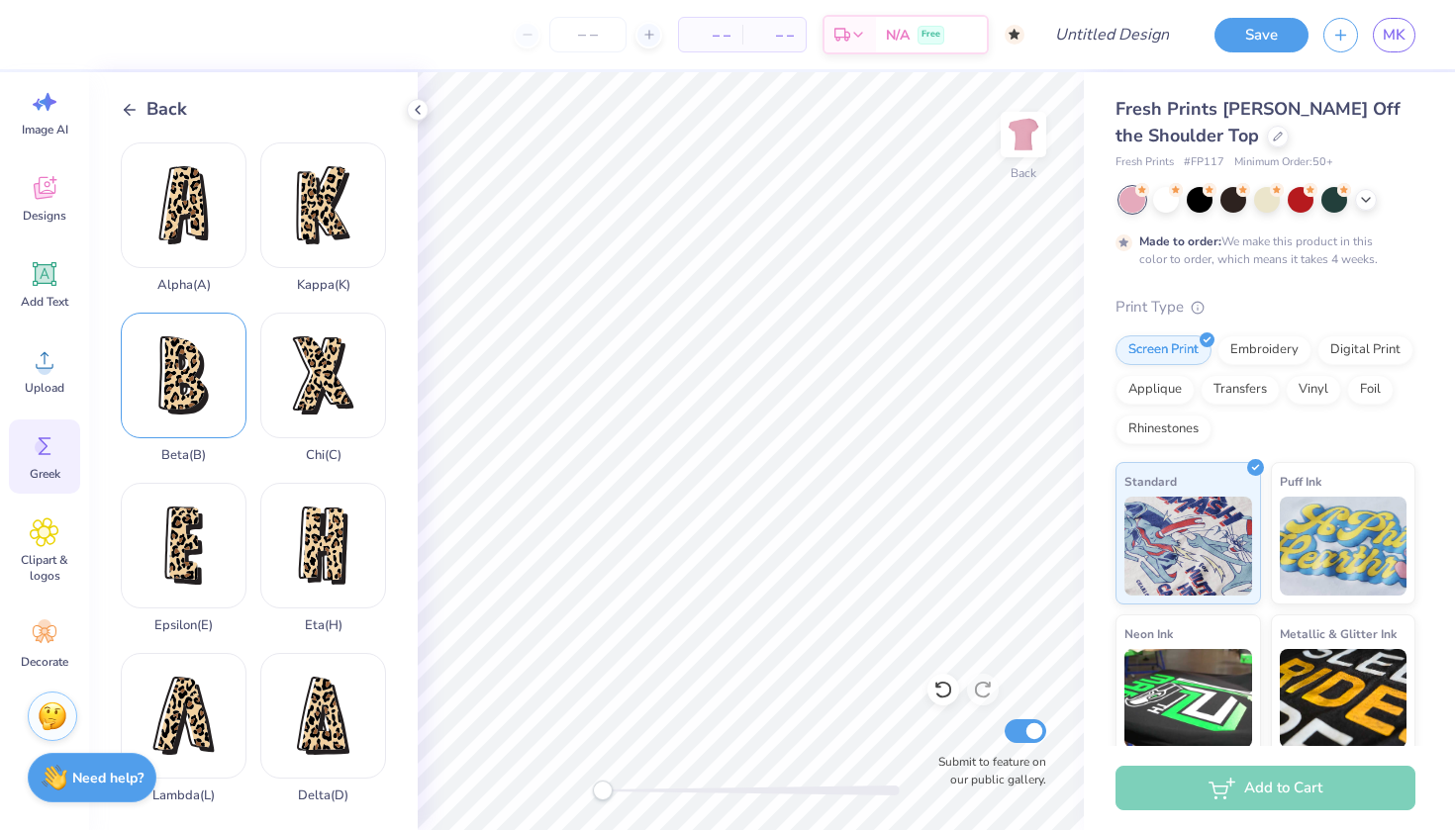
click at [183, 366] on div "Beta ( B )" at bounding box center [184, 388] width 126 height 150
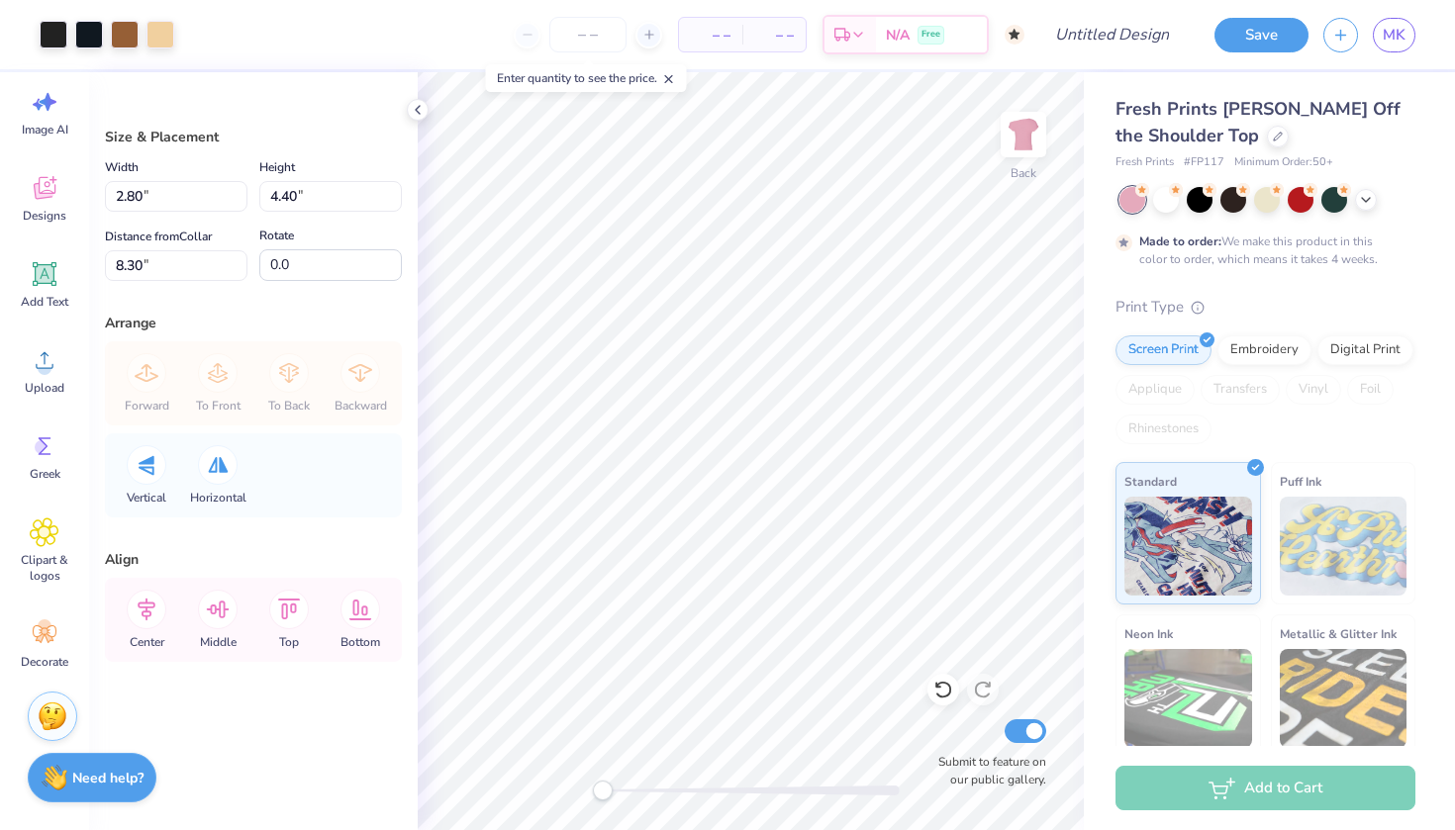
type input "-5.1"
click at [50, 450] on icon at bounding box center [45, 446] width 30 height 30
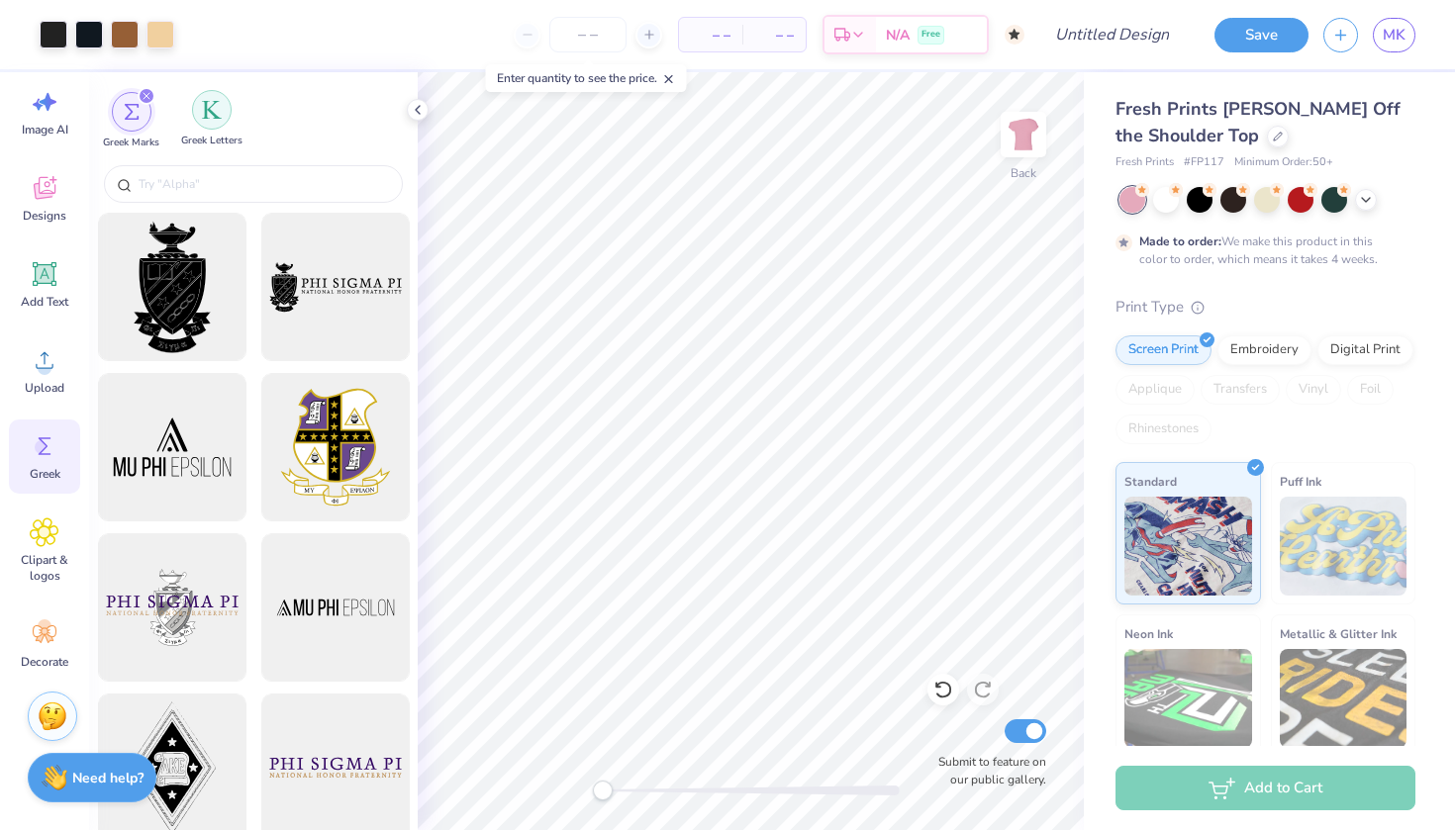
click at [212, 125] on div "filter for Greek Letters" at bounding box center [212, 110] width 40 height 40
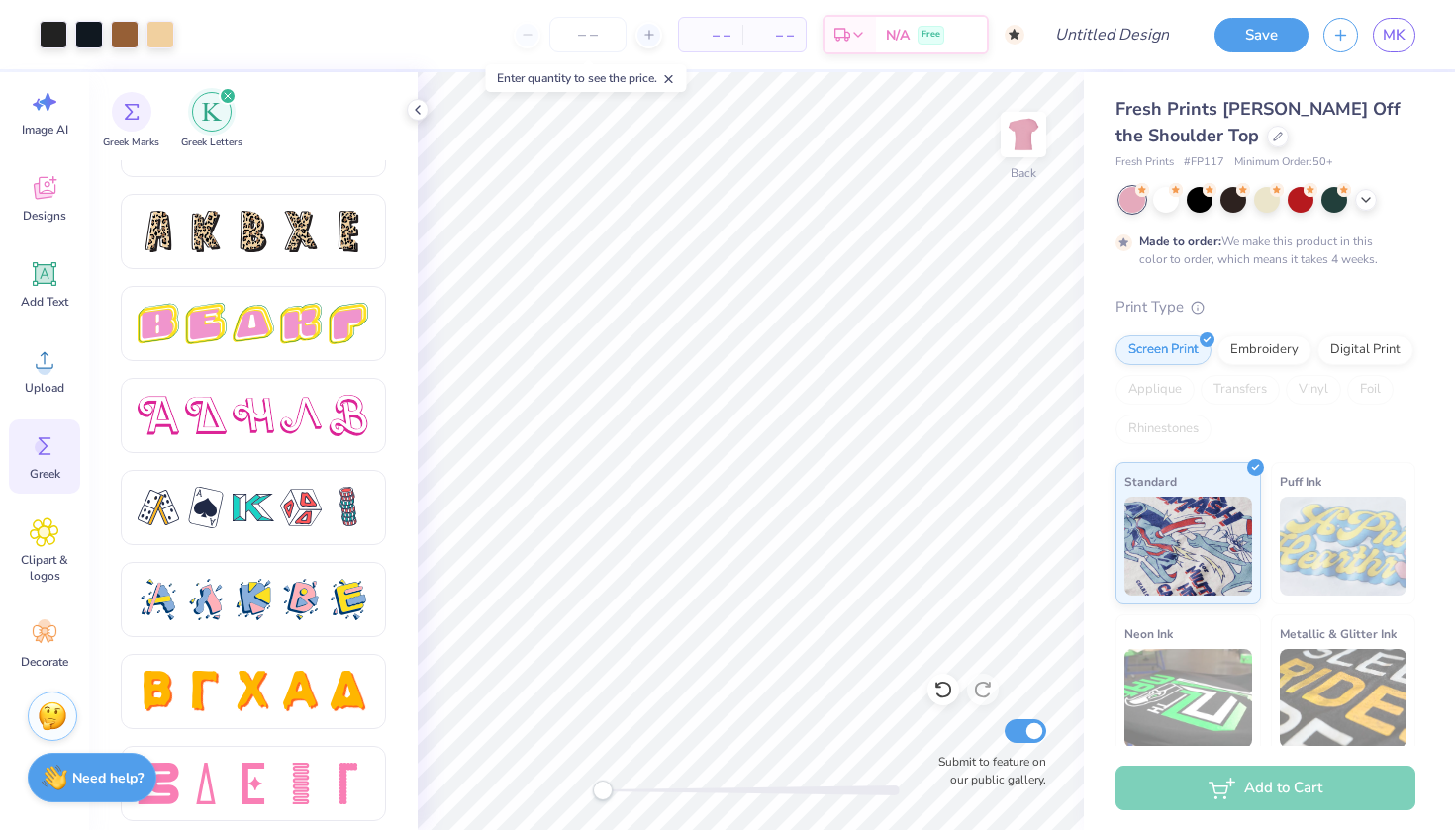
scroll to position [3262, 0]
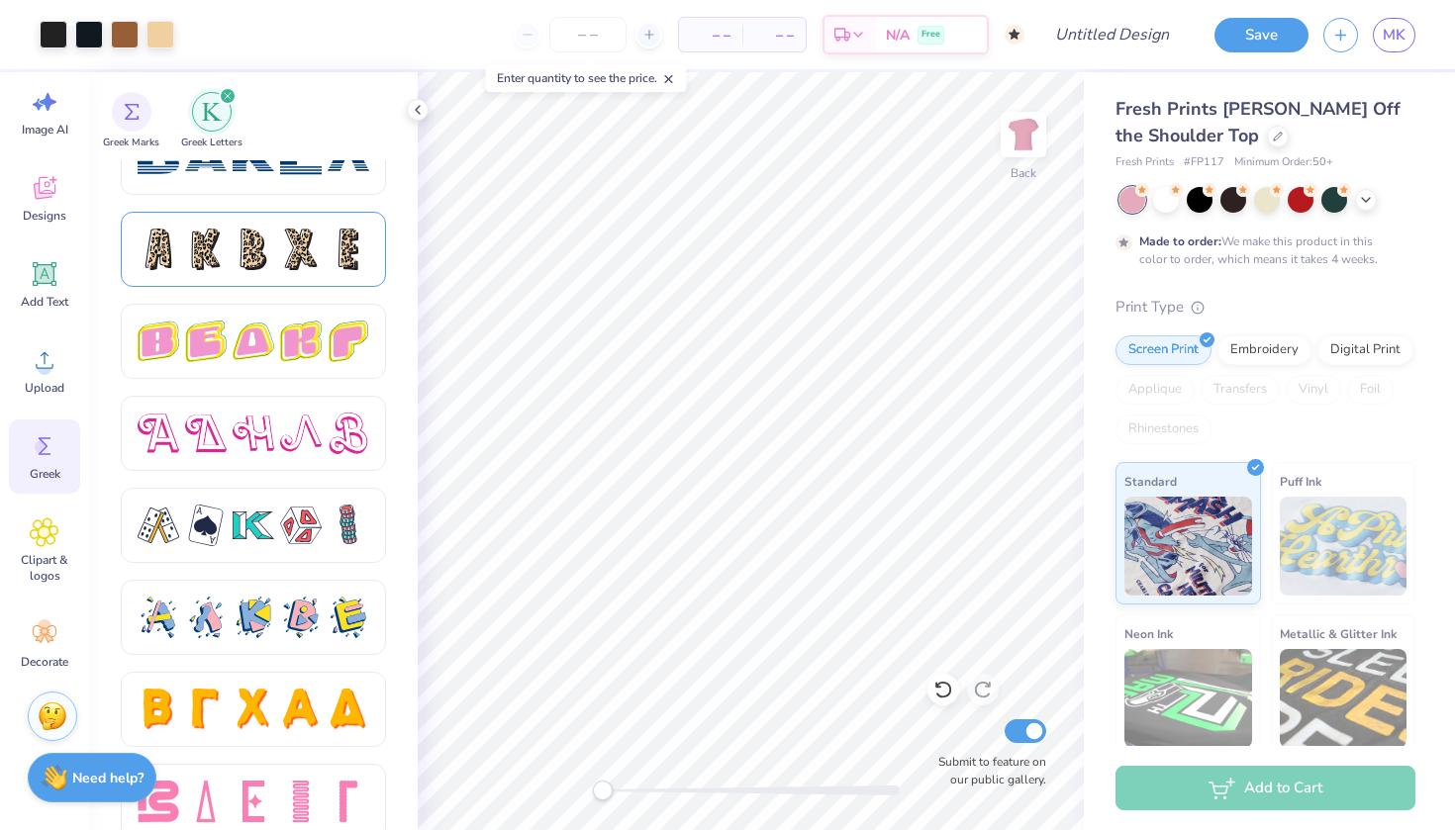
click at [195, 258] on div at bounding box center [206, 250] width 42 height 42
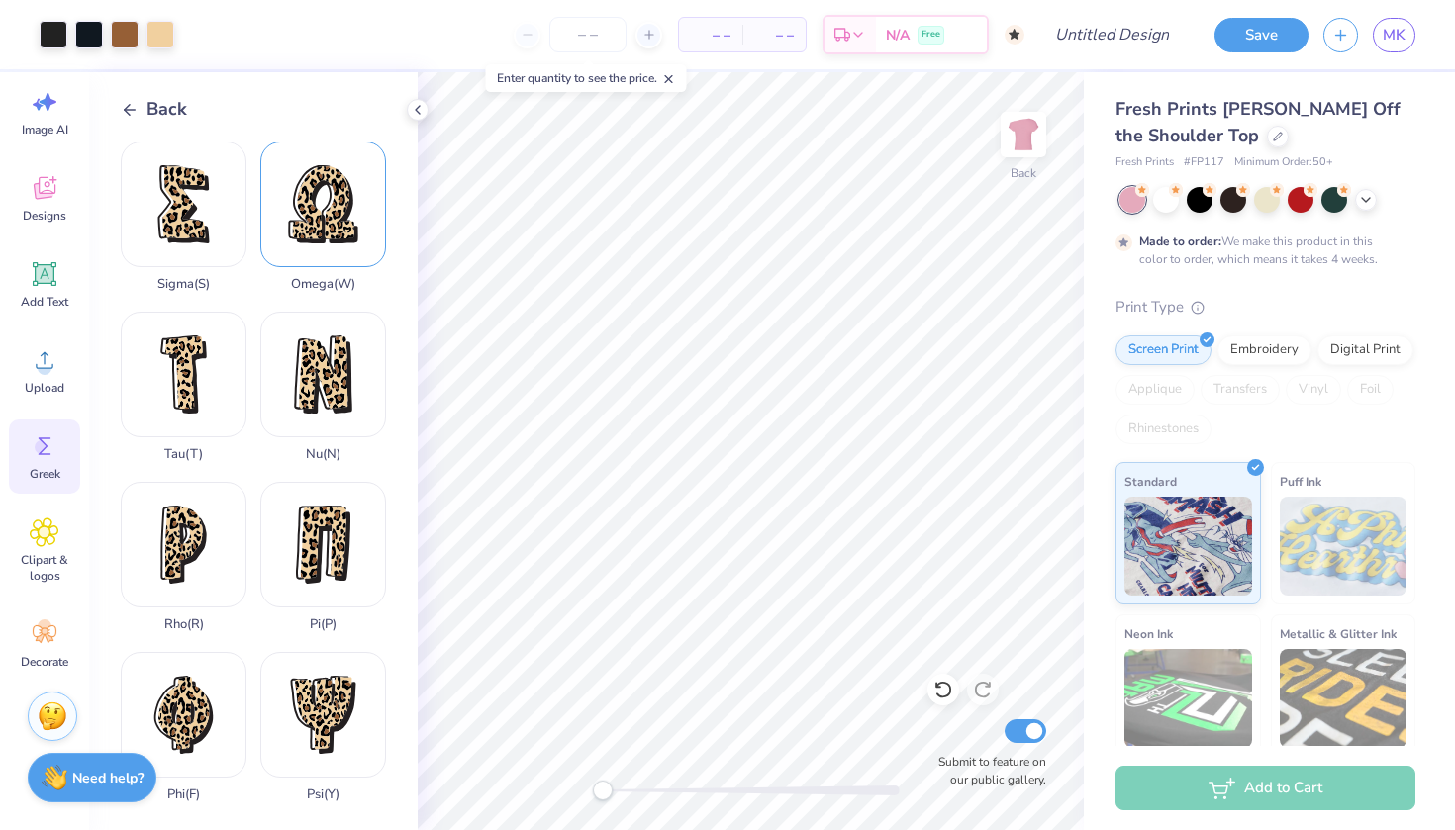
scroll to position [1042, 0]
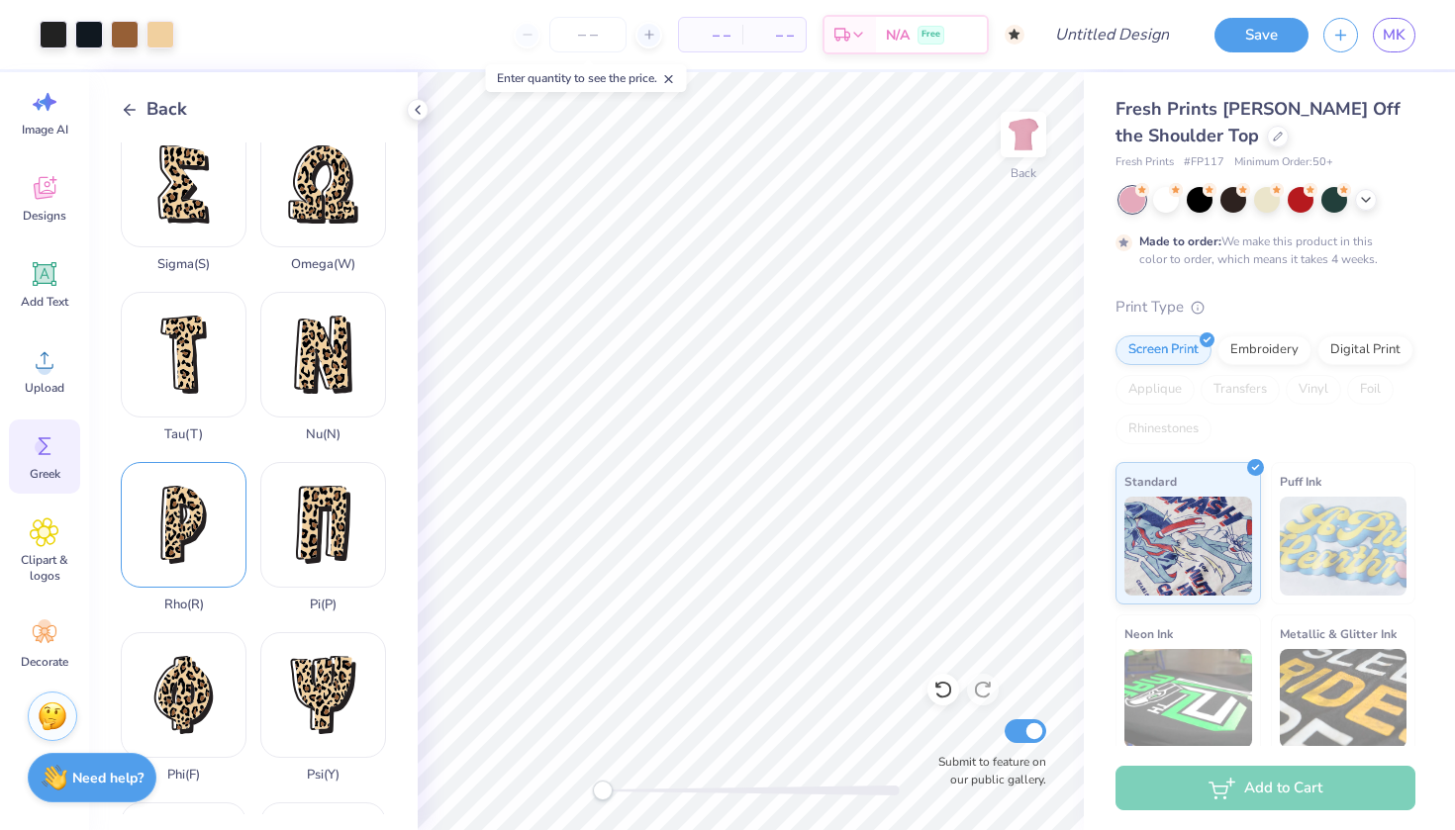
click at [193, 533] on div "Rho ( R )" at bounding box center [184, 537] width 126 height 150
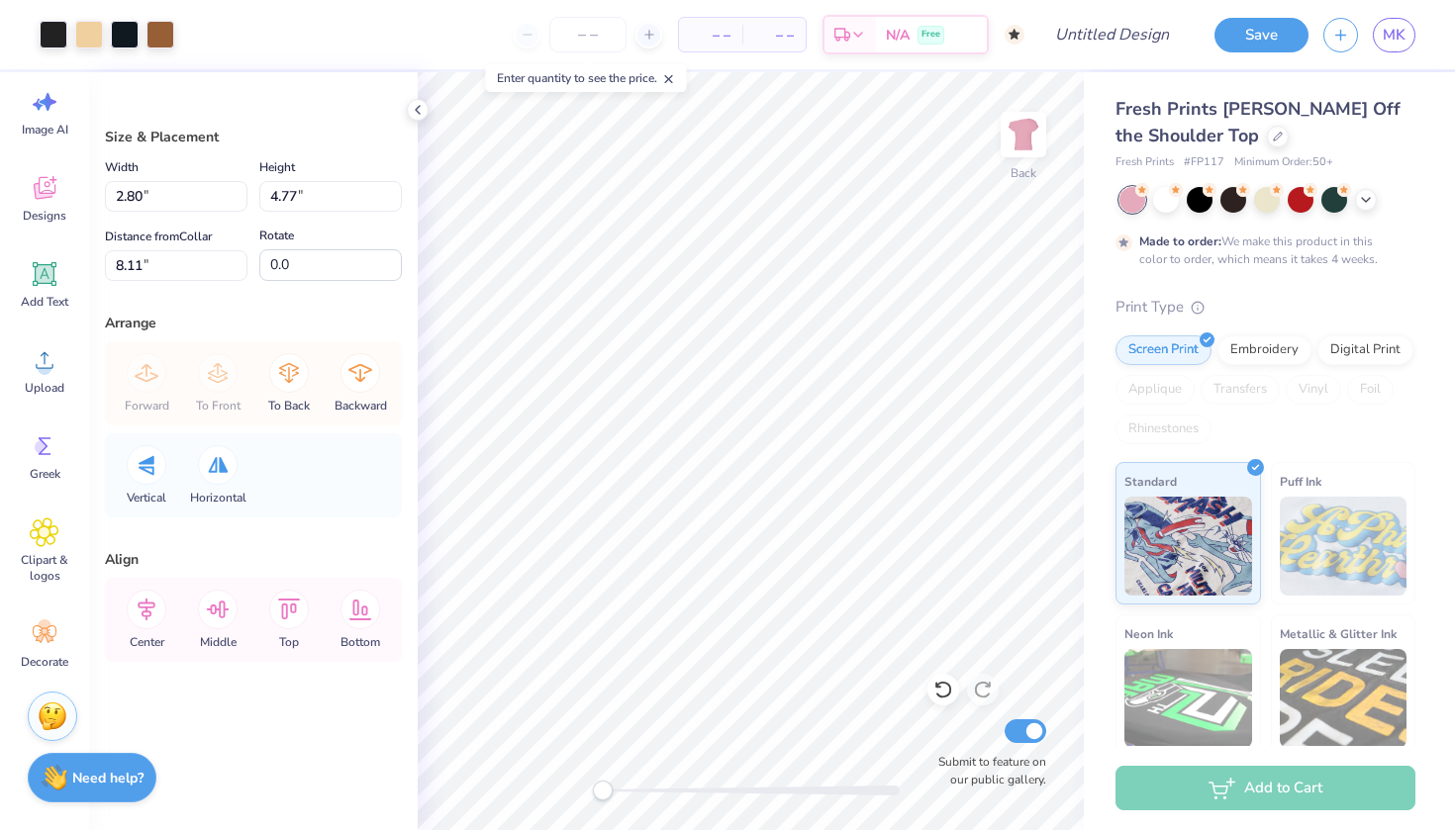
type input "2.98"
type input "4.33"
type input "4.69"
type input "-5.1"
type input "2.80"
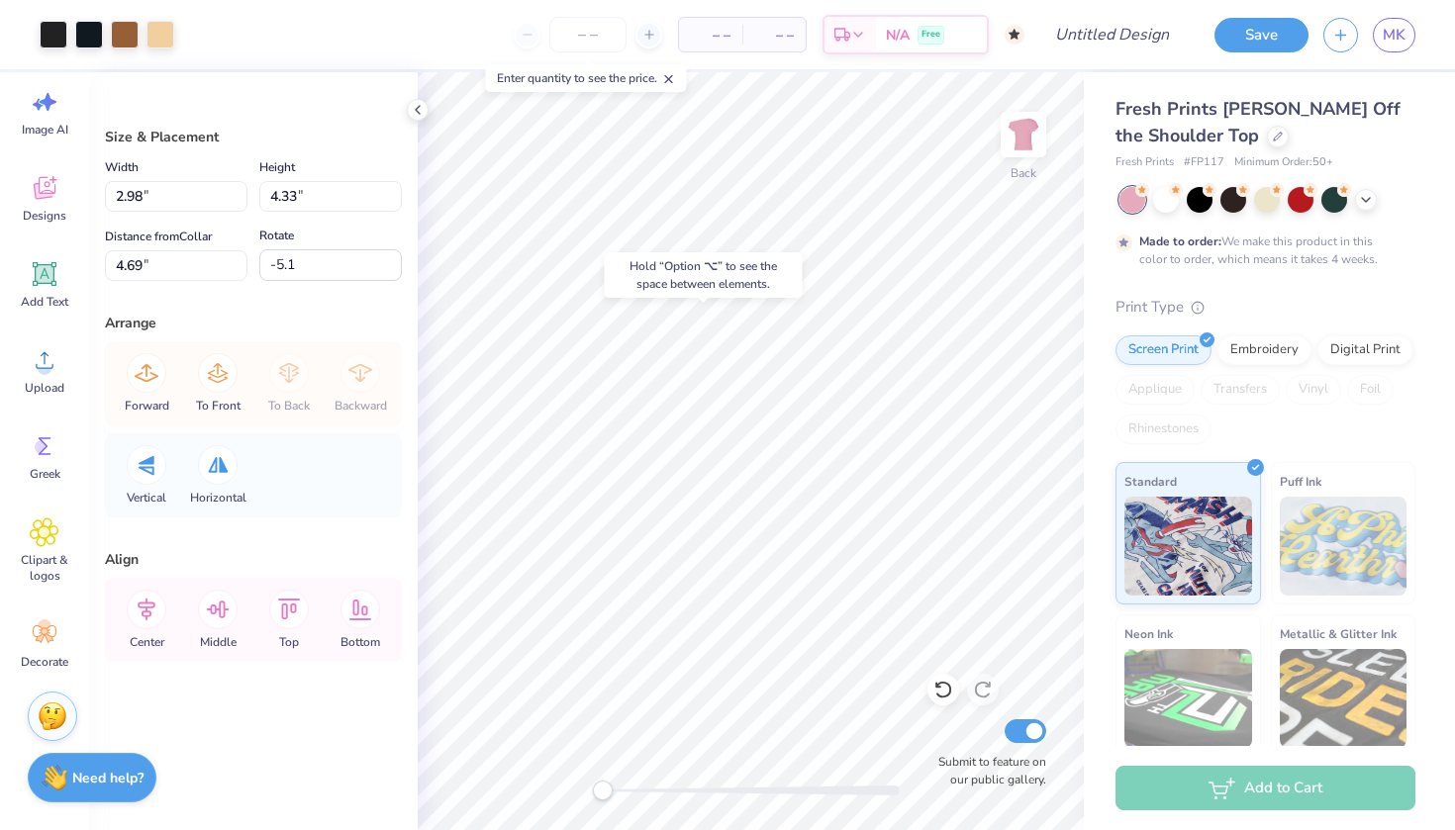
type input "4.77"
type input "8.11"
type input "0.0"
type input "2.48"
type input "4.23"
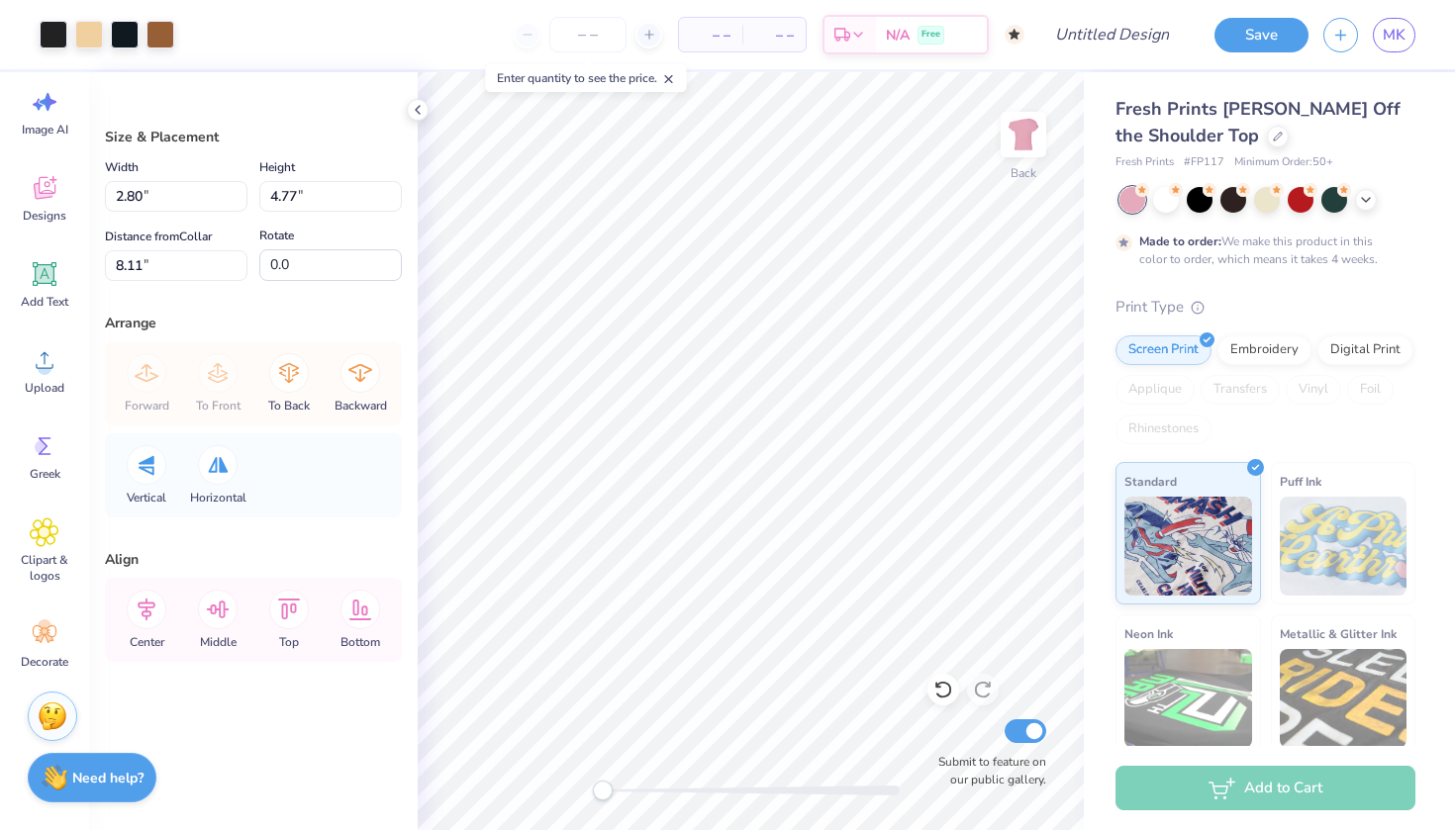
type input "5.01"
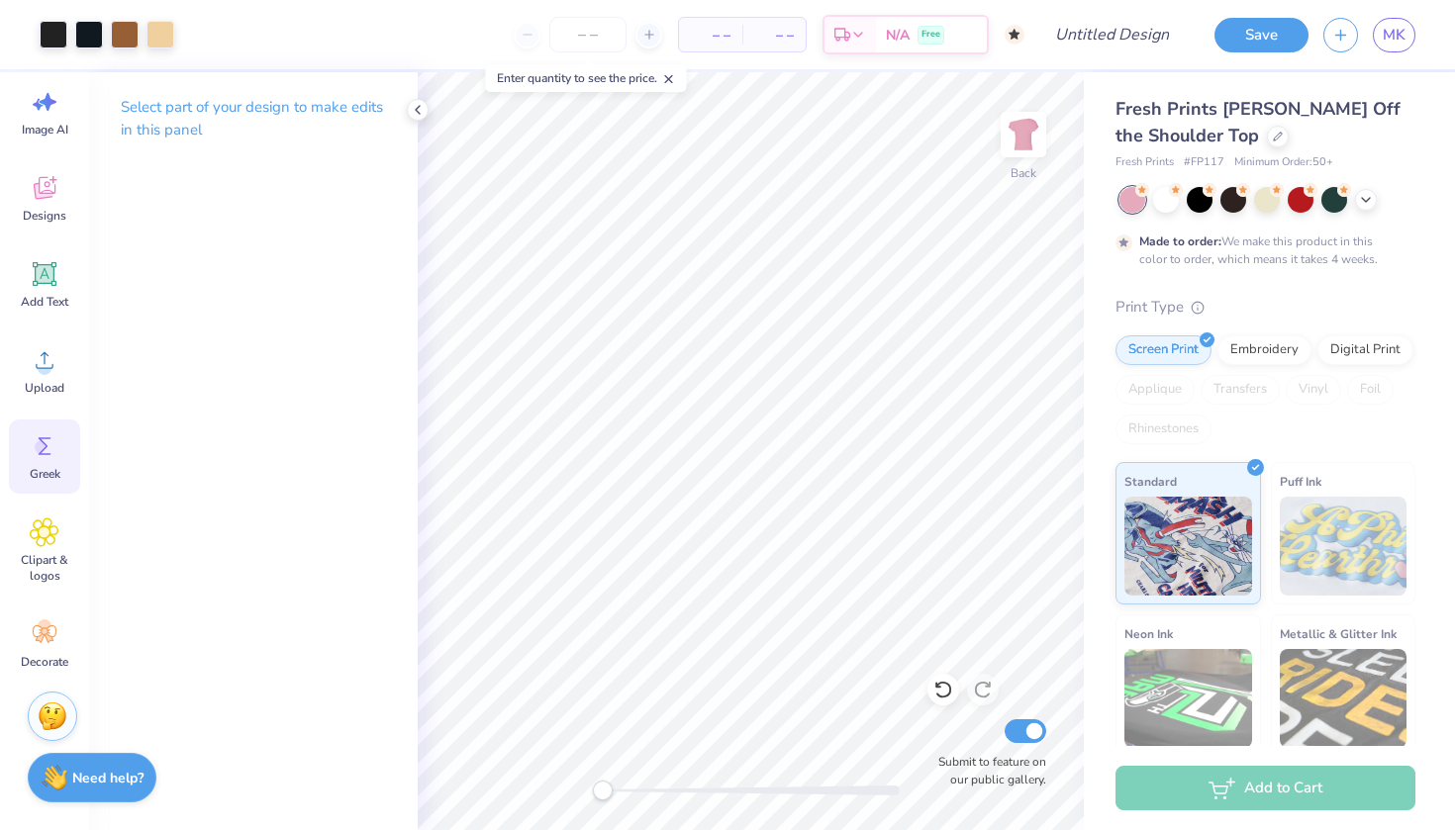
click at [39, 450] on circle at bounding box center [42, 447] width 14 height 14
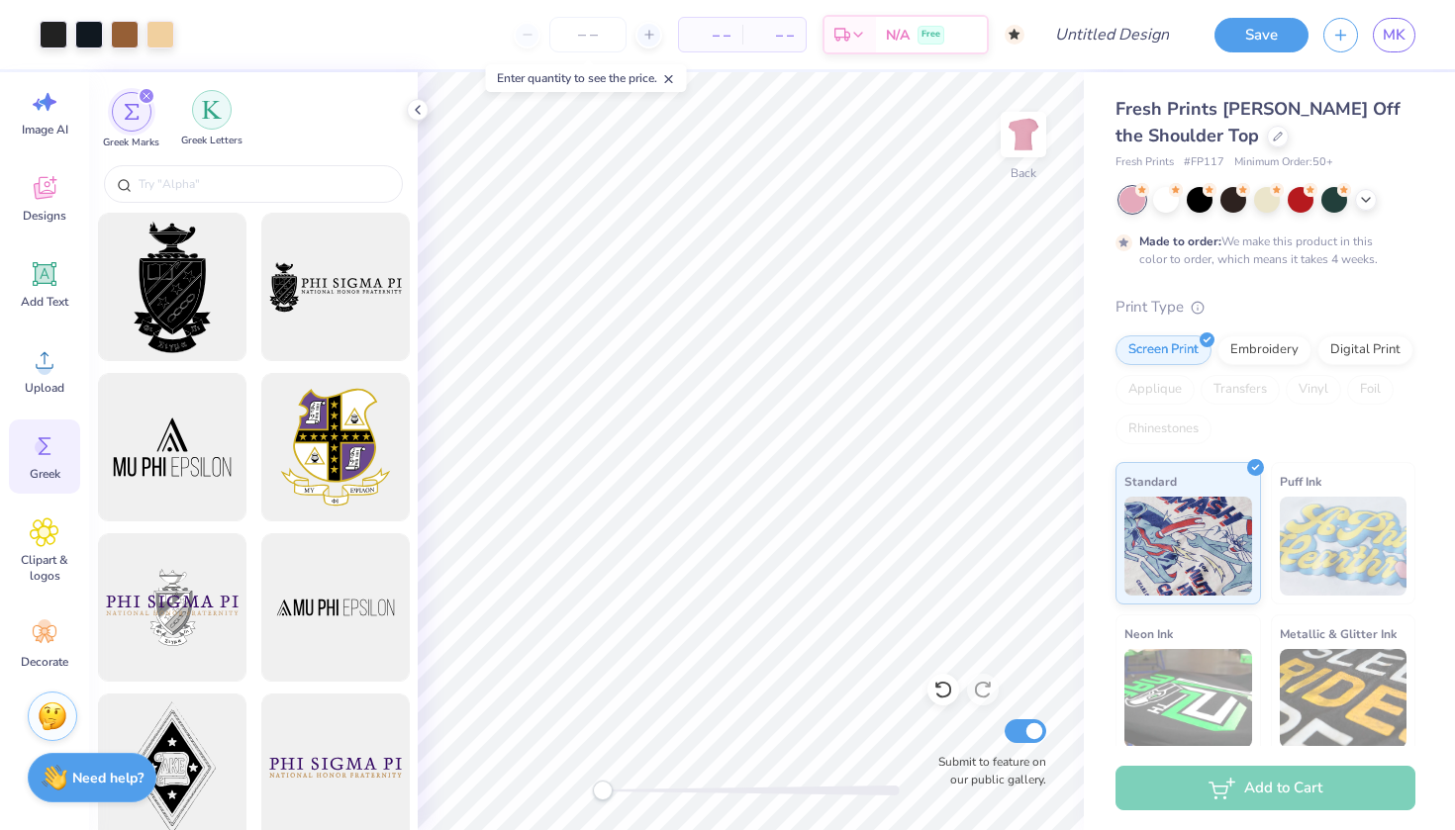
click at [202, 125] on div "filter for Greek Letters" at bounding box center [212, 110] width 40 height 40
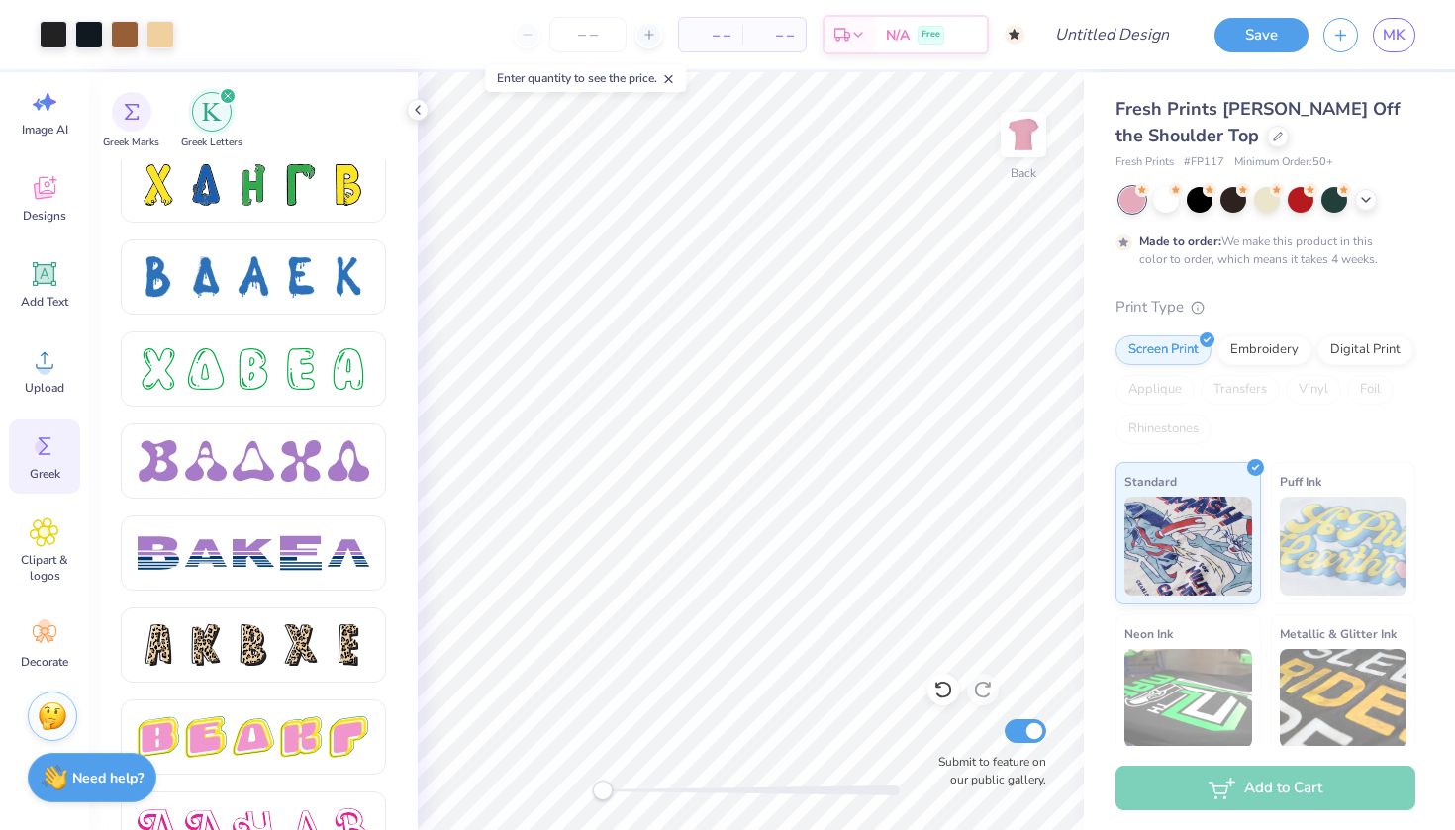
scroll to position [2869, 0]
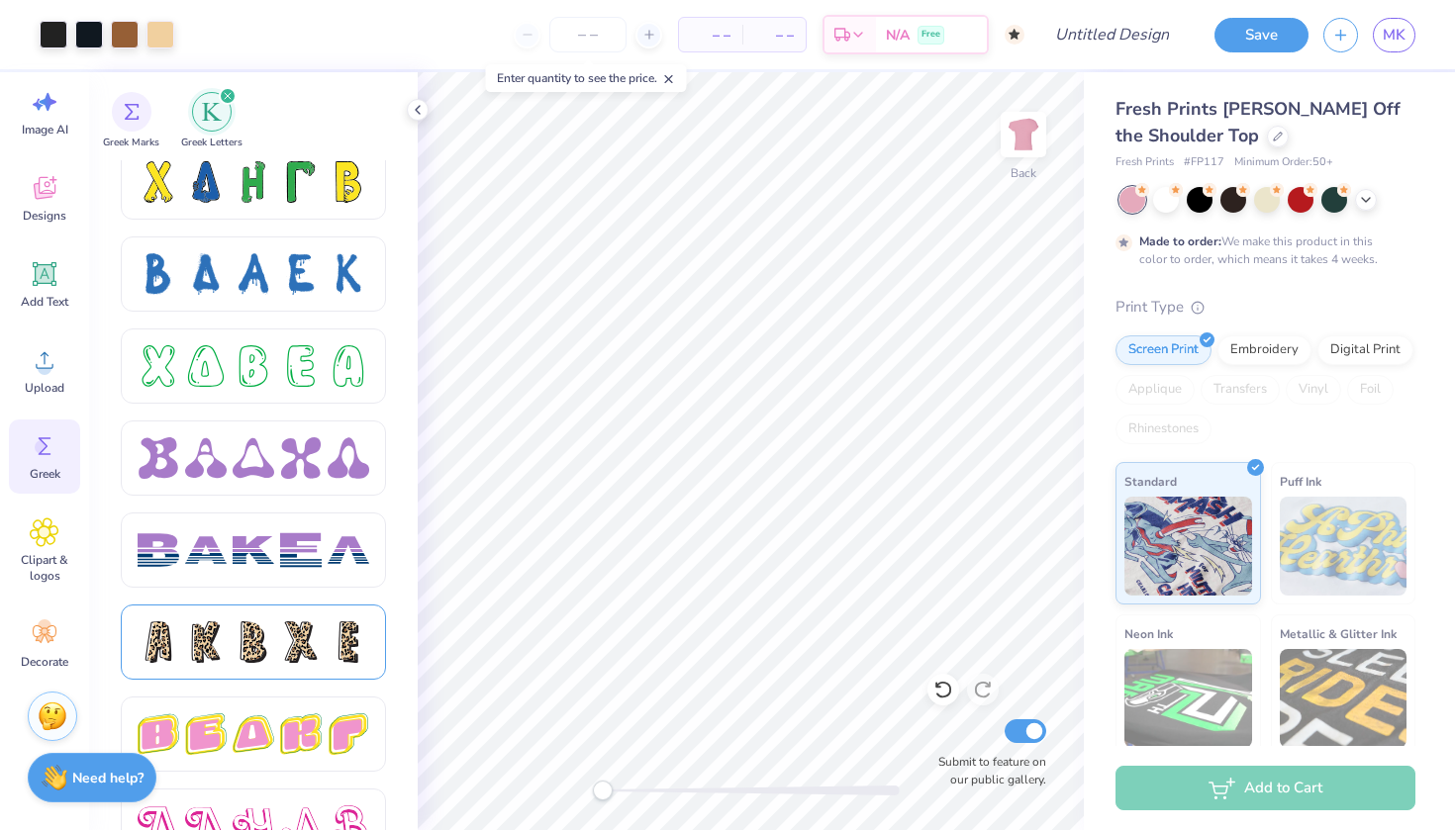
click at [262, 629] on div at bounding box center [254, 642] width 42 height 42
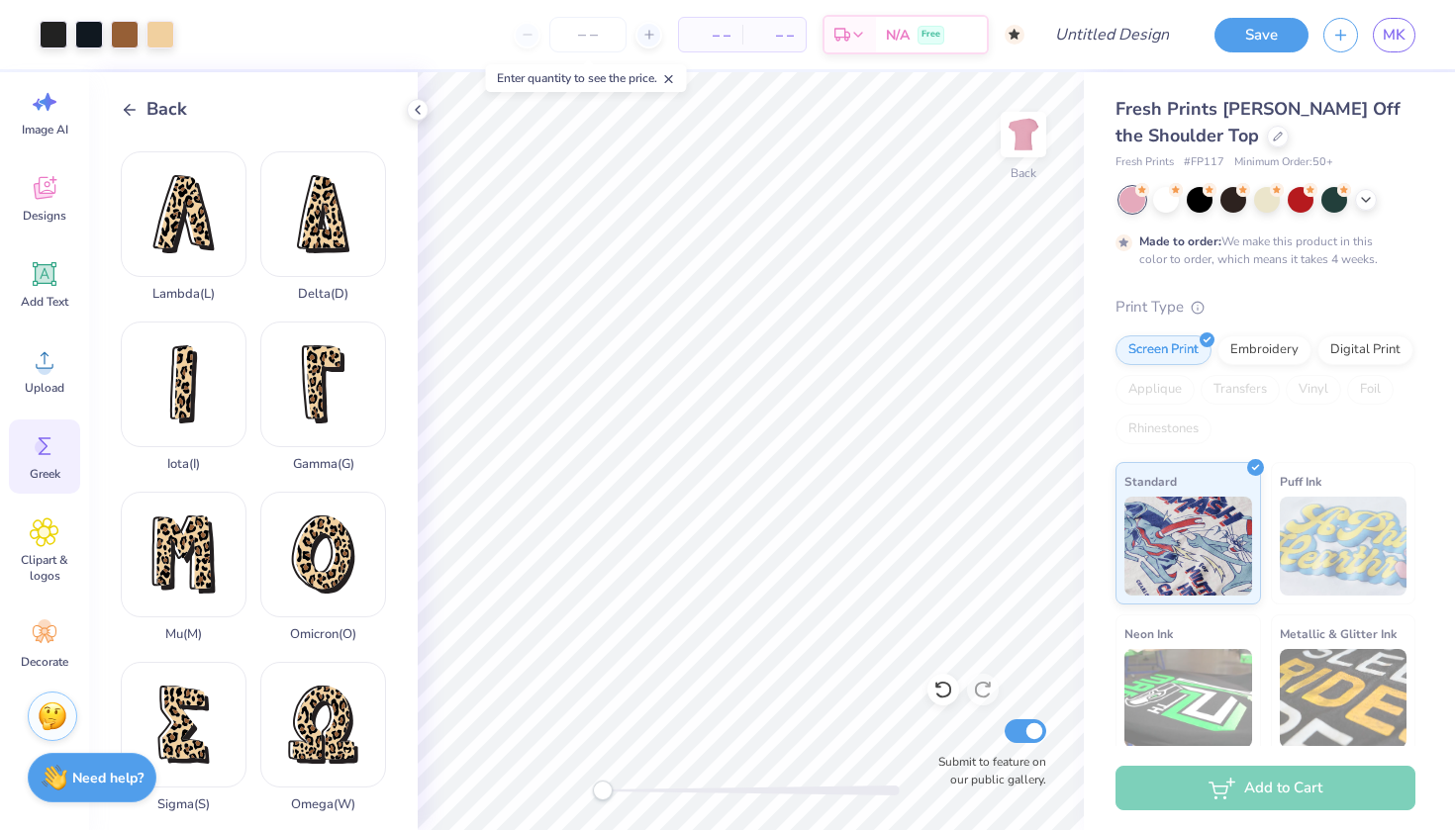
scroll to position [514, 0]
